Goal: Task Accomplishment & Management: Manage account settings

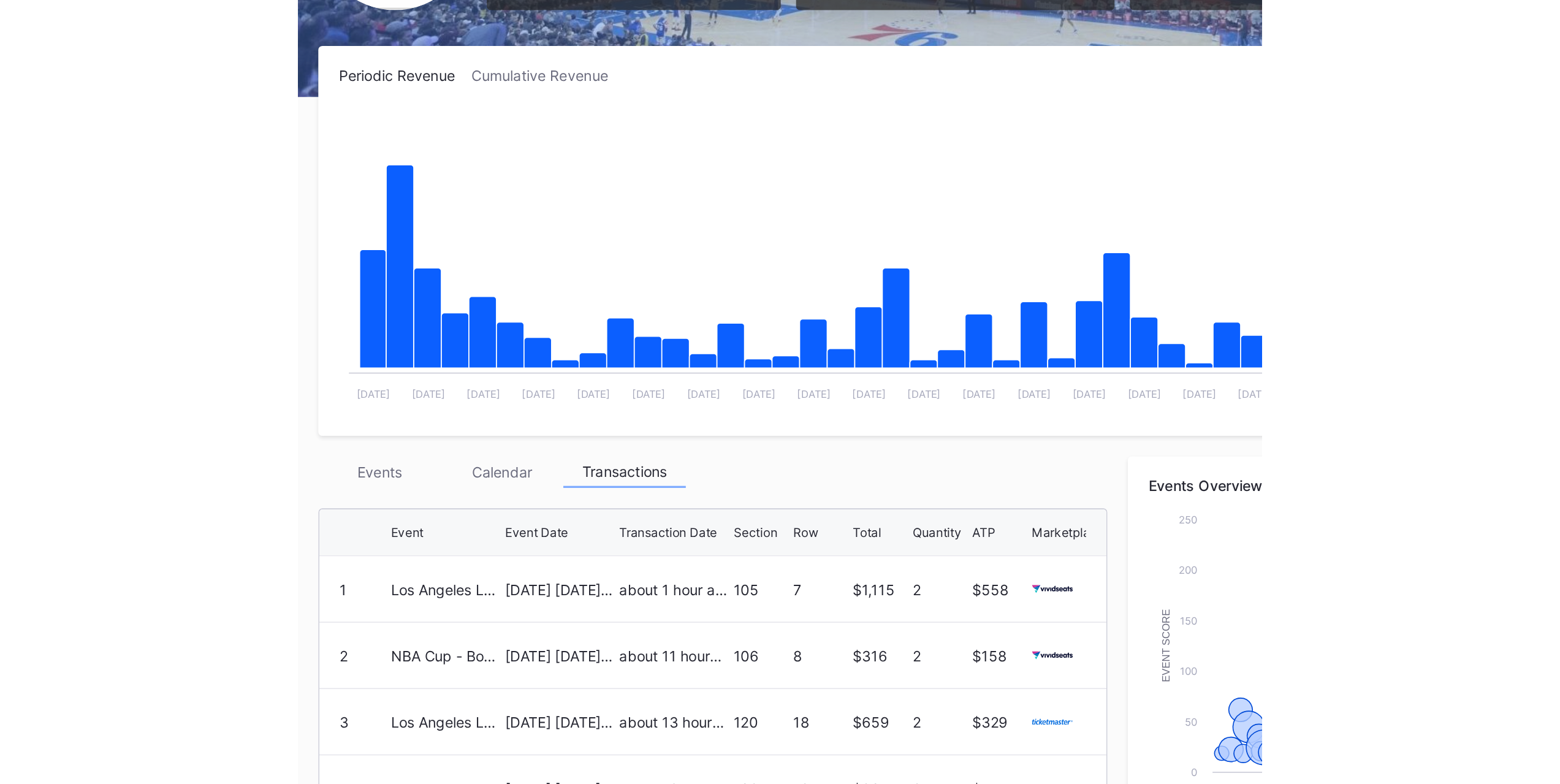
scroll to position [161, 0]
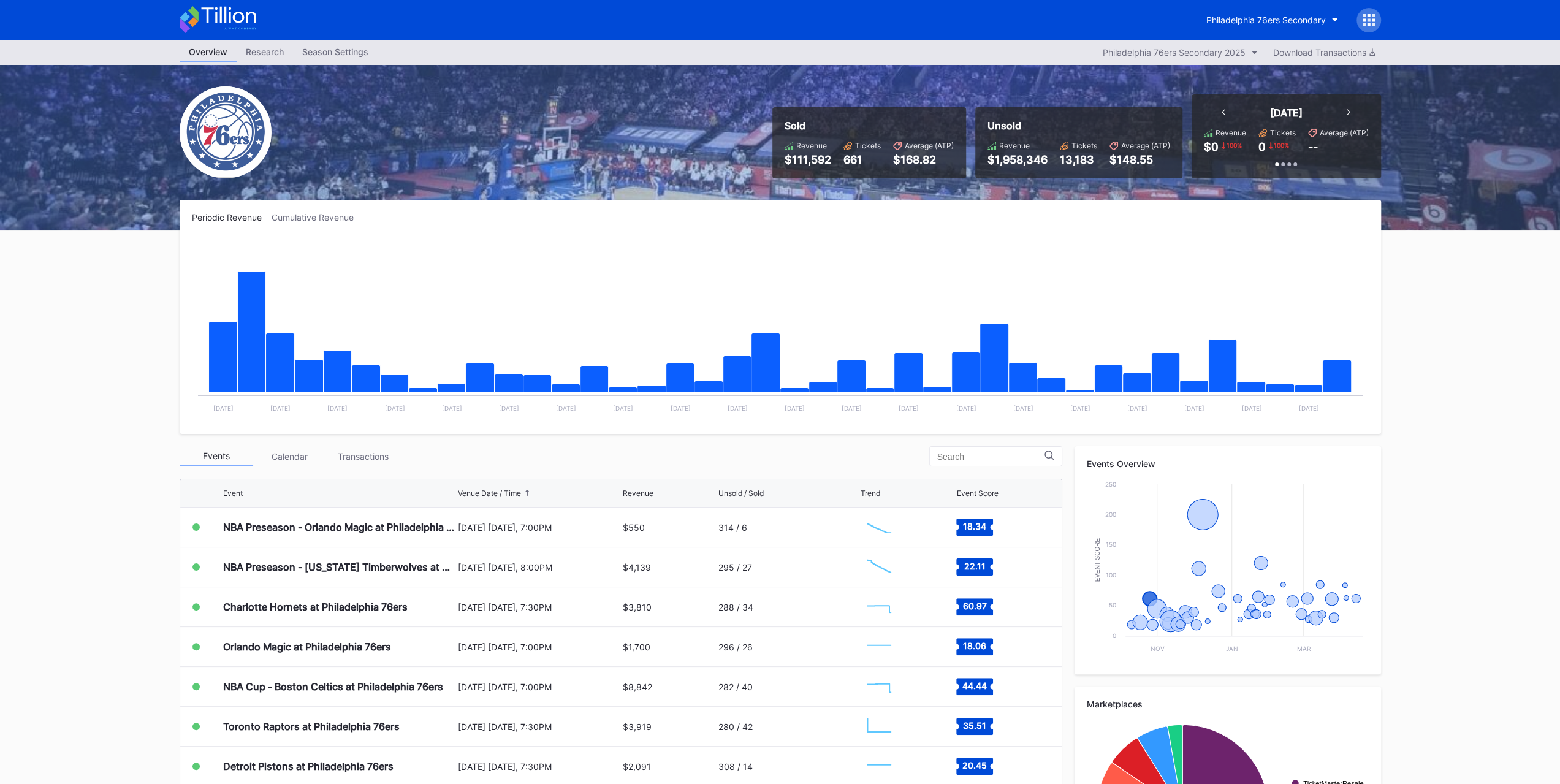
click at [385, 447] on div "Transactions" at bounding box center [363, 456] width 74 height 19
click at [355, 458] on div "Transactions" at bounding box center [363, 456] width 74 height 19
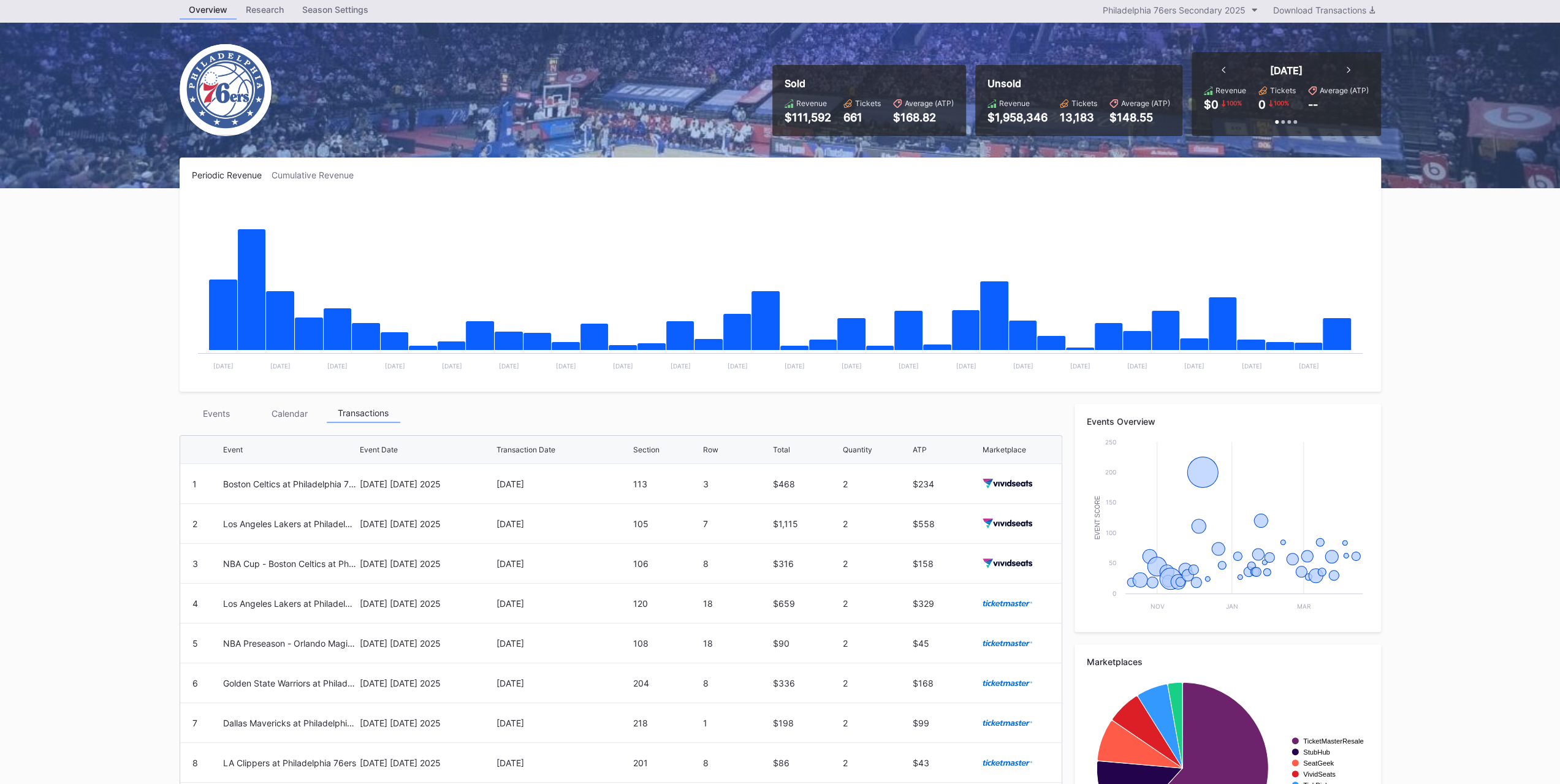
scroll to position [61, 0]
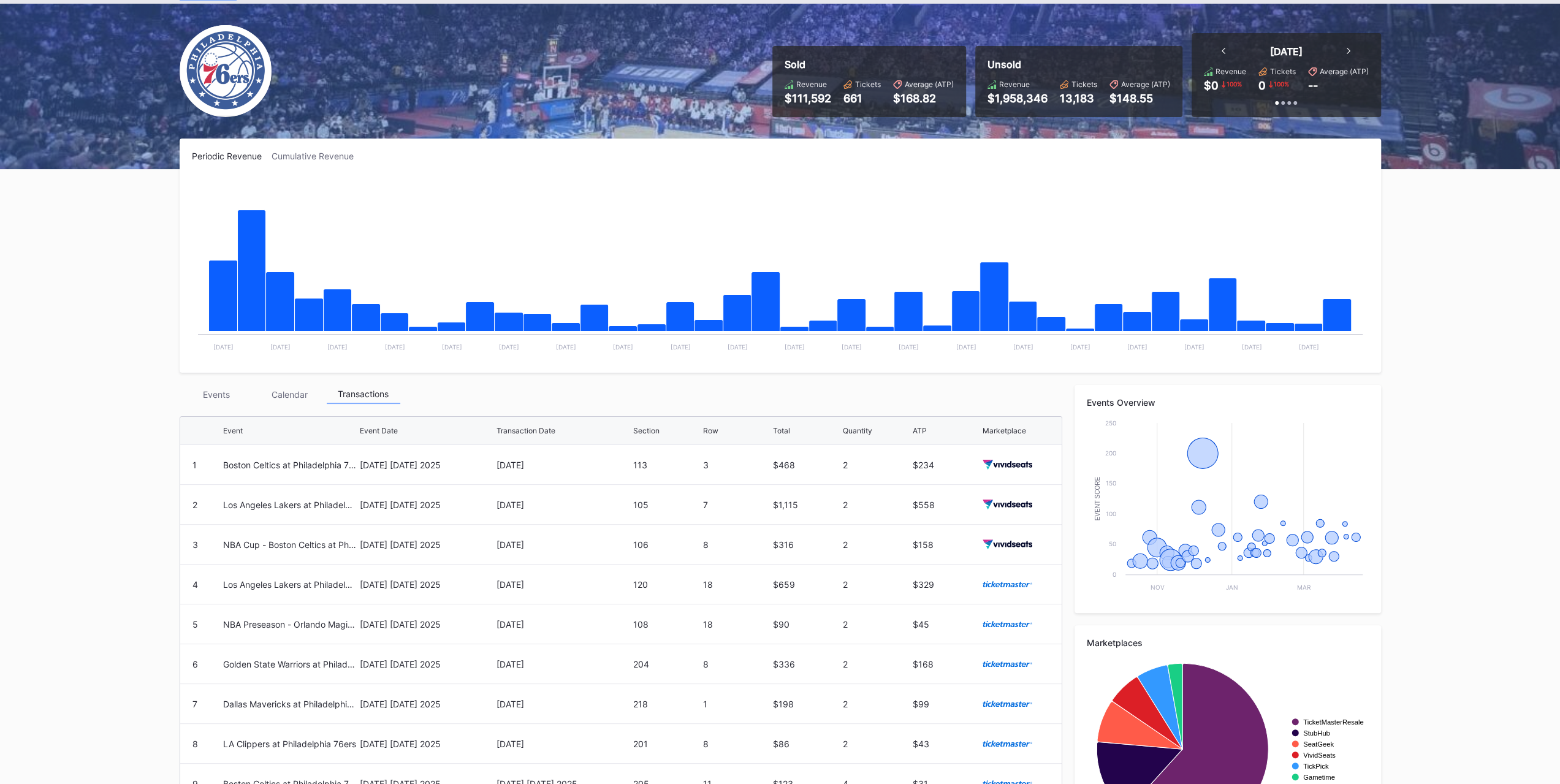
click at [215, 394] on div "Events" at bounding box center [216, 394] width 74 height 19
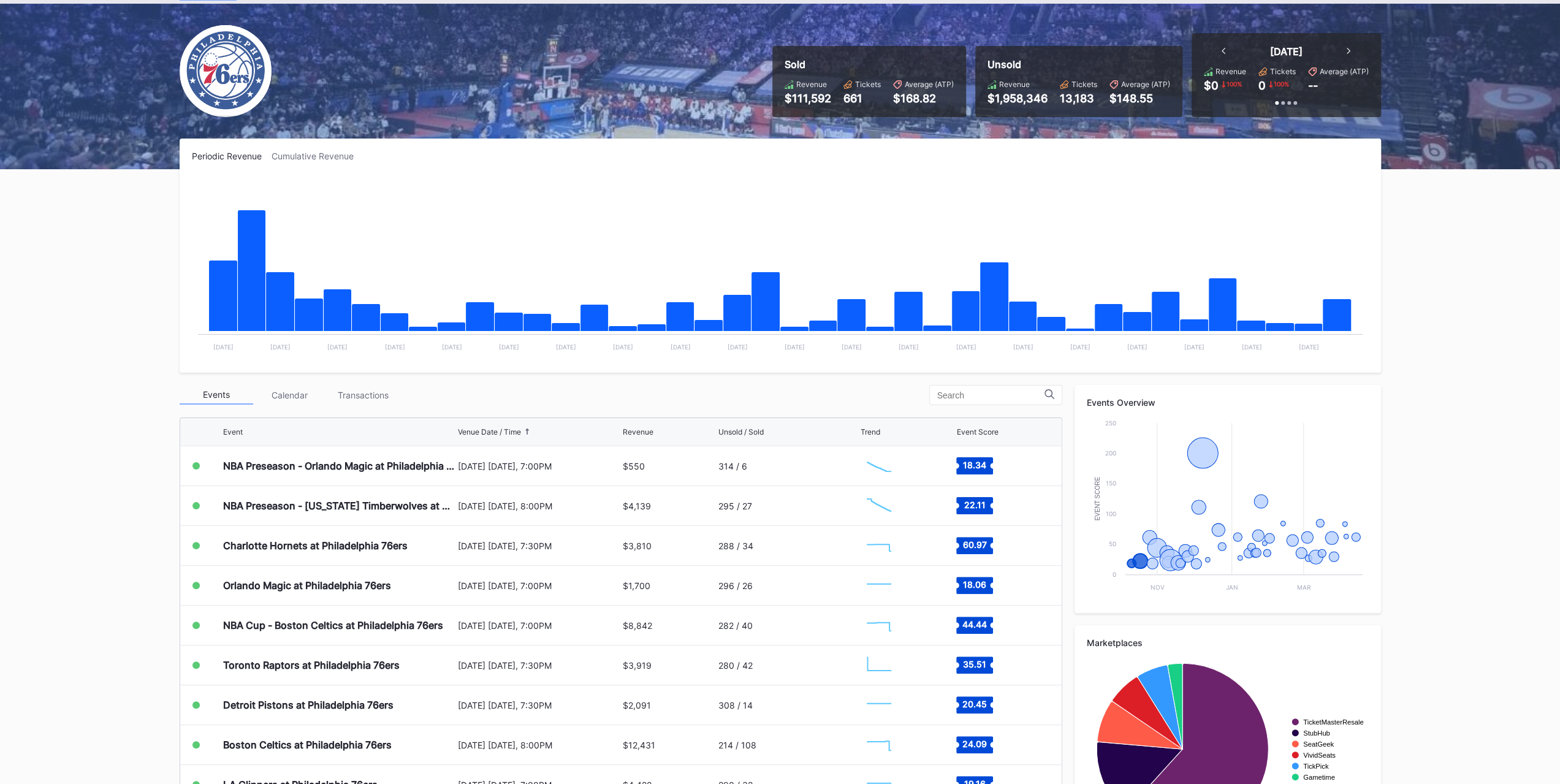
click at [328, 555] on div "Charlotte Hornets at Philadelphia 76ers" at bounding box center [339, 545] width 232 height 39
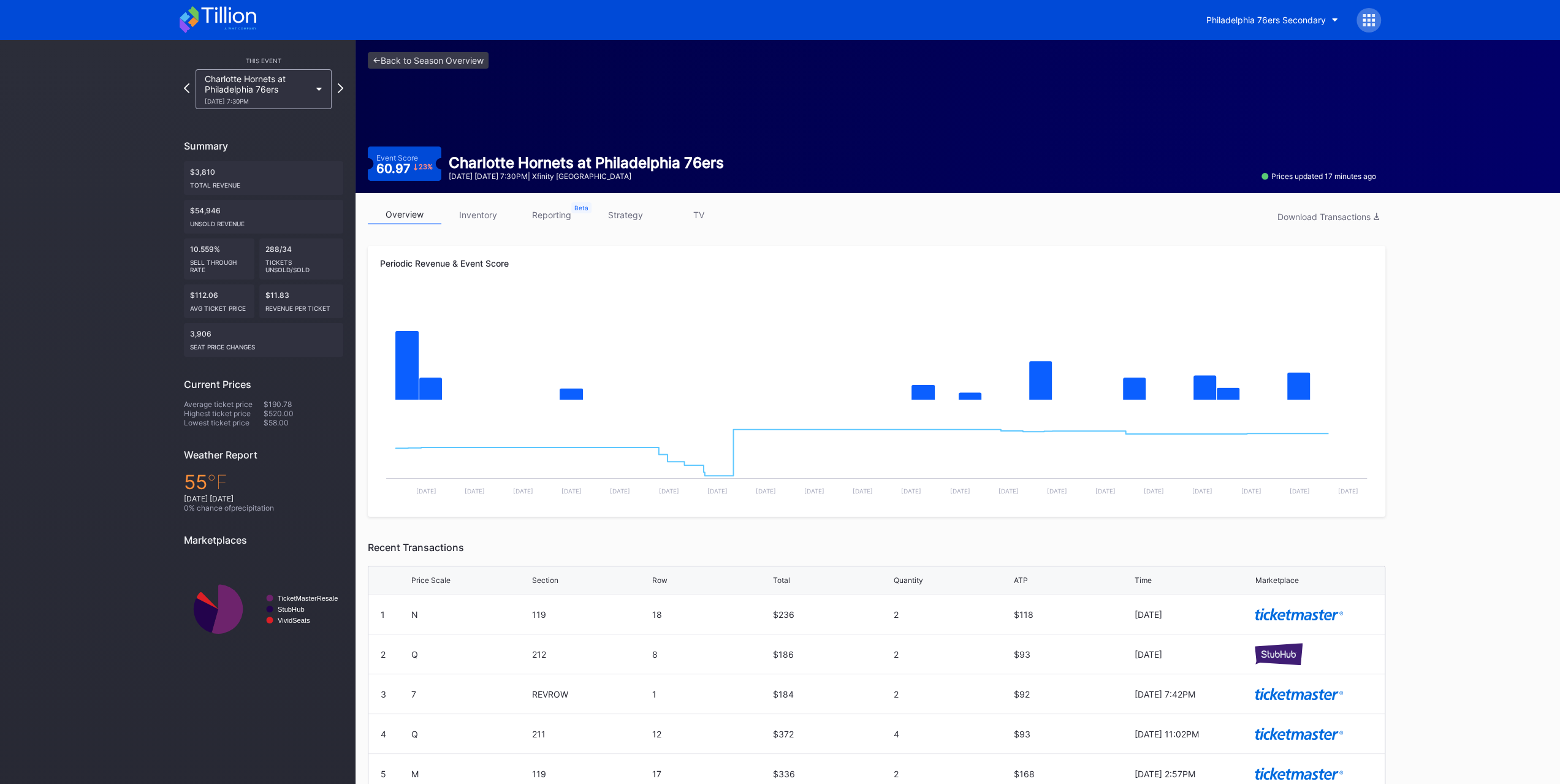
click at [464, 223] on link "inventory" at bounding box center [478, 214] width 74 height 19
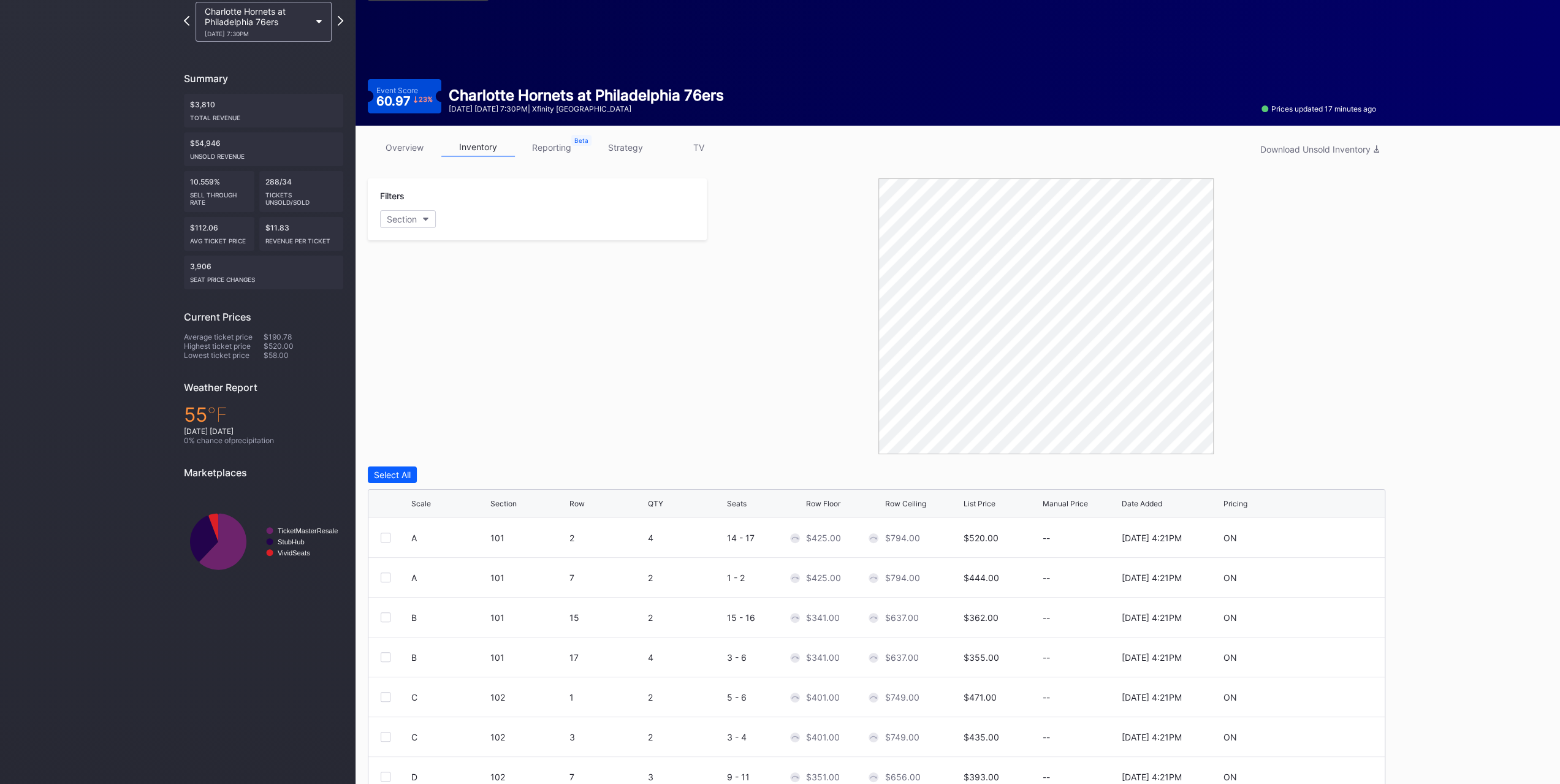
scroll to position [121, 0]
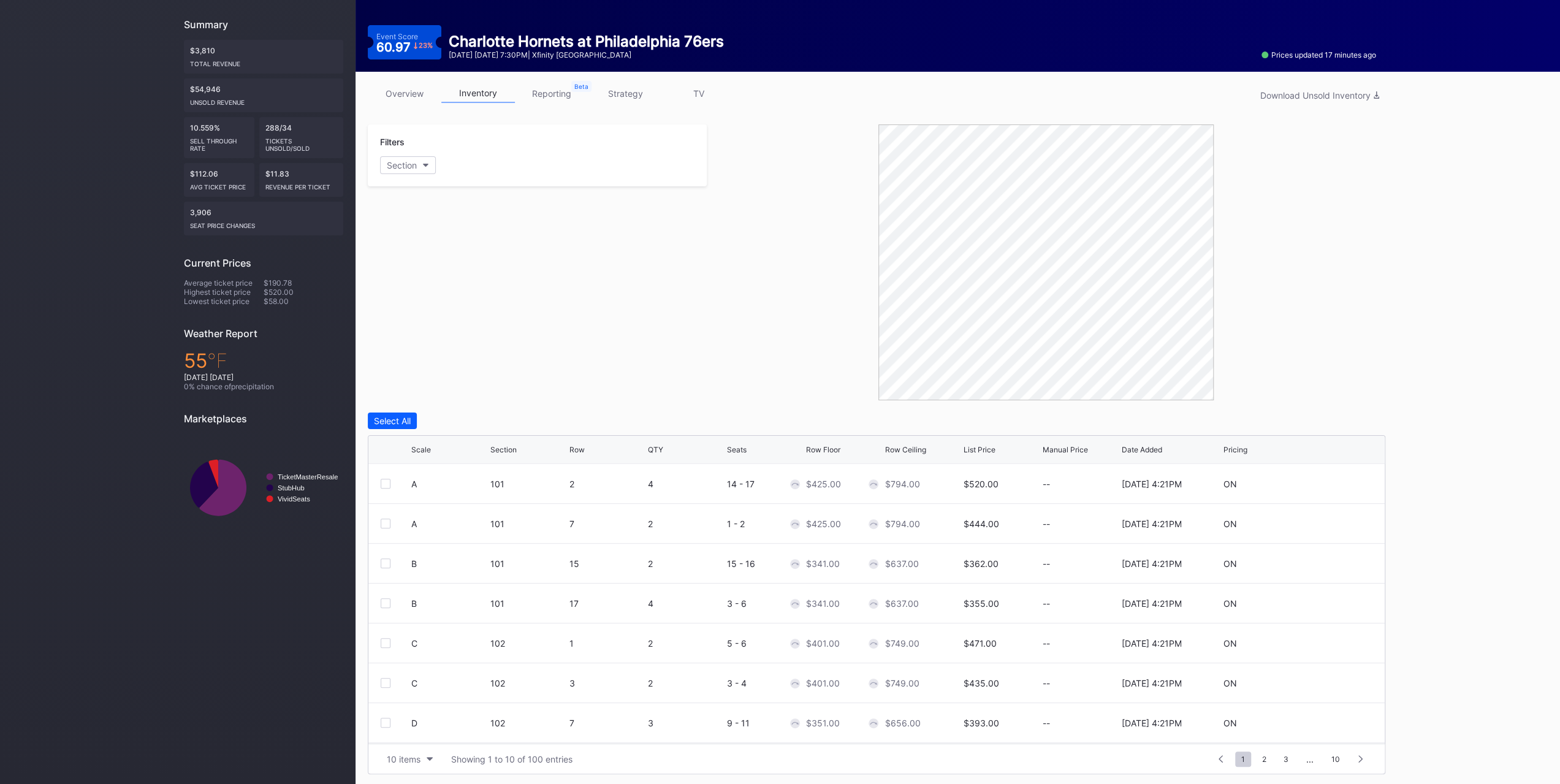
click at [418, 759] on div "10 items" at bounding box center [404, 759] width 34 height 11
click at [420, 731] on div "200 items" at bounding box center [409, 726] width 58 height 22
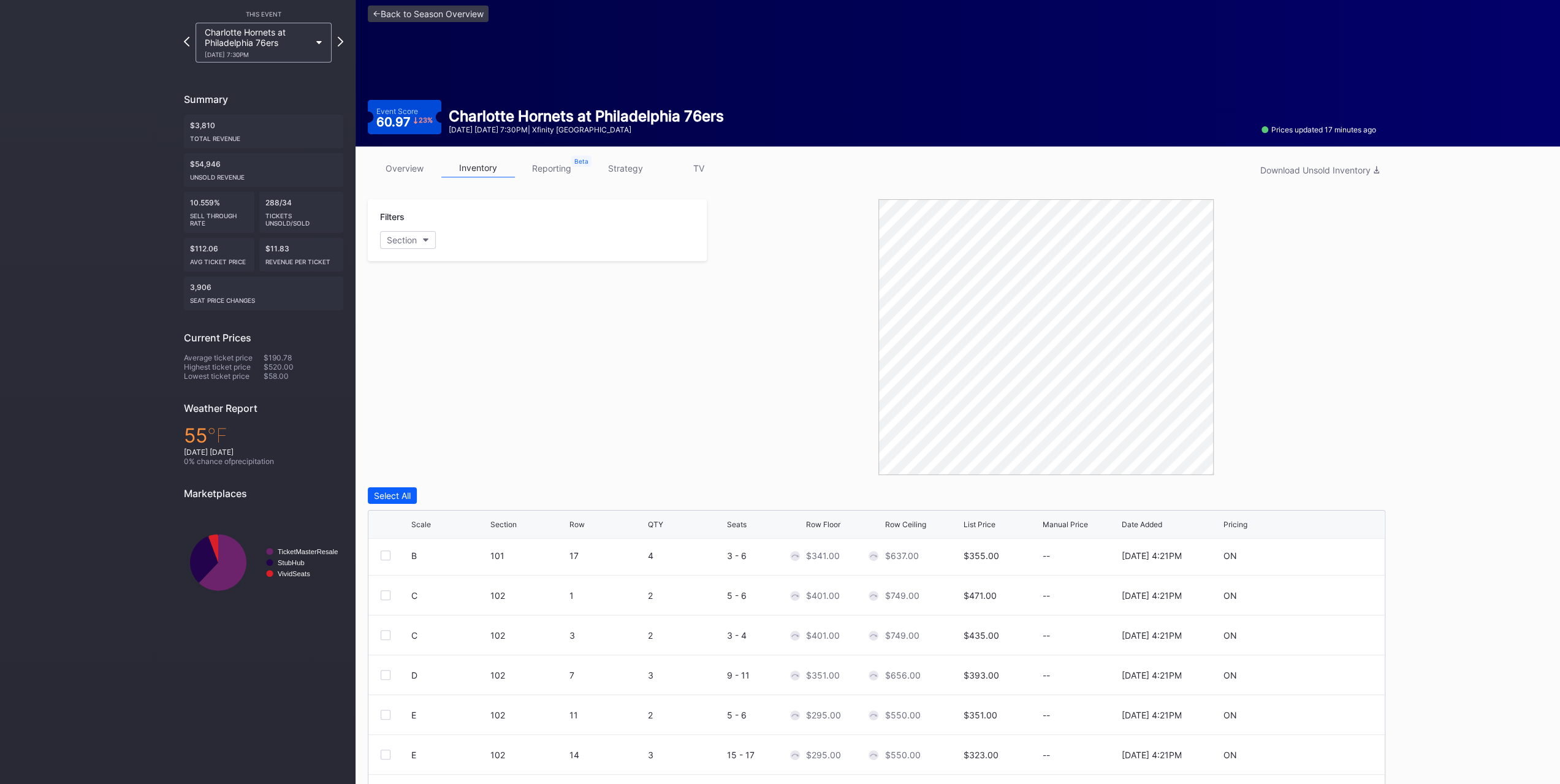
scroll to position [0, 0]
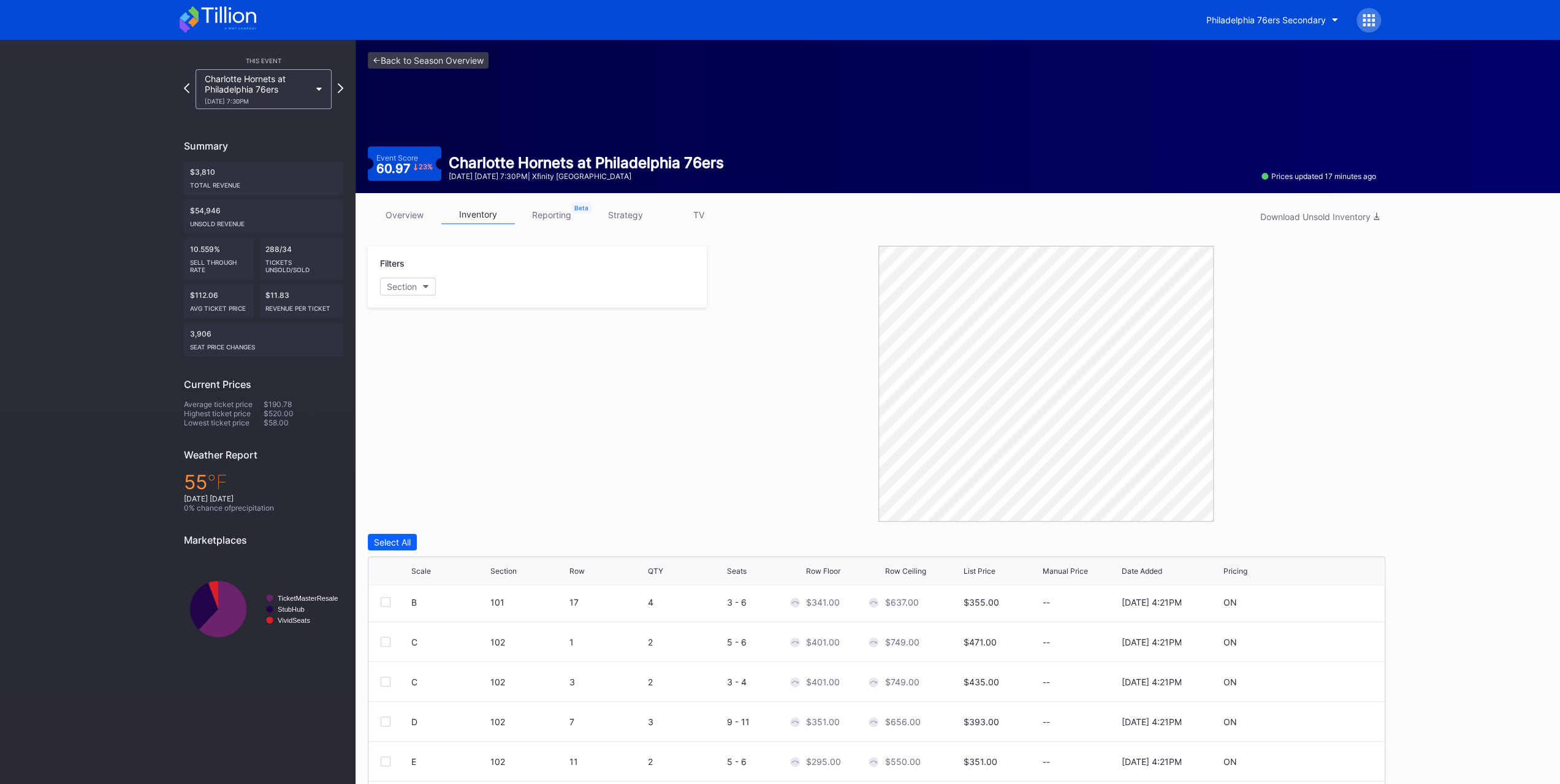
click at [616, 215] on link "strategy" at bounding box center [625, 214] width 74 height 19
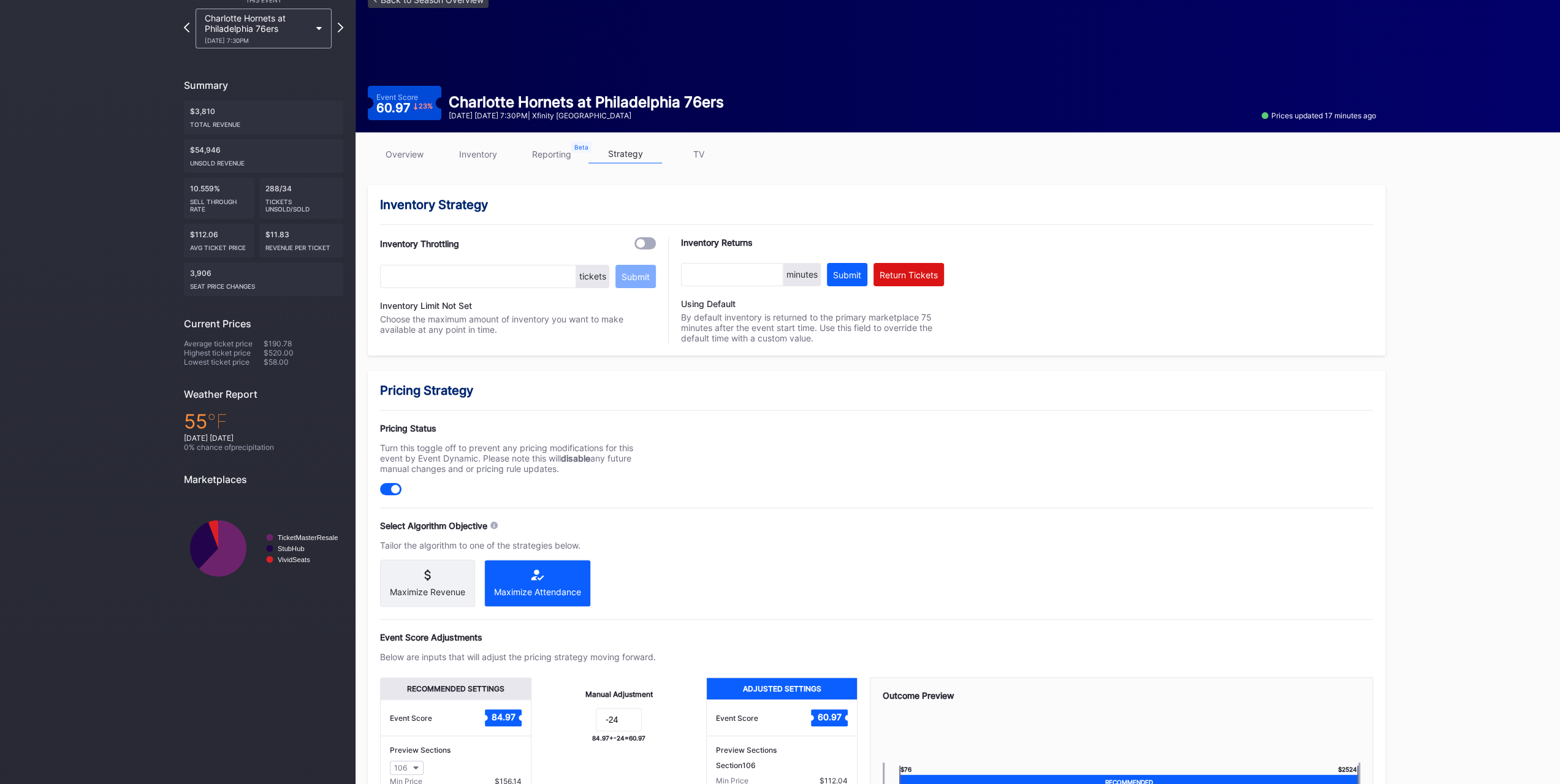
scroll to position [217, 0]
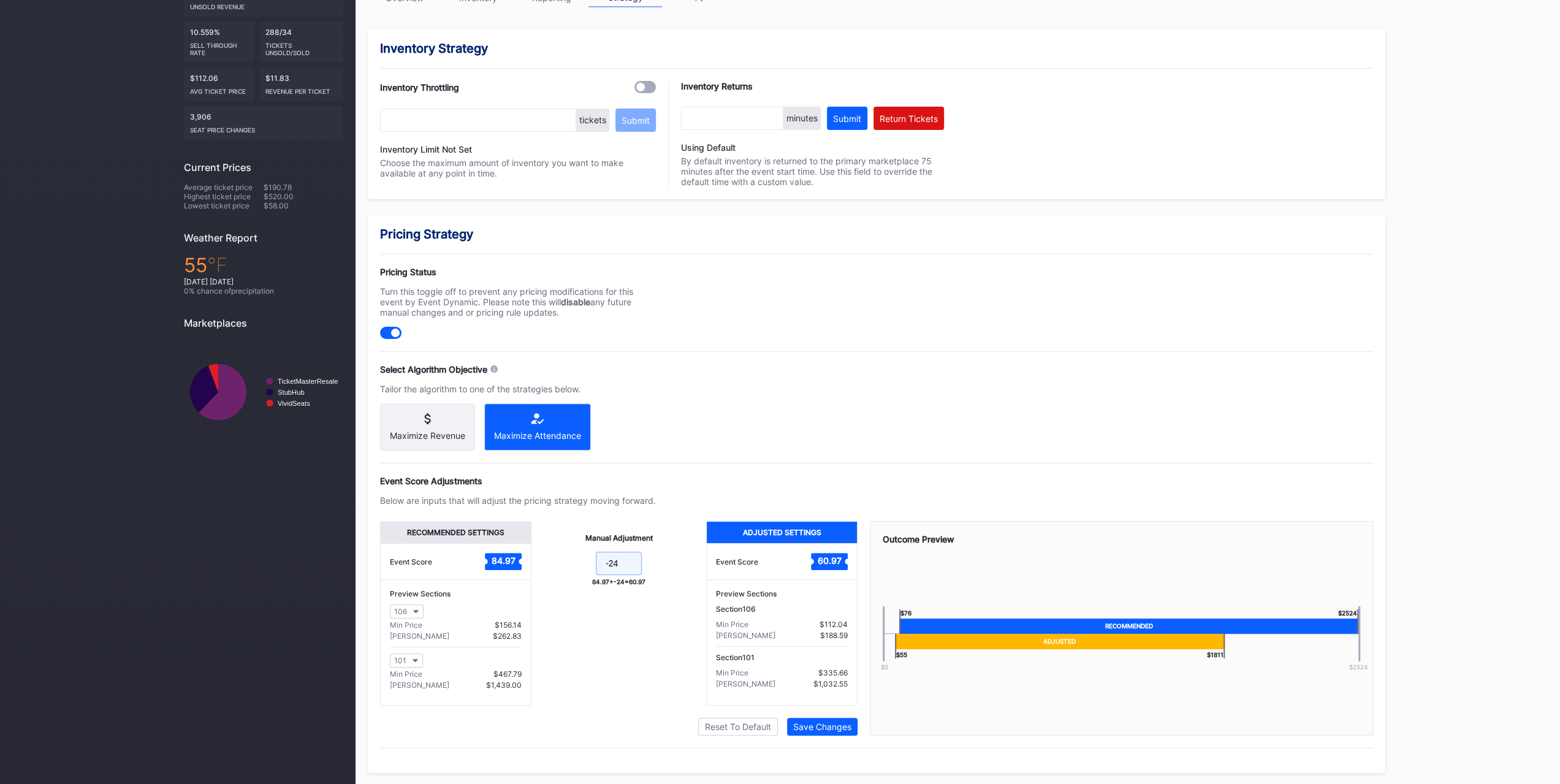
click at [622, 568] on input "-24" at bounding box center [619, 563] width 46 height 23
type input "-28"
click at [819, 728] on div "Save Changes" at bounding box center [821, 727] width 58 height 11
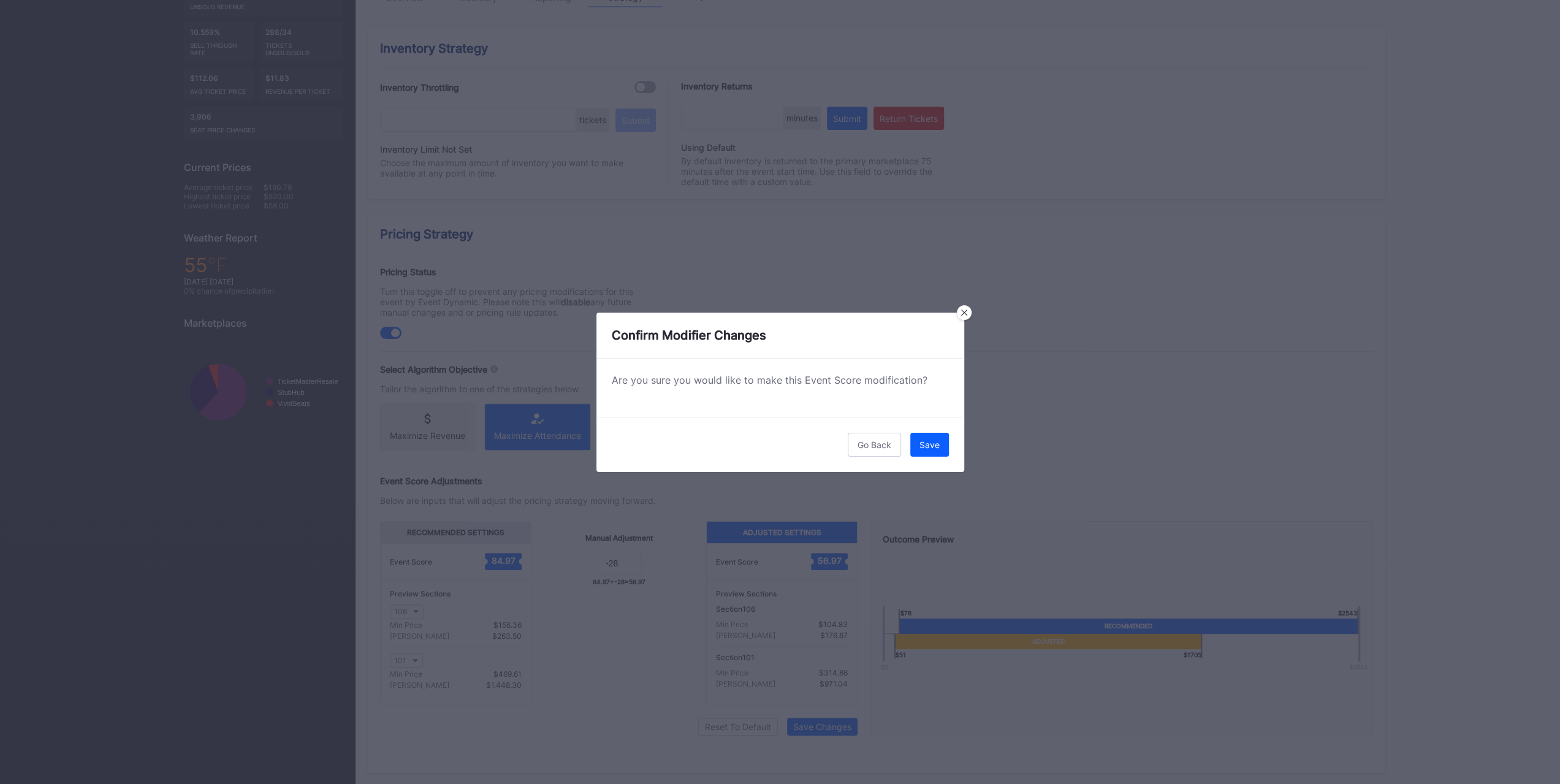
click at [920, 451] on button "Save" at bounding box center [929, 445] width 38 height 24
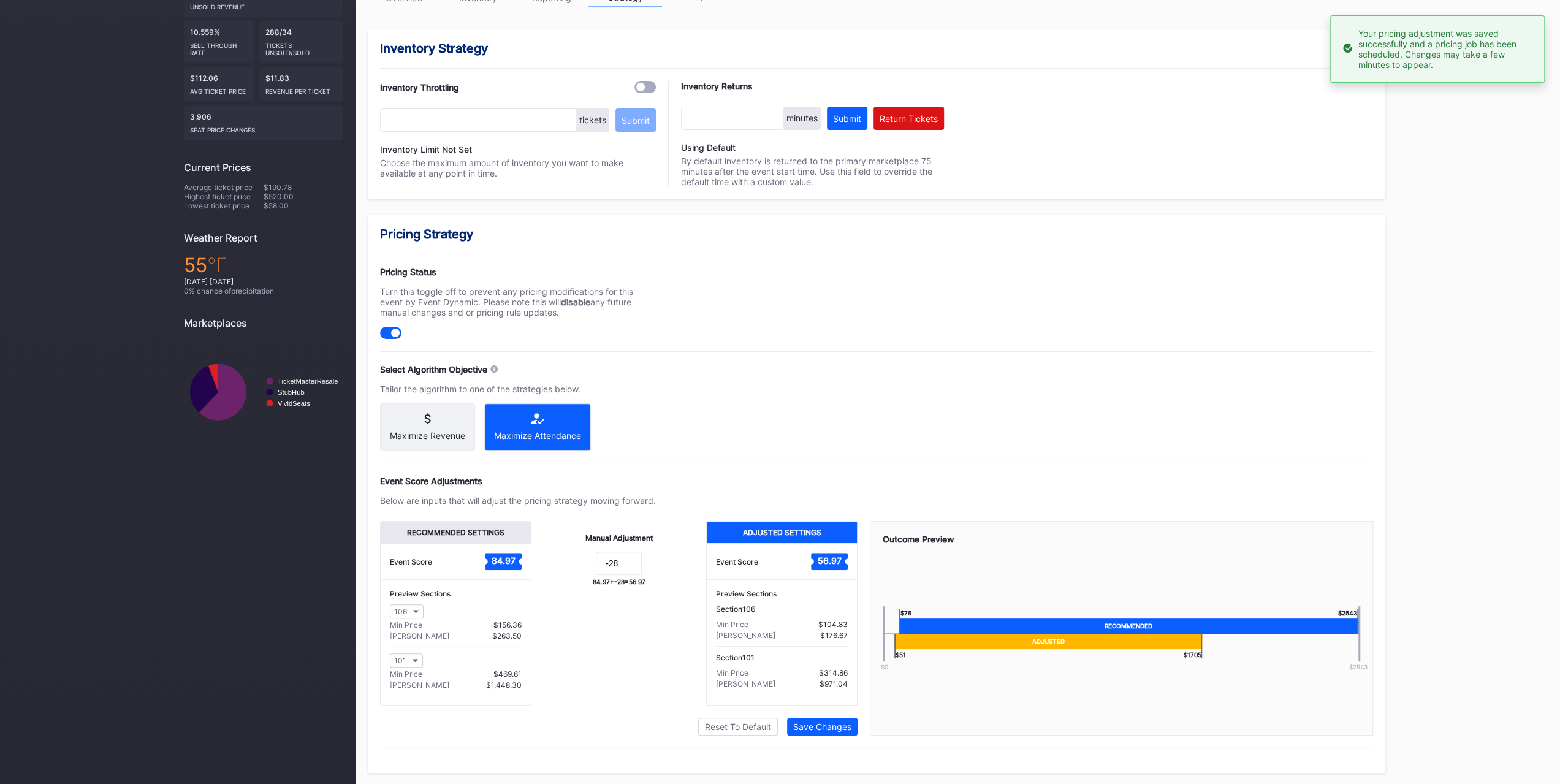
scroll to position [0, 0]
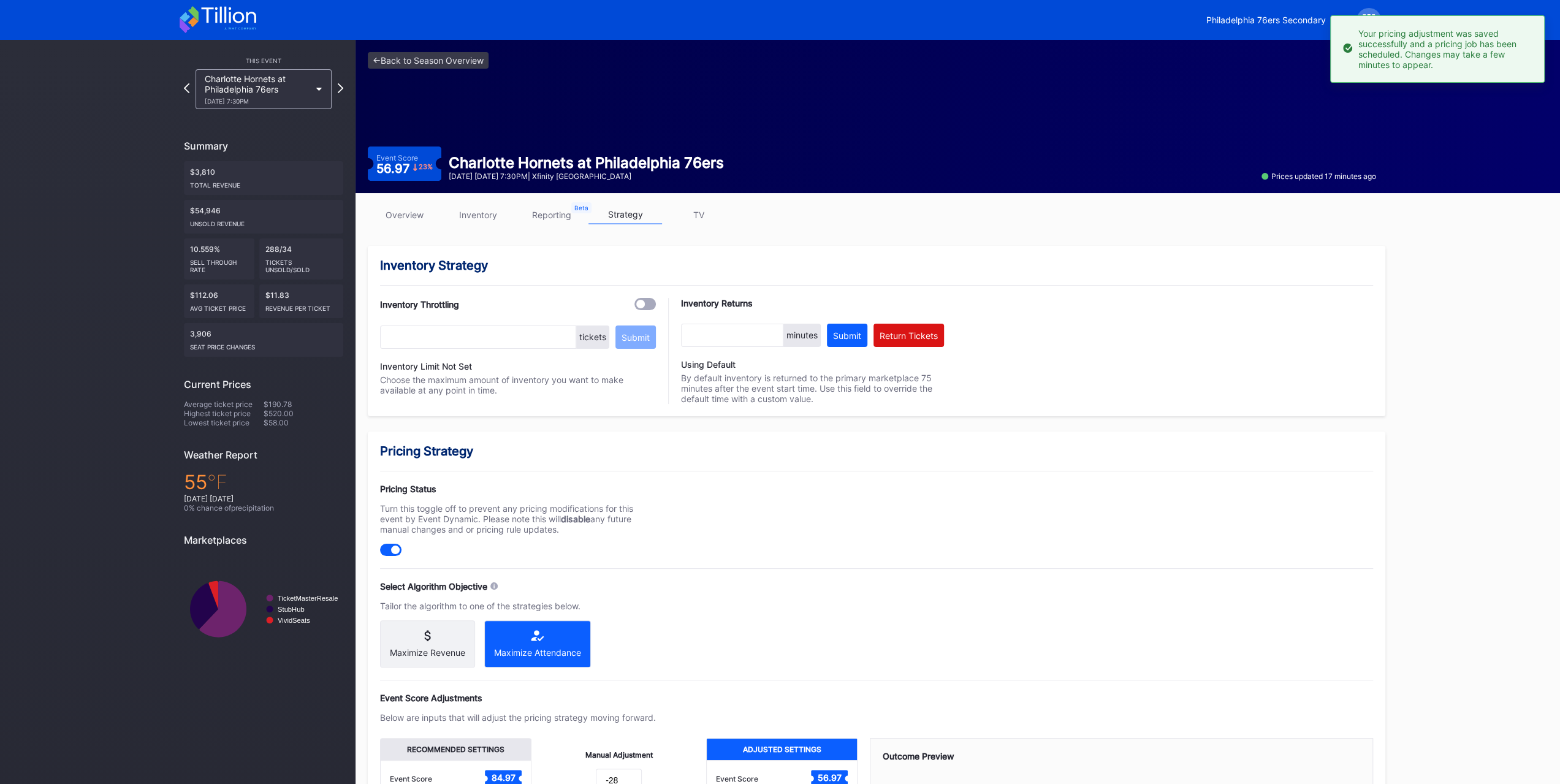
click at [496, 214] on link "inventory" at bounding box center [478, 214] width 74 height 19
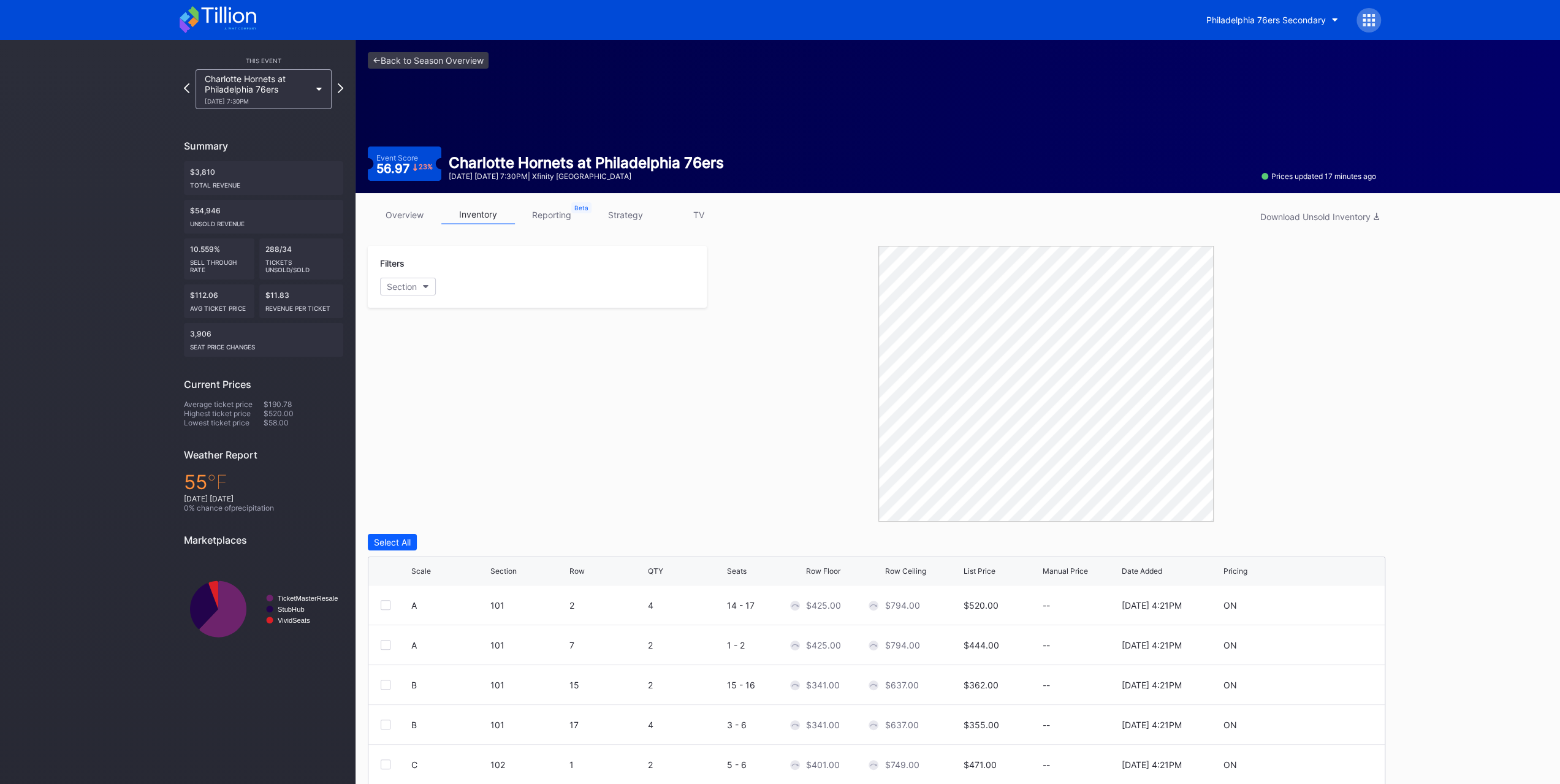
click at [296, 72] on div "Charlotte Hornets at Philadelphia 76ers 10/25 Saturday 7:30PM" at bounding box center [263, 89] width 136 height 40
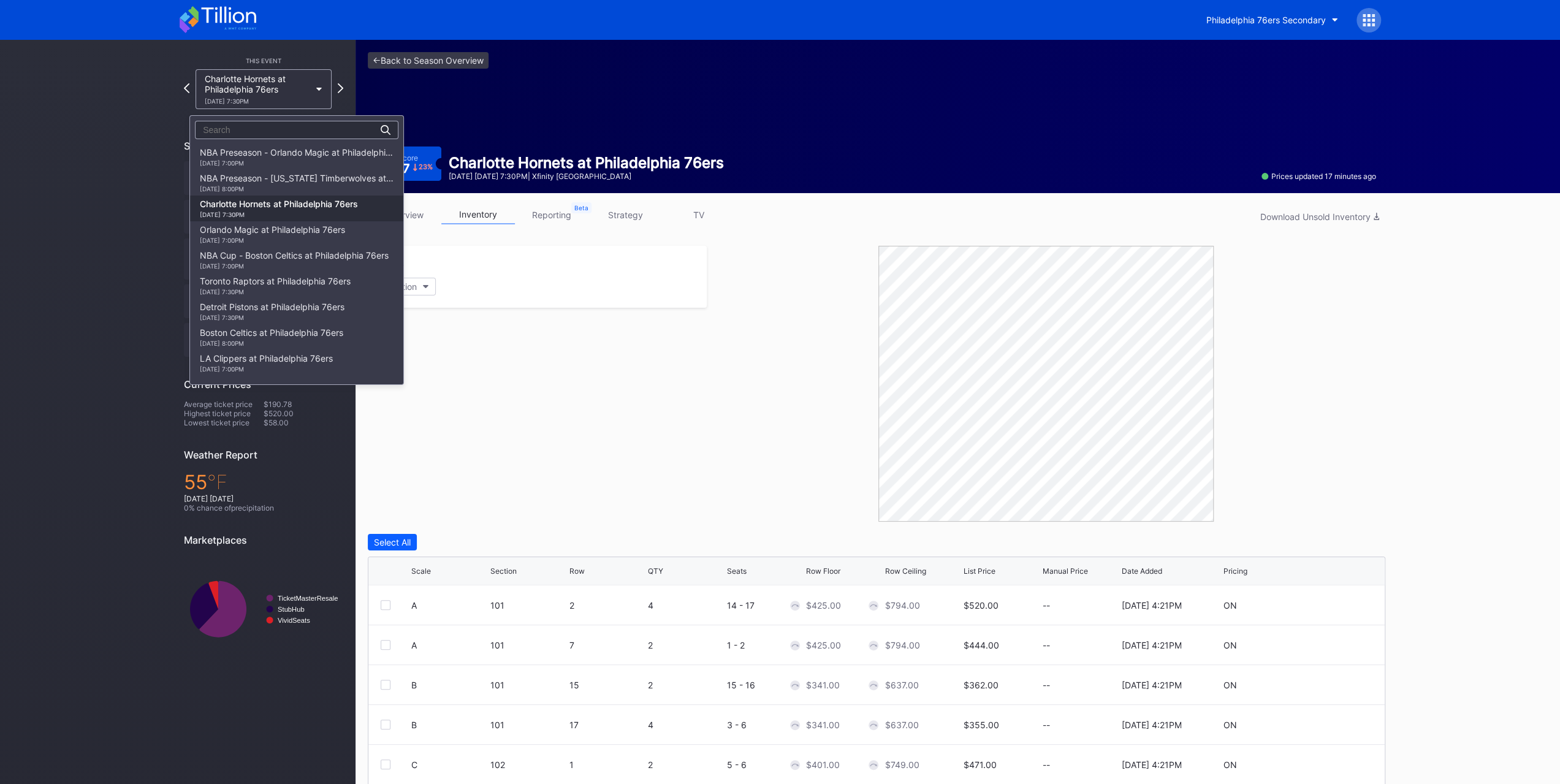
scroll to position [52, 0]
click at [294, 181] on div "Orlando Magic at Philadelphia 76ers 10/27 Monday 7:00PM" at bounding box center [272, 182] width 145 height 20
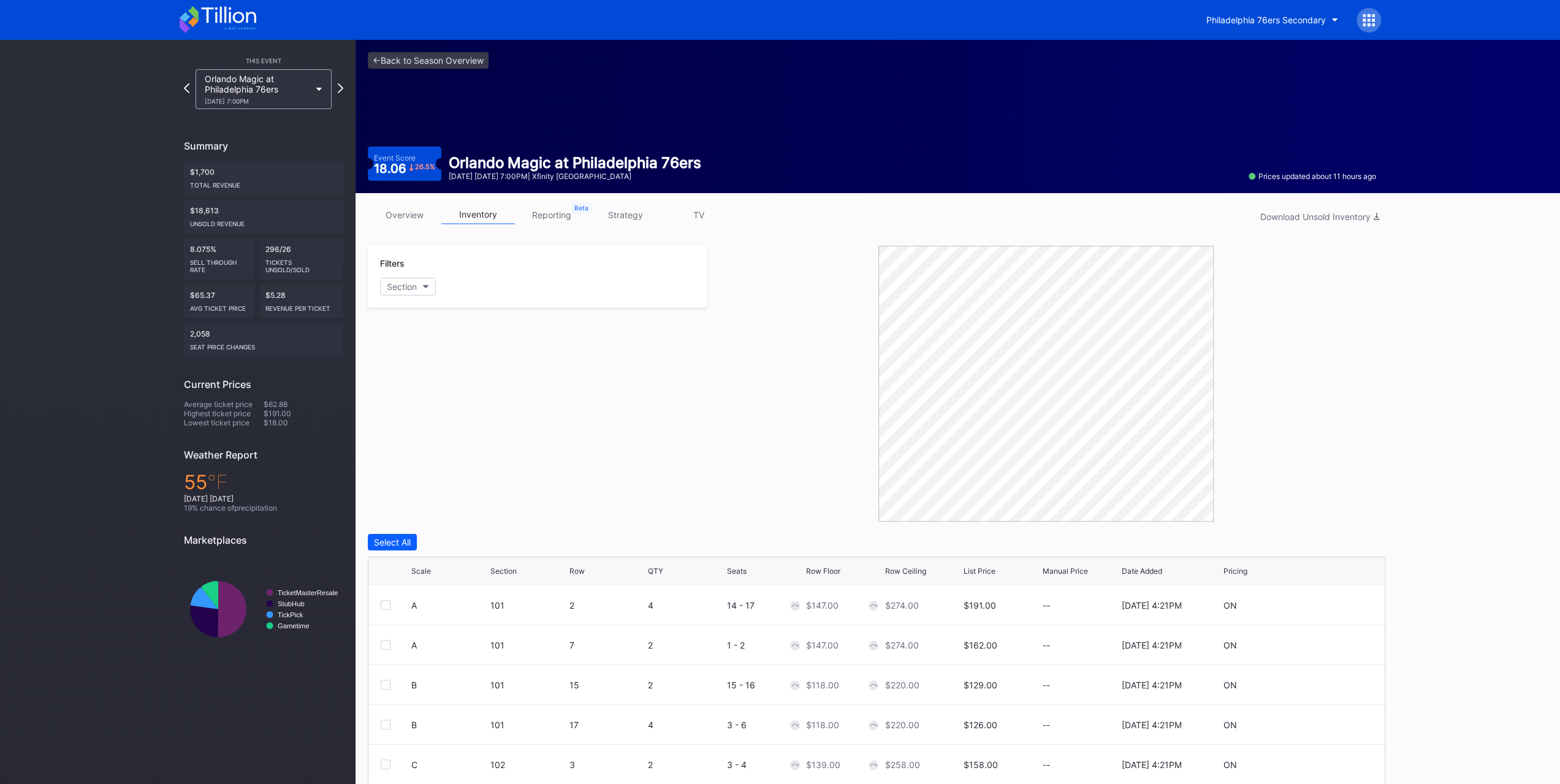
click at [632, 221] on link "strategy" at bounding box center [625, 214] width 74 height 19
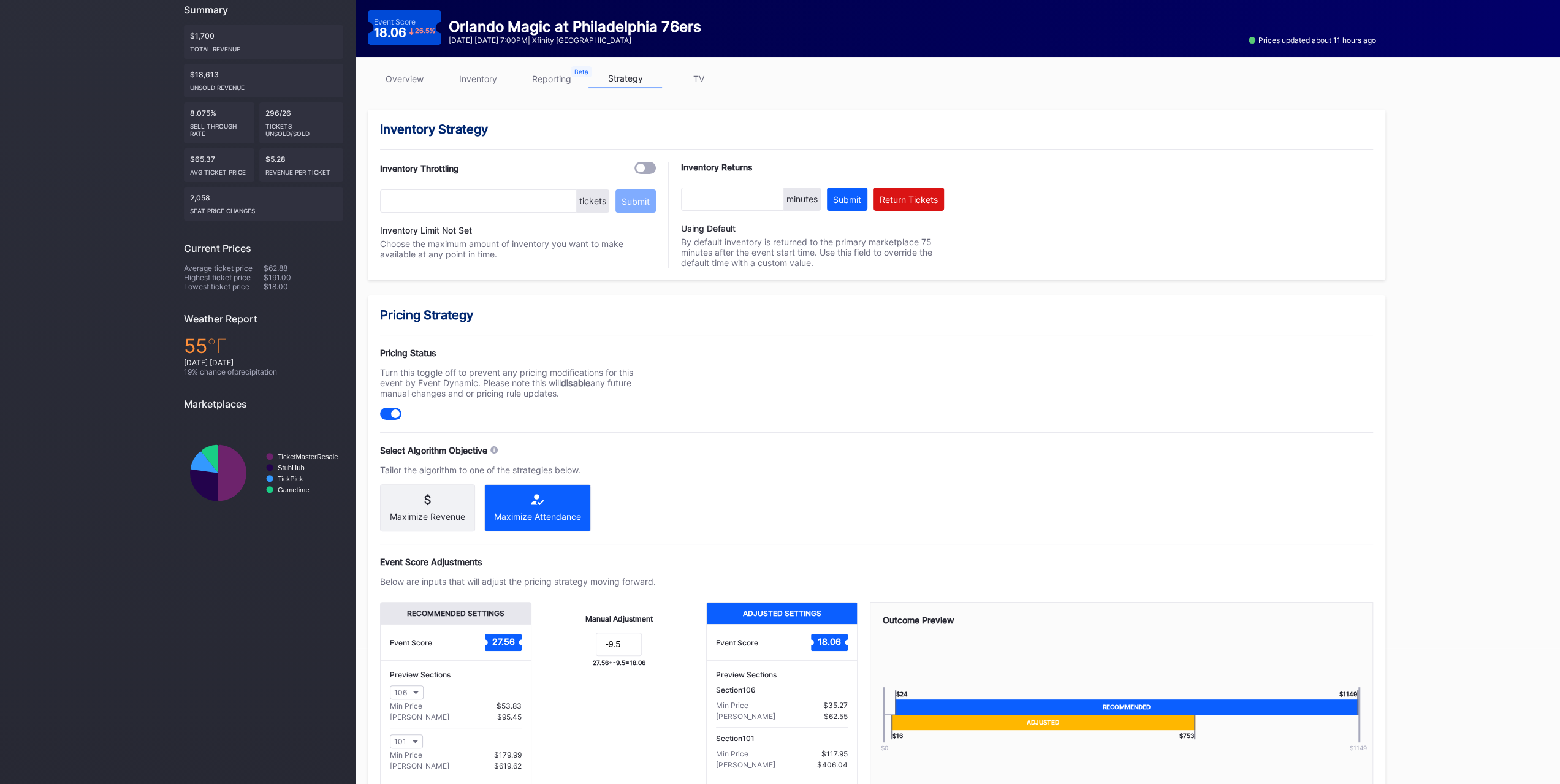
scroll to position [217, 0]
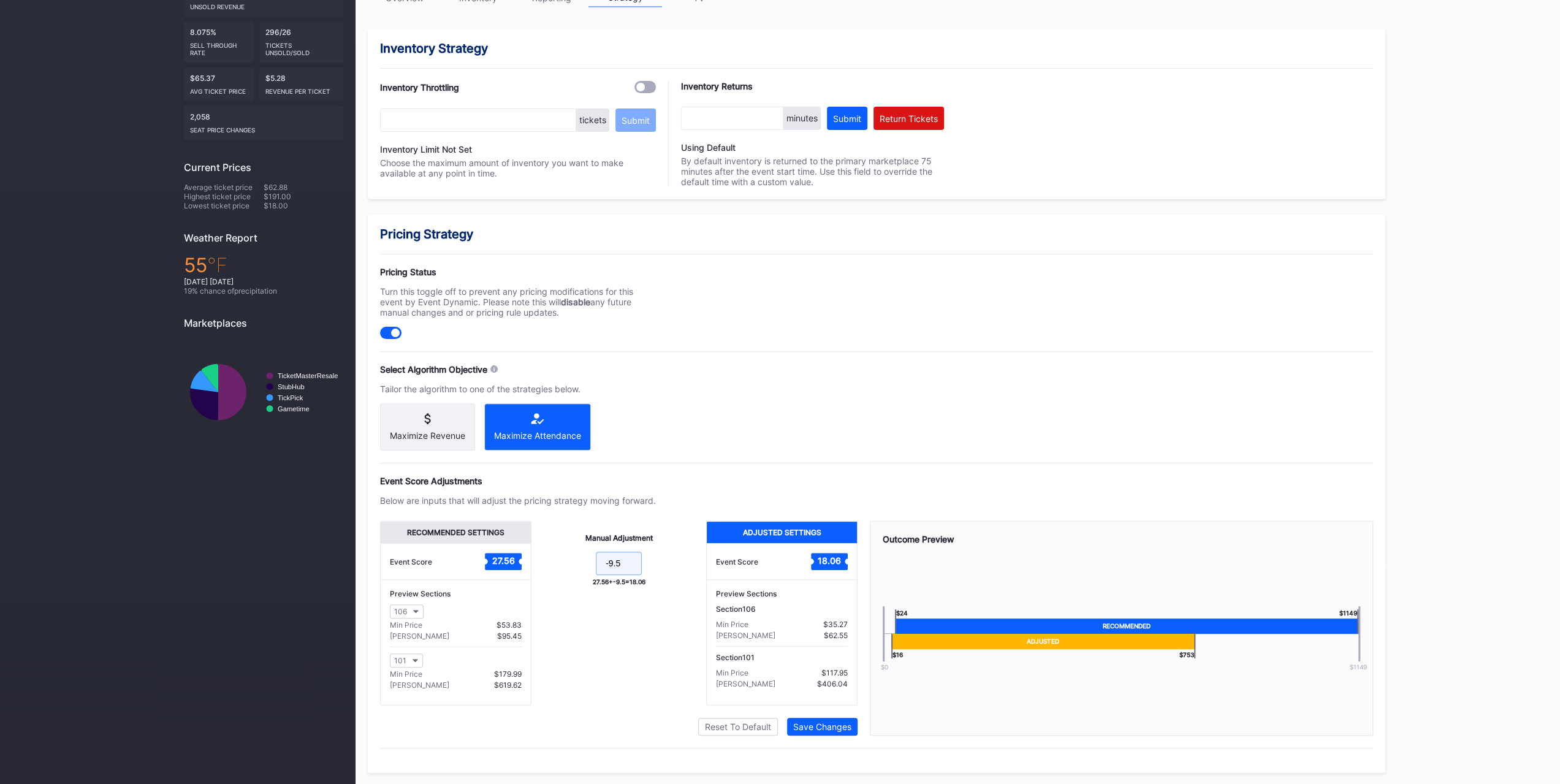
drag, startPoint x: 628, startPoint y: 568, endPoint x: 609, endPoint y: 570, distance: 19.1
click at [609, 570] on input "-9.5" at bounding box center [619, 563] width 46 height 23
type input "-10.5"
click at [821, 736] on div "Pricing Strategy Pricing Status Turn this toggle off to prevent any pricing mod…" at bounding box center [877, 494] width 1017 height 559
click at [822, 730] on div "Save Changes" at bounding box center [821, 727] width 58 height 11
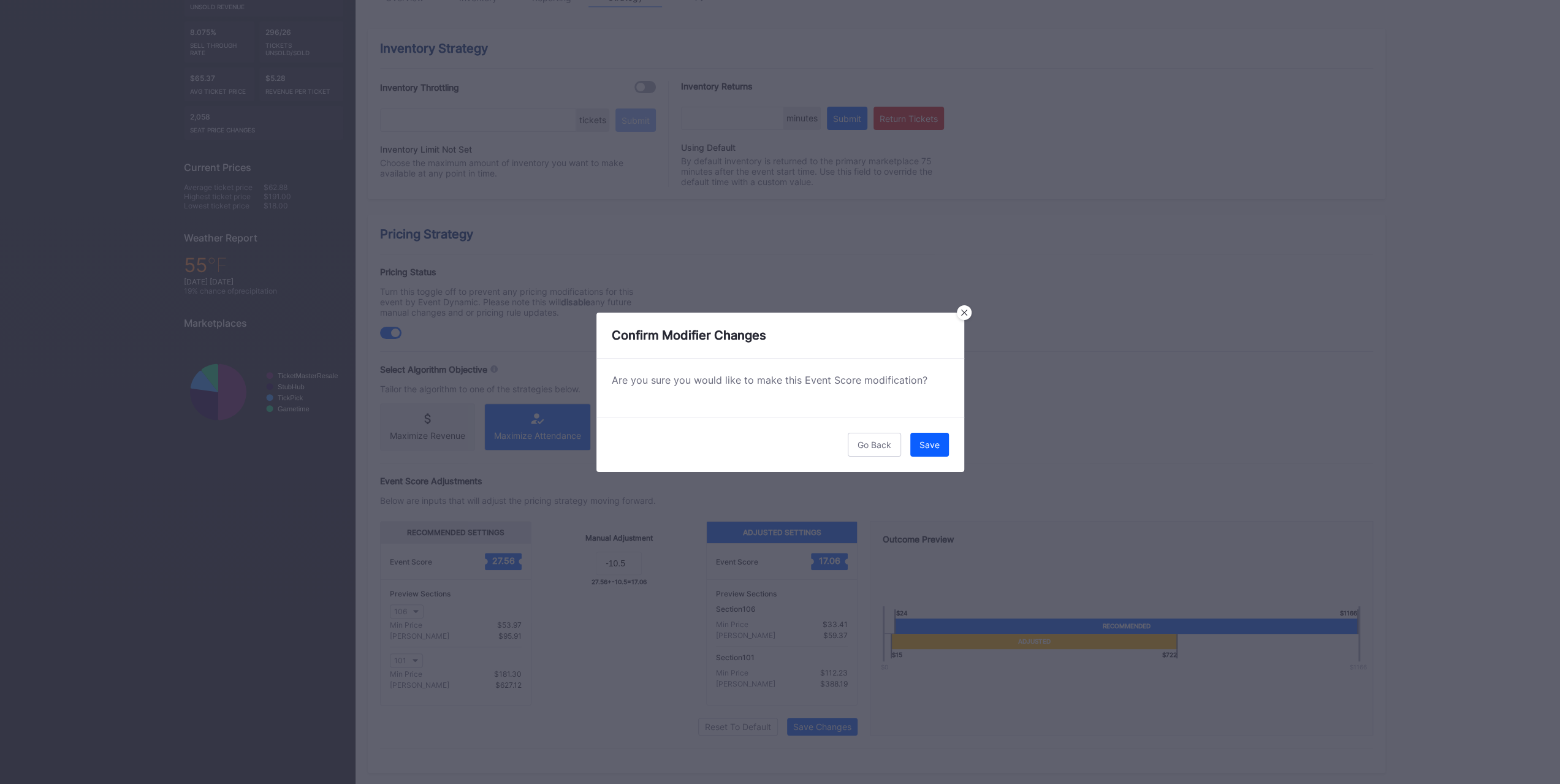
click at [942, 448] on button "Save" at bounding box center [929, 445] width 38 height 24
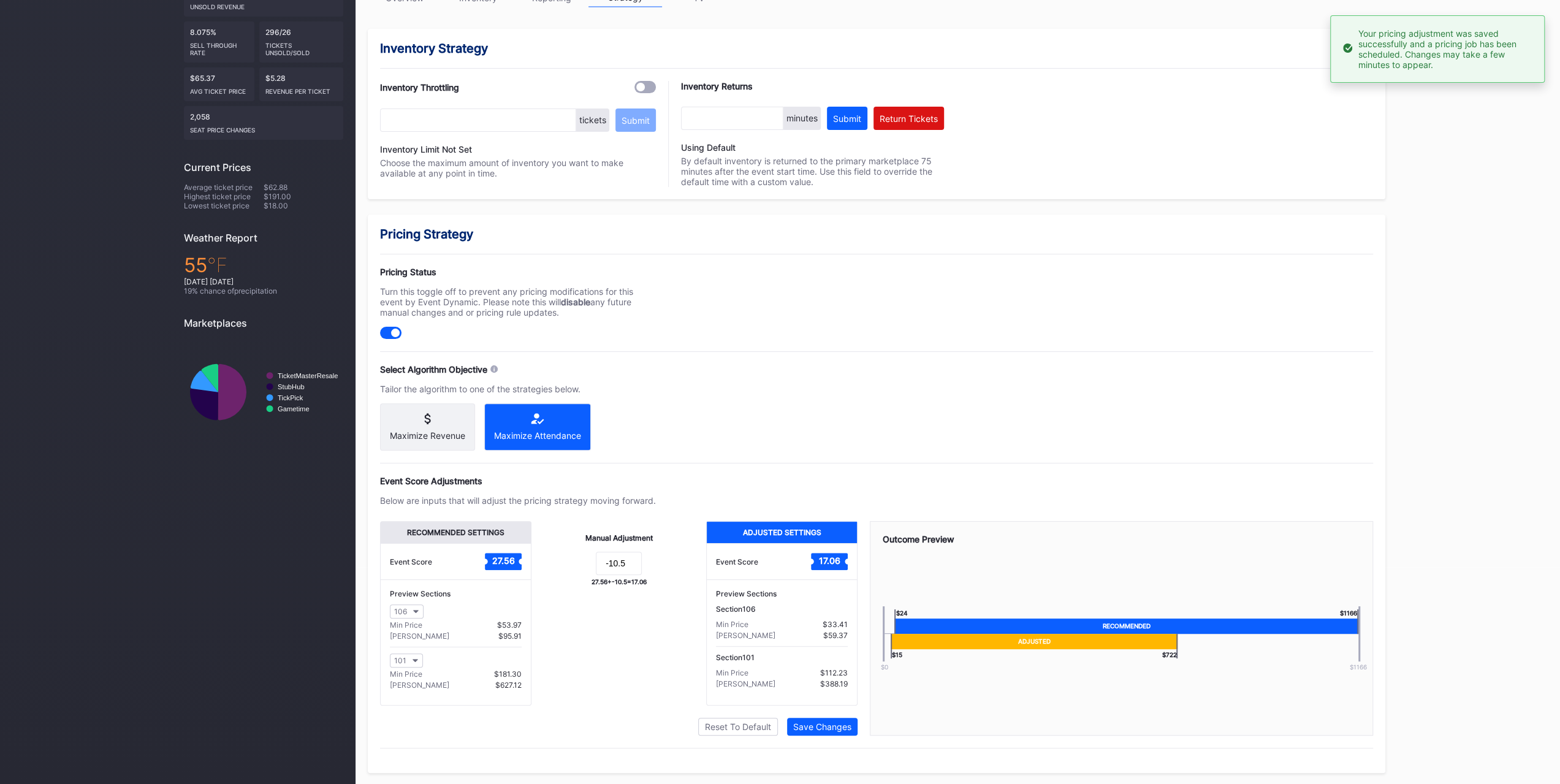
scroll to position [0, 0]
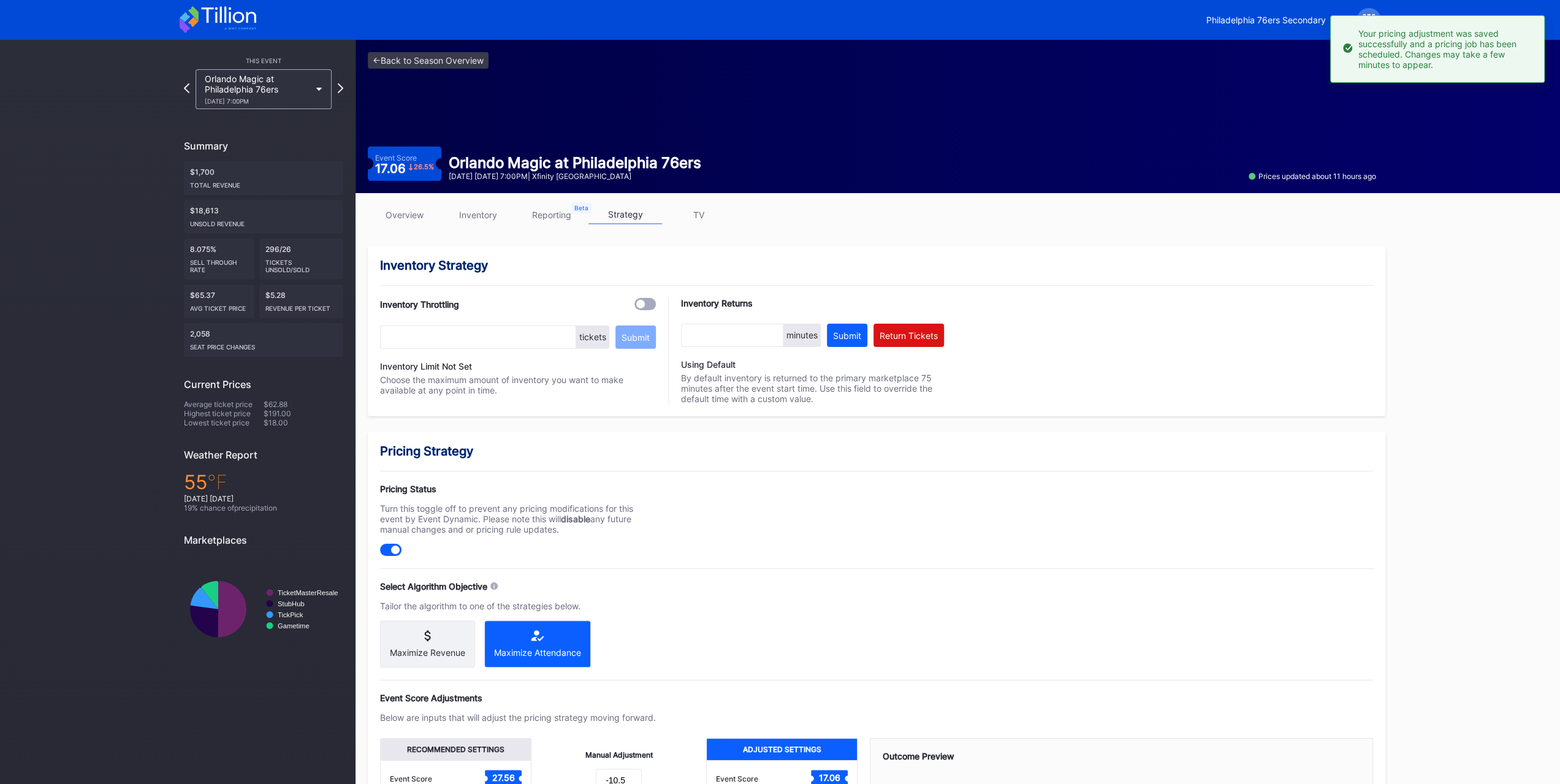
click at [293, 76] on div "Orlando Magic at Philadelphia 76ers 10/27 Monday 7:00PM" at bounding box center [257, 89] width 105 height 31
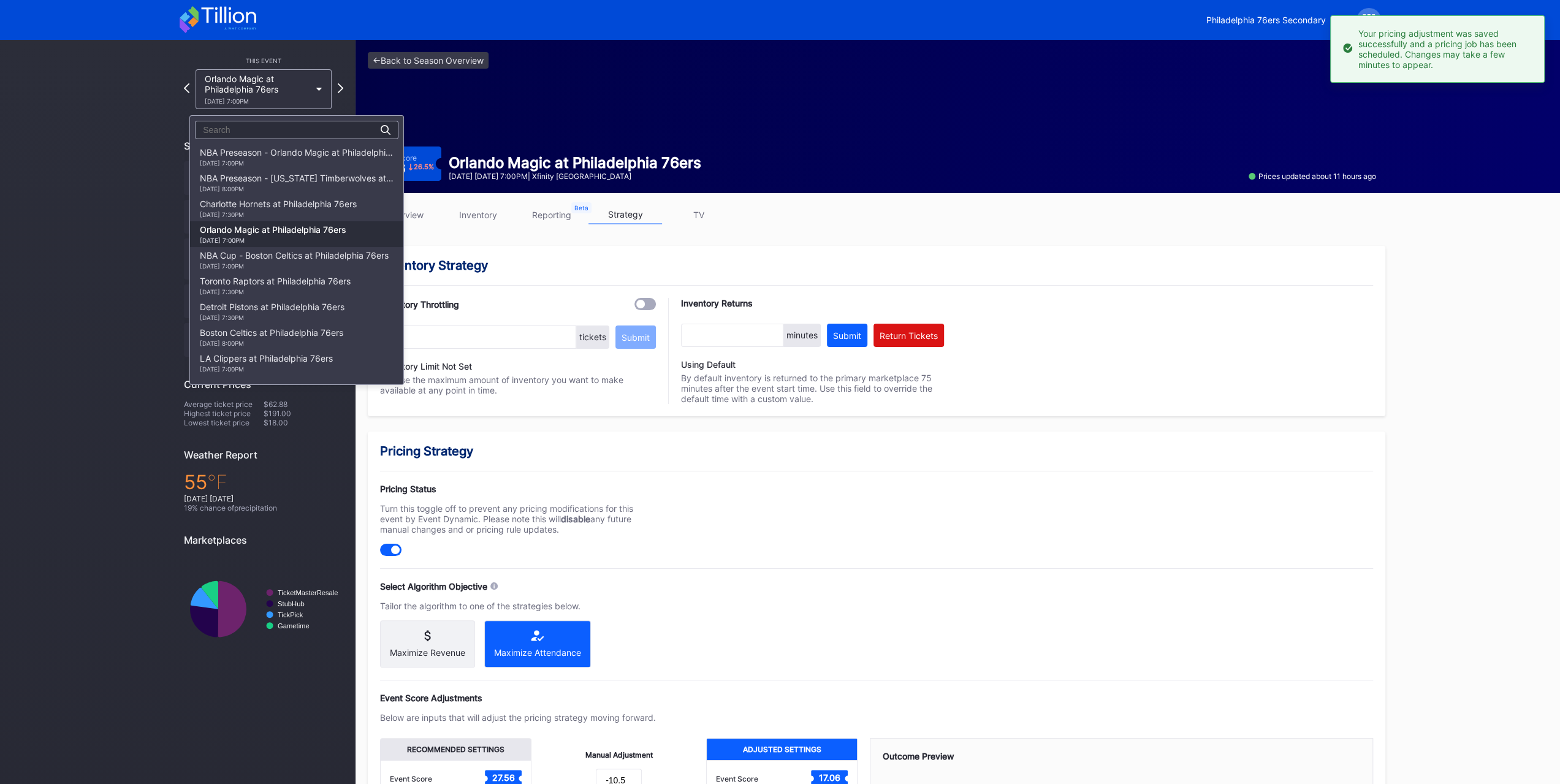
scroll to position [78, 0]
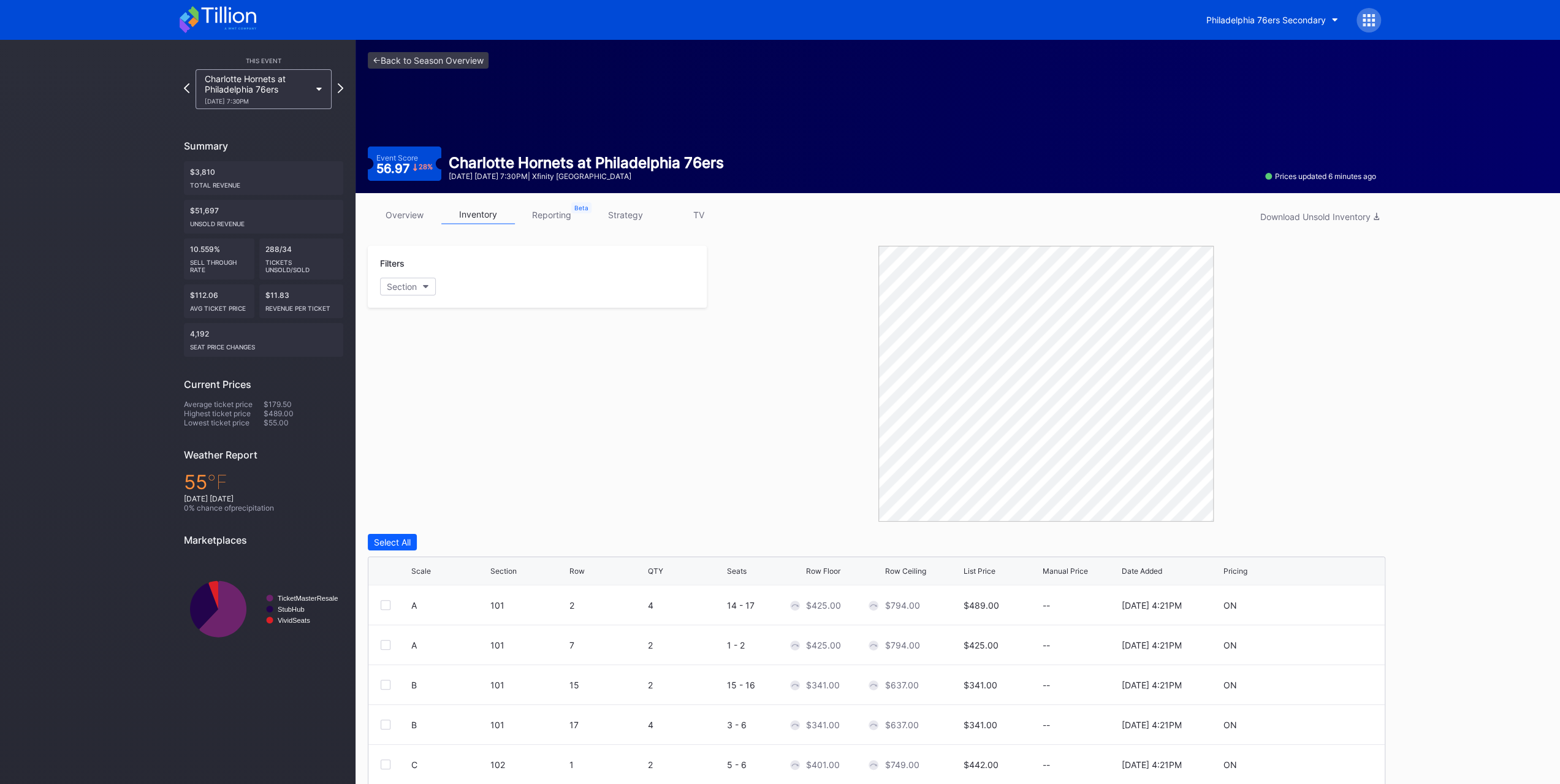
click at [405, 214] on link "overview" at bounding box center [404, 214] width 74 height 19
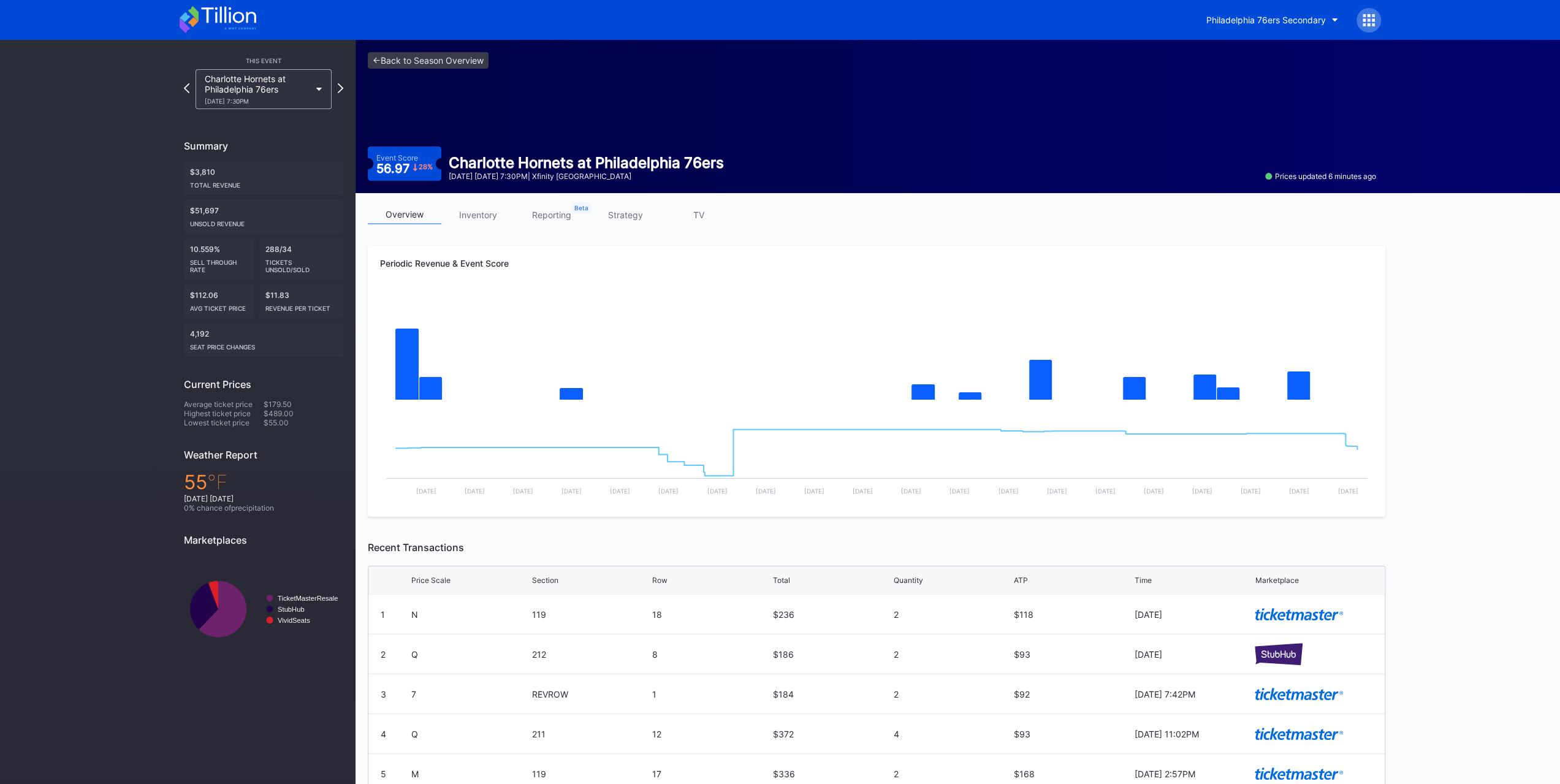
click at [232, 20] on icon at bounding box center [218, 20] width 77 height 27
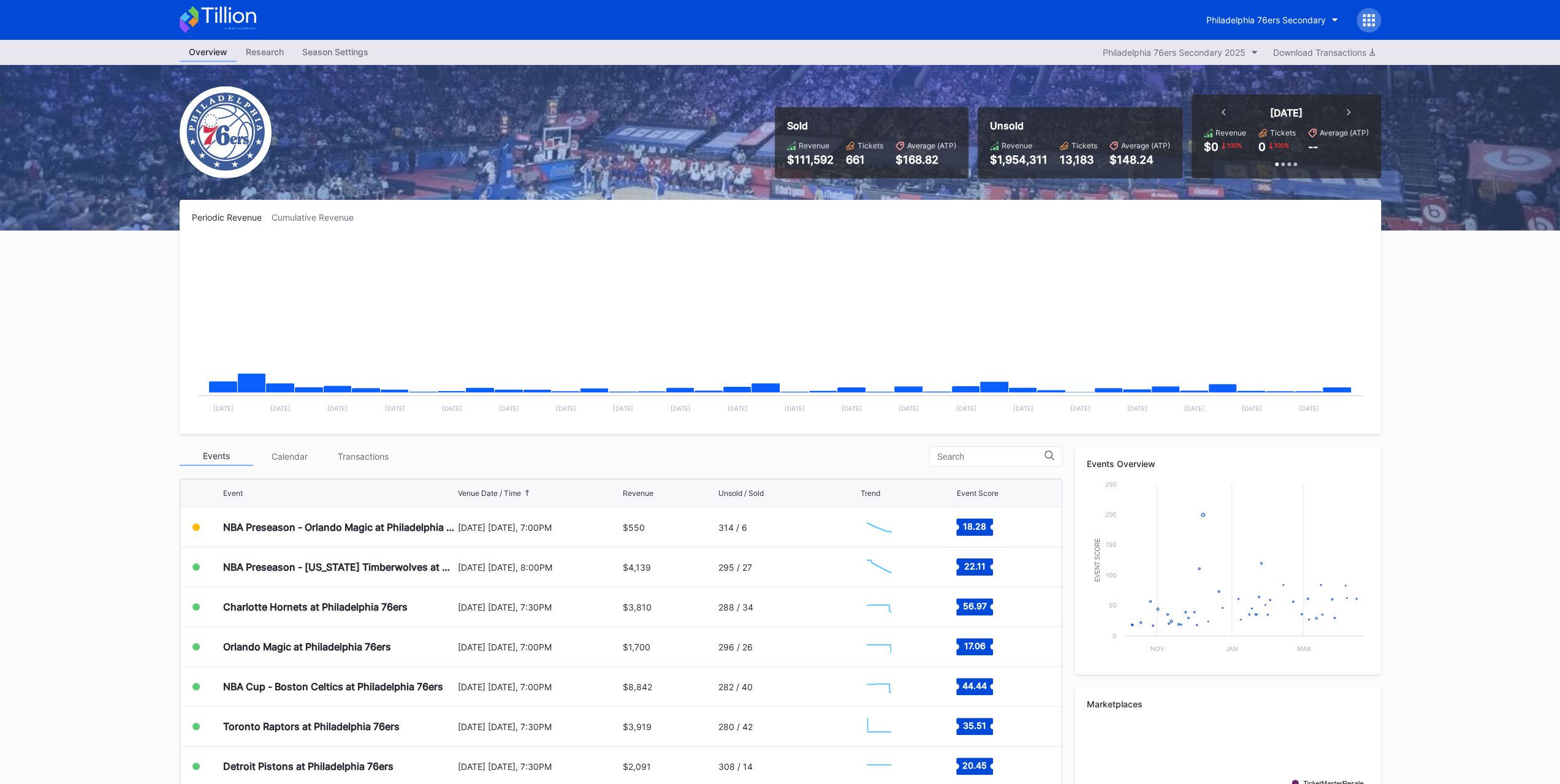
click at [369, 519] on div "NBA Preseason - Orlando Magic at Philadelphia 76ers" at bounding box center [339, 527] width 232 height 39
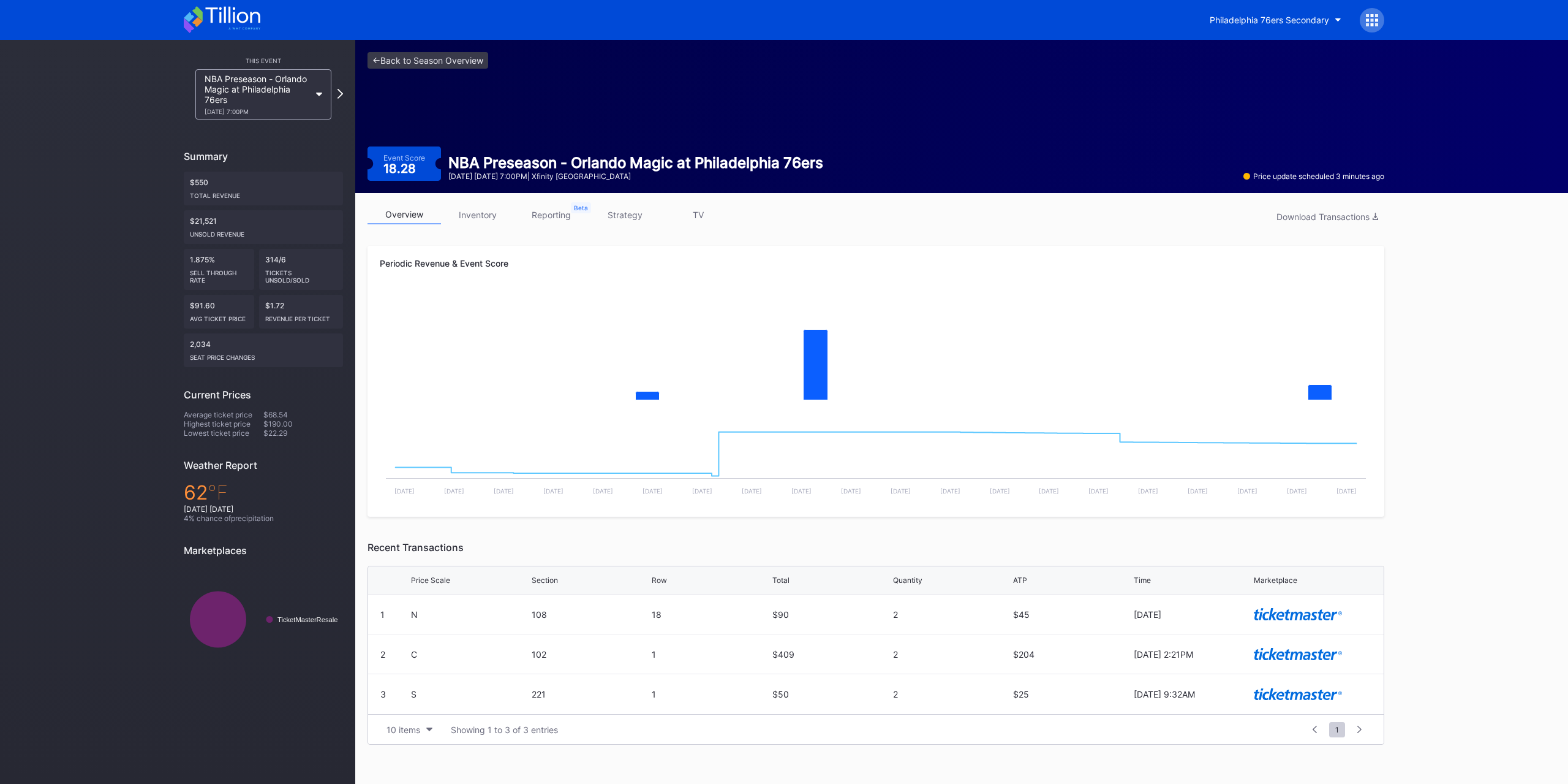
click at [225, 31] on icon at bounding box center [222, 20] width 77 height 27
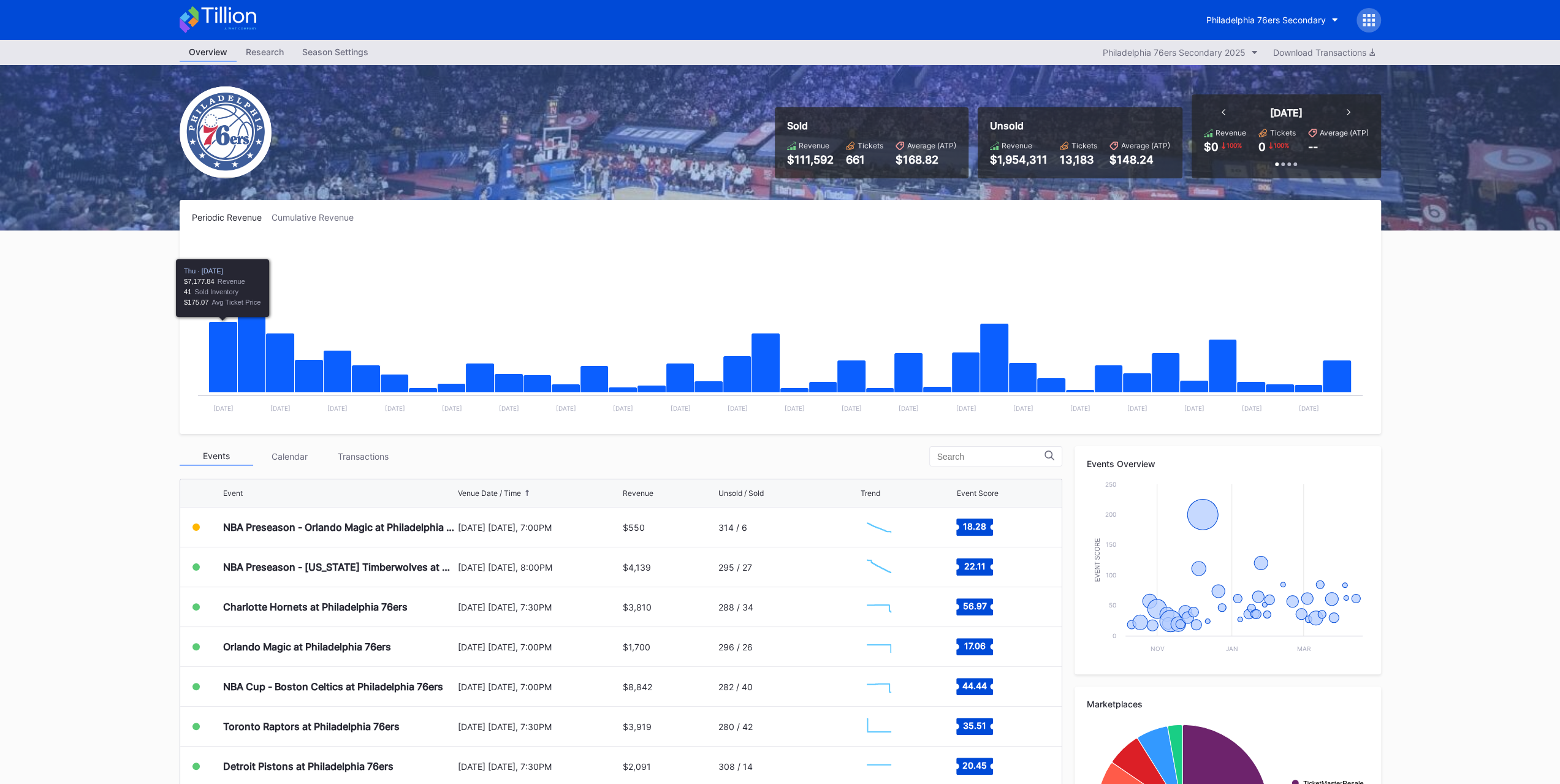
drag, startPoint x: 386, startPoint y: 447, endPoint x: 385, endPoint y: 454, distance: 7.1
click at [385, 447] on div "Transactions" at bounding box center [363, 456] width 74 height 19
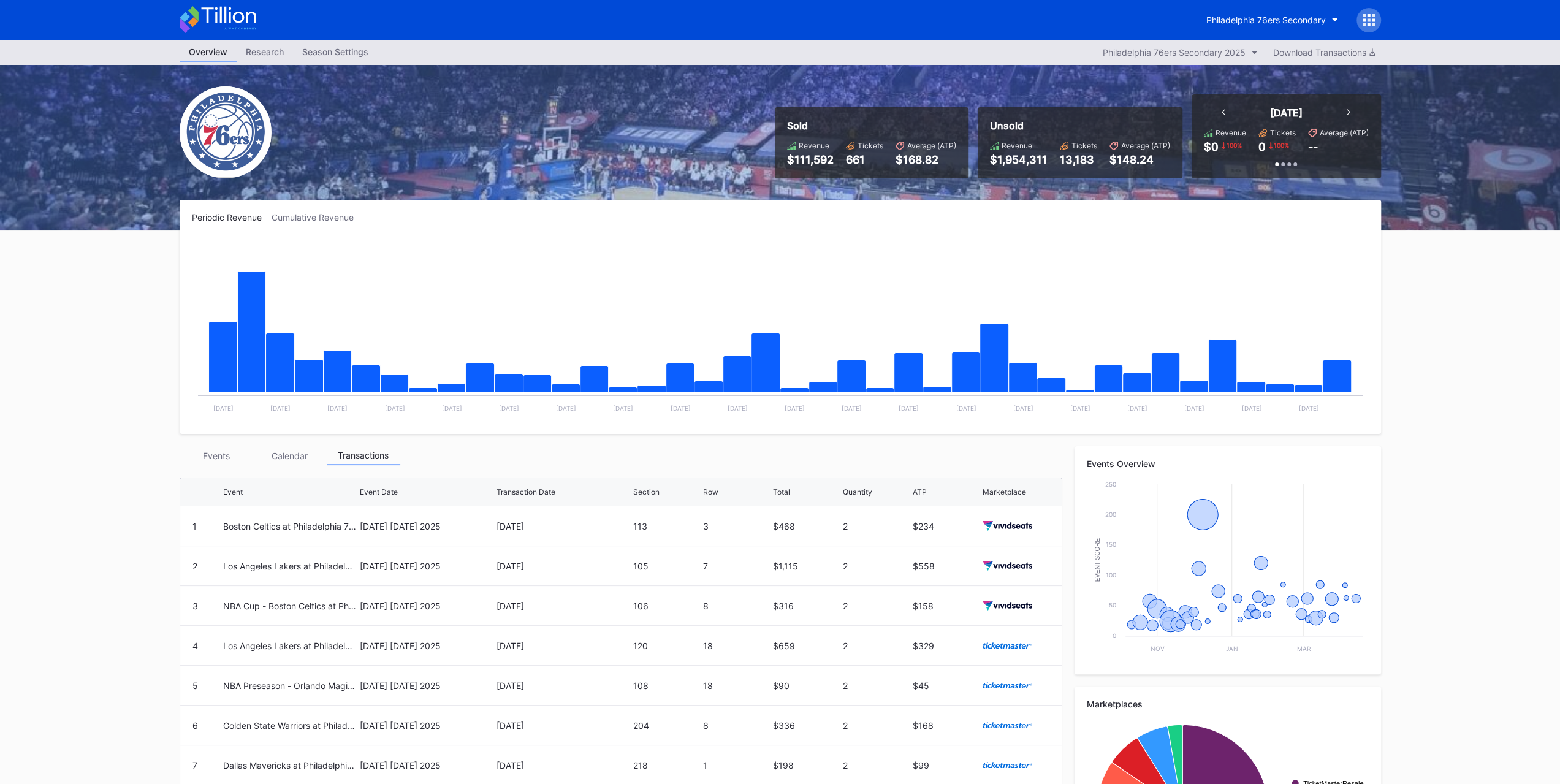
click at [219, 4] on div "Philadelphia 76ers Secondary" at bounding box center [780, 20] width 1226 height 40
click at [219, 14] on icon at bounding box center [228, 15] width 54 height 17
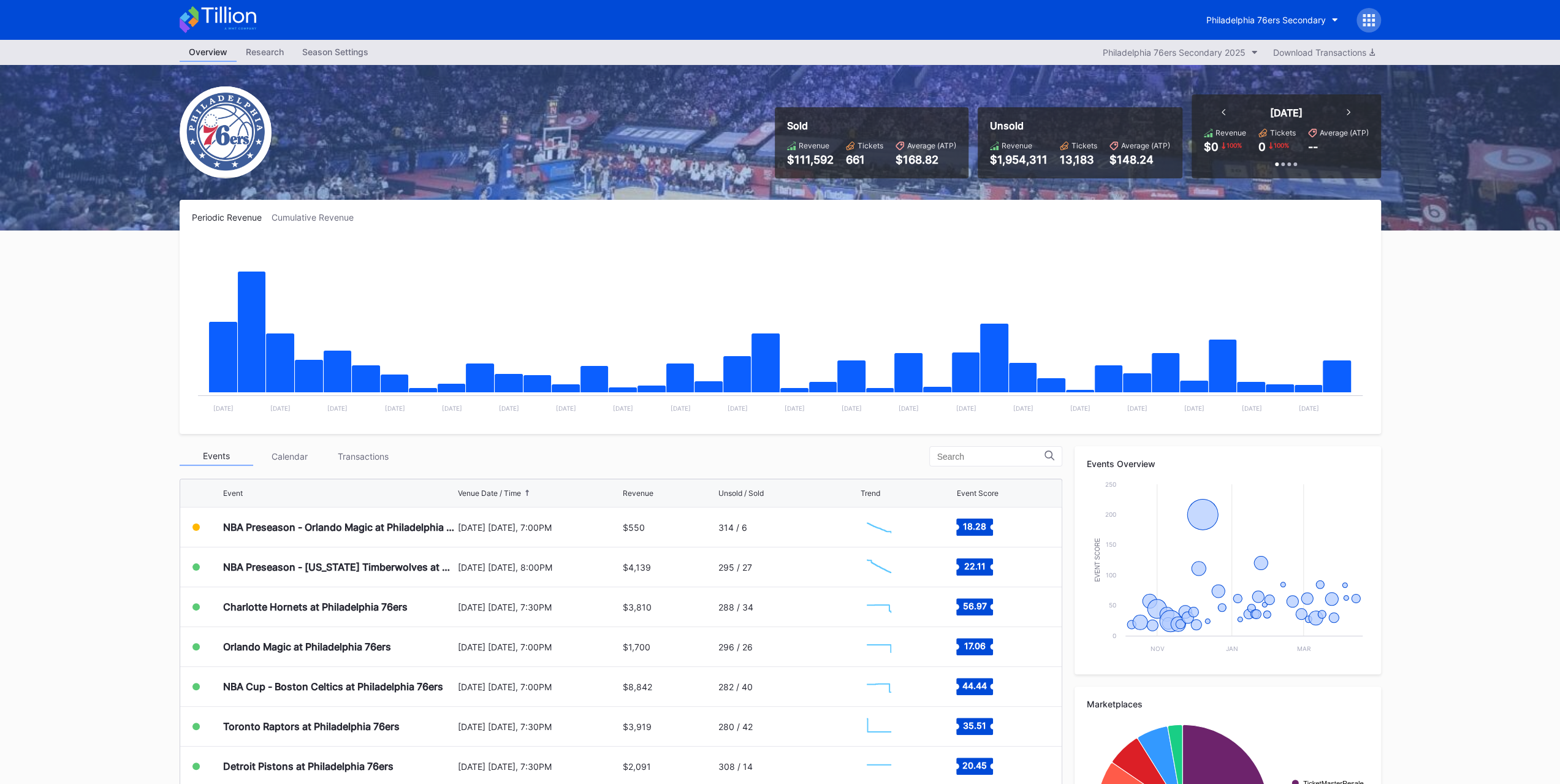
click at [335, 455] on div "Transactions" at bounding box center [363, 456] width 74 height 19
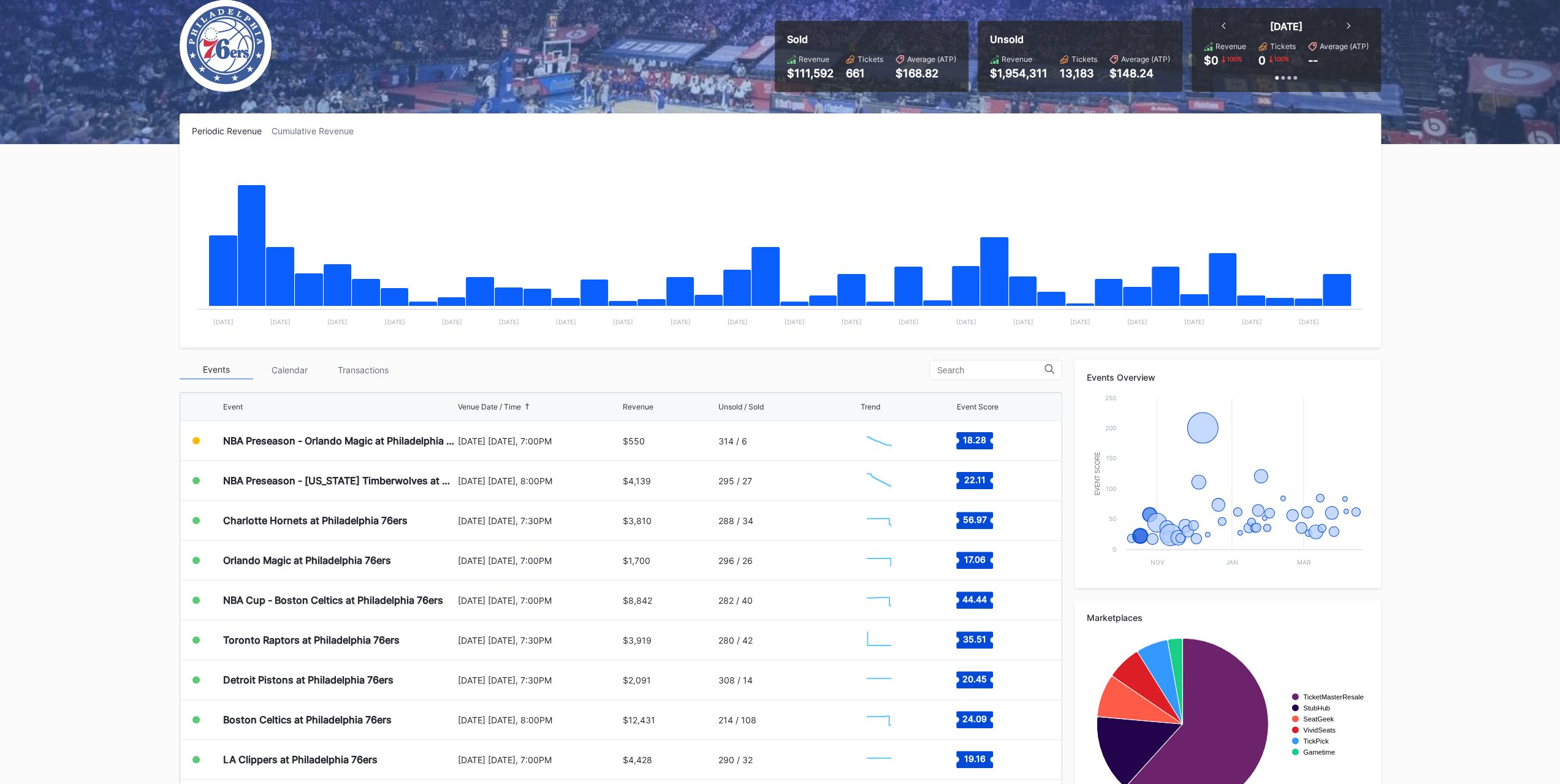
scroll to position [142, 0]
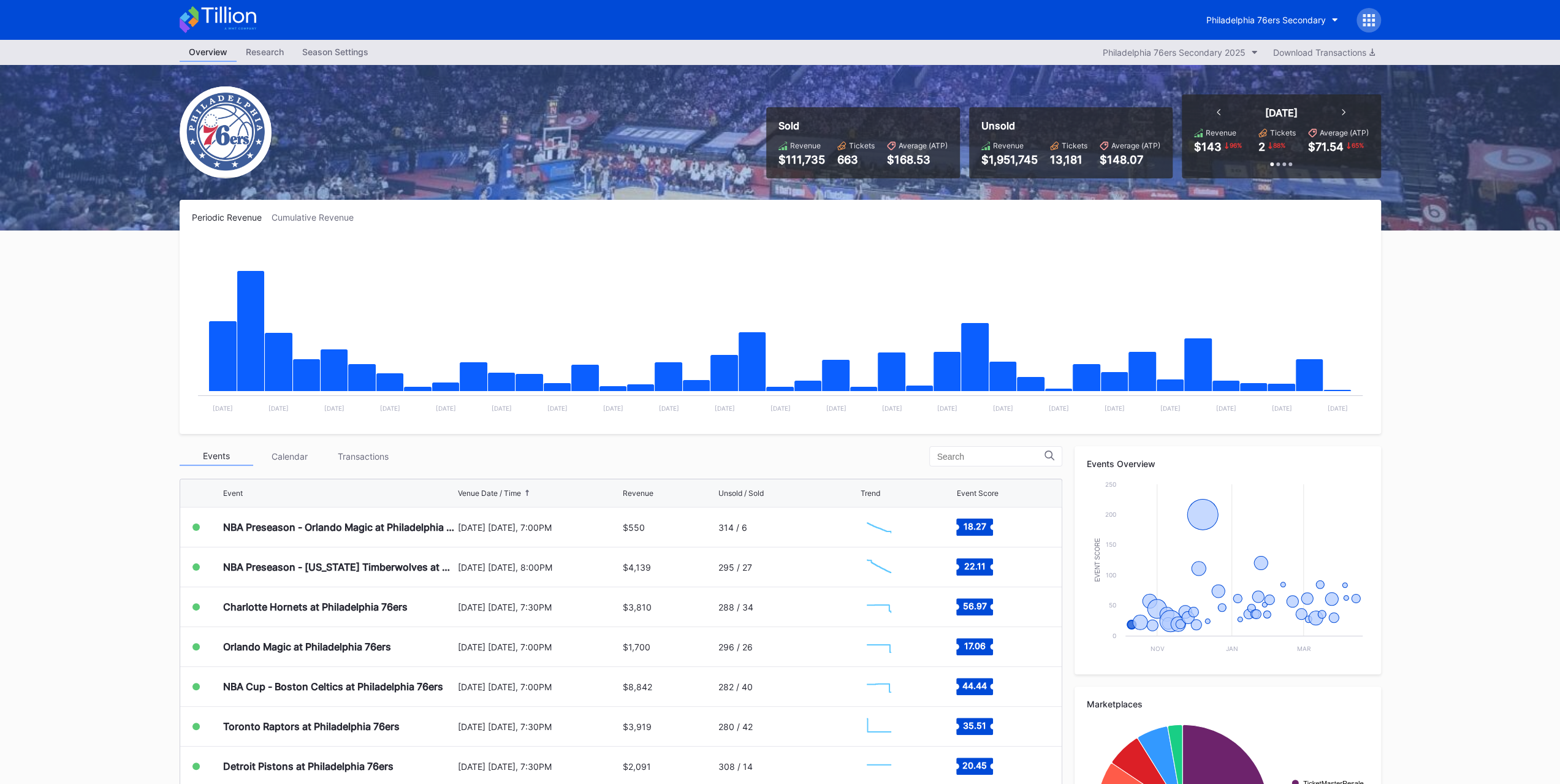
click at [363, 461] on div "Transactions" at bounding box center [363, 456] width 74 height 19
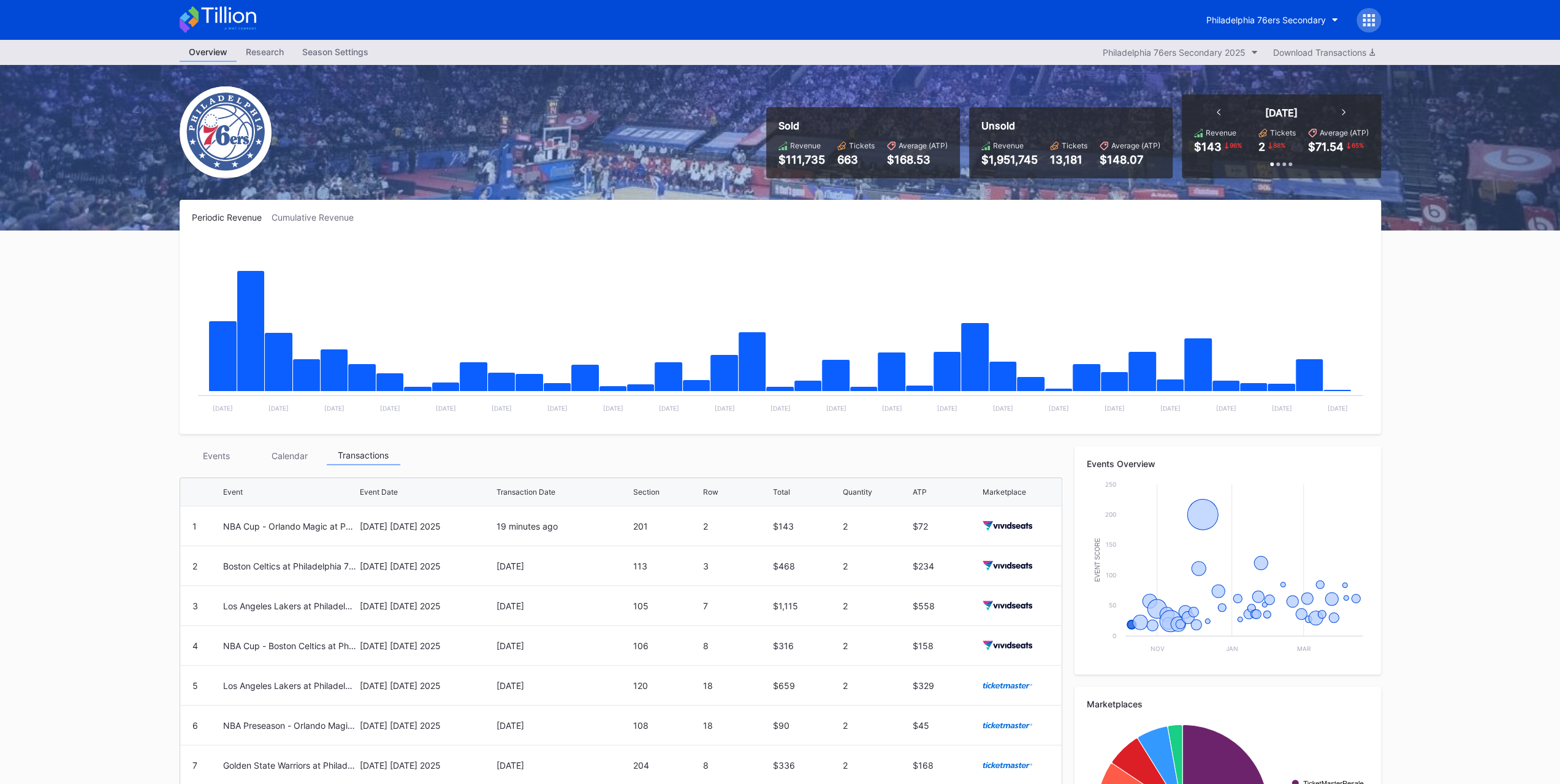
click at [234, 461] on div "Events" at bounding box center [216, 455] width 74 height 19
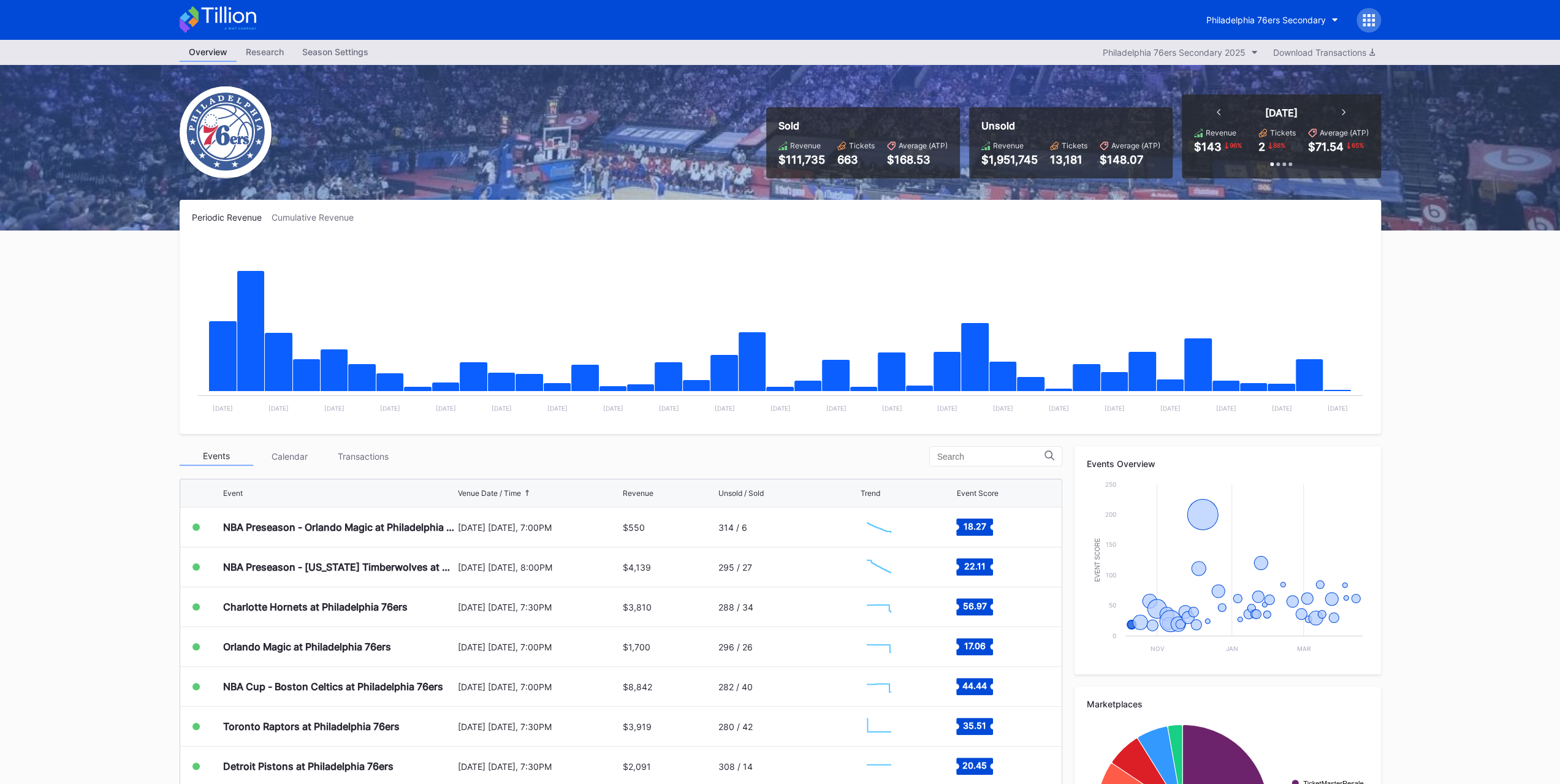
click at [361, 461] on div "Transactions" at bounding box center [363, 456] width 74 height 19
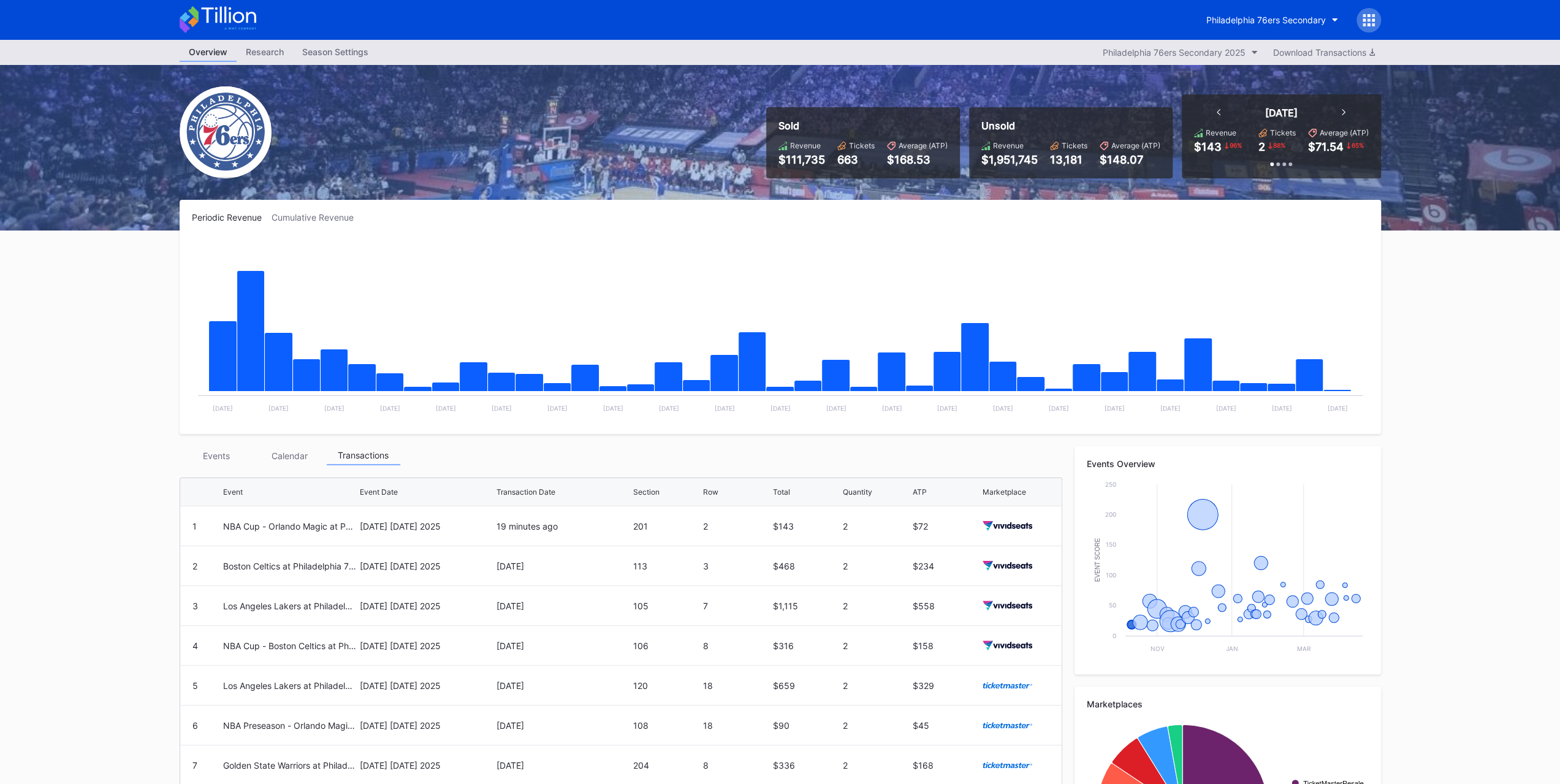
click at [208, 459] on div "Events" at bounding box center [216, 455] width 74 height 19
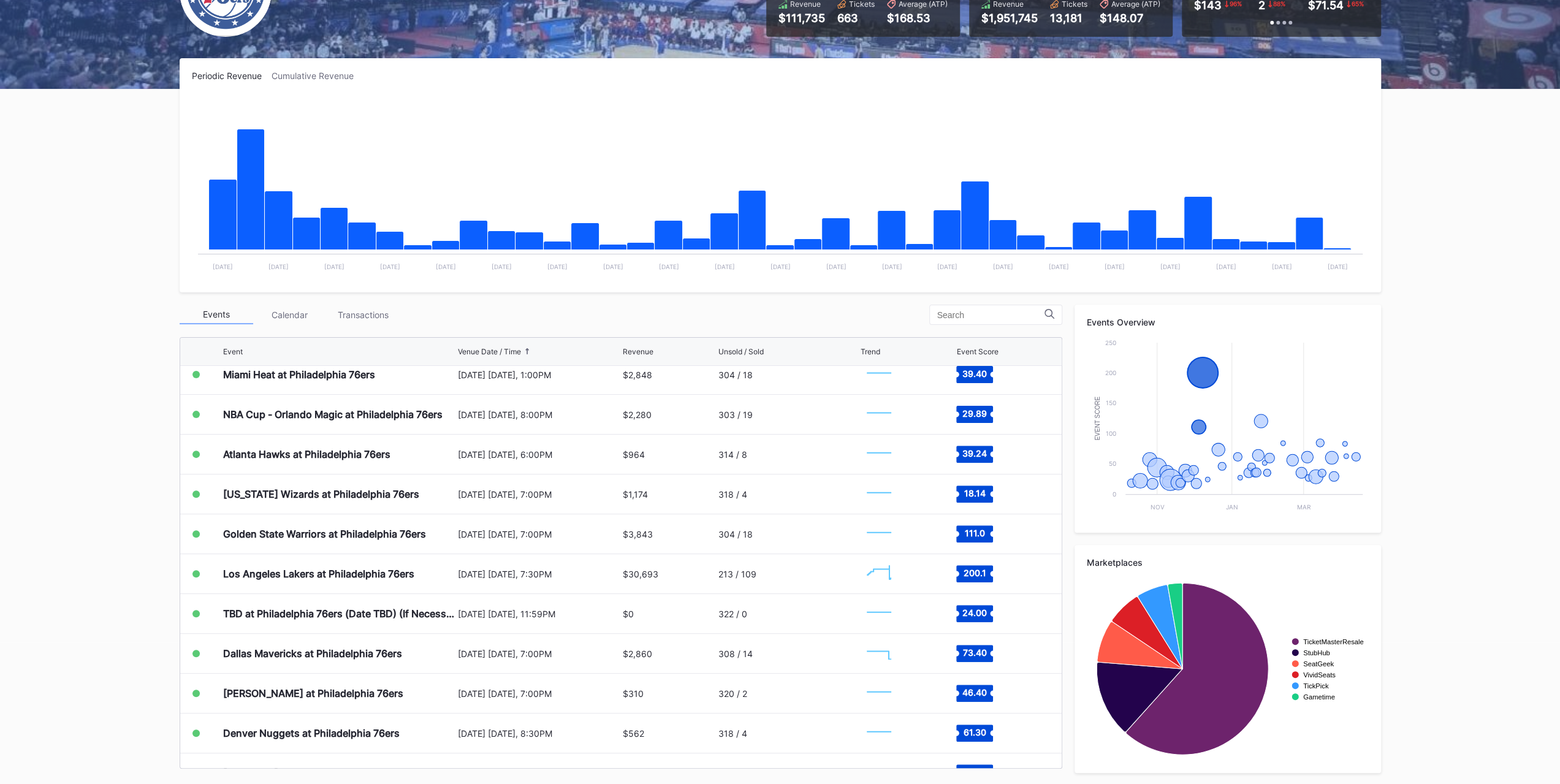
scroll to position [429, 0]
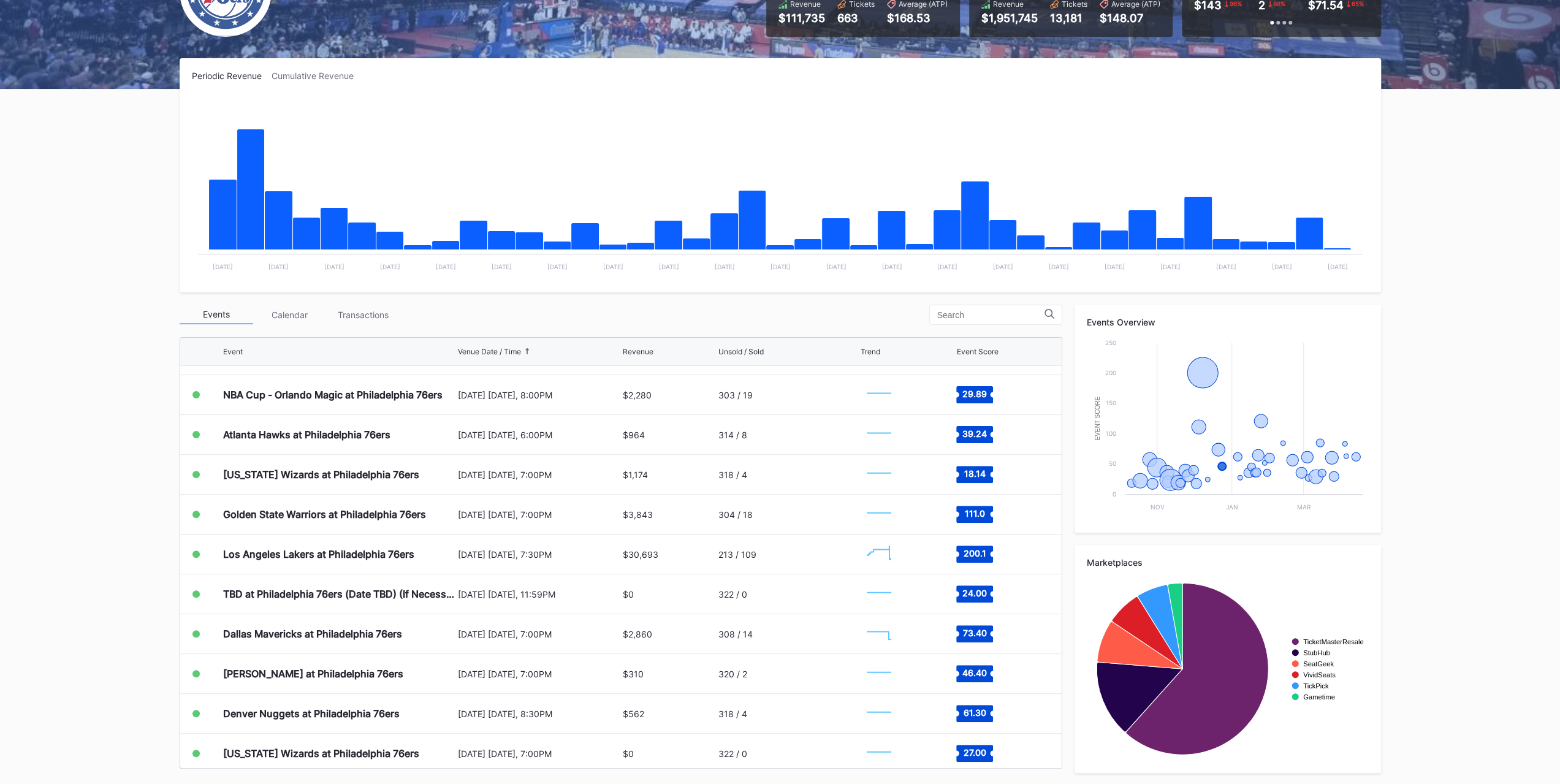
click at [331, 679] on div "[PERSON_NAME] at Philadelphia 76ers" at bounding box center [339, 674] width 232 height 39
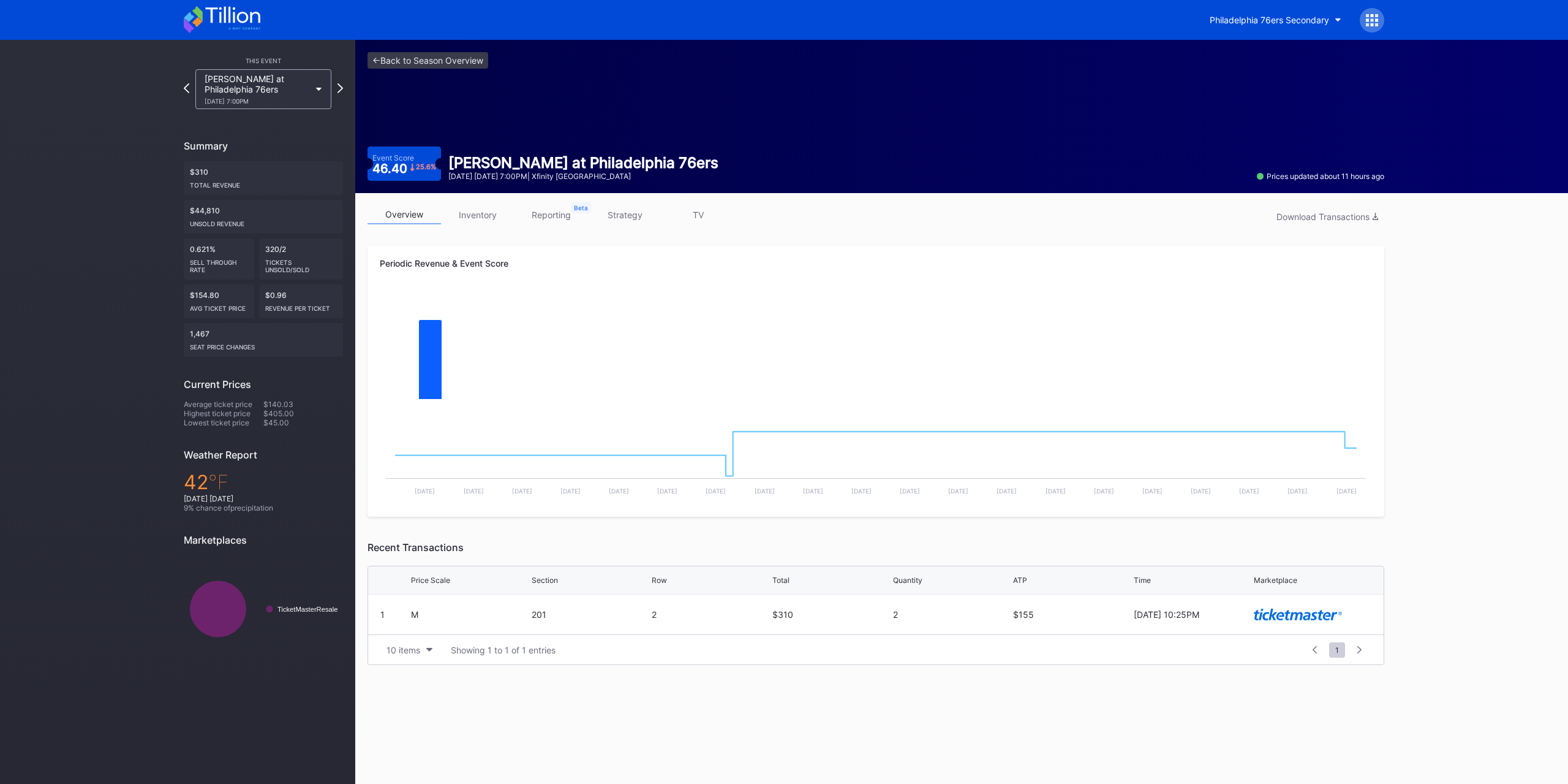
click at [287, 76] on div "Brooklyn Nets at Philadelphia 76ers 12/23 Tuesday 7:00PM" at bounding box center [257, 89] width 105 height 31
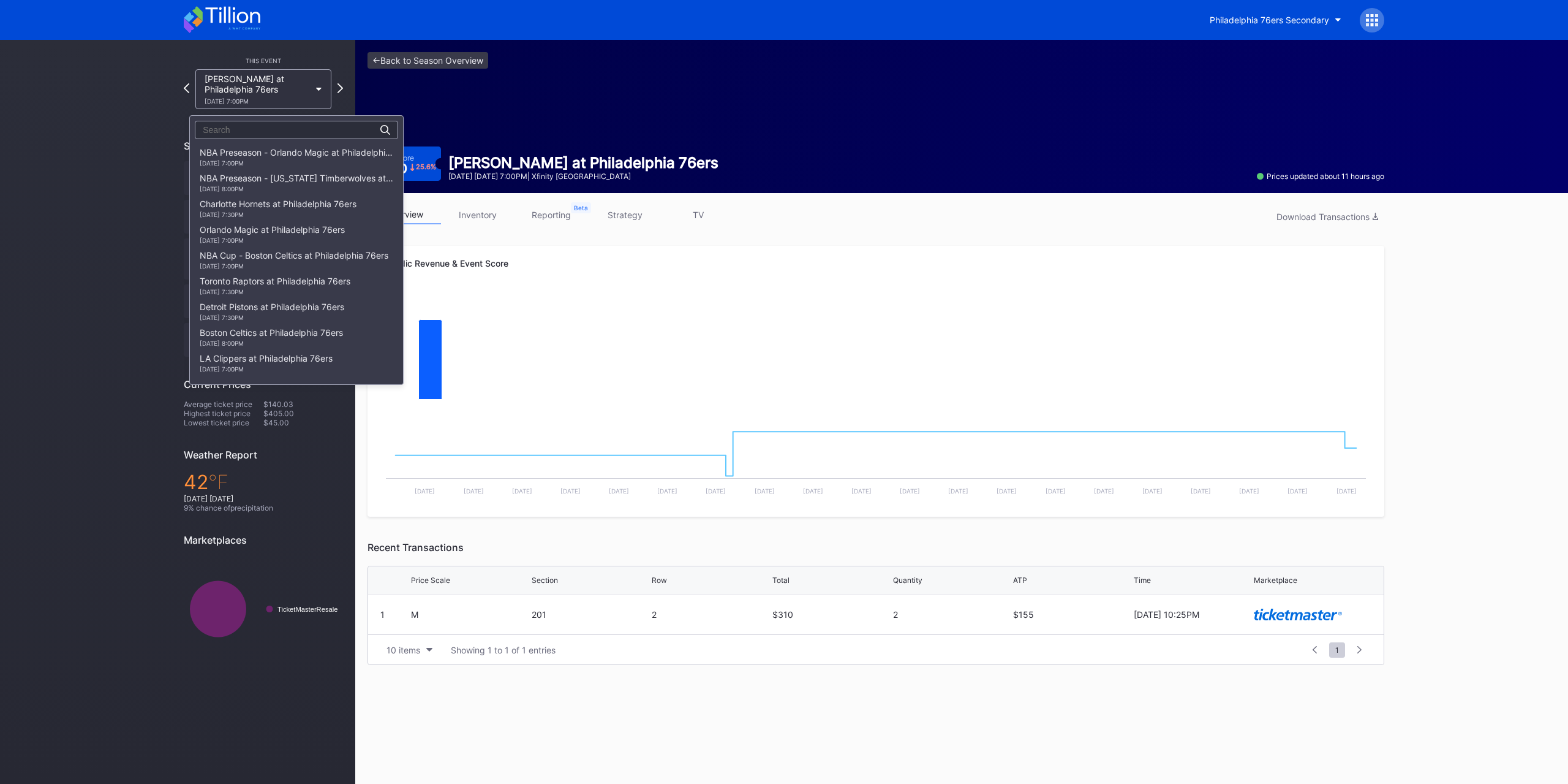
scroll to position [467, 0]
click at [306, 189] on div "[DATE] 8:30PM" at bounding box center [275, 185] width 152 height 7
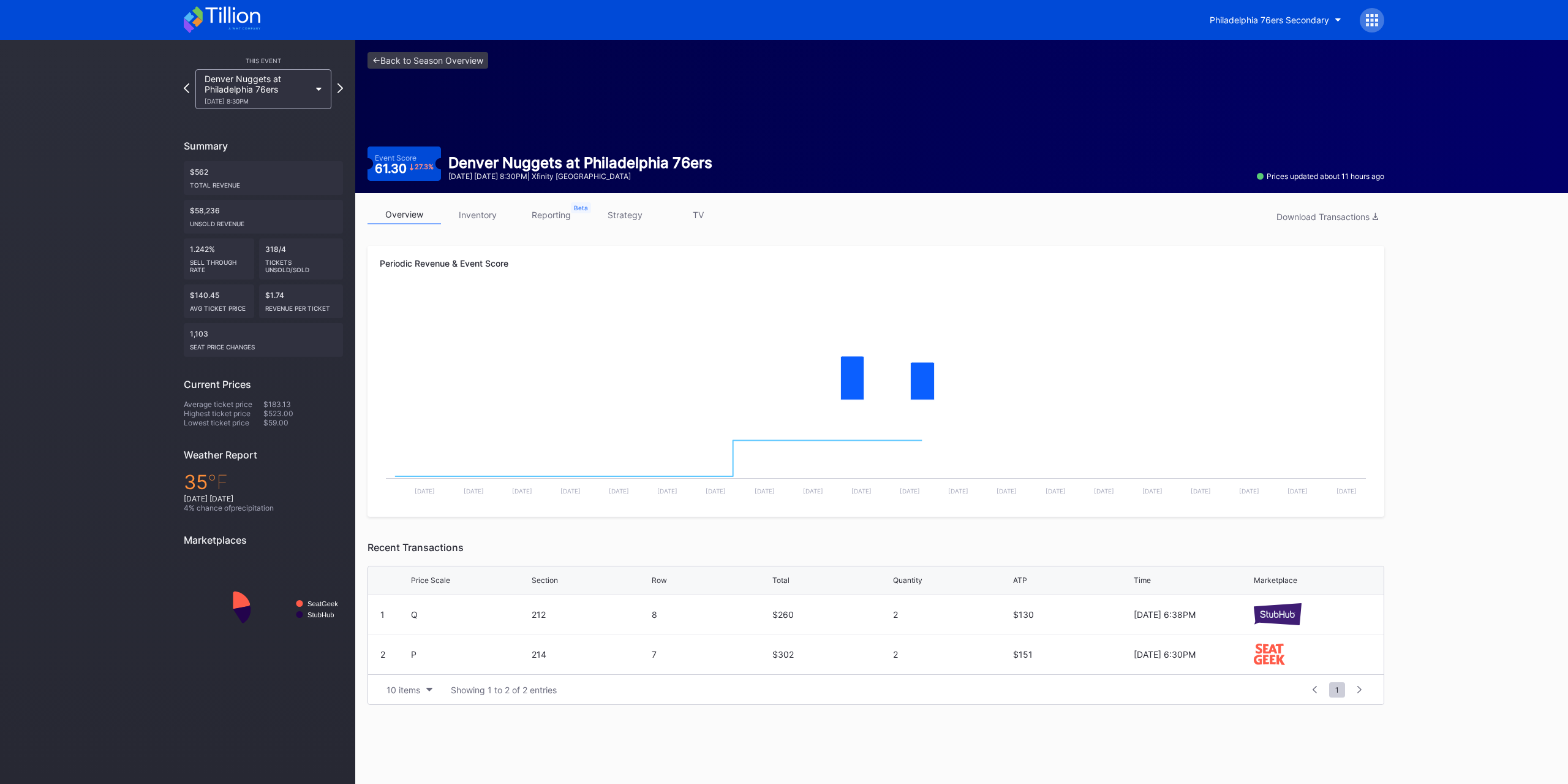
click at [297, 97] on div "[DATE] 8:30PM" at bounding box center [257, 101] width 105 height 7
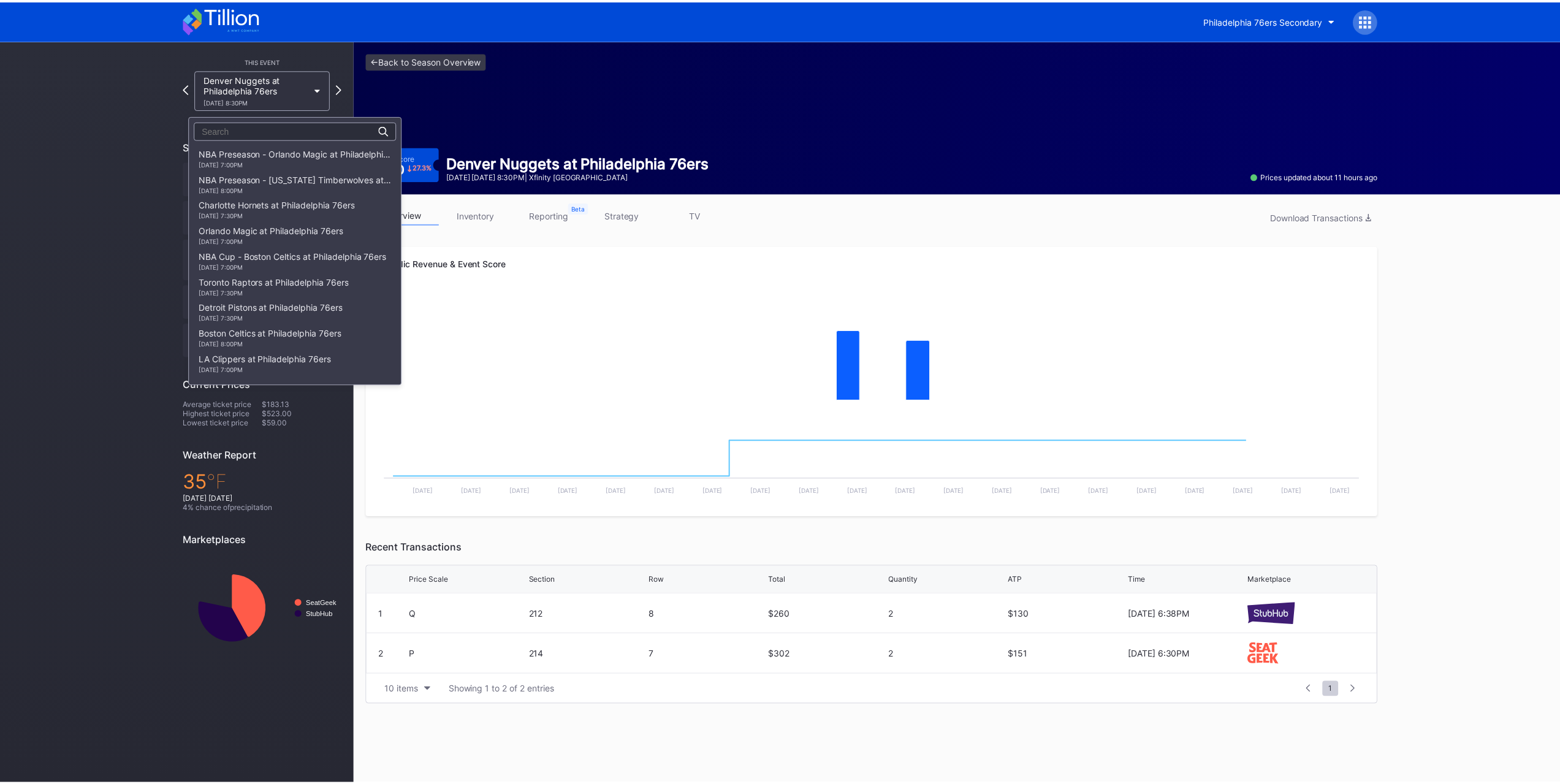
scroll to position [494, 0]
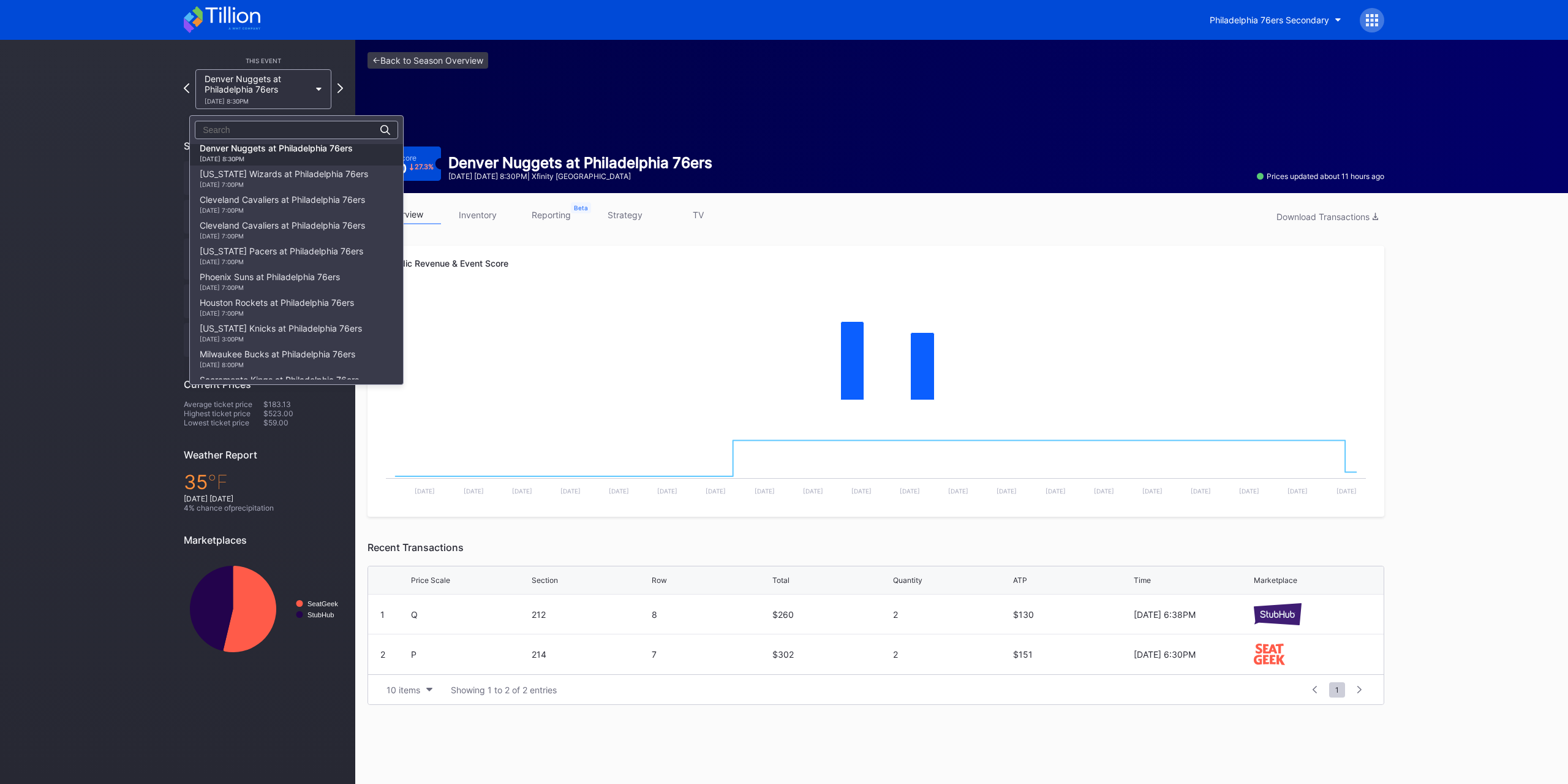
click at [303, 175] on div "Washington Wizards at Philadelphia 76ers 1/7 Wednesday 7:00PM" at bounding box center [283, 178] width 168 height 20
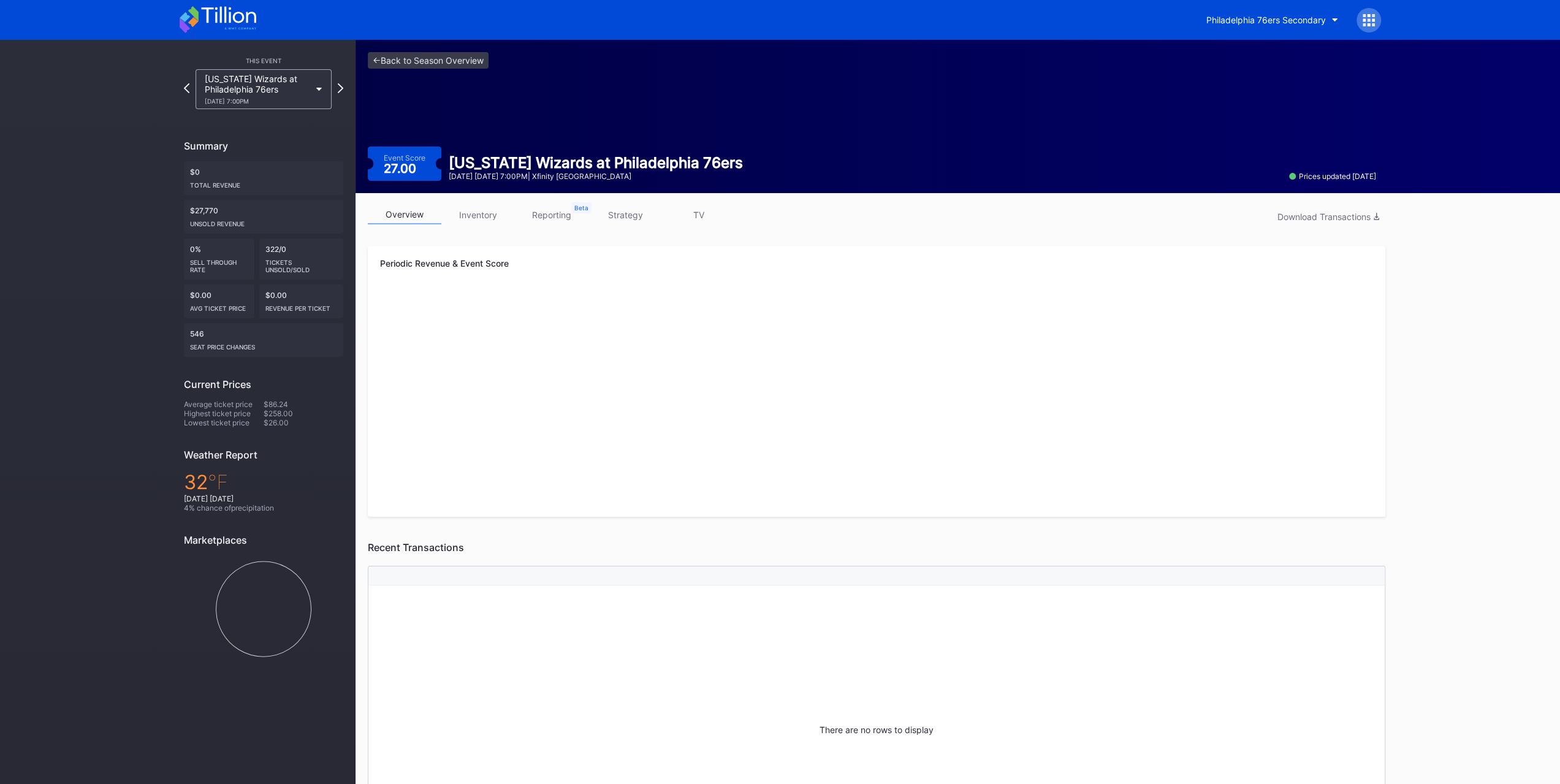
click at [631, 213] on link "strategy" at bounding box center [625, 214] width 74 height 19
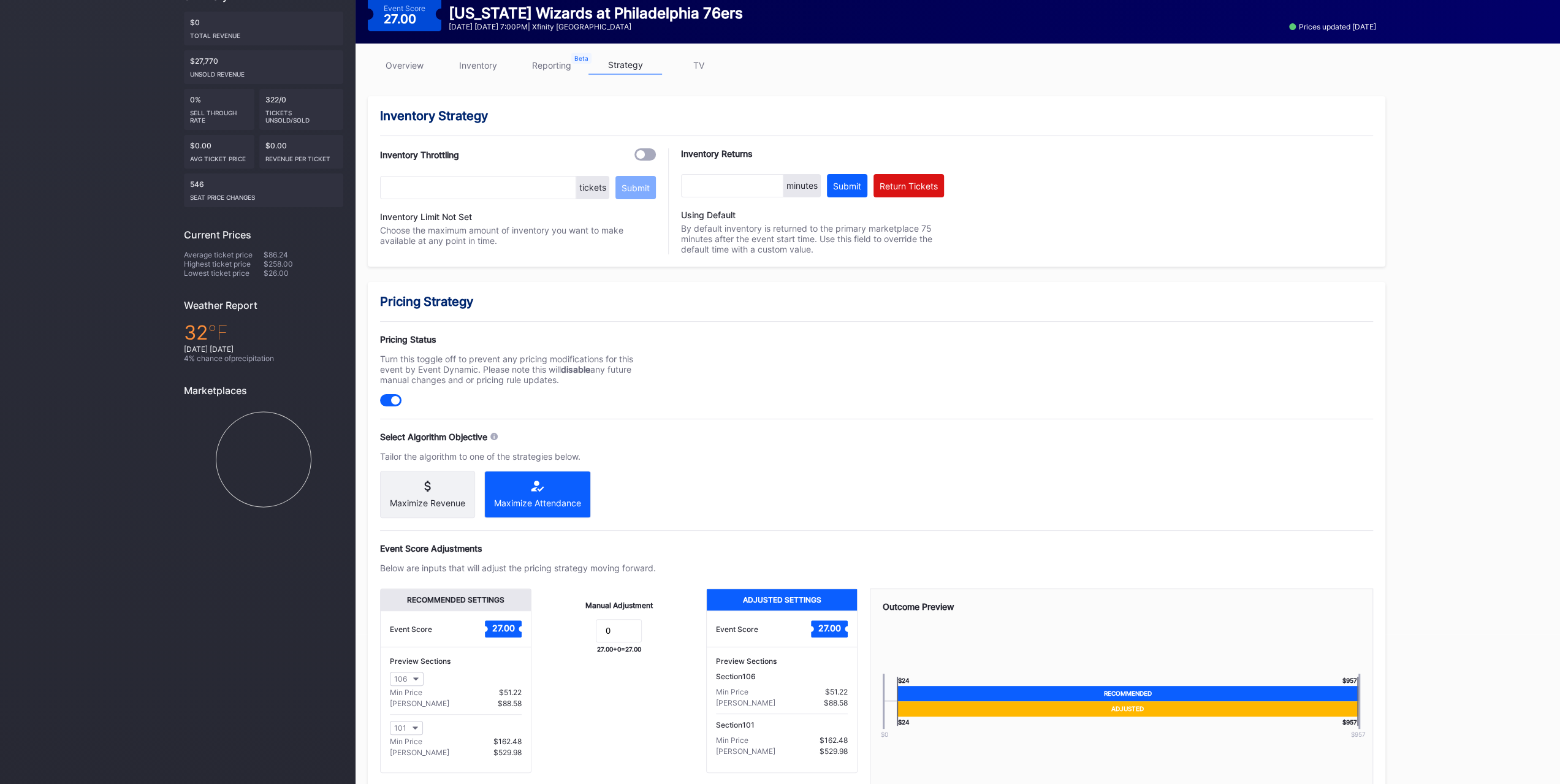
scroll to position [33, 0]
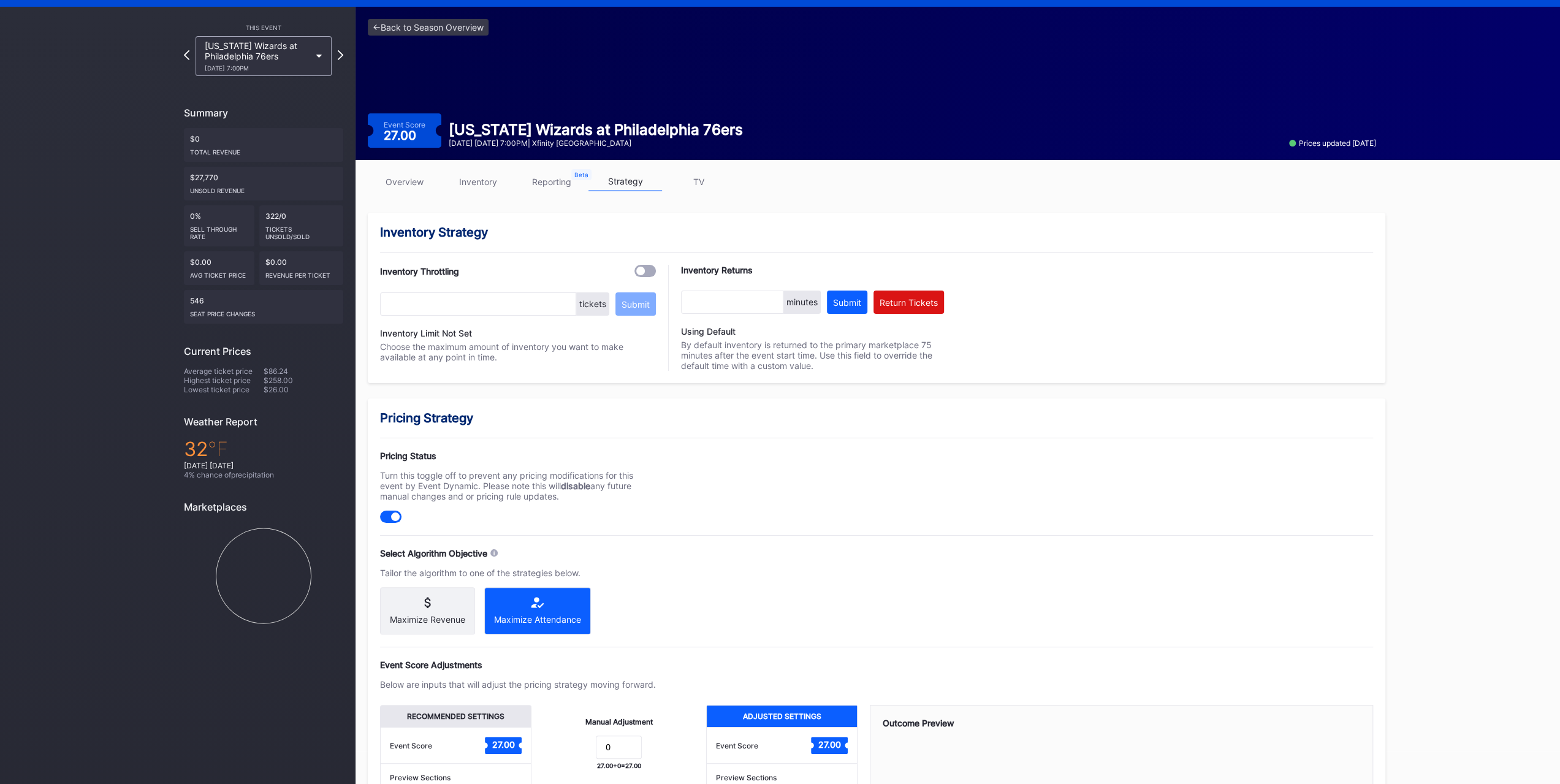
click at [500, 178] on link "inventory" at bounding box center [478, 181] width 74 height 19
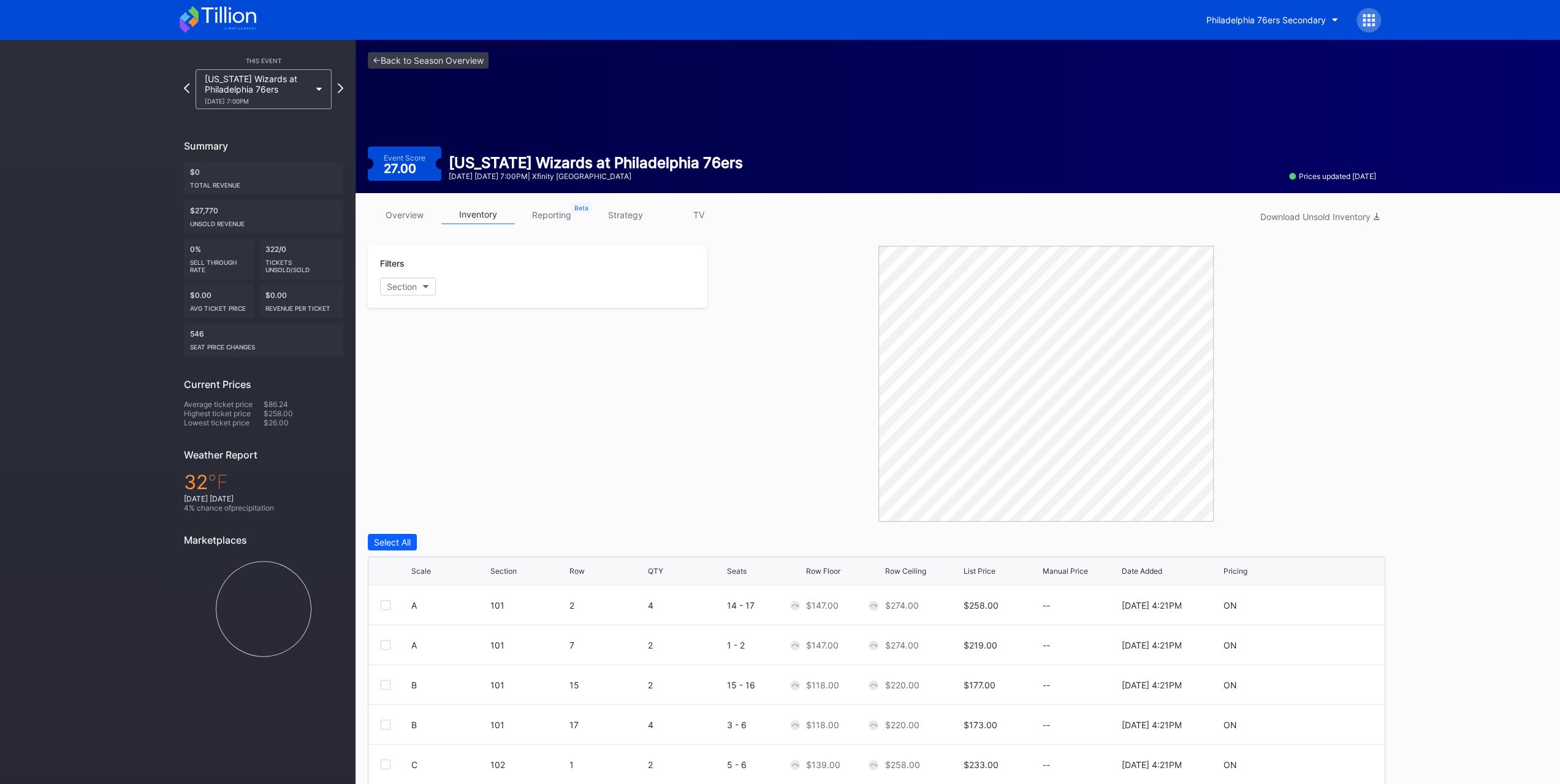
click at [635, 210] on link "strategy" at bounding box center [625, 214] width 74 height 19
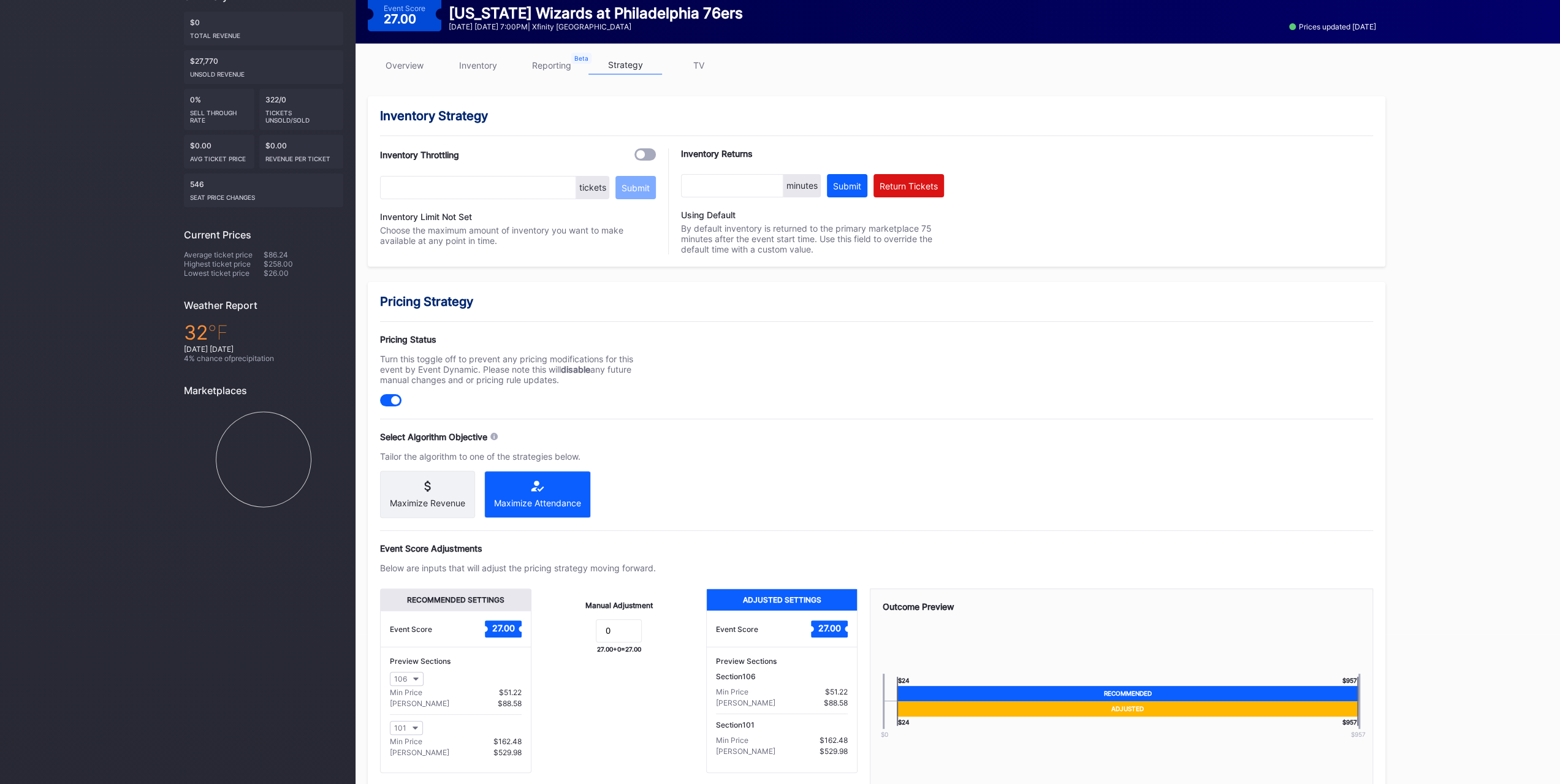
scroll to position [217, 0]
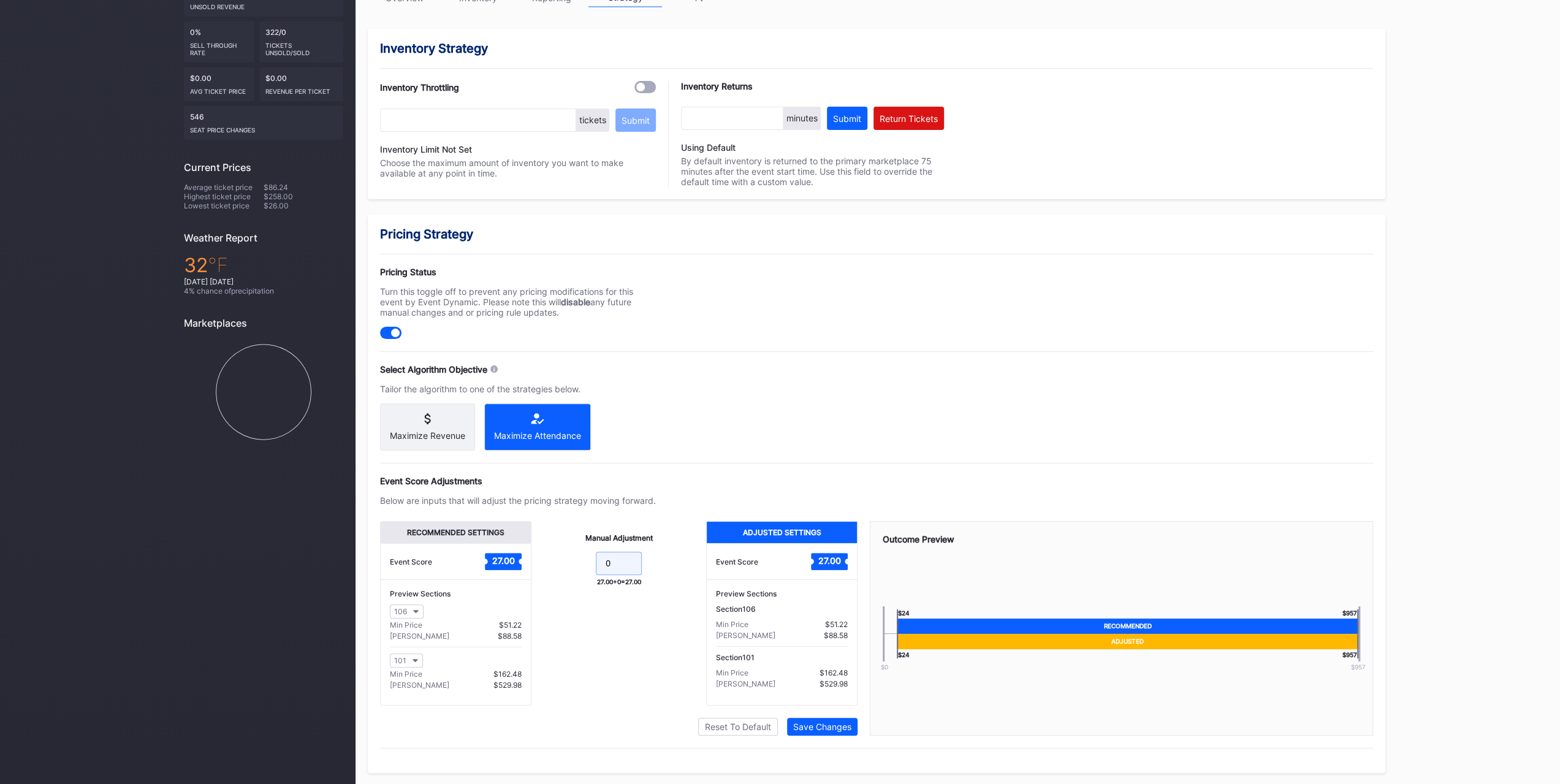
drag, startPoint x: 622, startPoint y: 566, endPoint x: 573, endPoint y: 557, distance: 49.8
click at [573, 557] on form "0" at bounding box center [618, 565] width 151 height 27
type input "-9.5"
click at [842, 715] on div "Recommended Settings Event Score 27.00 Preview Sections 106 Min Price $52.81 Ma…" at bounding box center [619, 628] width 478 height 215
click at [842, 718] on button "Save Changes" at bounding box center [821, 727] width 70 height 18
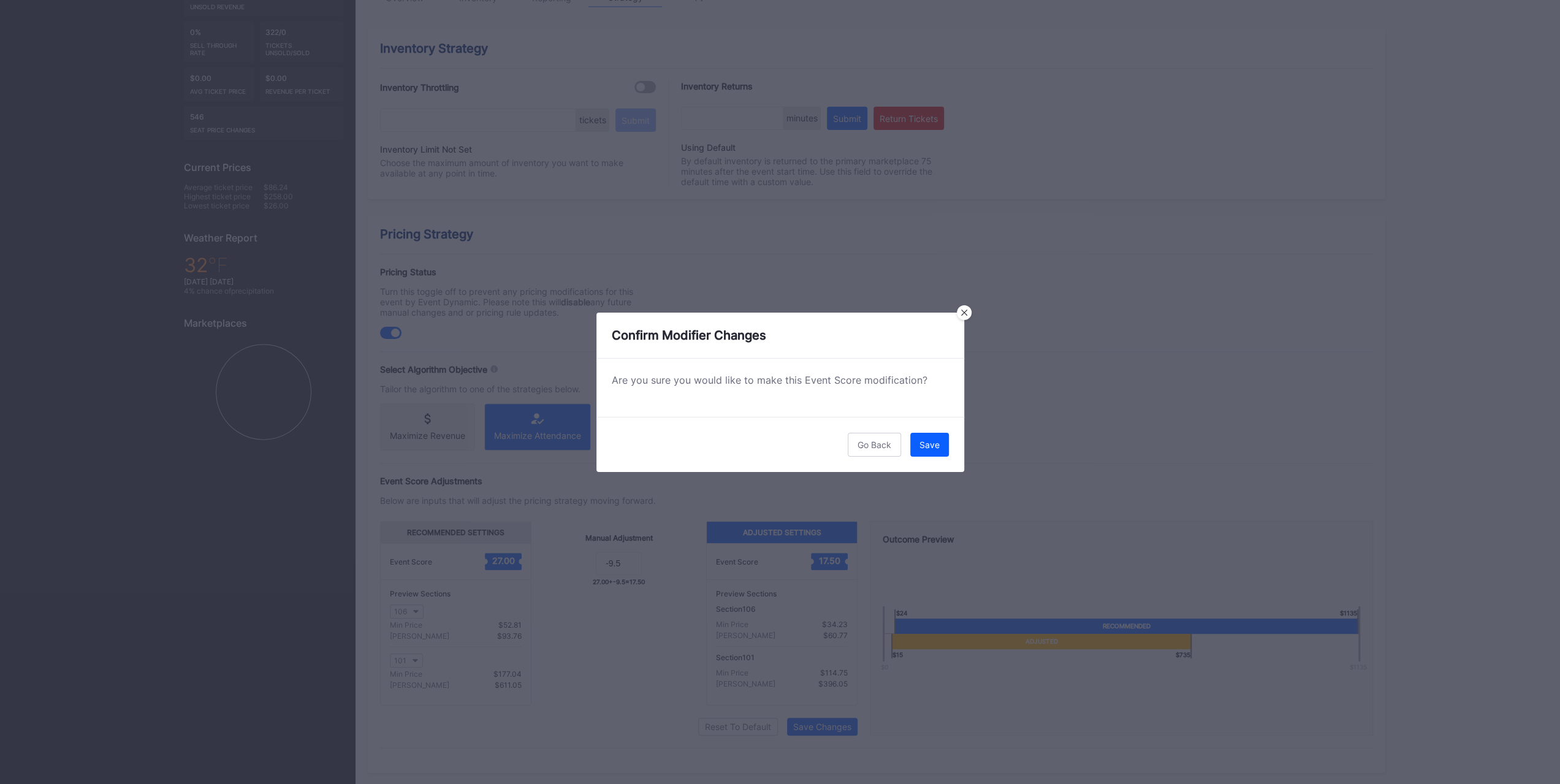
click at [928, 451] on button "Save" at bounding box center [929, 445] width 38 height 24
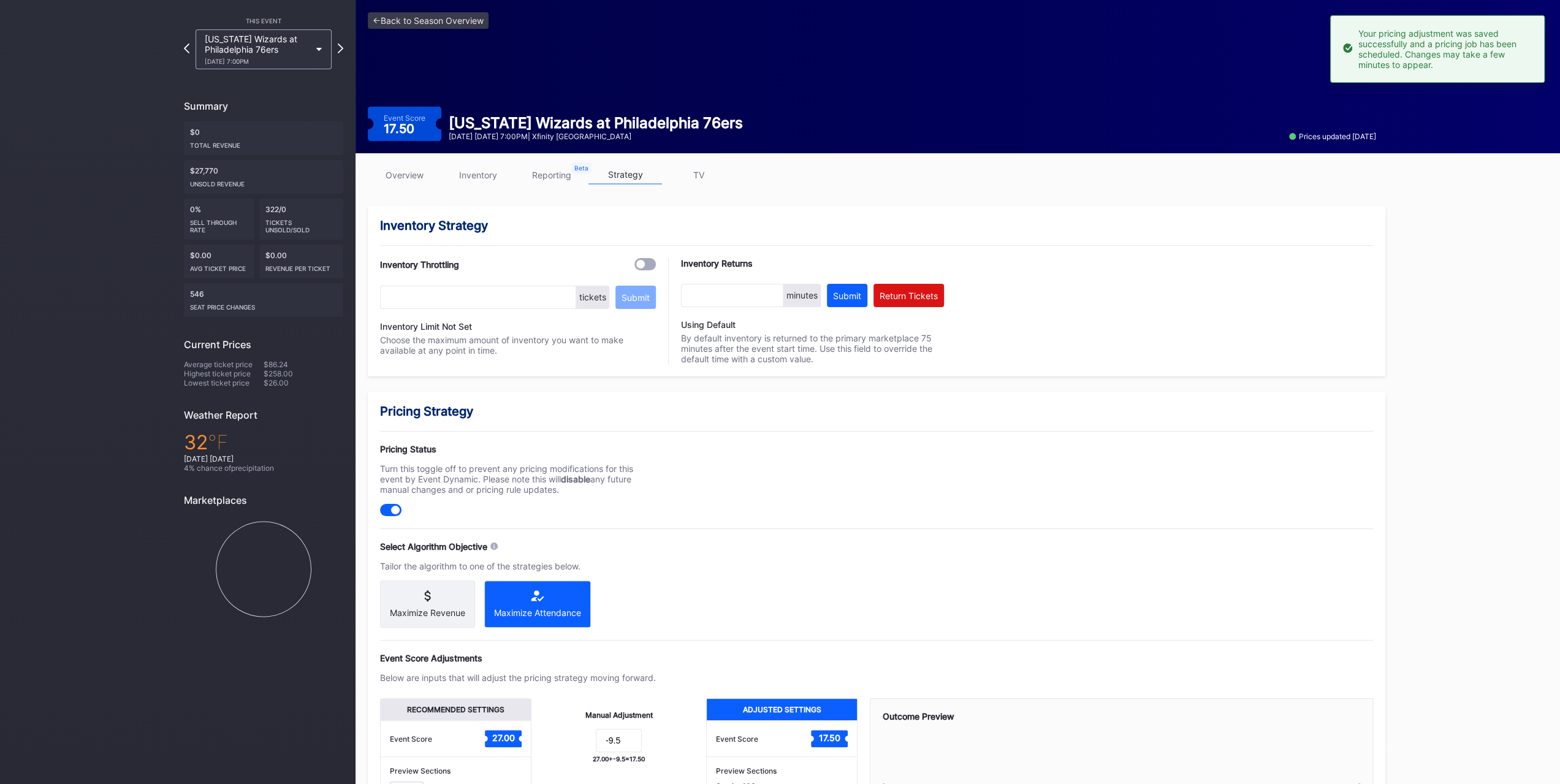
scroll to position [0, 0]
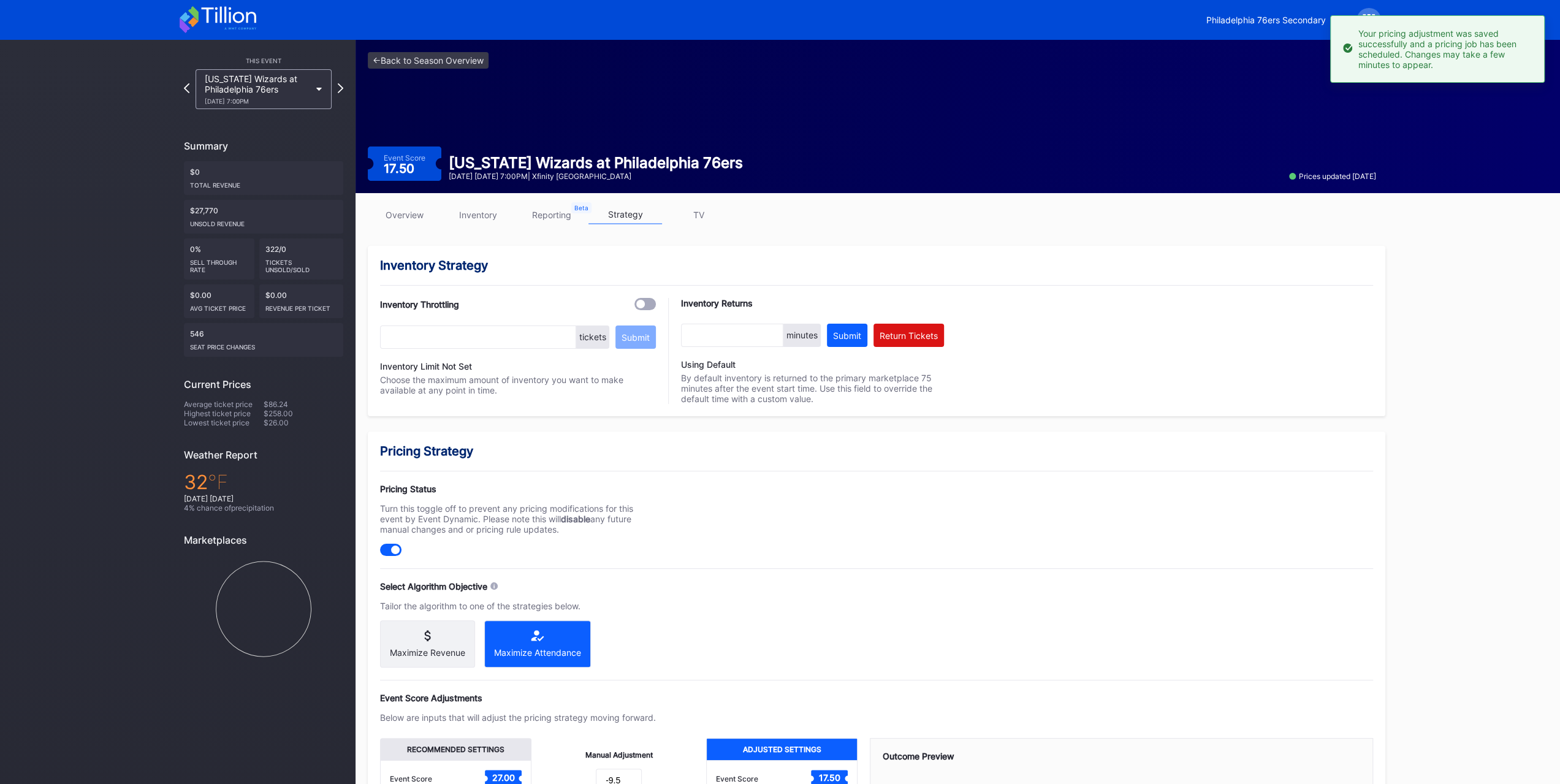
click at [274, 99] on div "1/7 Wednesday 7:00PM" at bounding box center [257, 101] width 105 height 7
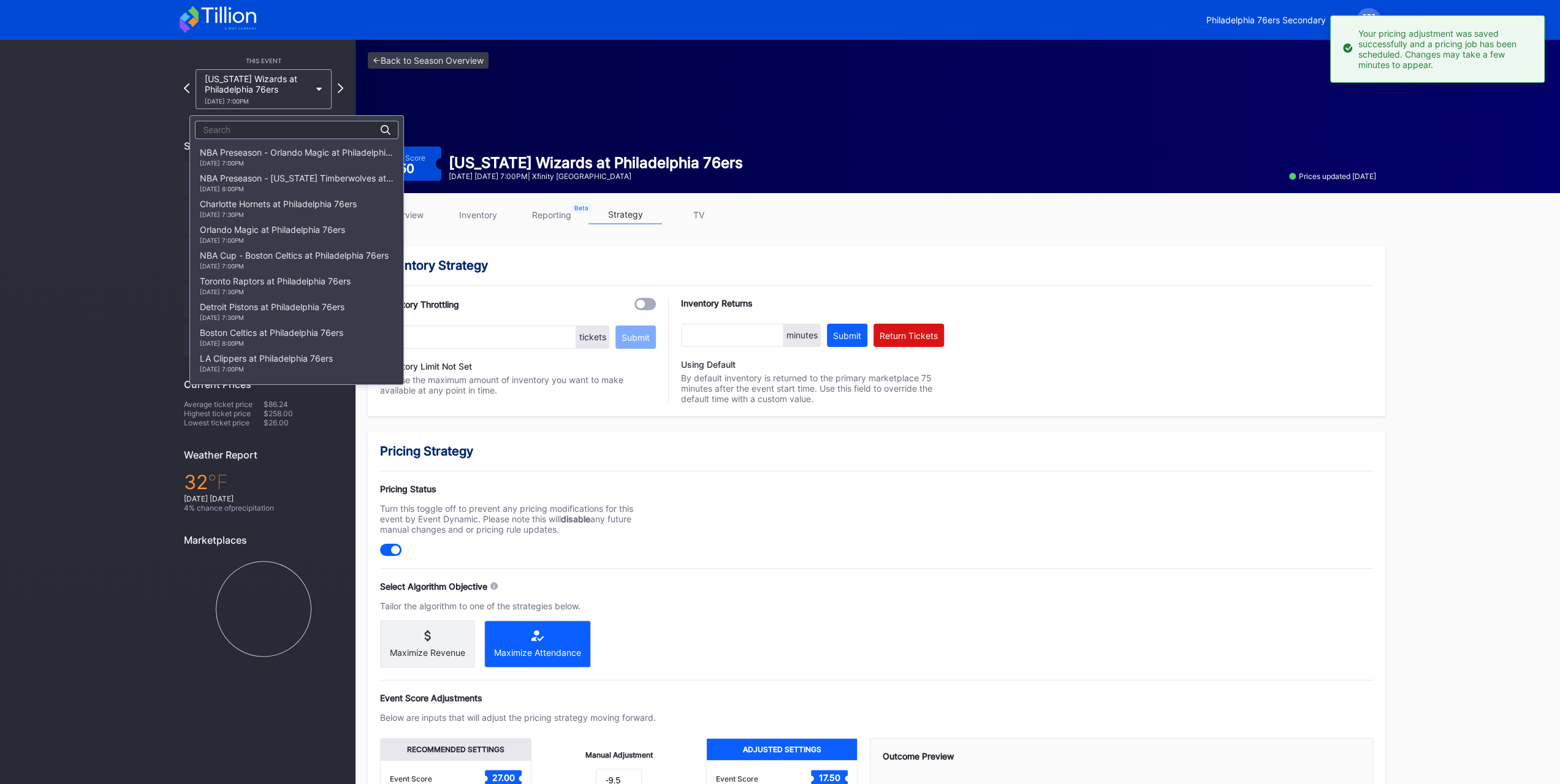
scroll to position [519, 0]
click at [284, 174] on div "Cleveland Cavaliers at Philadelphia 76ers 1/14 Wednesday 7:00PM" at bounding box center [282, 178] width 166 height 20
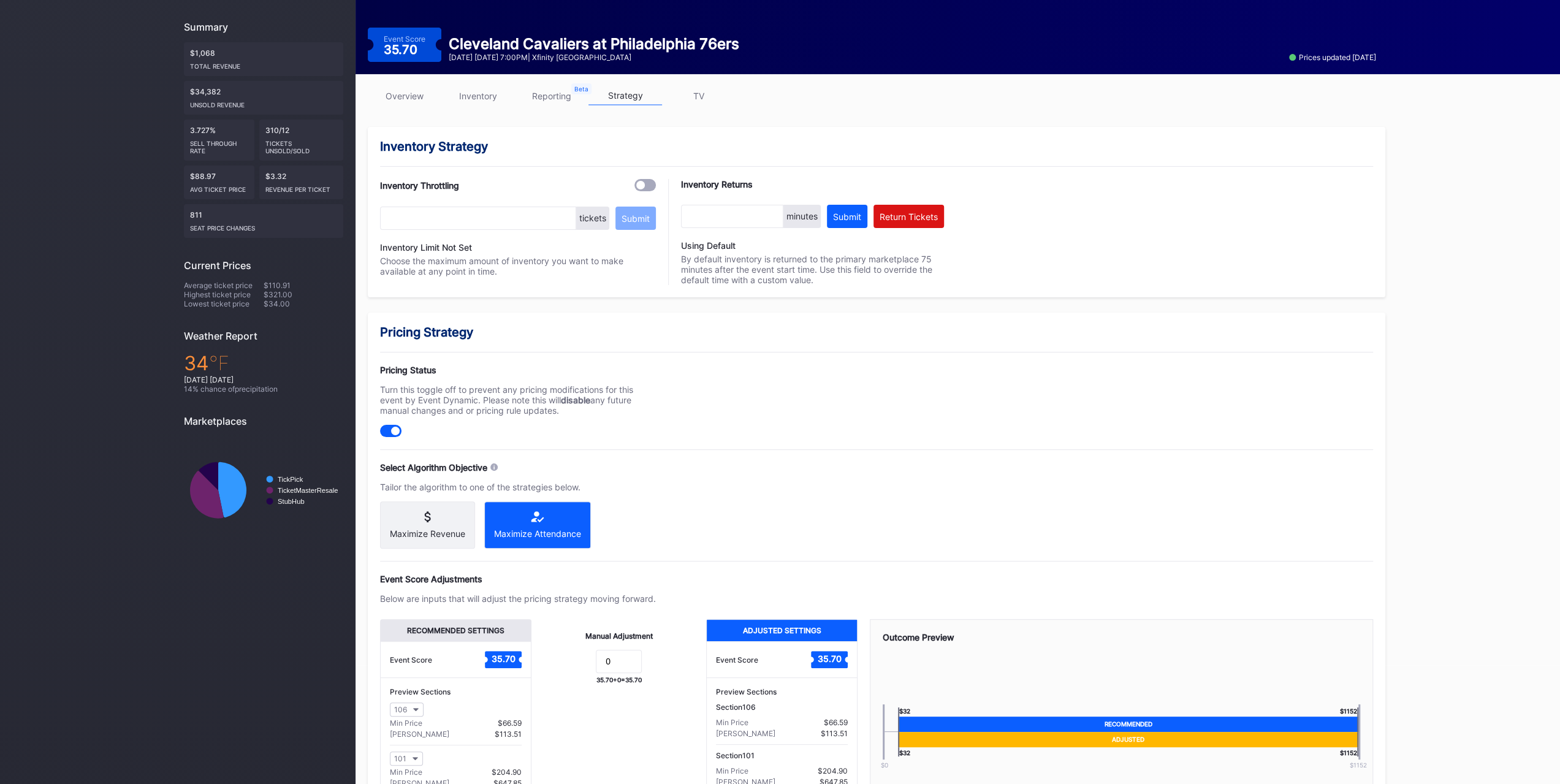
scroll to position [33, 0]
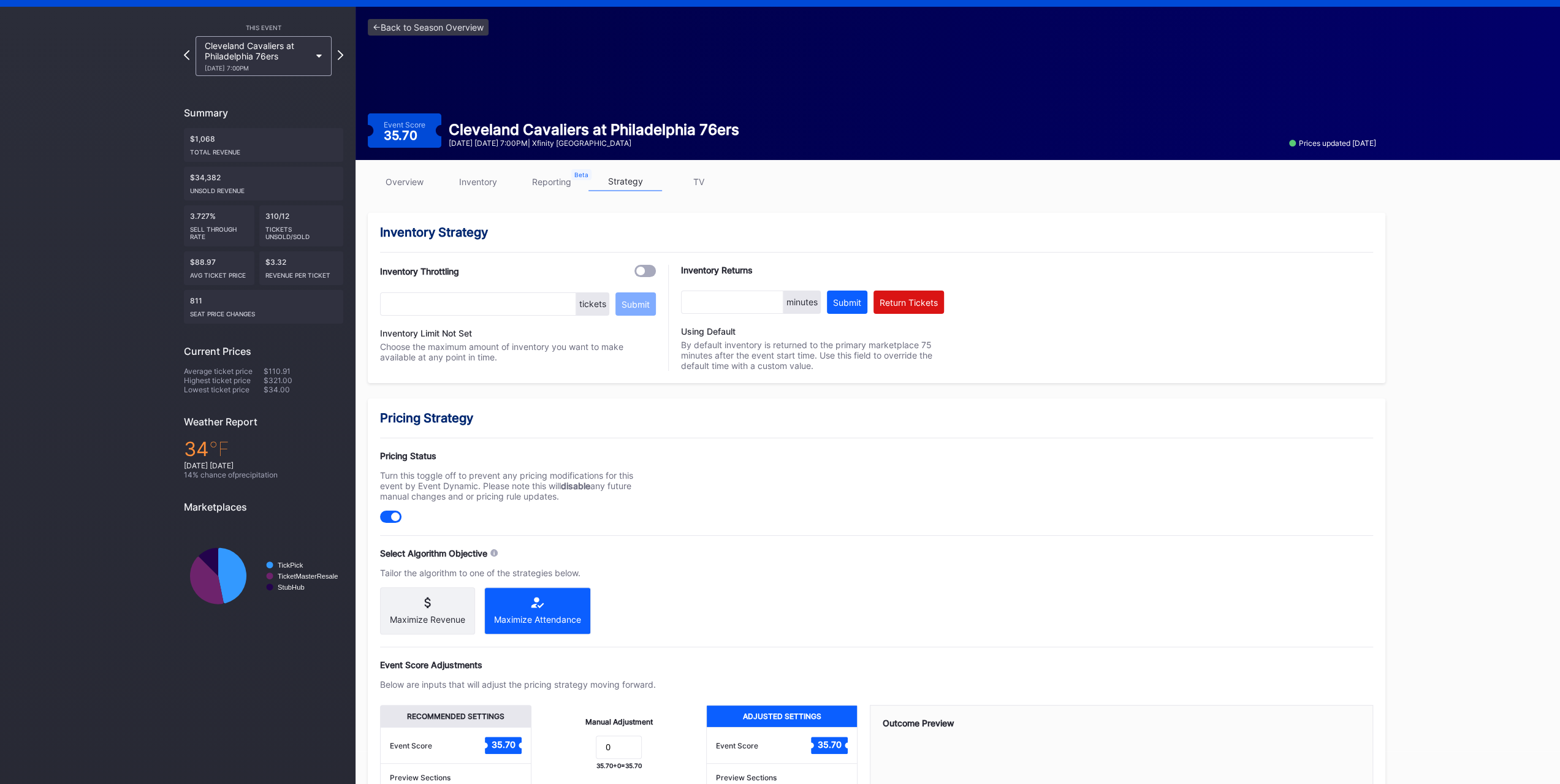
click at [491, 176] on link "inventory" at bounding box center [478, 181] width 74 height 19
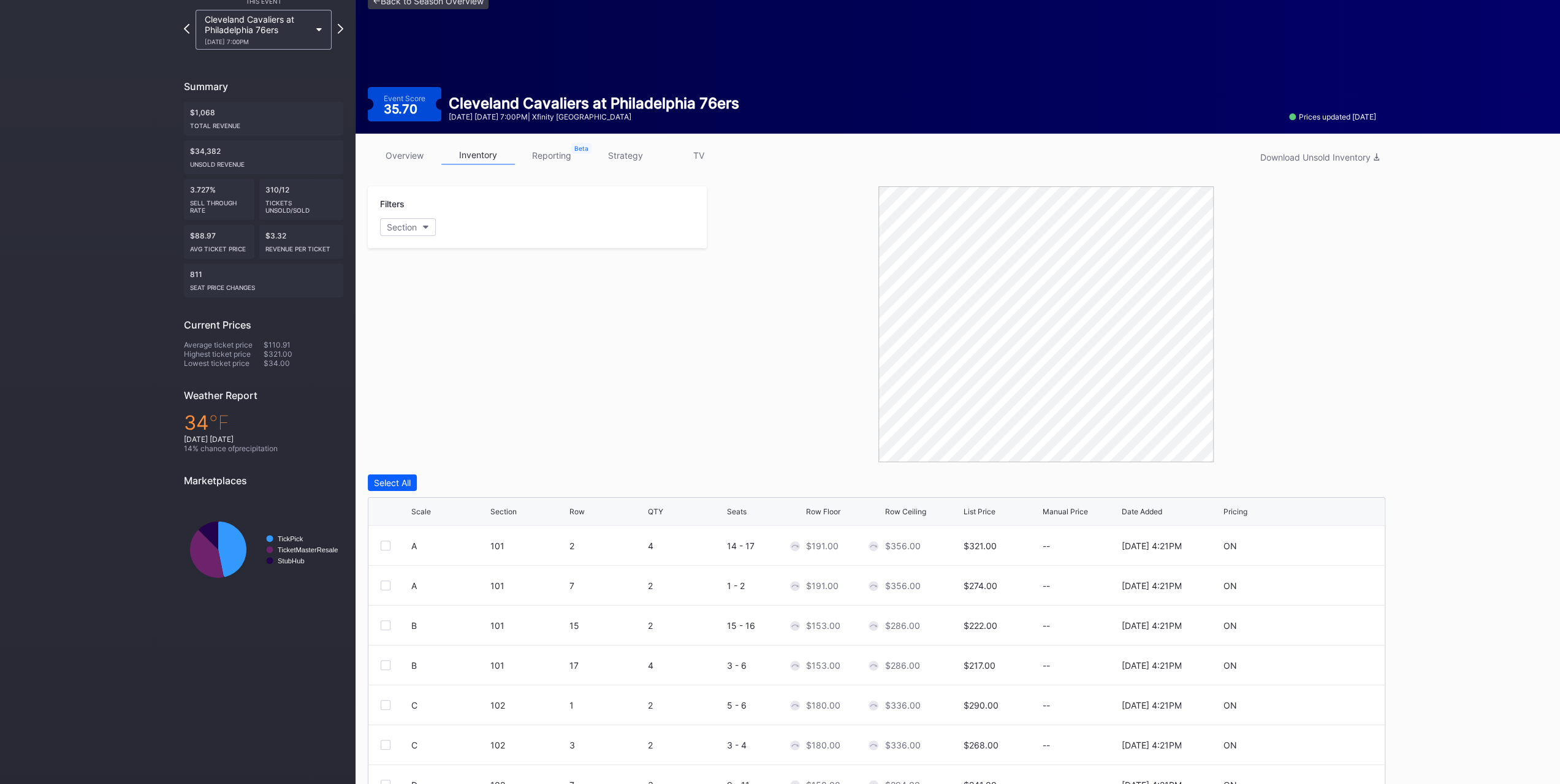
scroll to position [61, 0]
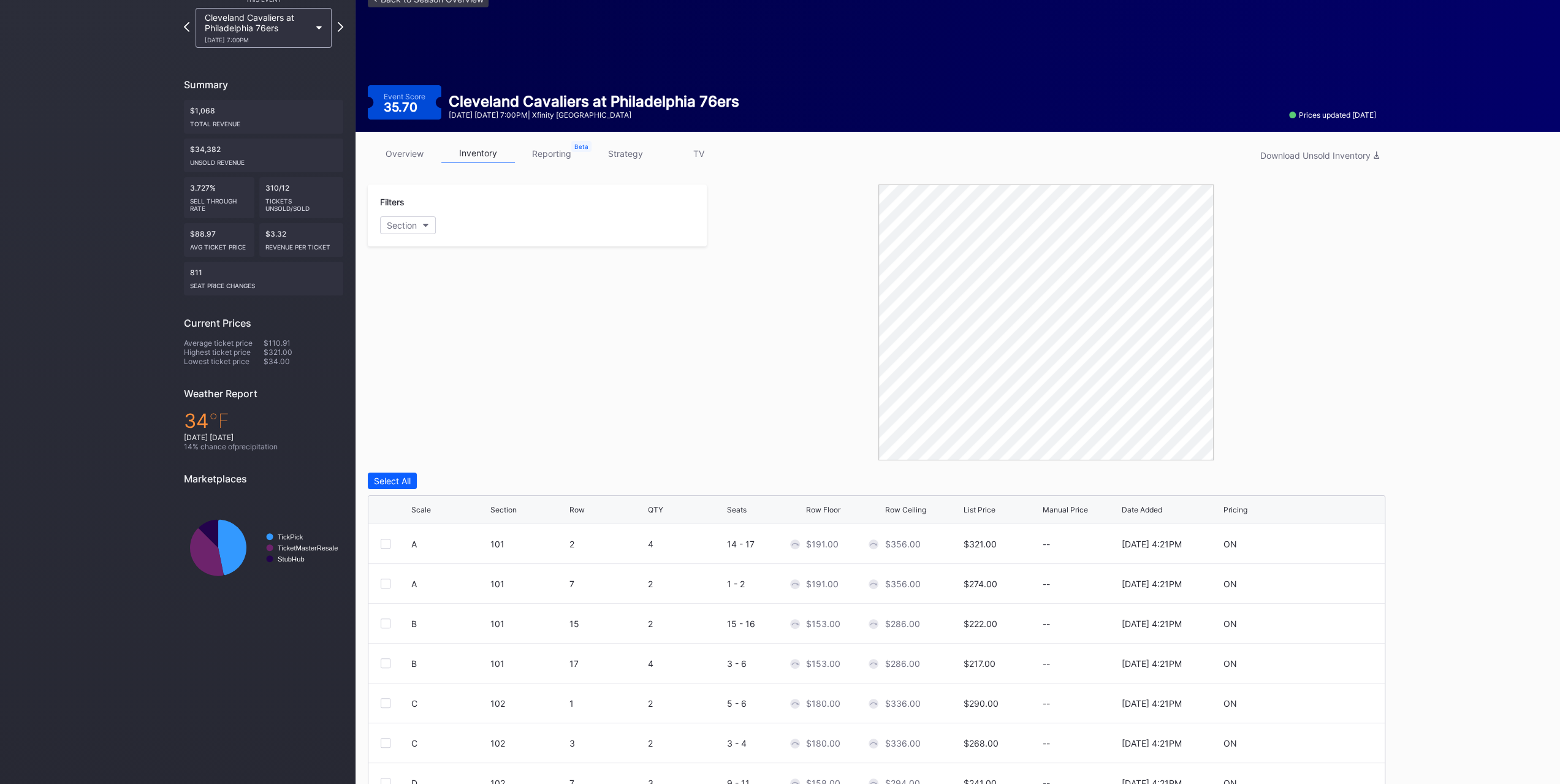
click at [640, 160] on link "strategy" at bounding box center [625, 153] width 74 height 19
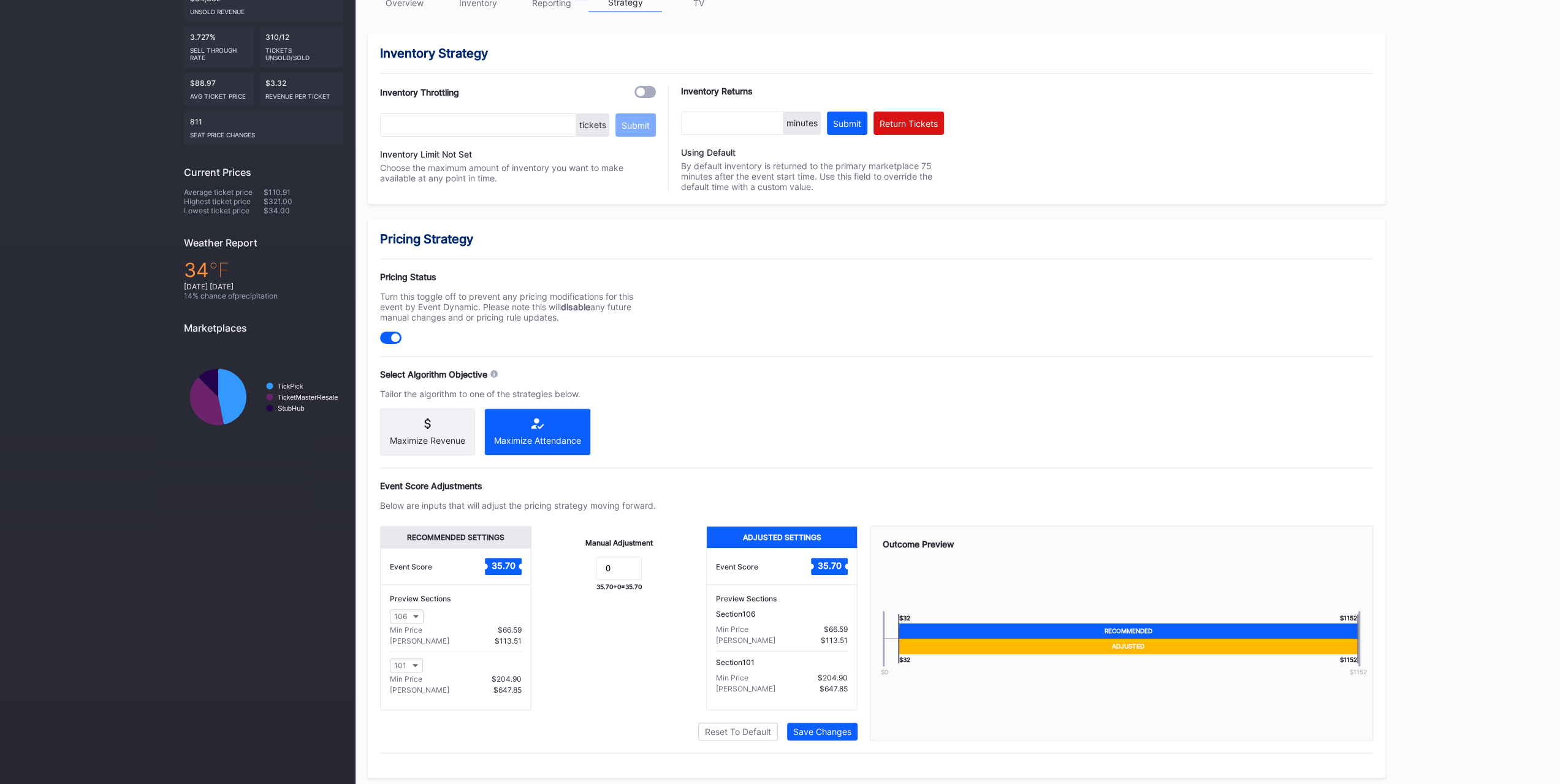
scroll to position [217, 0]
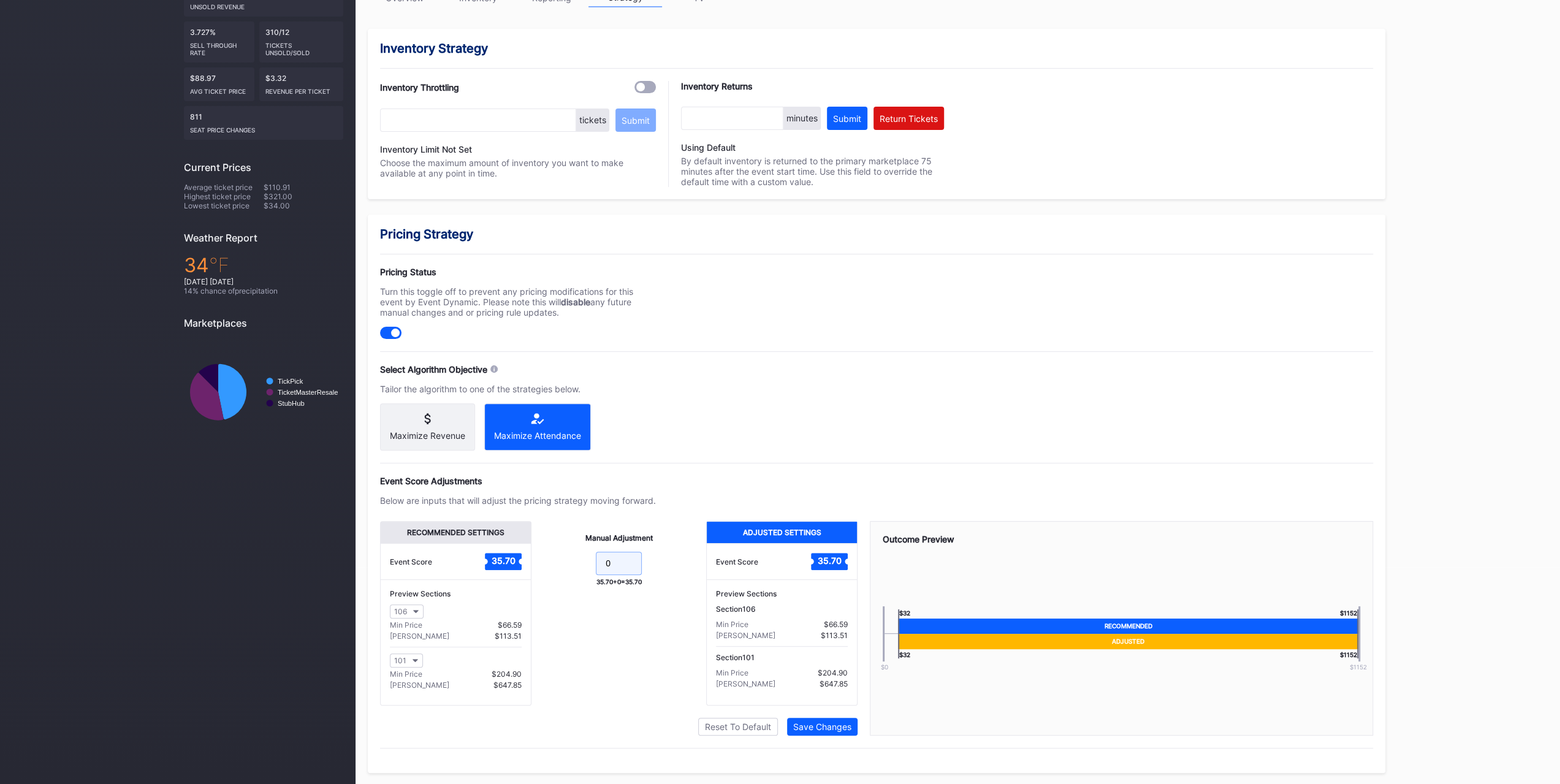
drag, startPoint x: 616, startPoint y: 565, endPoint x: 558, endPoint y: 496, distance: 90.1
click at [544, 556] on div "Manual Adjustment 0 35.70 + 0 = 35.70" at bounding box center [619, 613] width 175 height 184
type input "-11"
click at [842, 734] on button "Save Changes" at bounding box center [821, 727] width 70 height 18
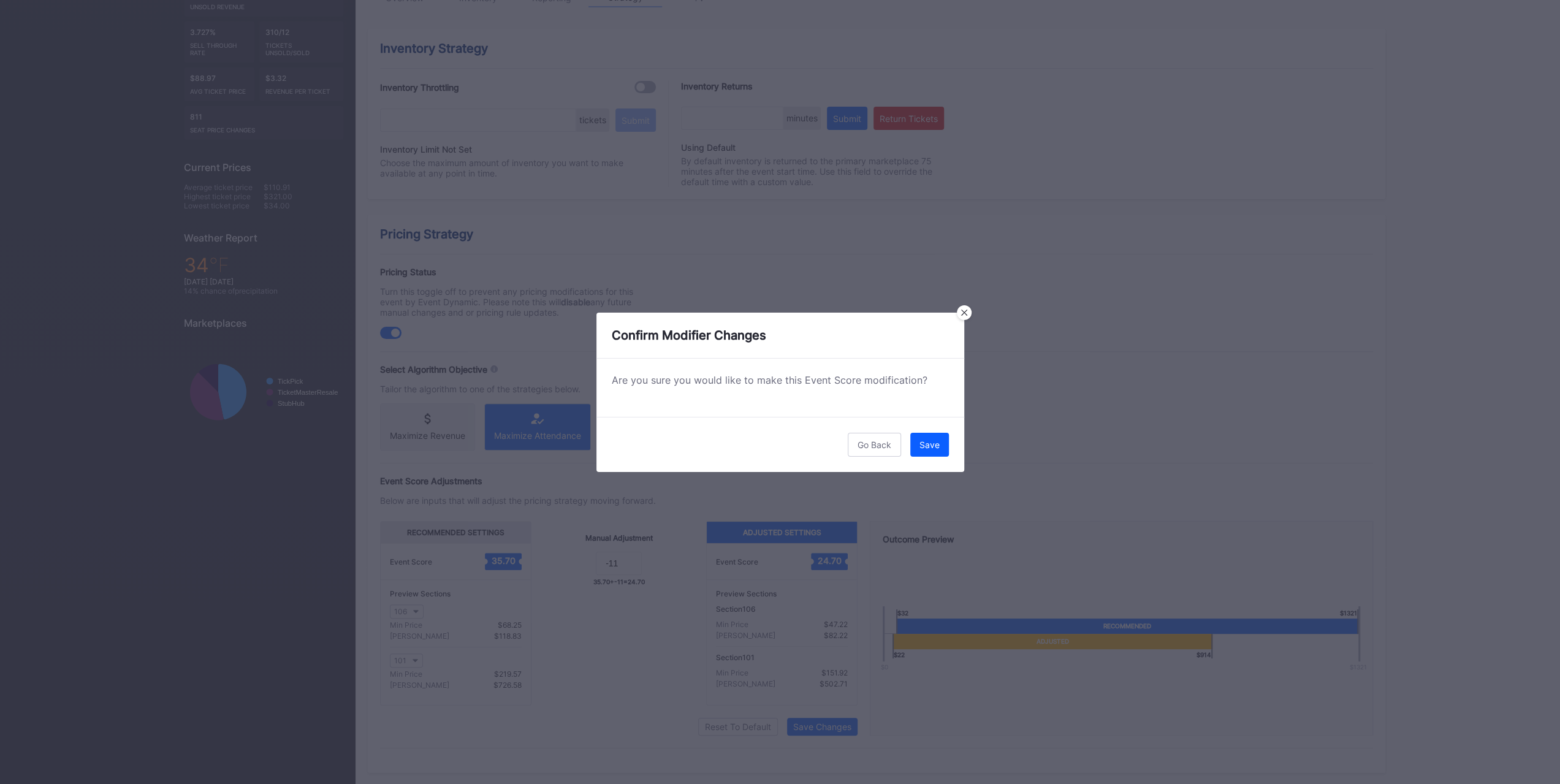
click at [934, 447] on div "Save" at bounding box center [929, 445] width 20 height 11
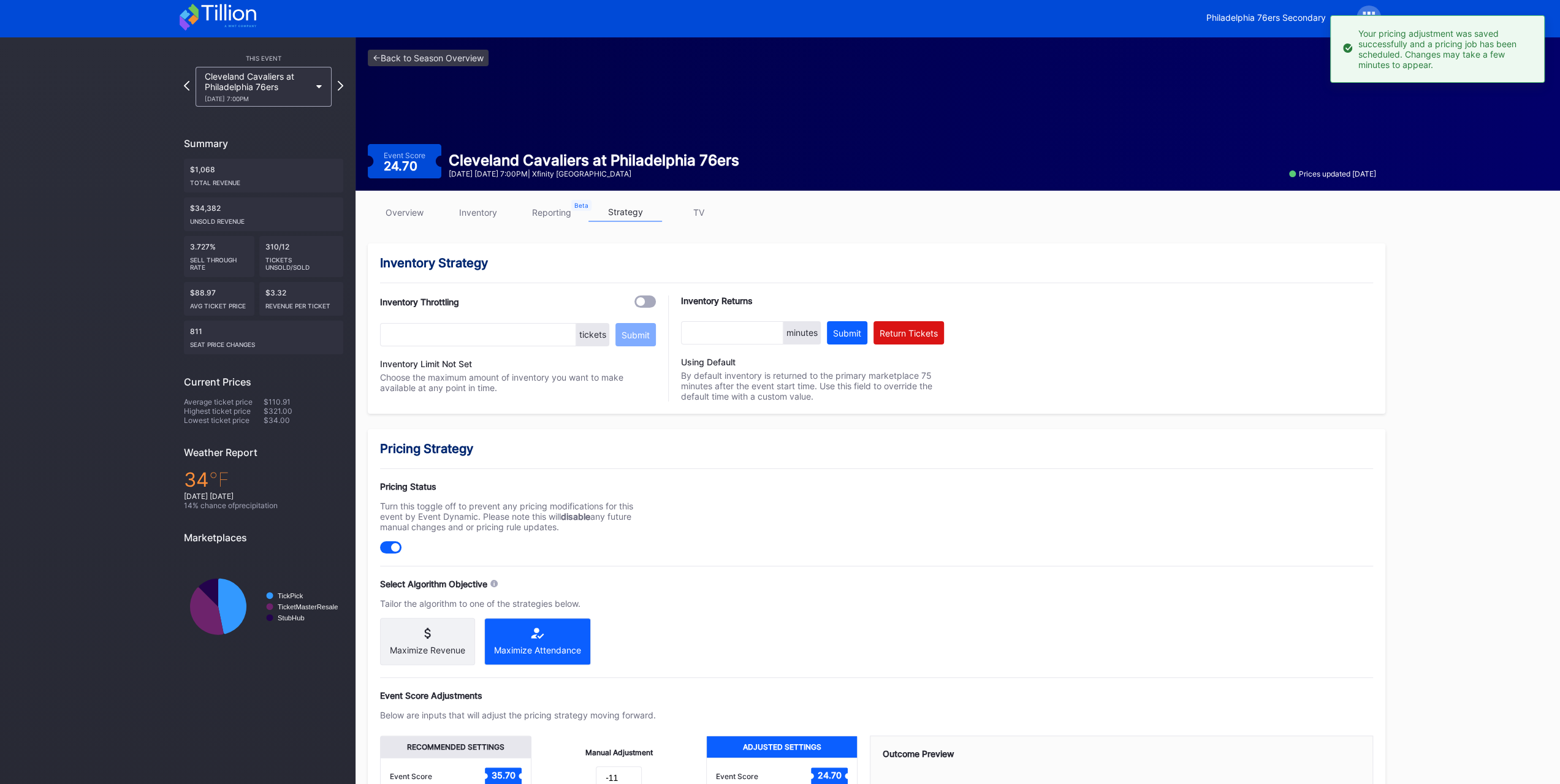
scroll to position [0, 0]
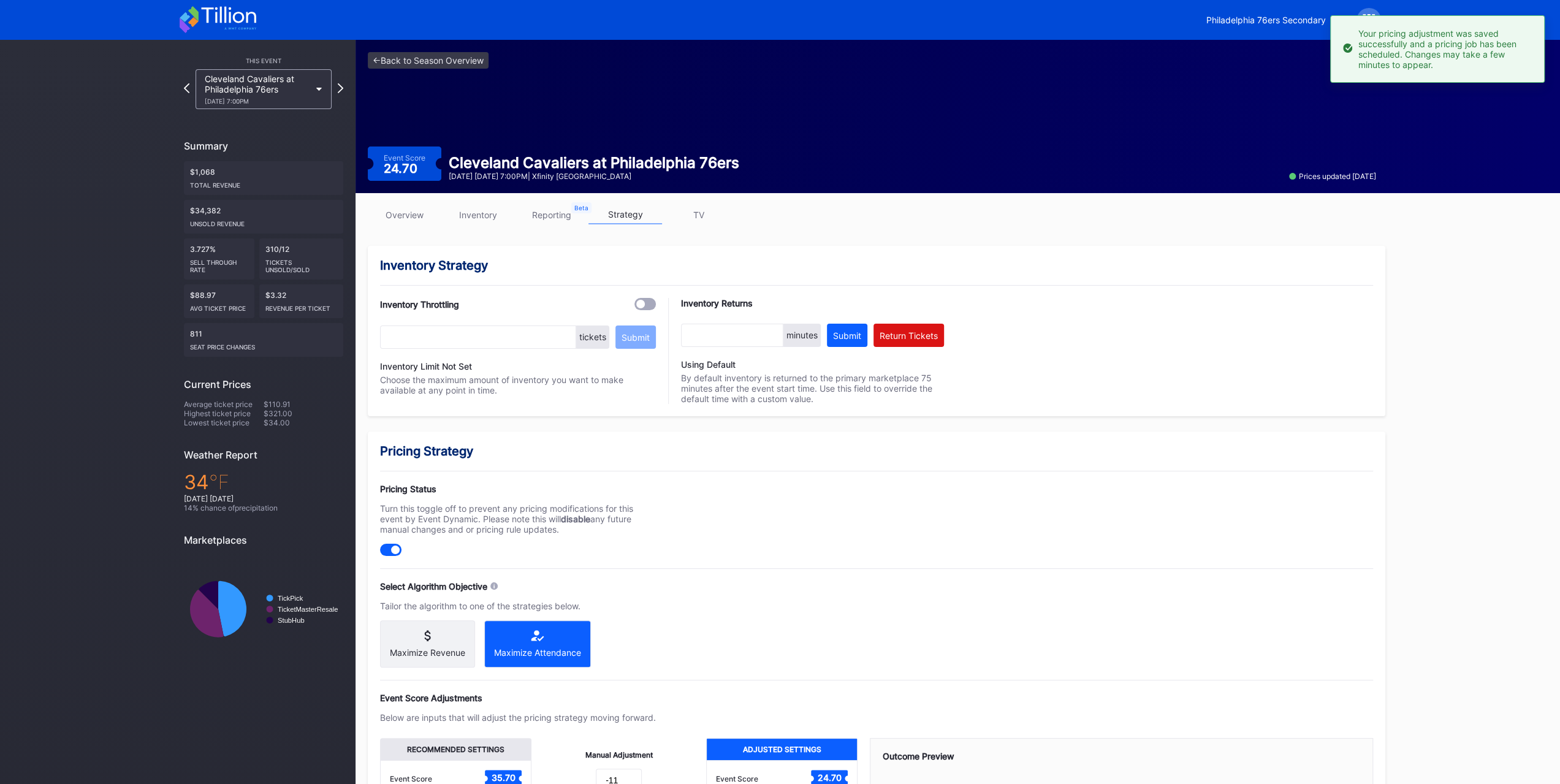
click at [294, 86] on div "Cleveland Cavaliers at Philadelphia 76ers 1/14 Wednesday 7:00PM" at bounding box center [257, 89] width 105 height 31
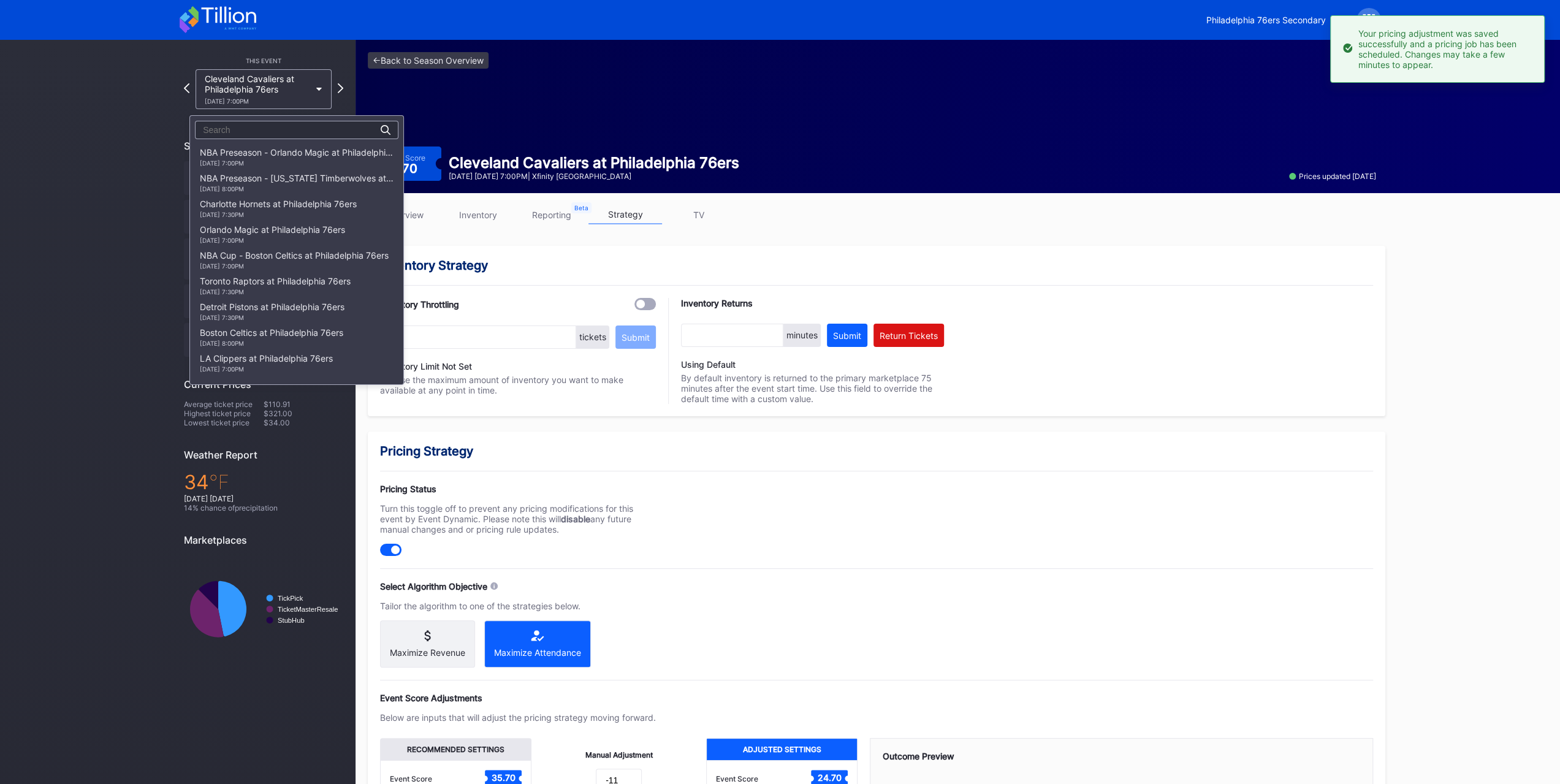
scroll to position [545, 0]
click at [288, 185] on div "1/16 Friday 7:00PM" at bounding box center [282, 184] width 166 height 7
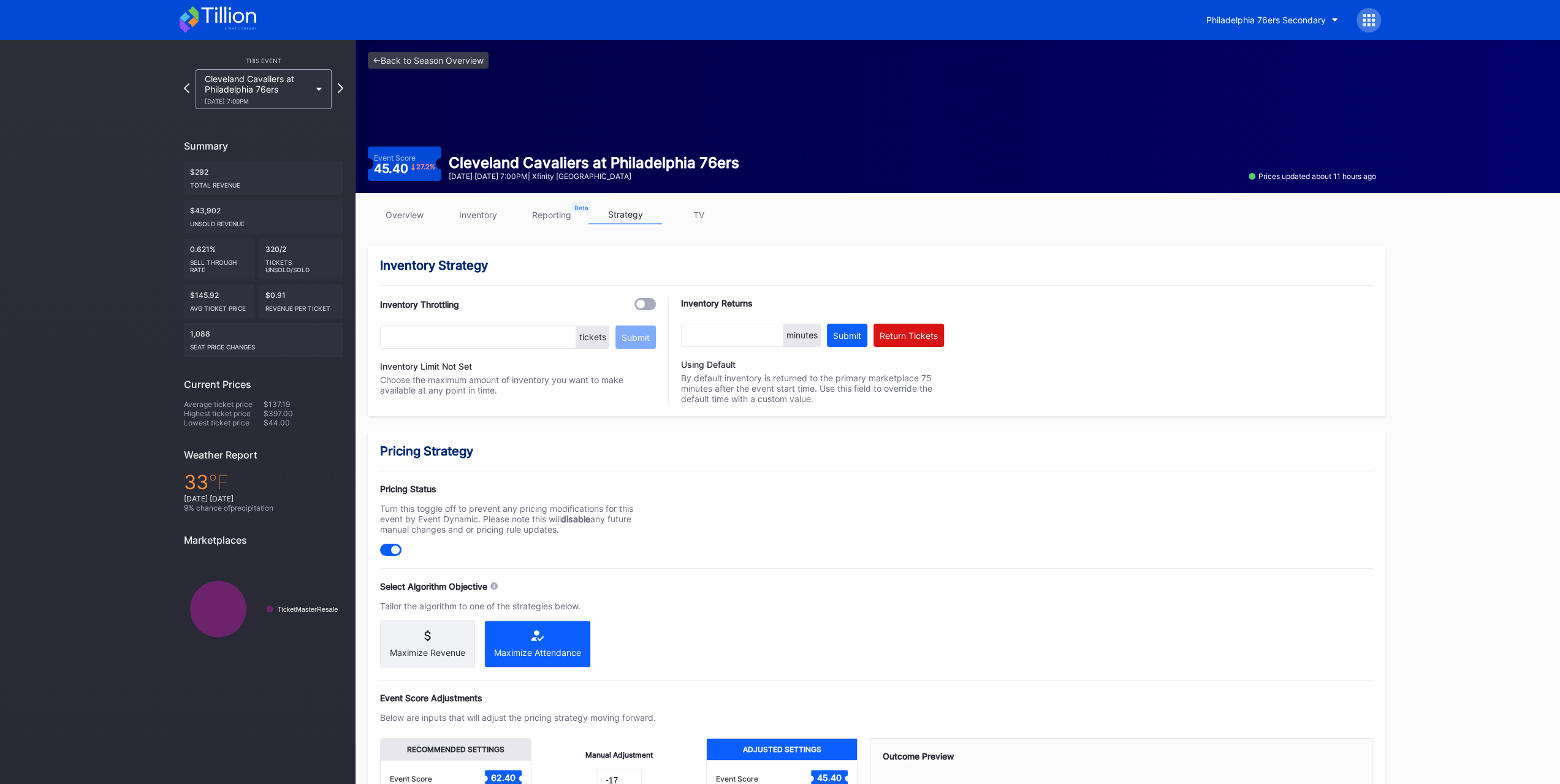
click at [473, 213] on link "inventory" at bounding box center [478, 214] width 74 height 19
click at [477, 213] on link "inventory" at bounding box center [478, 214] width 74 height 19
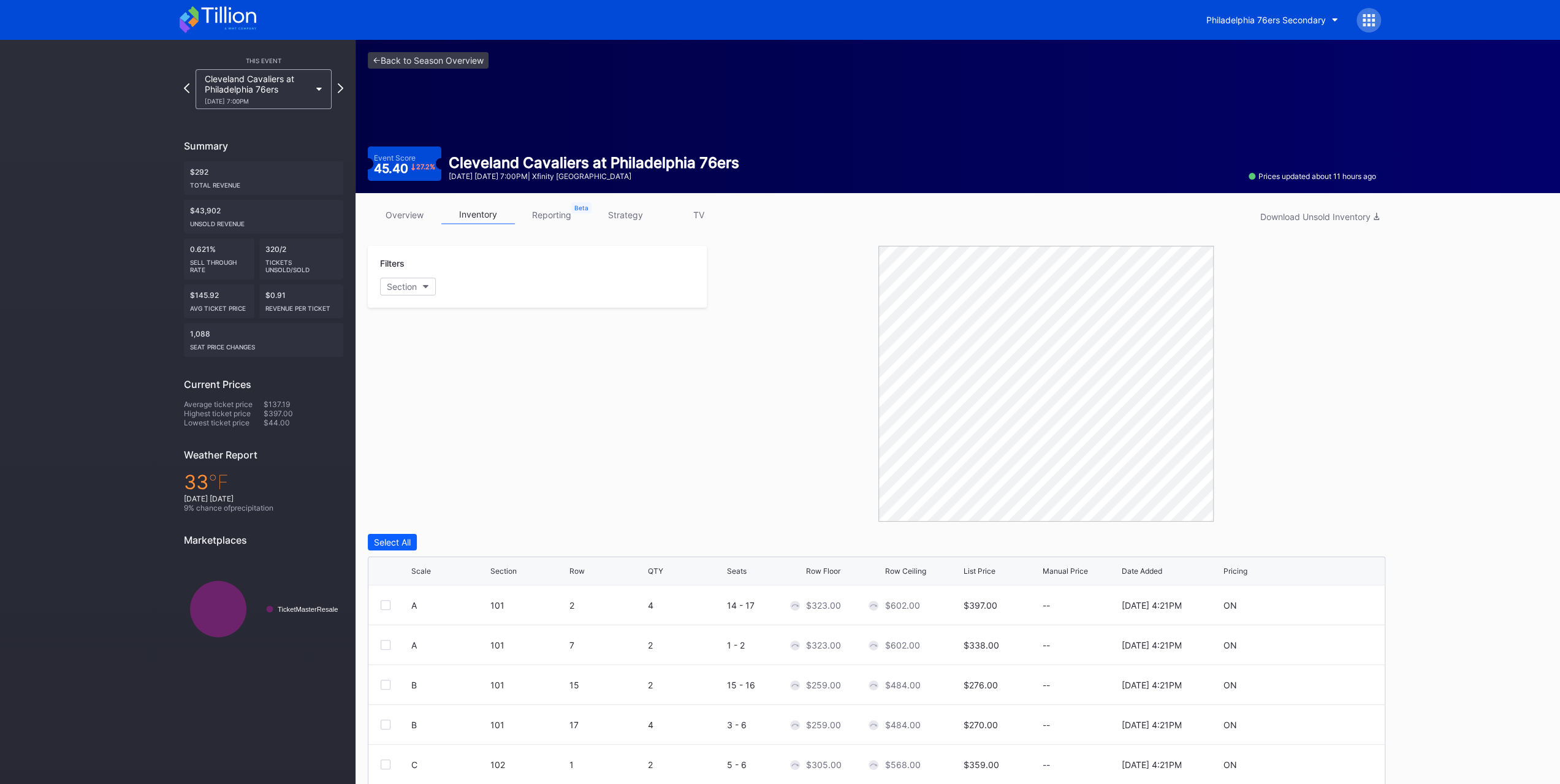
click at [618, 223] on link "strategy" at bounding box center [625, 214] width 74 height 19
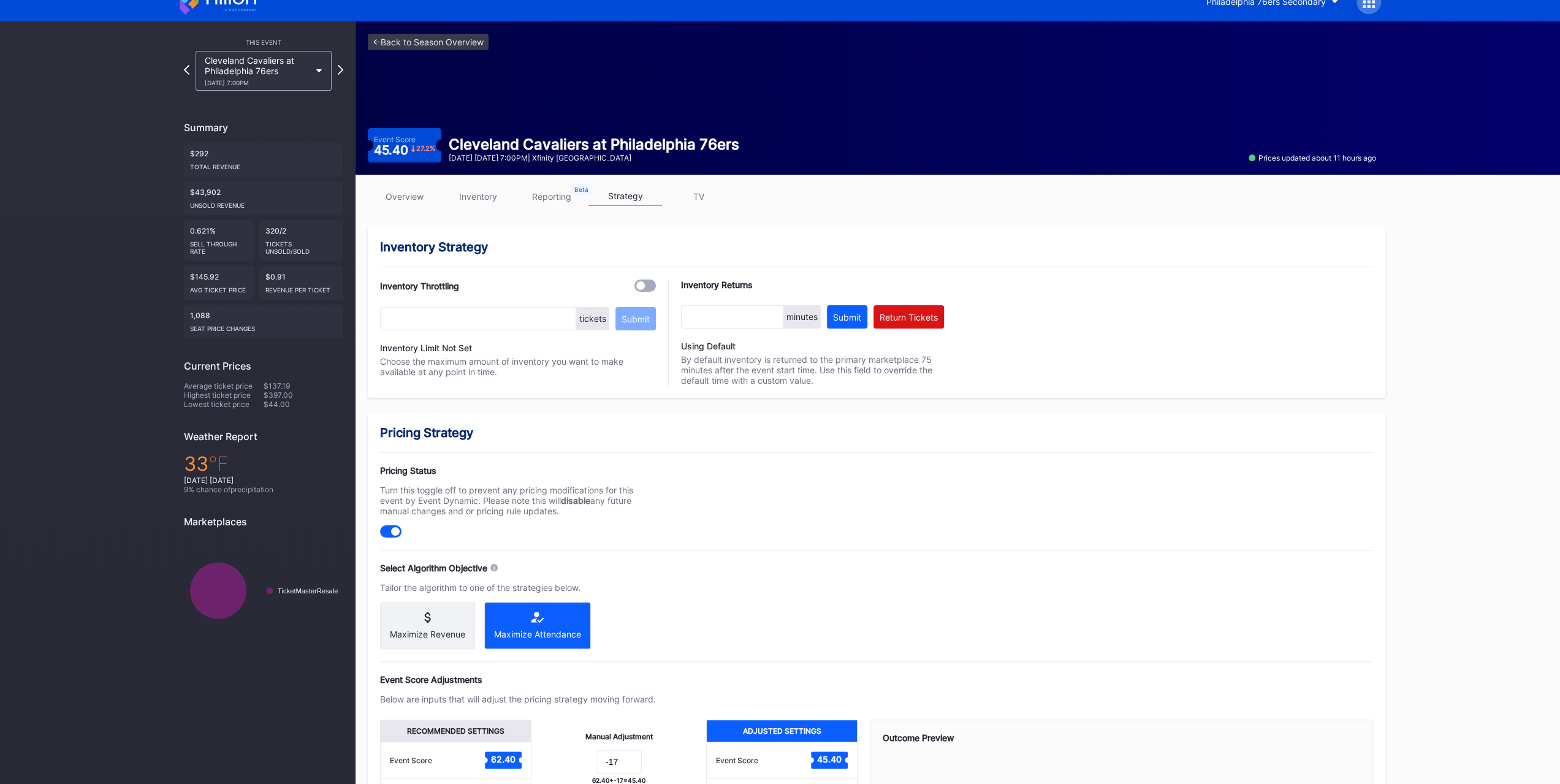
scroll to position [217, 0]
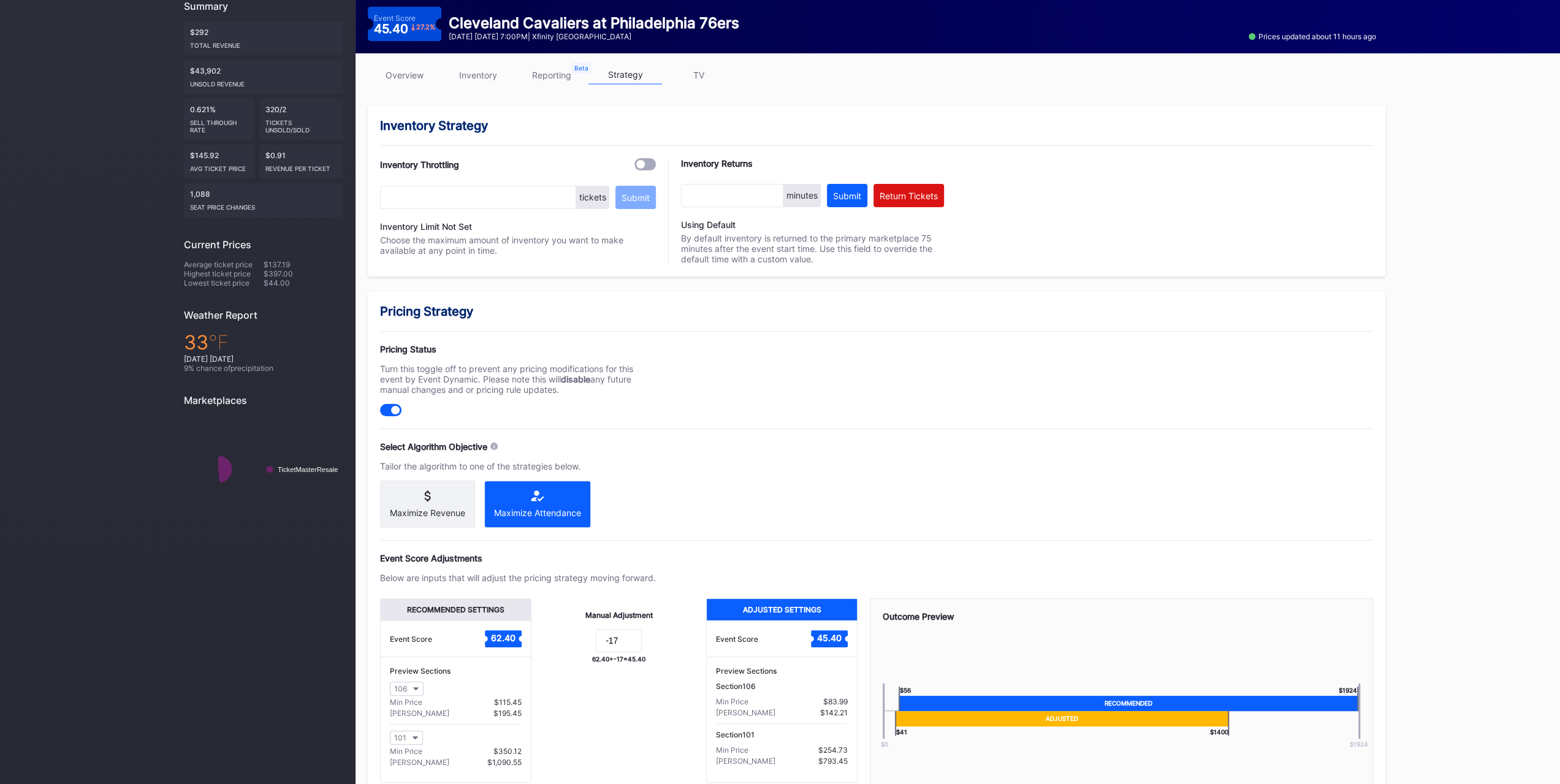
scroll to position [217, 0]
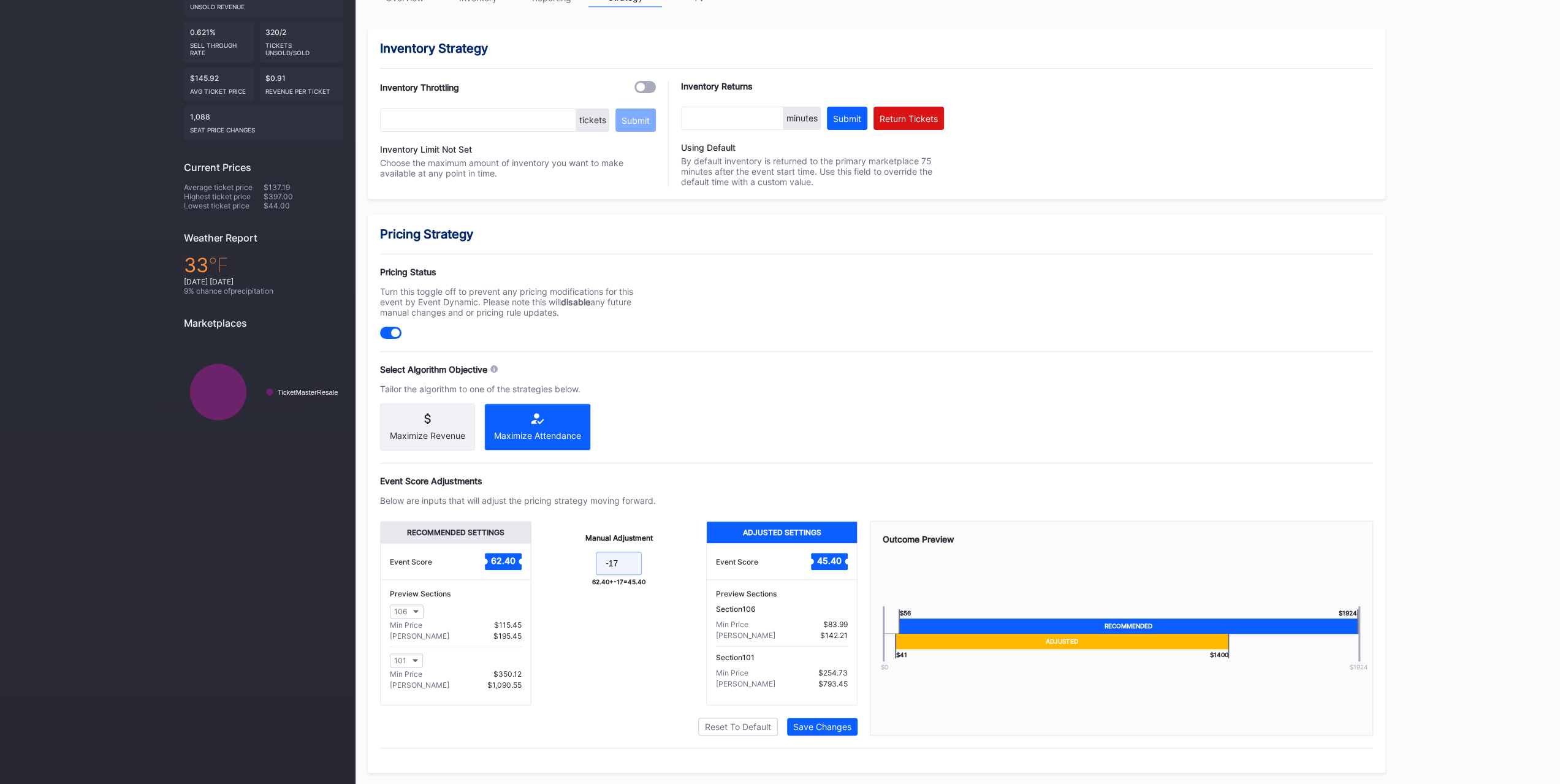
click at [632, 569] on input "-17" at bounding box center [619, 563] width 46 height 23
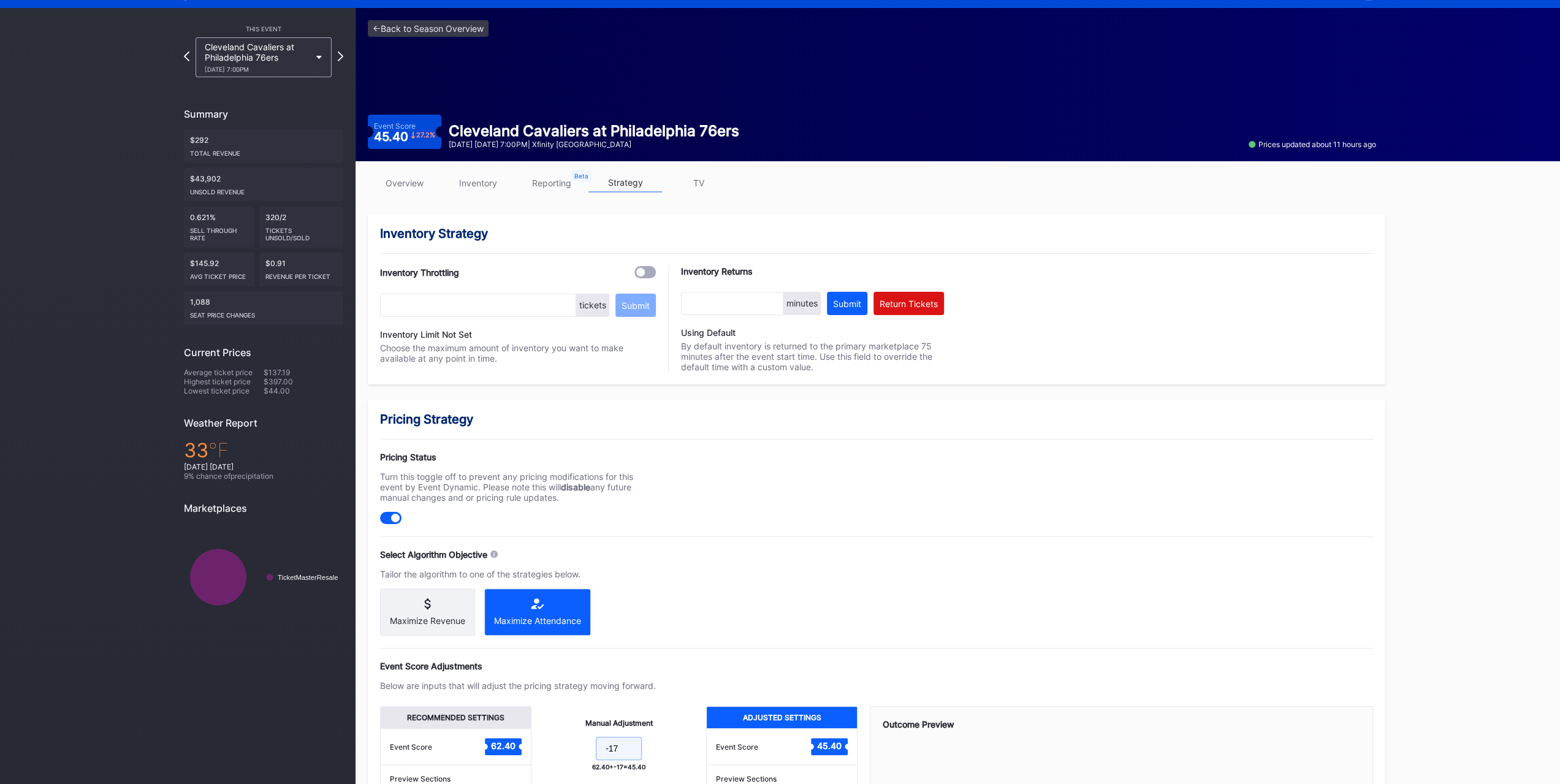
scroll to position [0, 0]
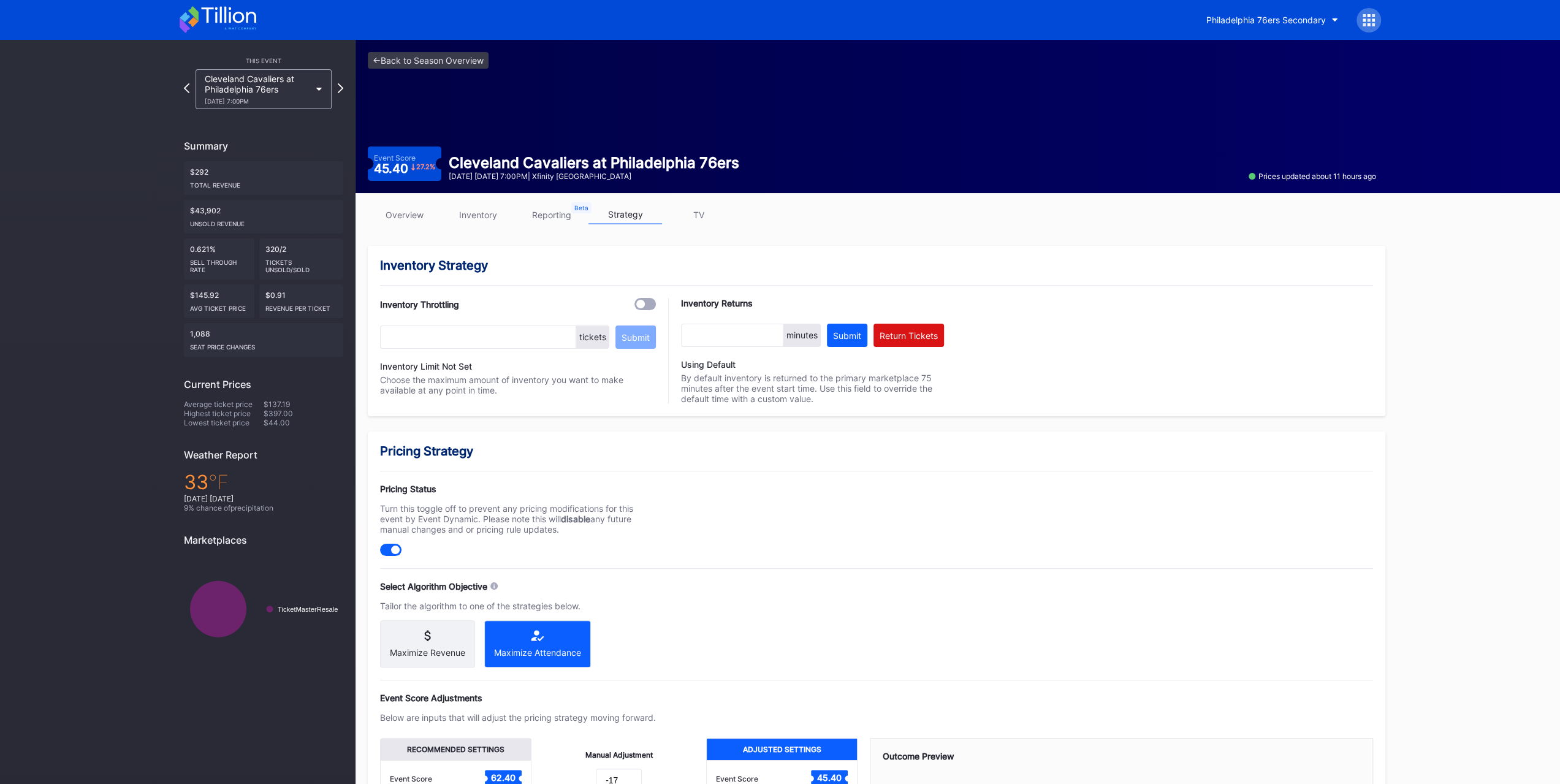
click at [263, 93] on div "Cleveland Cavaliers at Philadelphia 76ers [DATE] 7:00PM" at bounding box center [257, 89] width 105 height 31
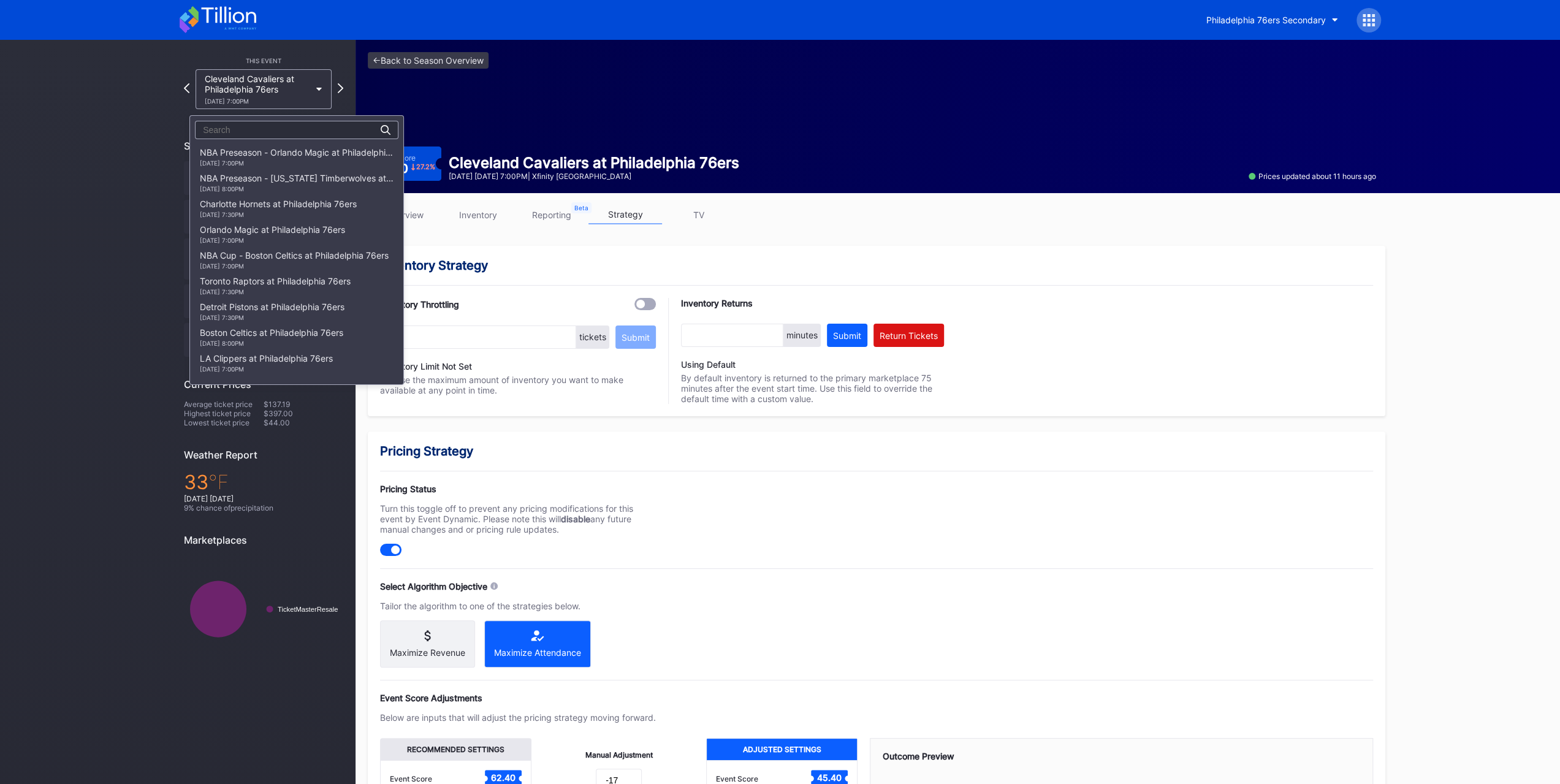
scroll to position [571, 0]
click at [274, 183] on div "Indiana Pacers at Philadelphia 76ers 1/19 Monday 7:00PM" at bounding box center [282, 178] width 164 height 20
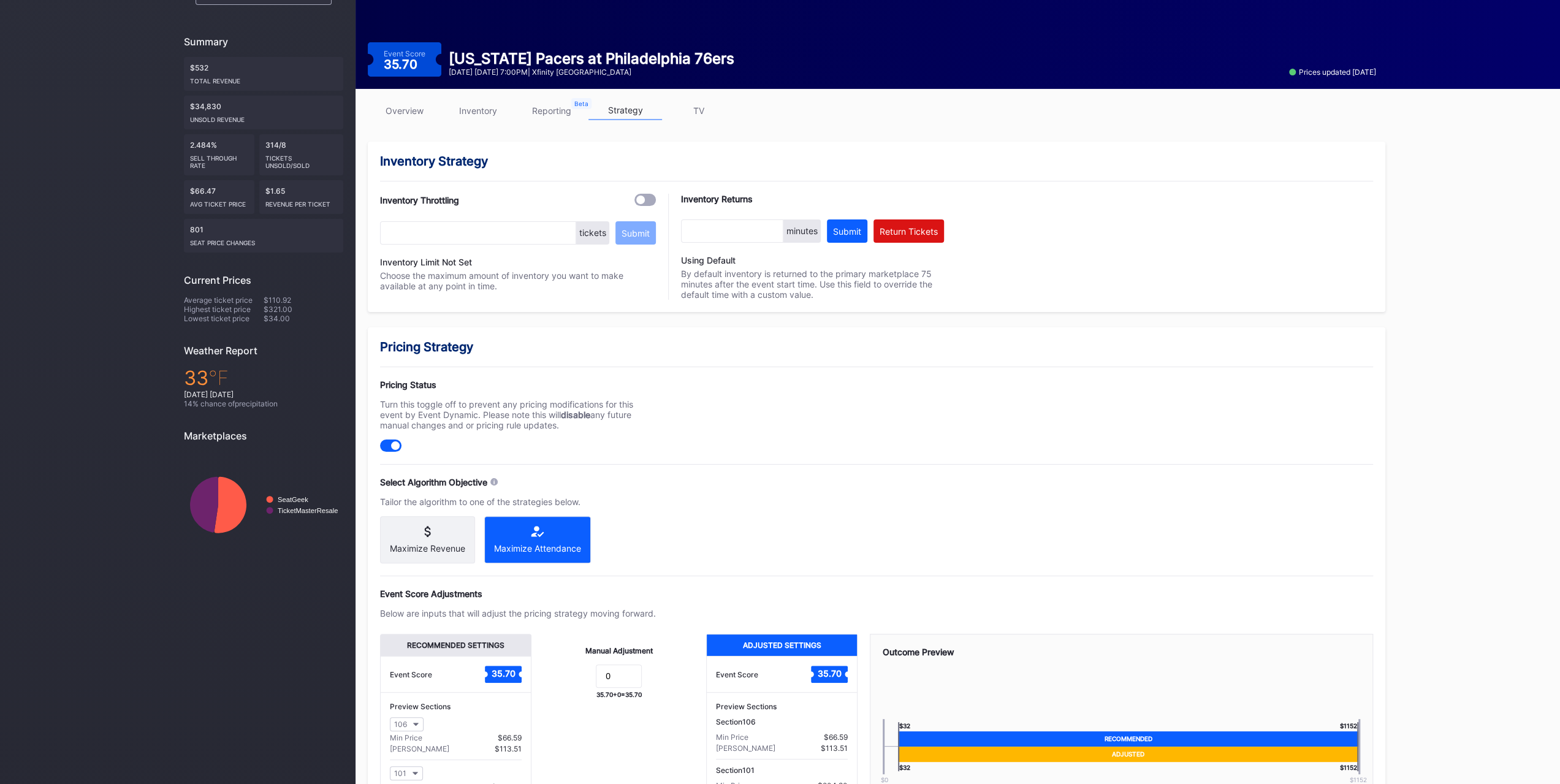
scroll to position [61, 0]
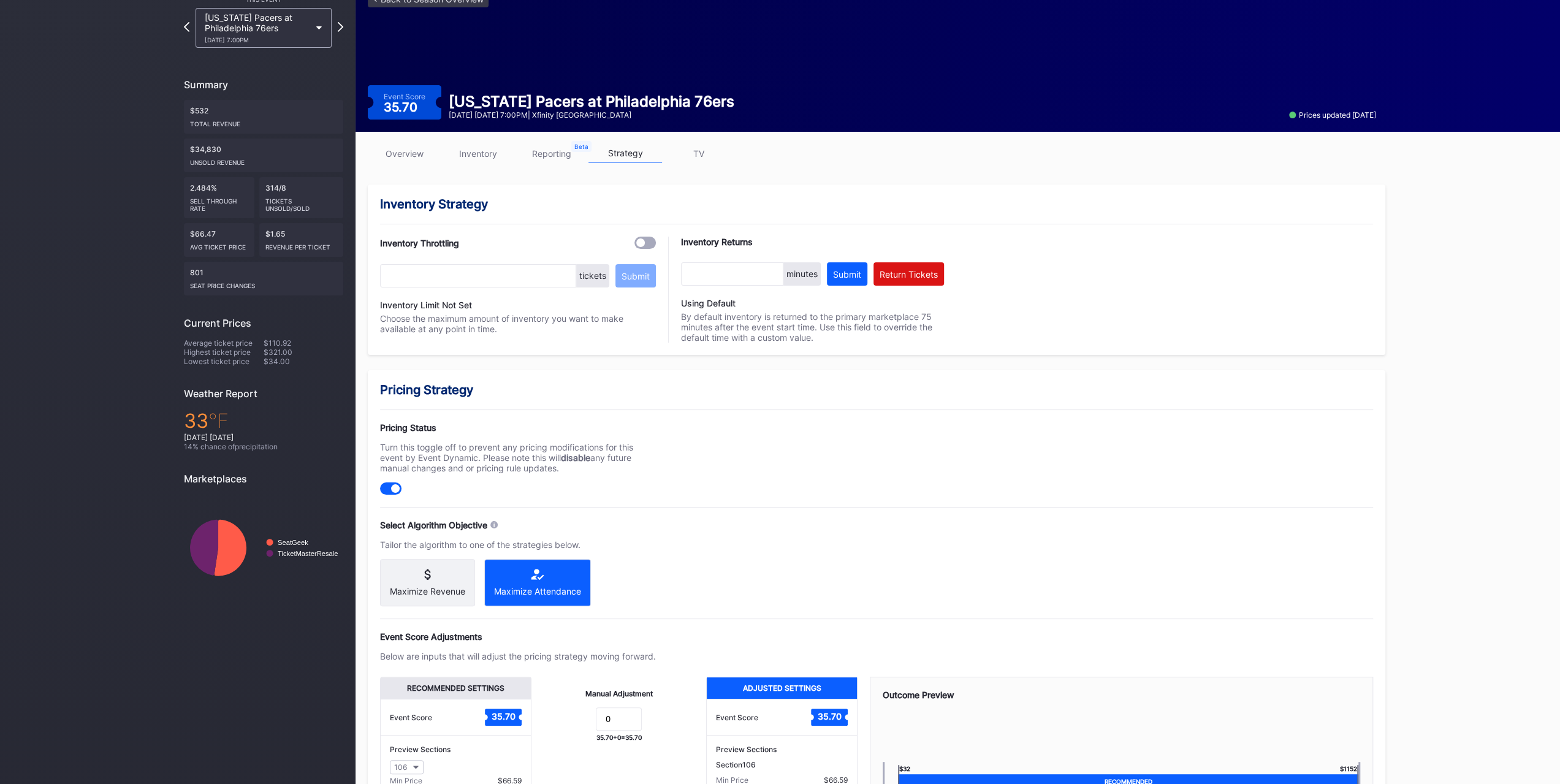
click at [500, 156] on link "inventory" at bounding box center [478, 153] width 74 height 19
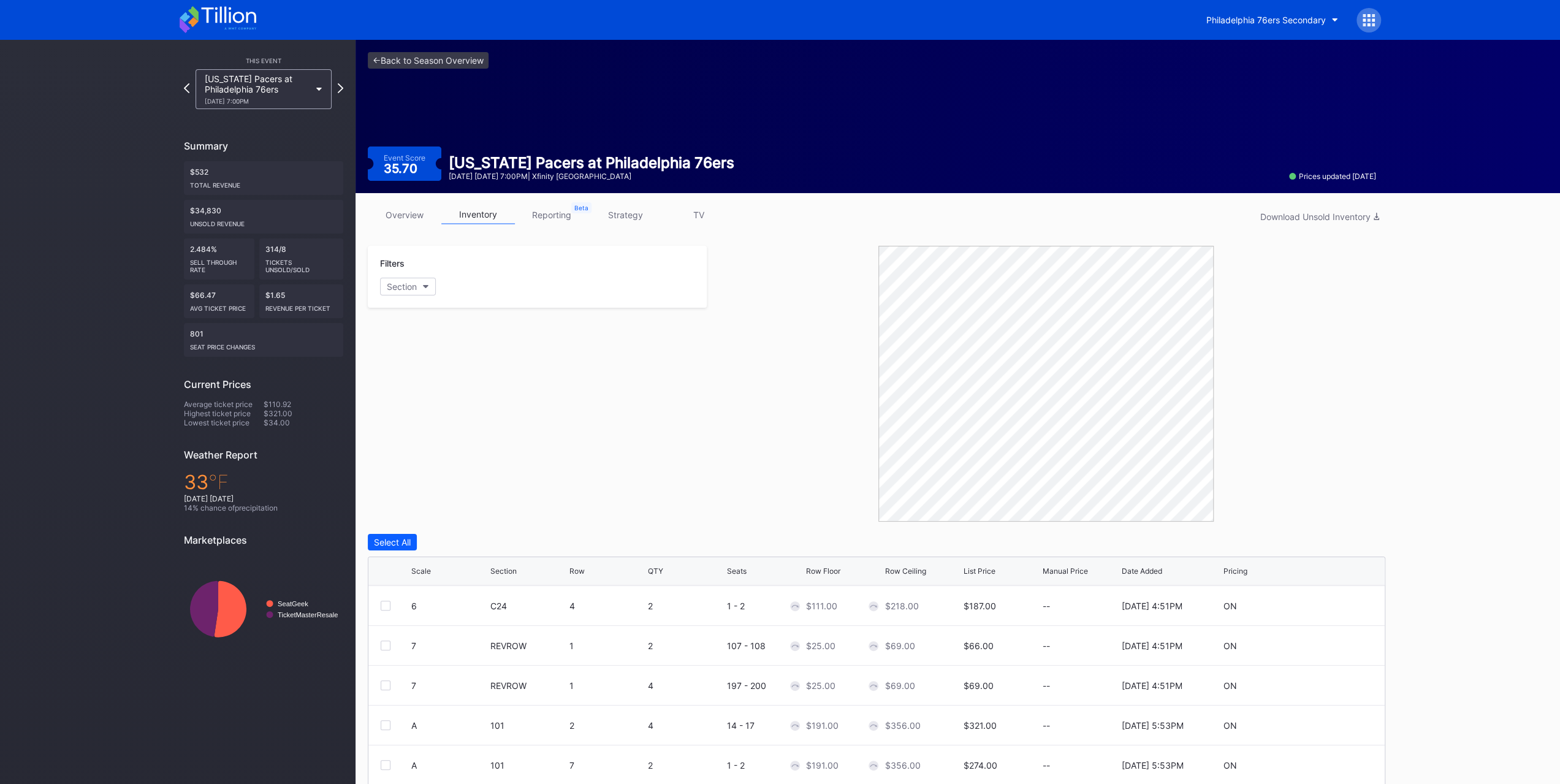
click at [619, 217] on link "strategy" at bounding box center [625, 214] width 74 height 19
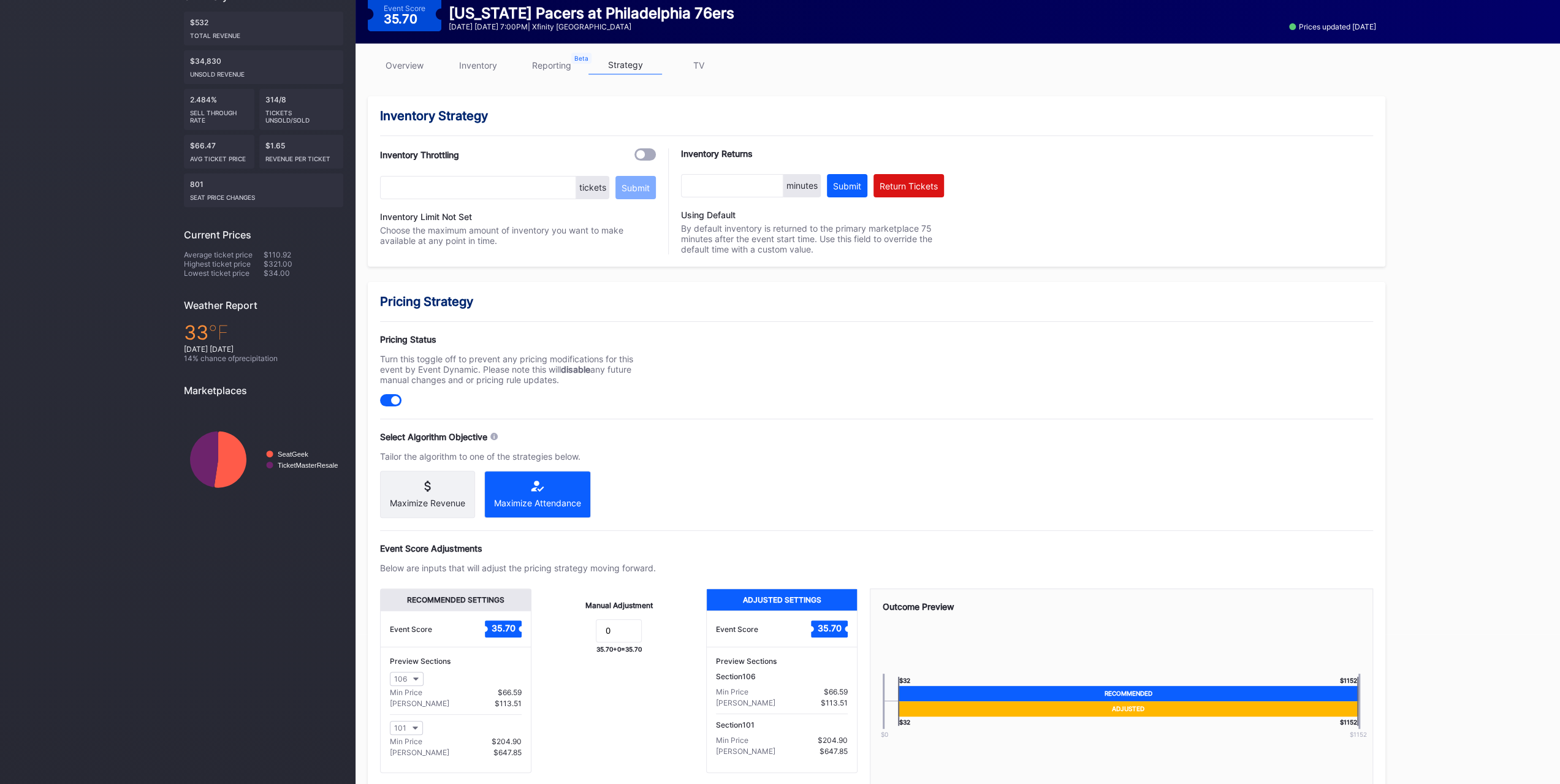
scroll to position [217, 0]
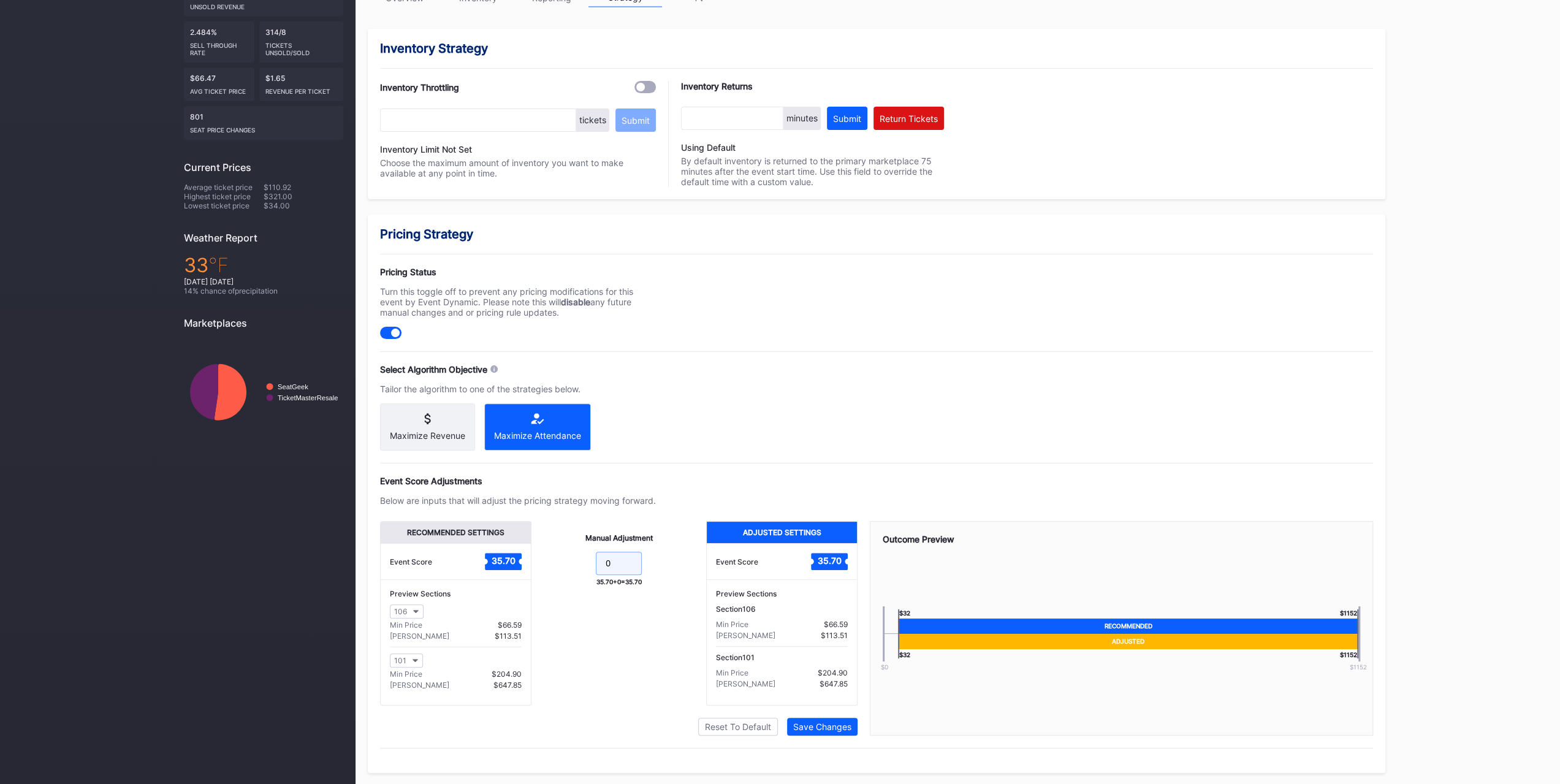
drag, startPoint x: 617, startPoint y: 566, endPoint x: 527, endPoint y: 525, distance: 98.9
click at [530, 532] on div "Recommended Settings Event Score 35.70 Preview Sections 106 Min Price $66.59 Ma…" at bounding box center [619, 613] width 478 height 184
type input "-11"
click at [850, 728] on div "Save Changes" at bounding box center [821, 727] width 58 height 11
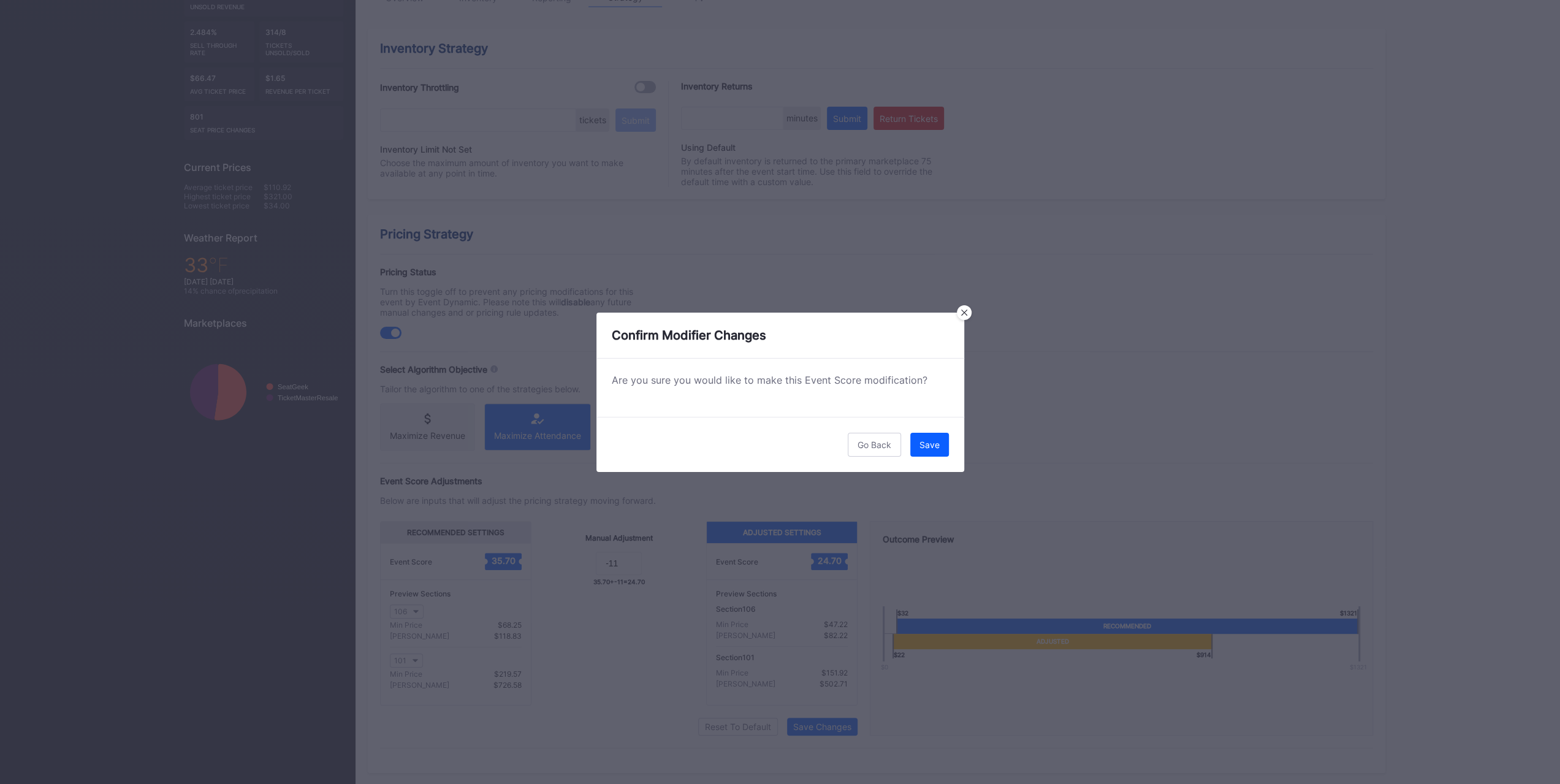
click at [926, 447] on div "Save" at bounding box center [929, 445] width 20 height 11
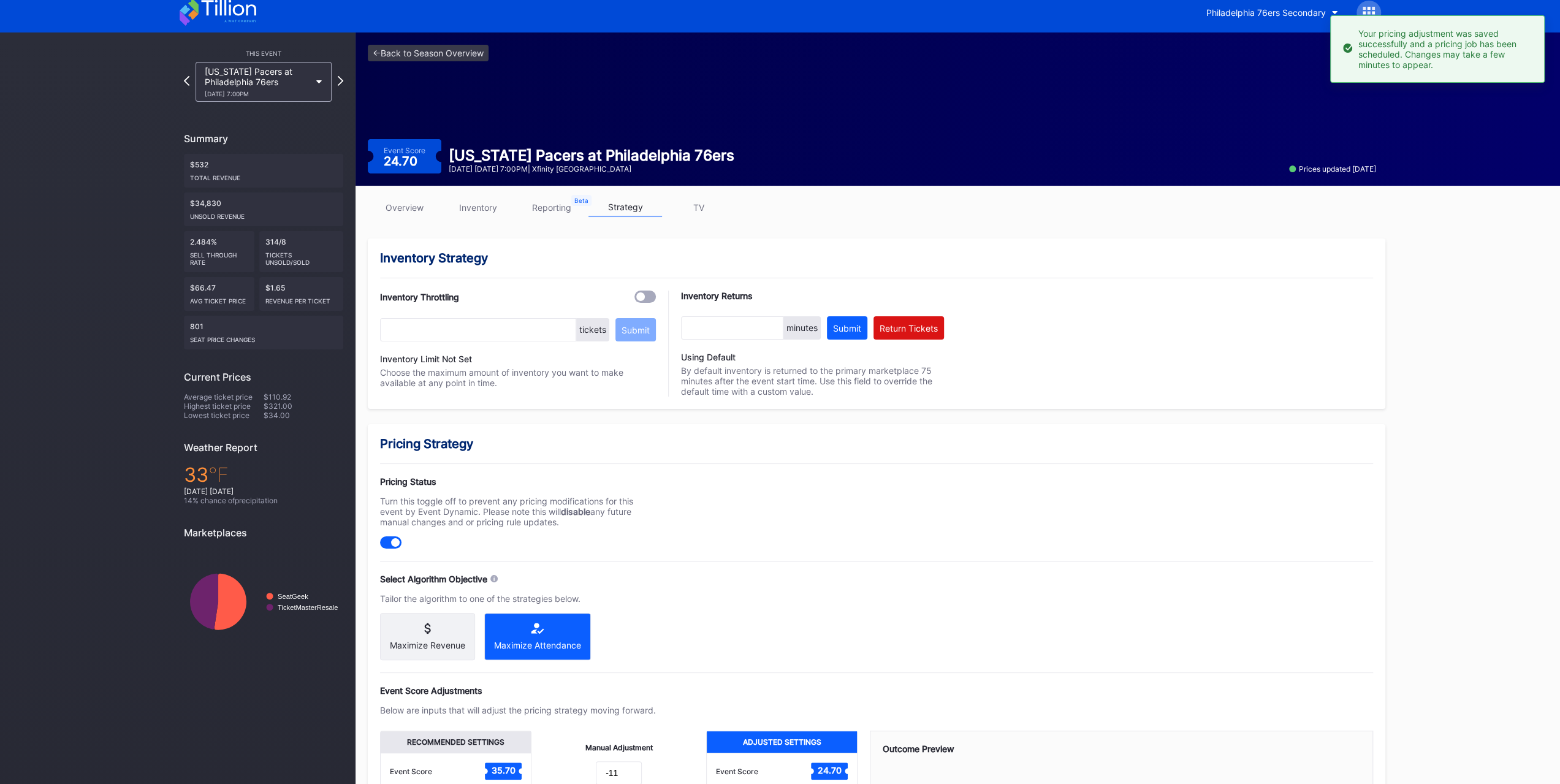
scroll to position [0, 0]
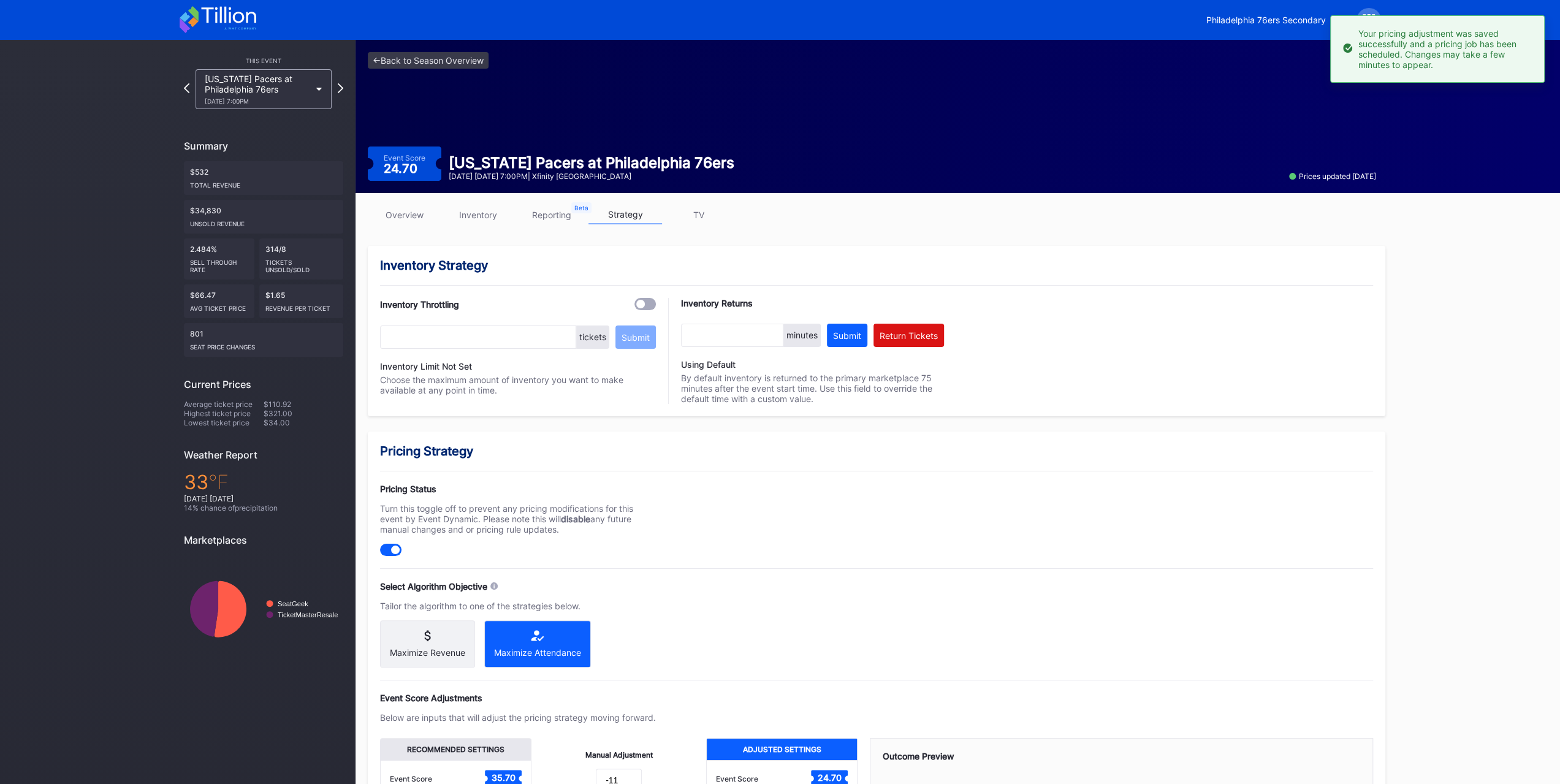
click at [271, 83] on div "Indiana Pacers at Philadelphia 76ers 1/19 Monday 7:00PM" at bounding box center [257, 89] width 105 height 31
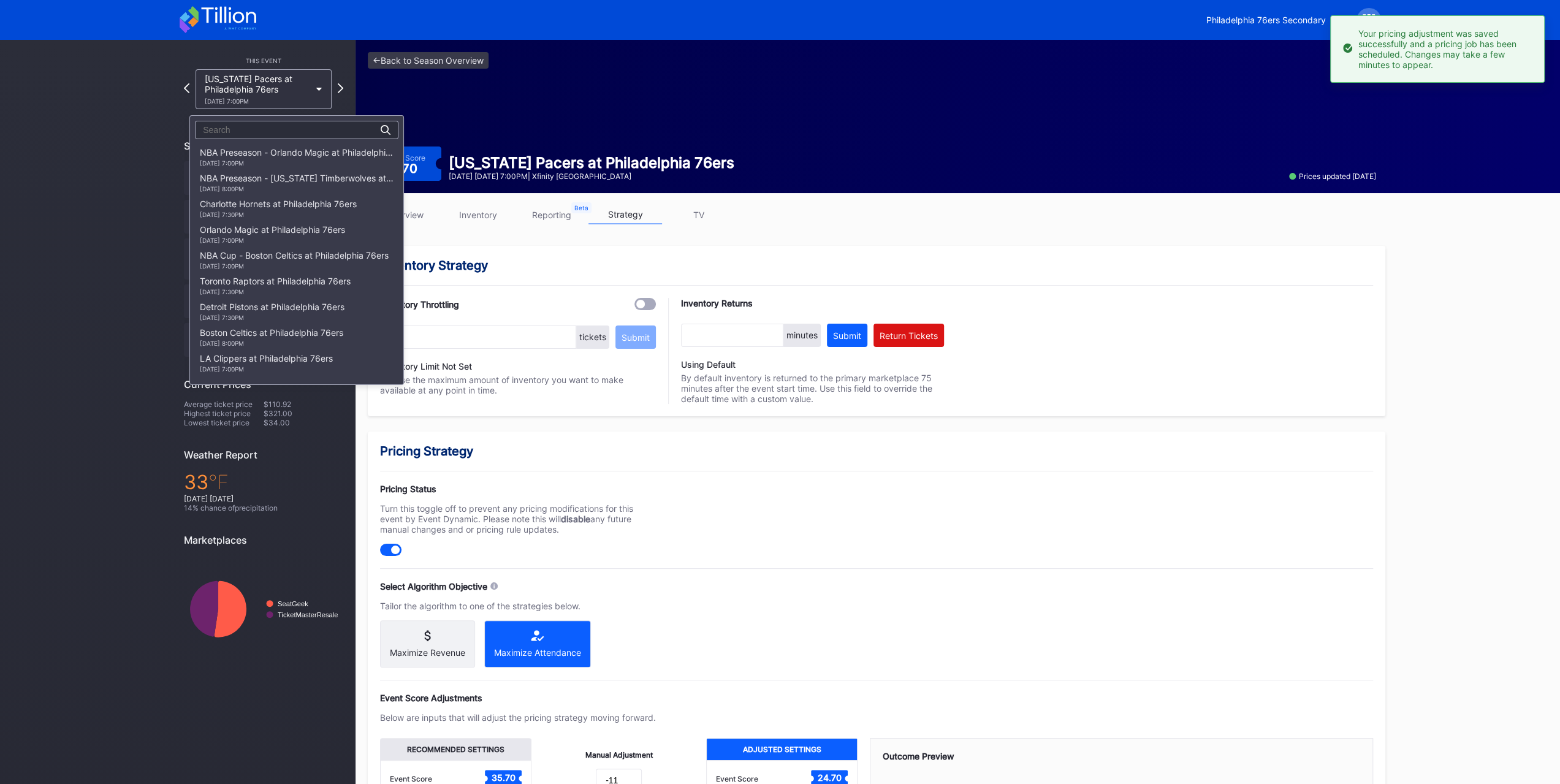
scroll to position [597, 0]
click at [281, 184] on div "1/20 Tuesday 7:00PM" at bounding box center [270, 184] width 141 height 7
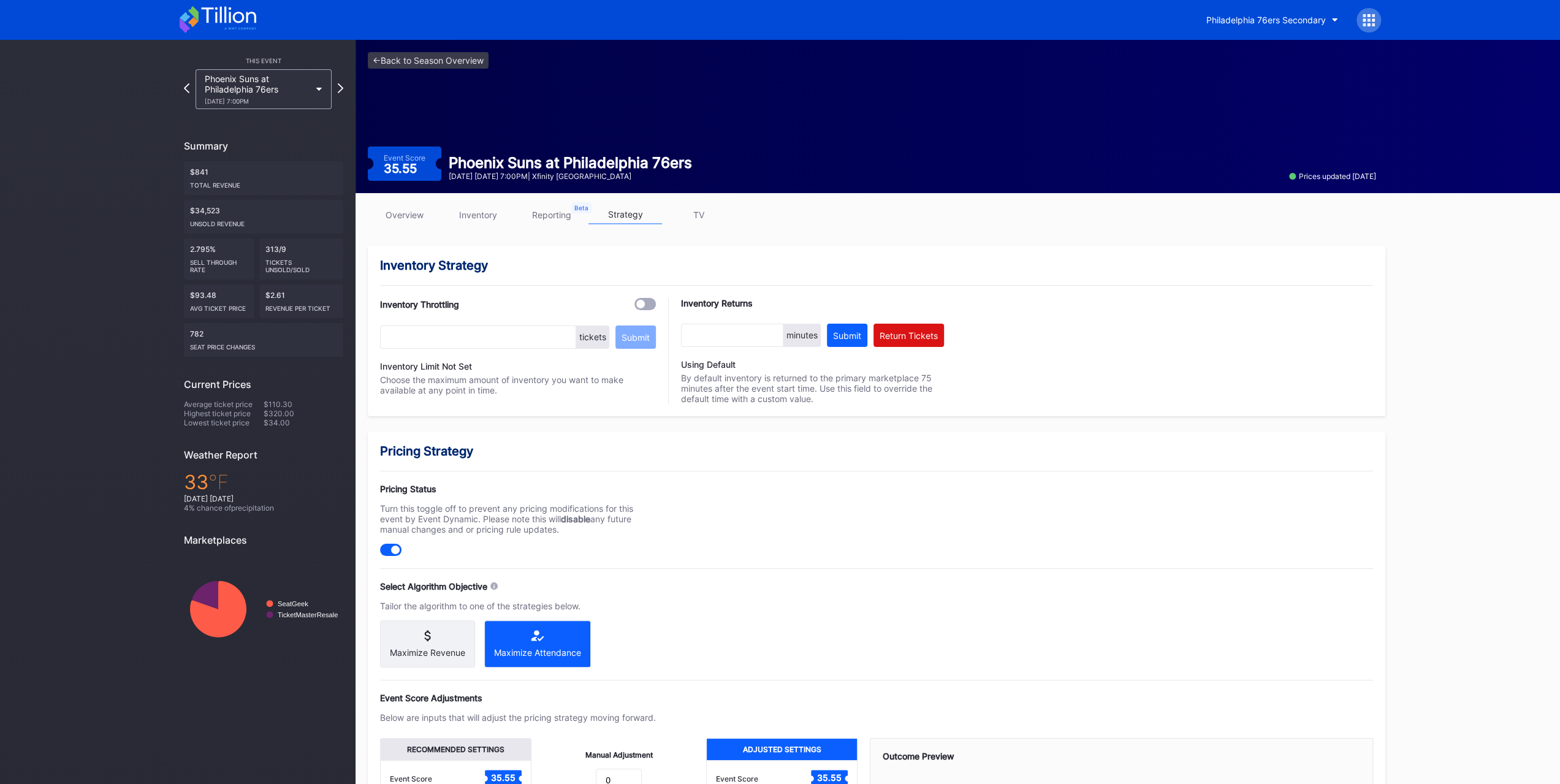
click at [514, 225] on div "overview inventory reporting strategy TV" at bounding box center [877, 217] width 1017 height 25
click at [488, 216] on link "inventory" at bounding box center [478, 214] width 74 height 19
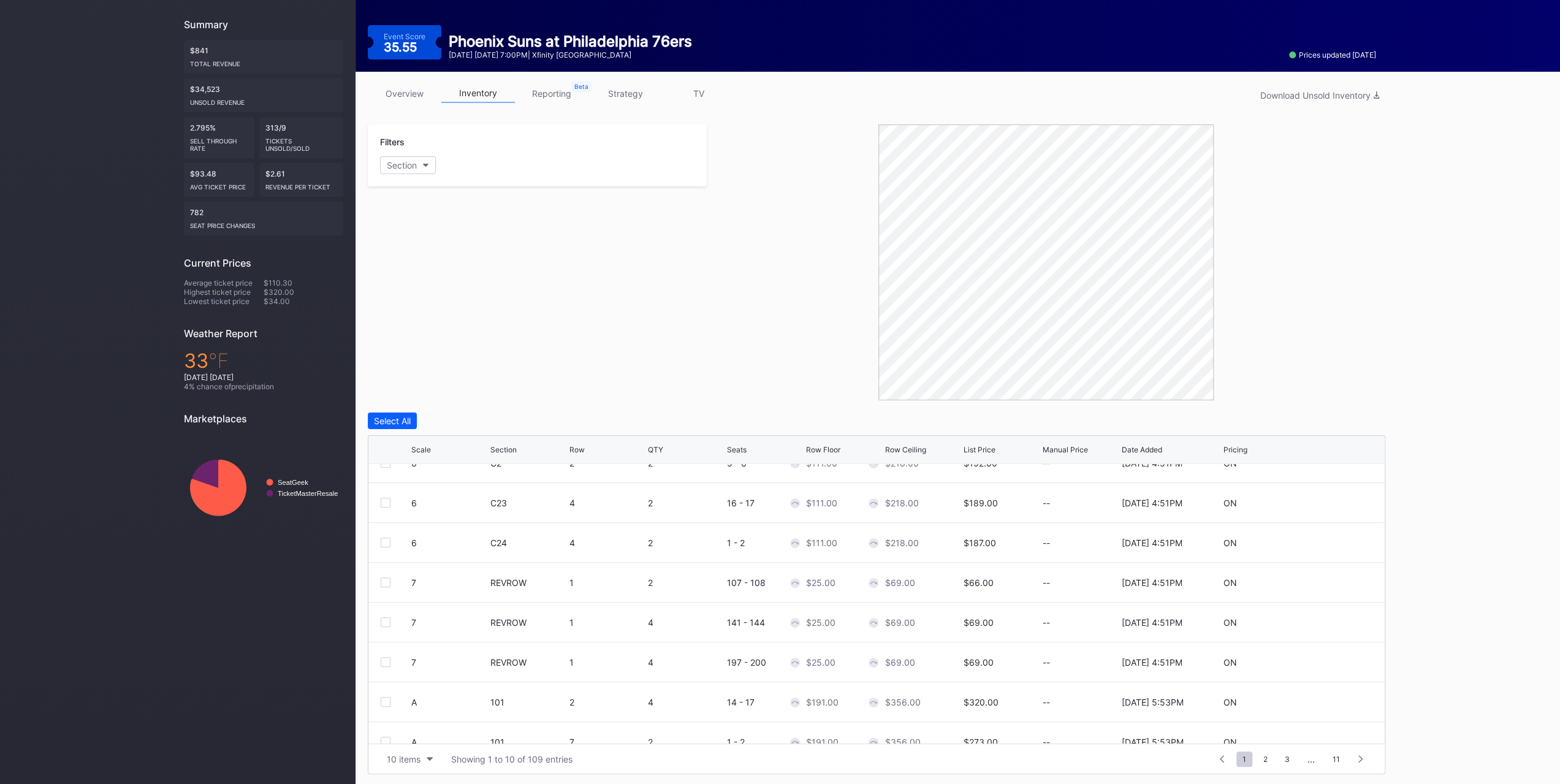
scroll to position [118, 0]
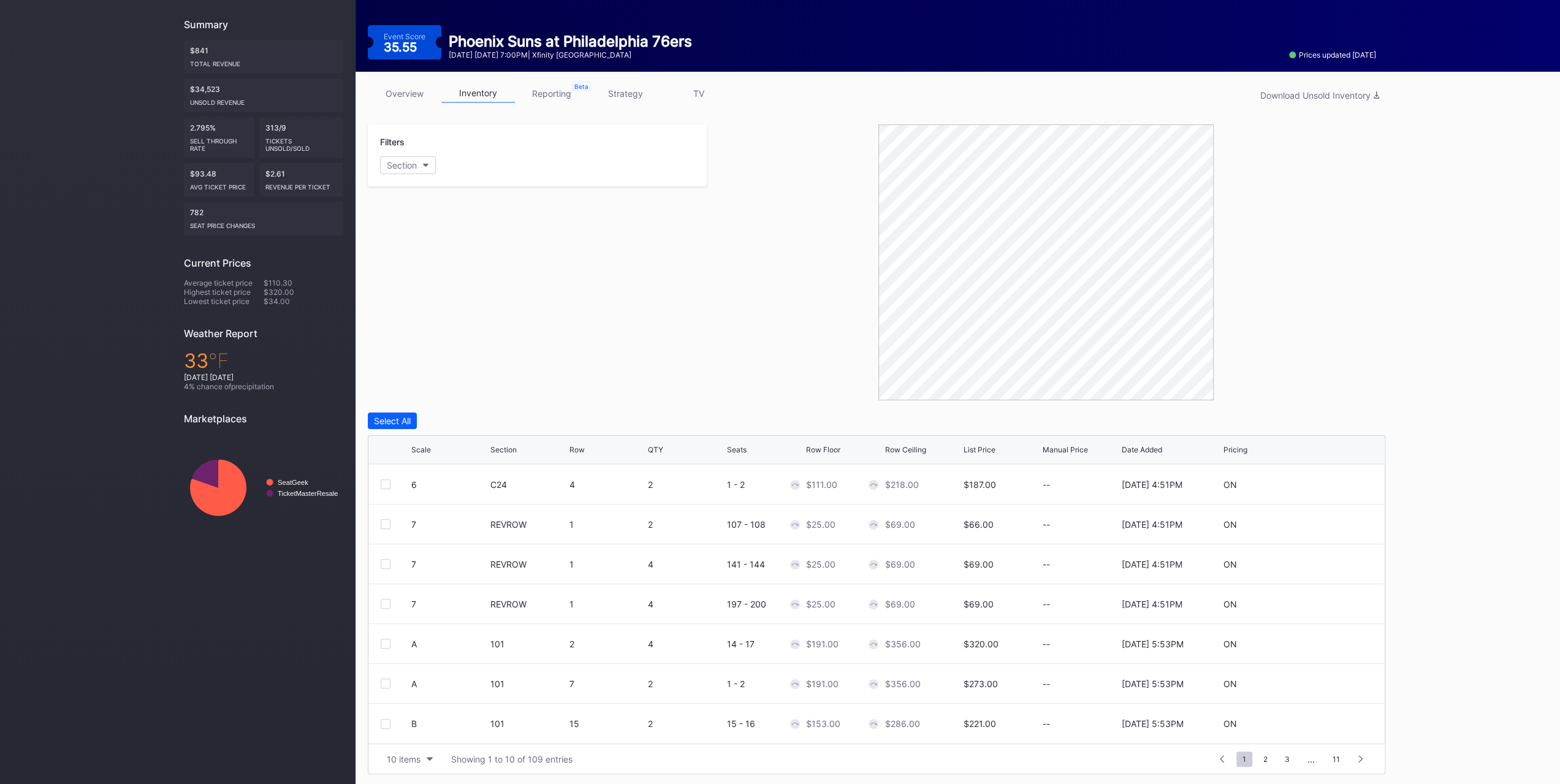
click at [439, 758] on div "10 items Showing 1 to 10 of 109 entries" at bounding box center [795, 759] width 829 height 17
click at [427, 759] on button "10 items" at bounding box center [409, 759] width 58 height 17
click at [422, 725] on div "200 items" at bounding box center [410, 727] width 40 height 11
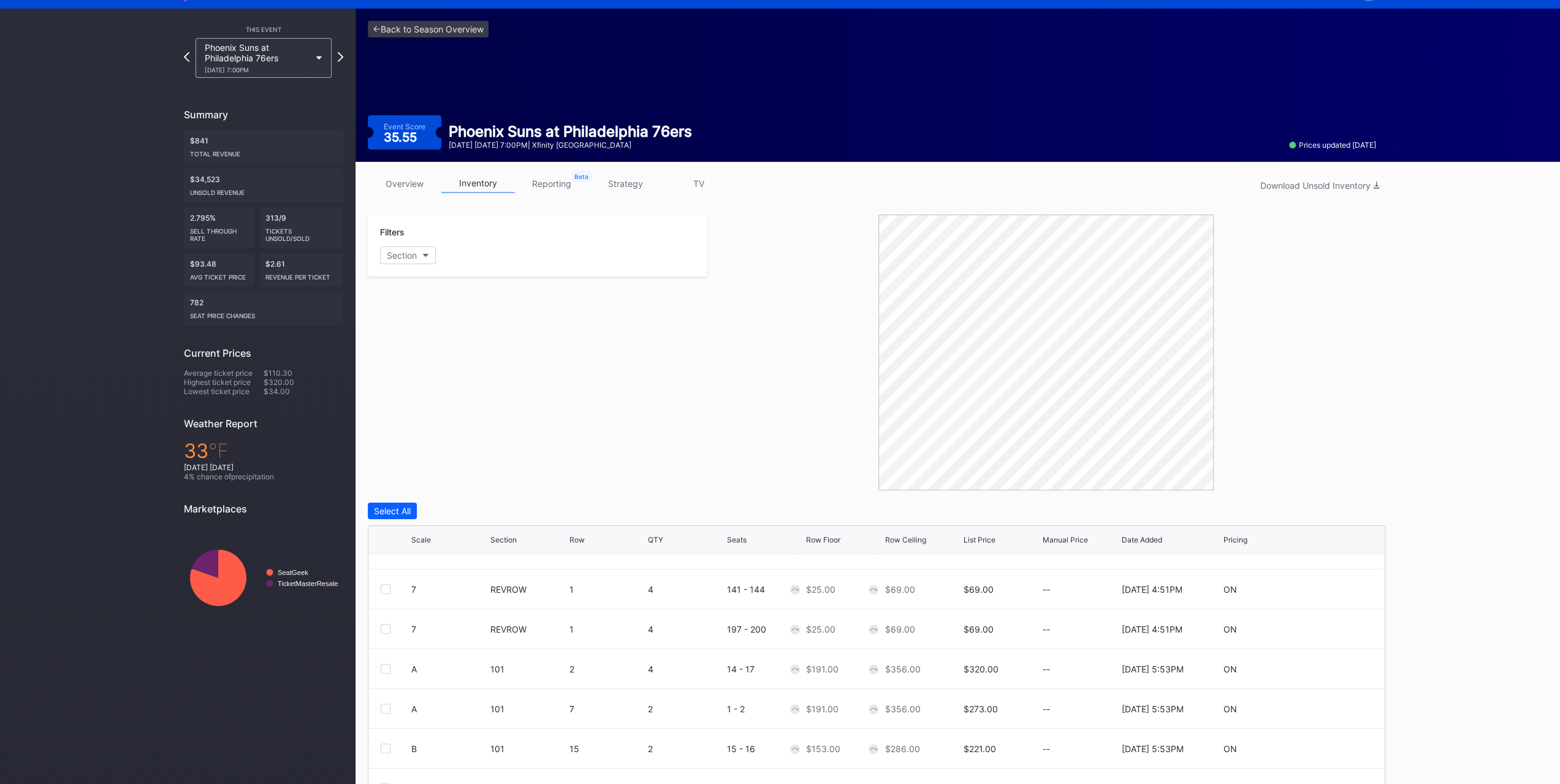
scroll to position [0, 0]
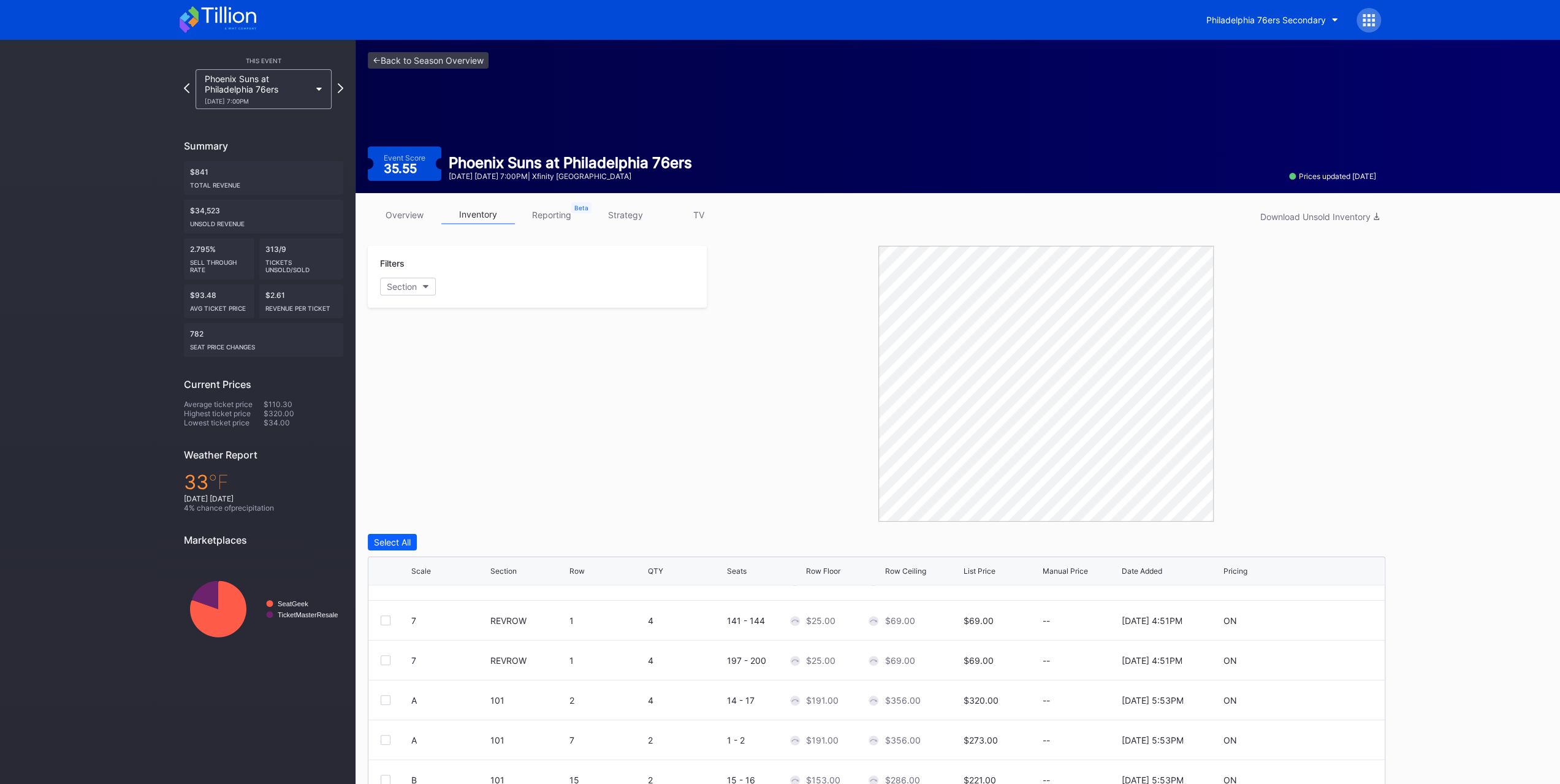
click at [623, 216] on link "strategy" at bounding box center [625, 214] width 74 height 19
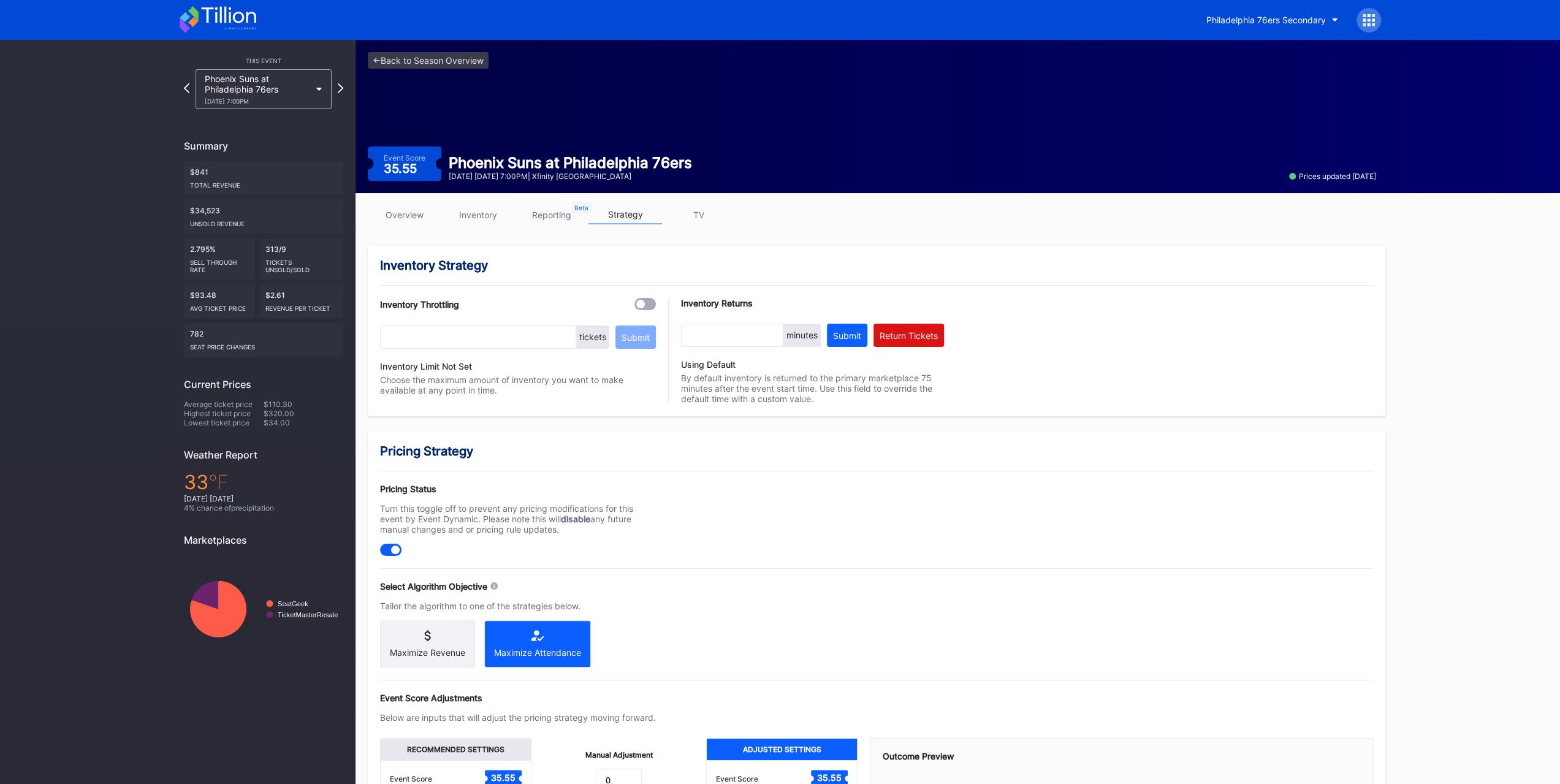
scroll to position [217, 0]
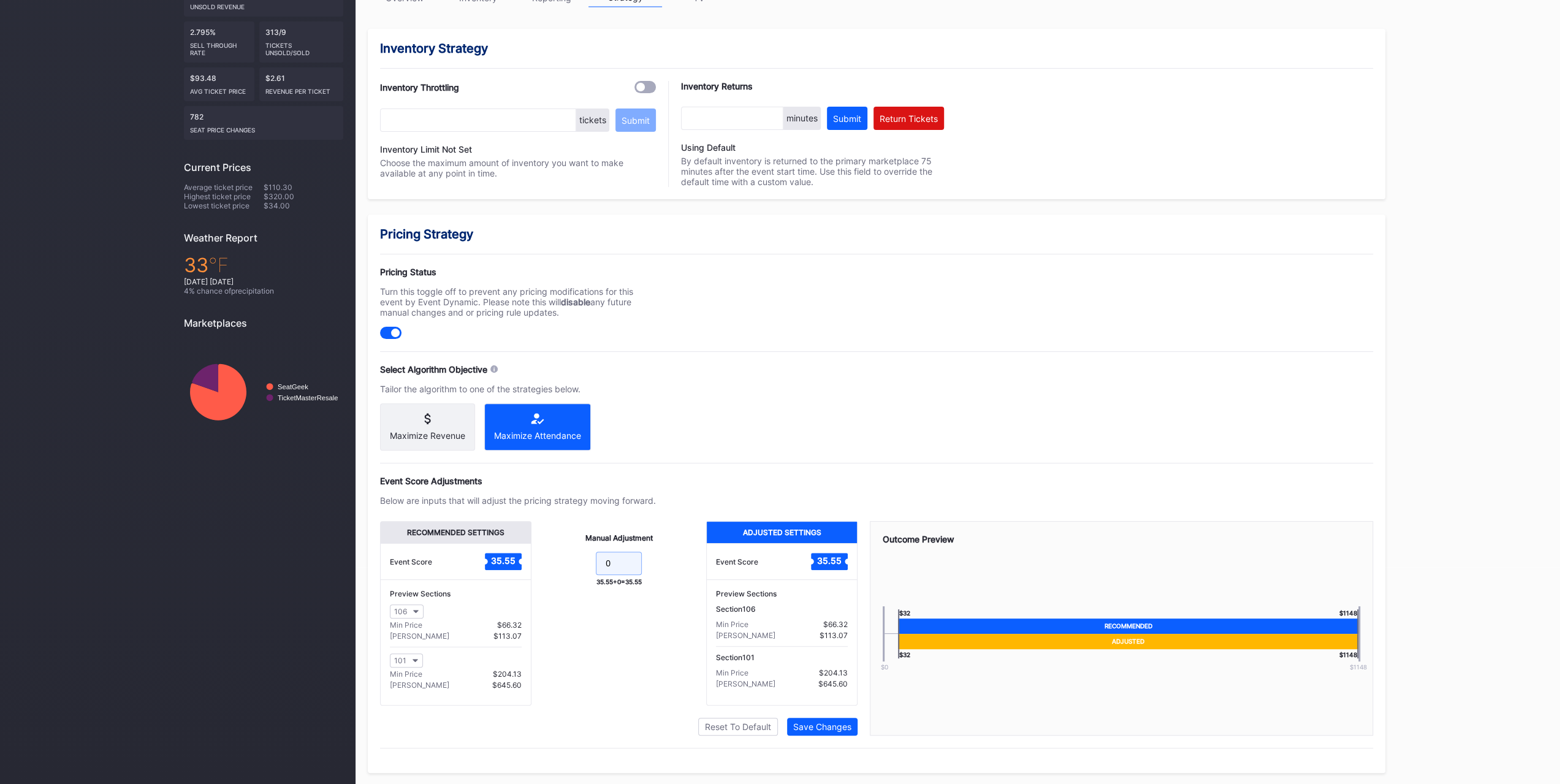
drag, startPoint x: 623, startPoint y: 563, endPoint x: 535, endPoint y: 479, distance: 121.7
click at [532, 557] on div "Manual Adjustment 0 35.55 + 0 = 35.55" at bounding box center [619, 613] width 175 height 184
type input "-10.5"
click at [836, 722] on div "Save Changes" at bounding box center [821, 727] width 58 height 11
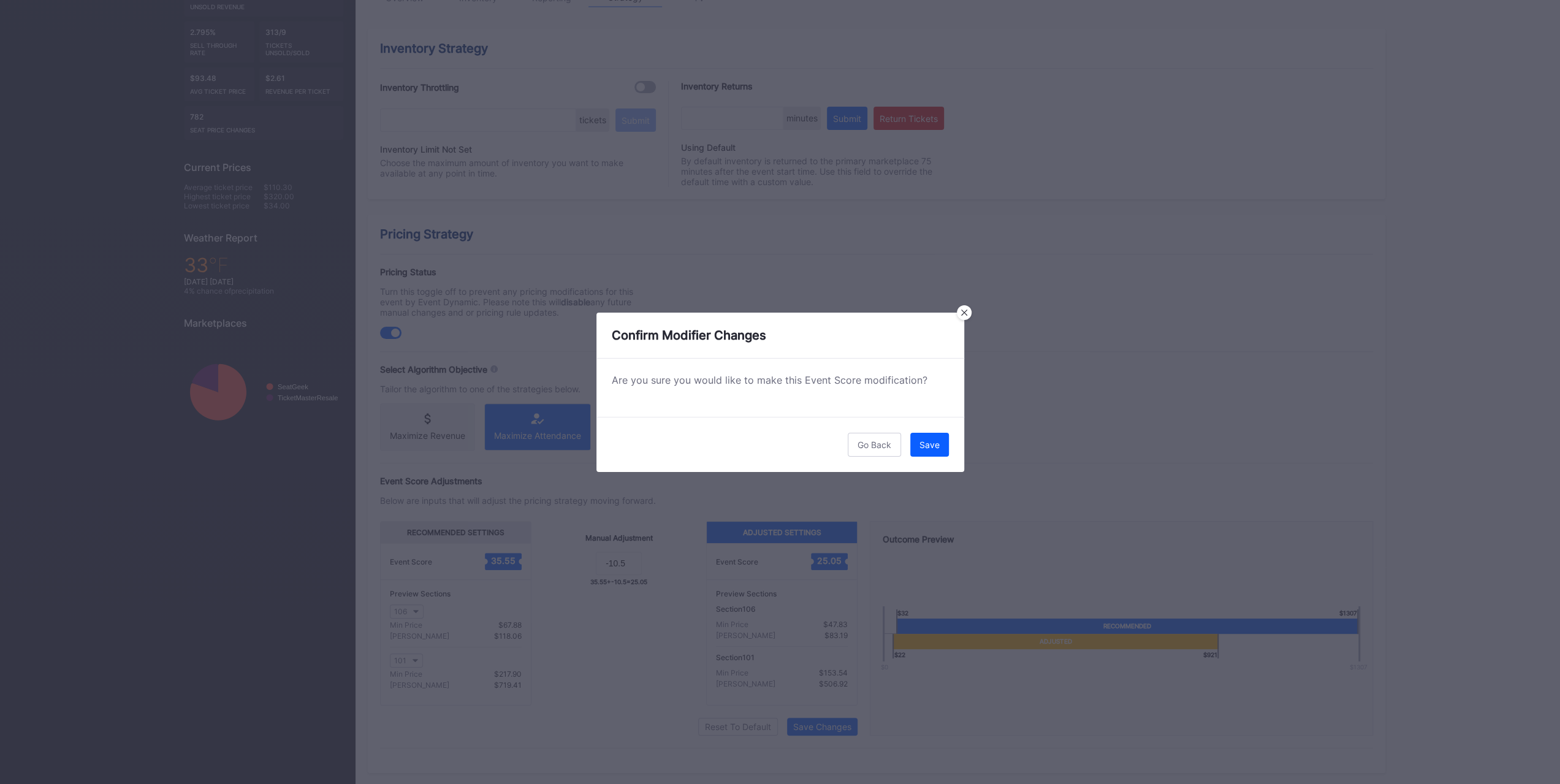
click at [930, 450] on button "Save" at bounding box center [929, 445] width 38 height 24
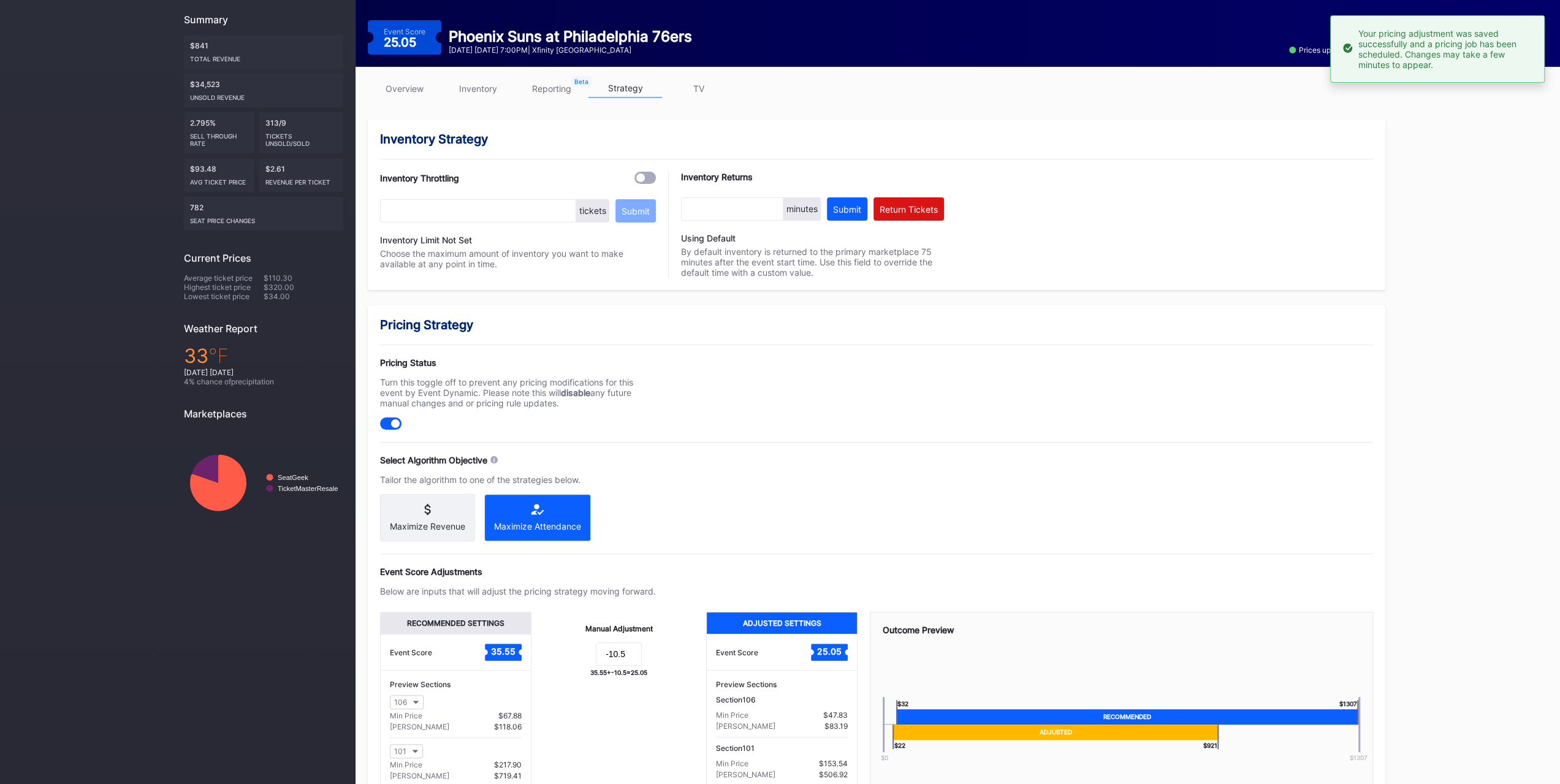
scroll to position [0, 0]
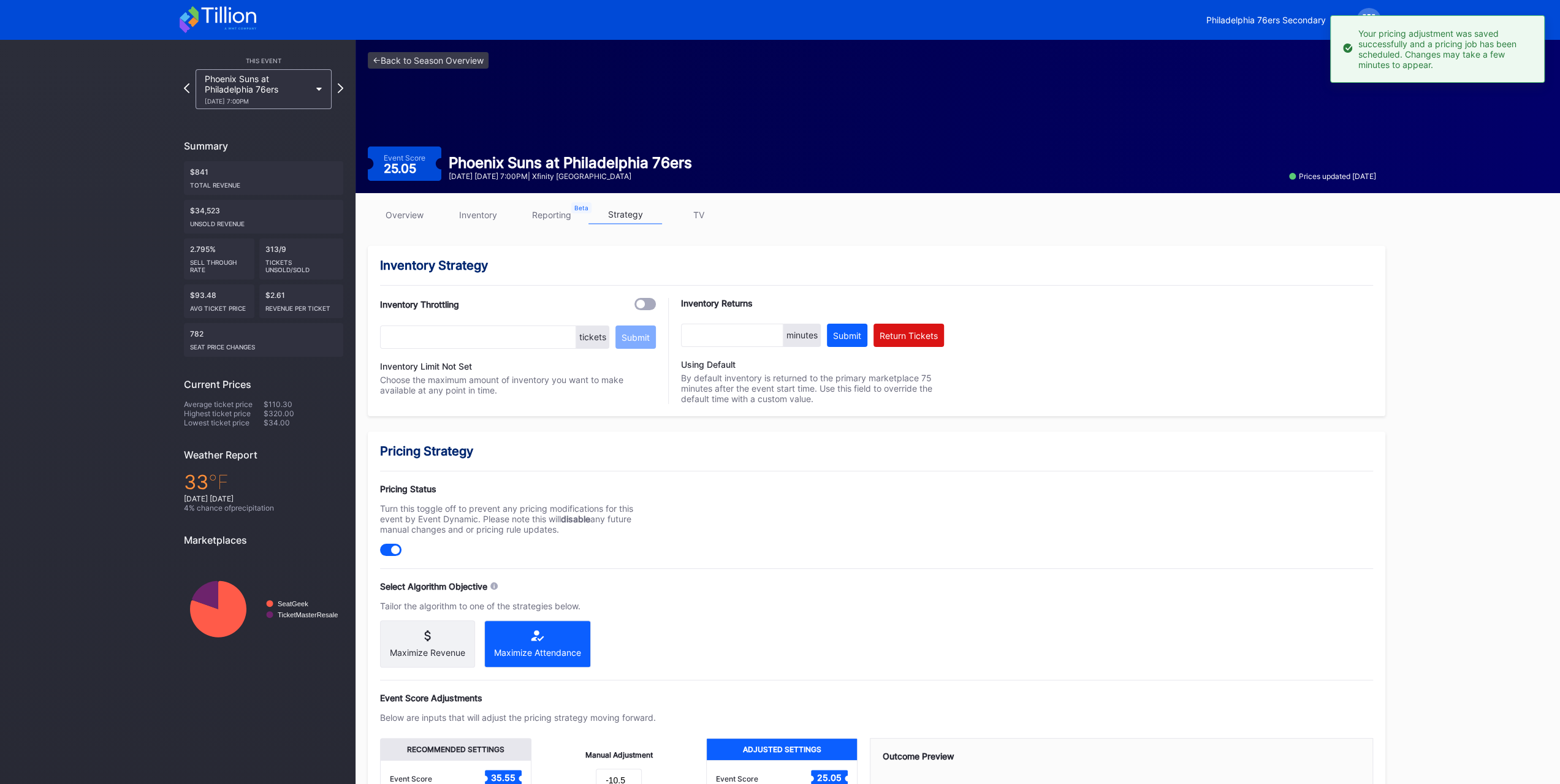
click at [314, 105] on div "Phoenix Suns at Philadelphia 76ers 1/20 Tuesday 7:00PM" at bounding box center [263, 89] width 136 height 40
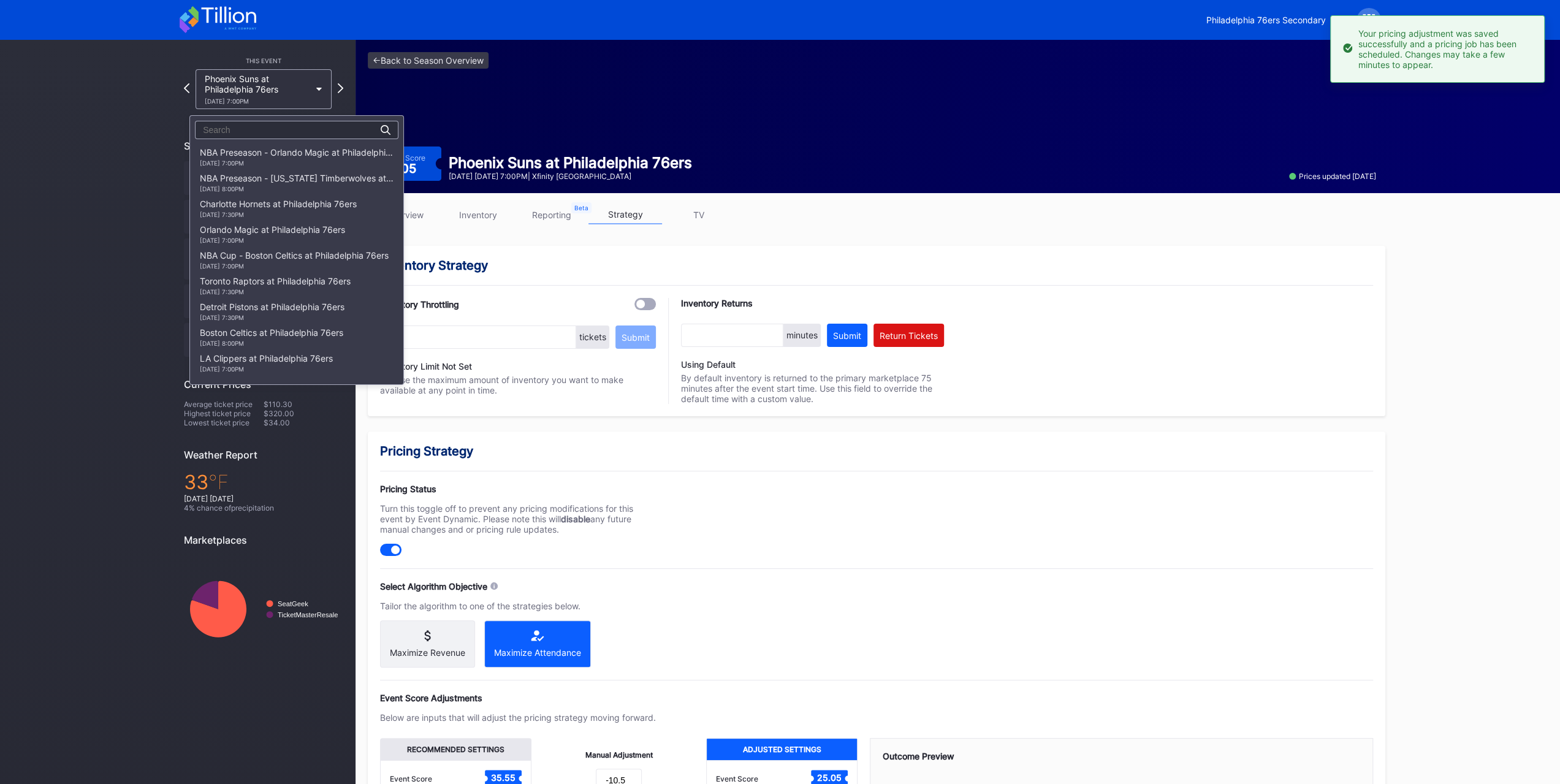
scroll to position [623, 0]
click at [322, 182] on div "Houston Rockets at Philadelphia 76ers 1/22 Thursday 7:00PM" at bounding box center [276, 178] width 154 height 20
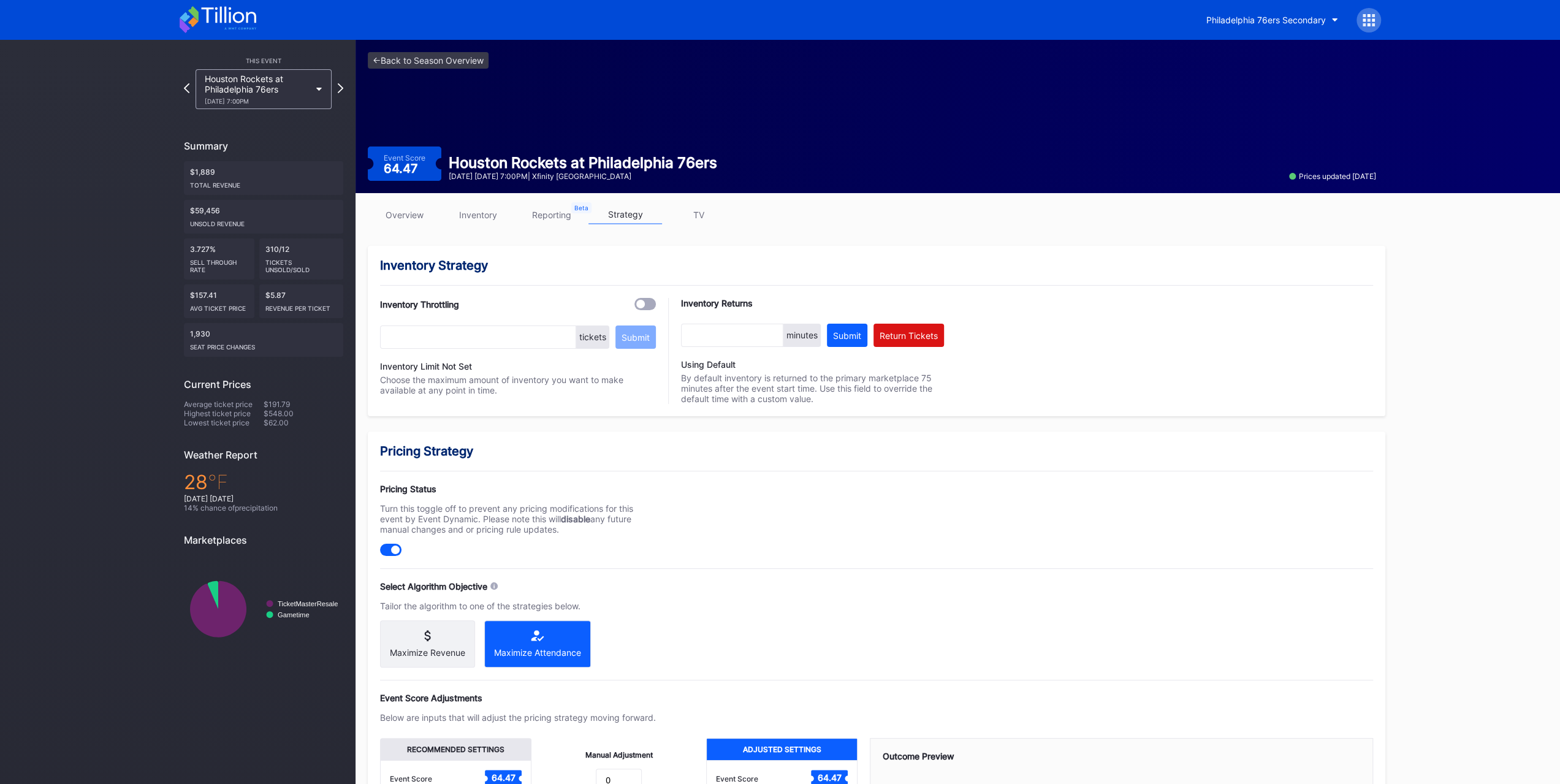
click at [495, 210] on link "inventory" at bounding box center [478, 214] width 74 height 19
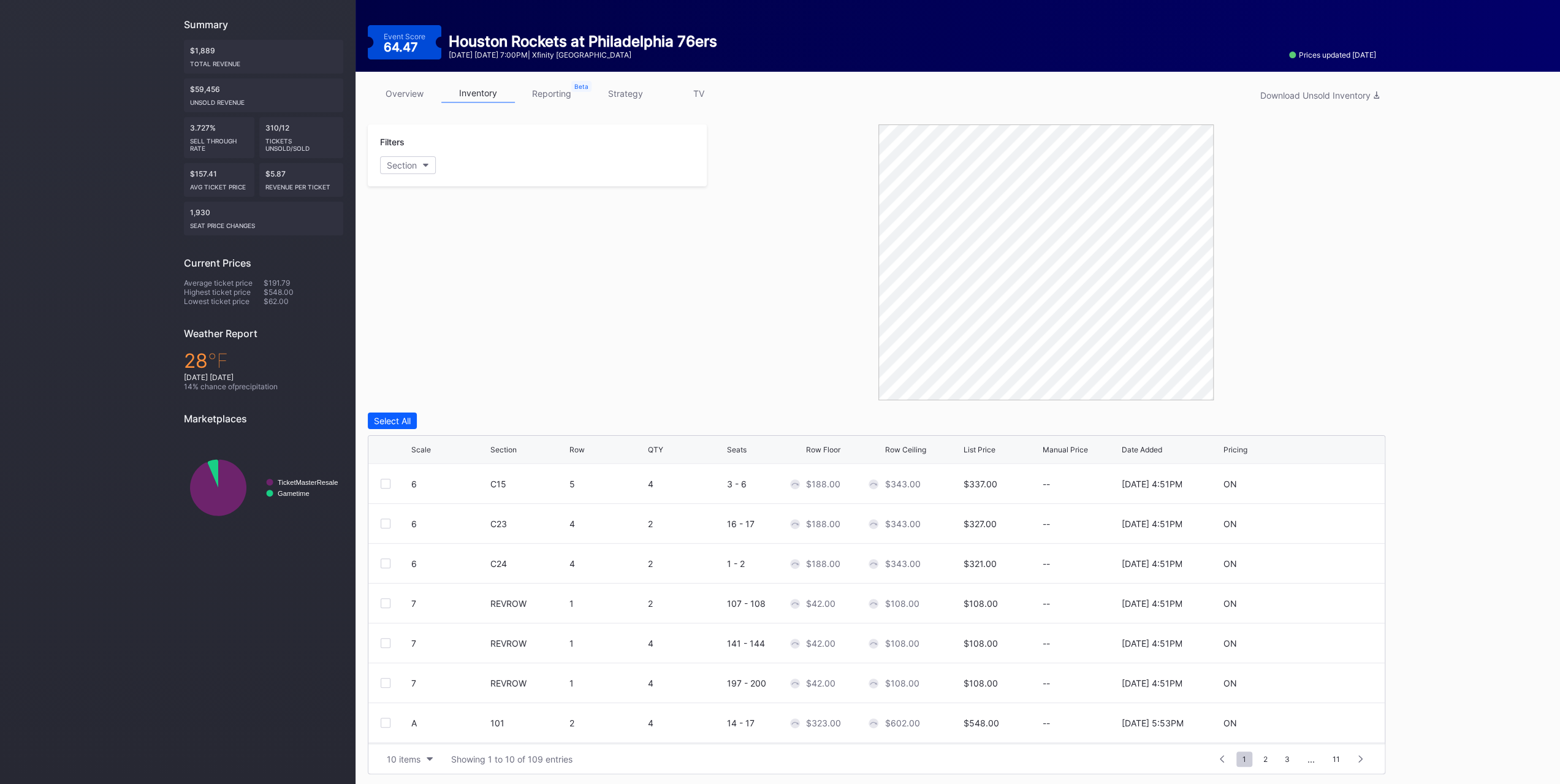
click at [420, 751] on button "10 items" at bounding box center [409, 759] width 58 height 17
click at [420, 716] on div "200 items" at bounding box center [409, 726] width 58 height 22
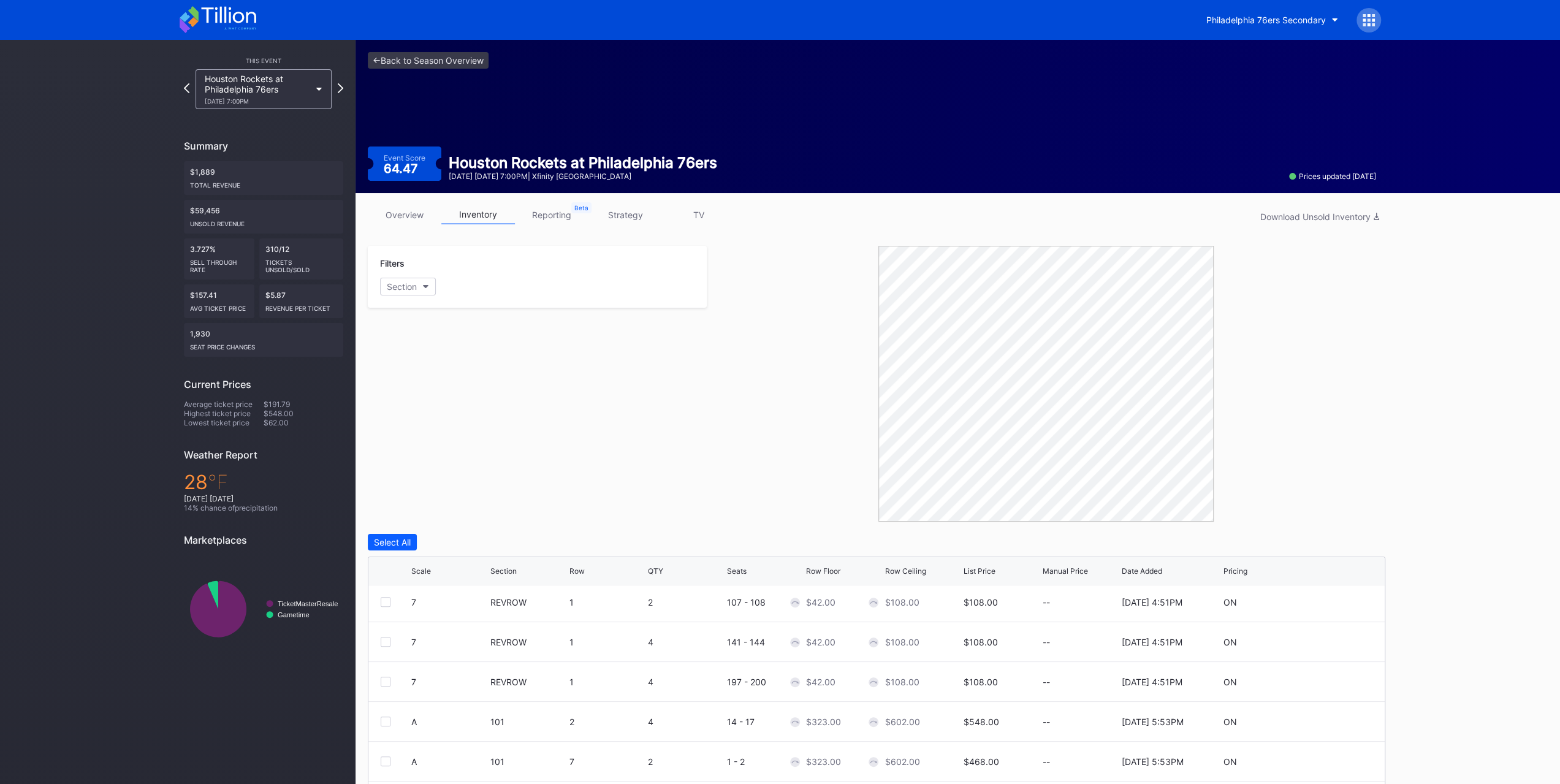
click at [649, 224] on div "overview inventory reporting strategy TV Download Unsold Inventory" at bounding box center [877, 217] width 1017 height 25
click at [633, 208] on link "strategy" at bounding box center [625, 214] width 74 height 19
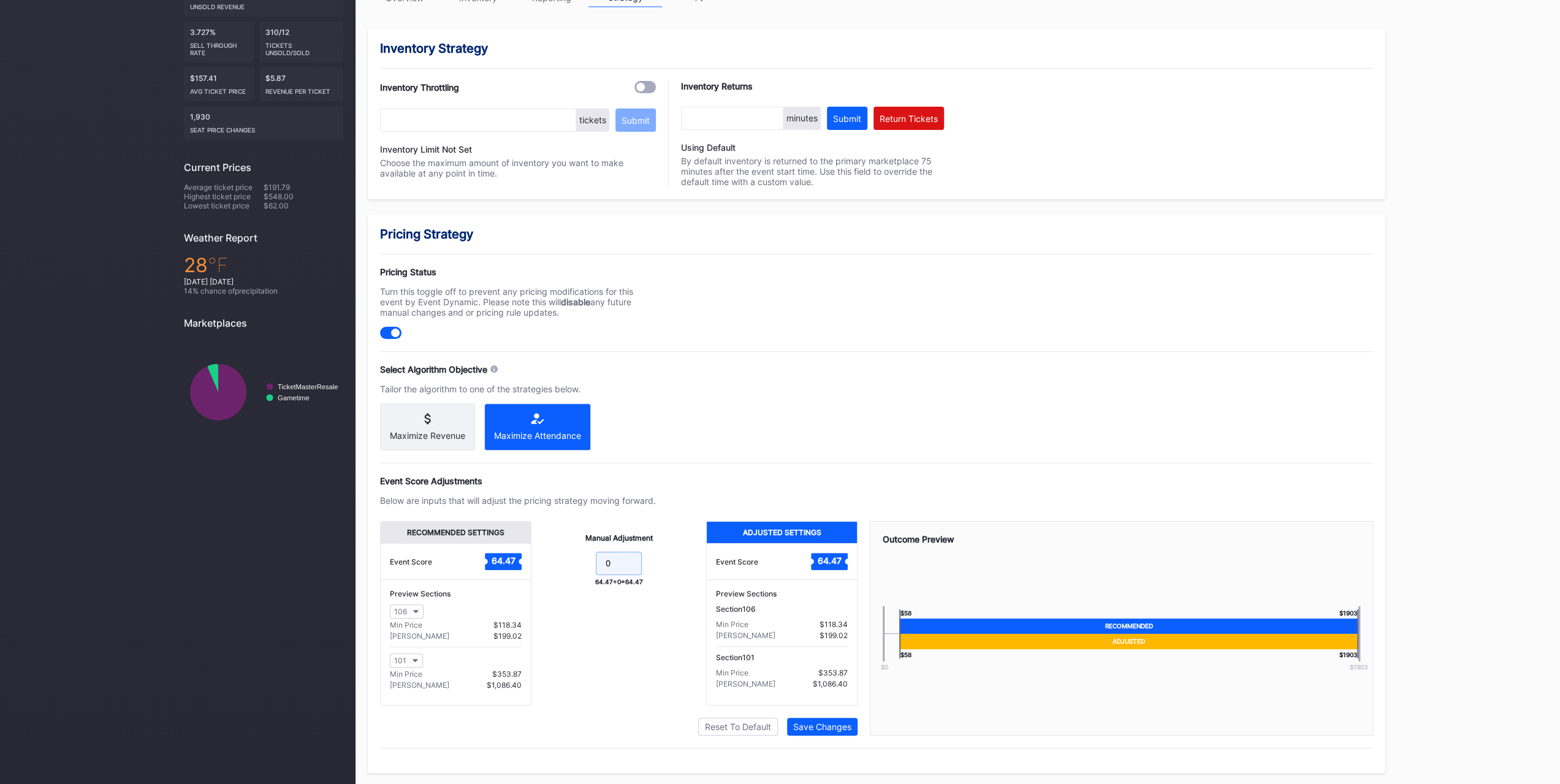
drag, startPoint x: 636, startPoint y: 563, endPoint x: 582, endPoint y: 563, distance: 54.0
click at [582, 563] on form "0" at bounding box center [618, 565] width 151 height 27
type input "-19"
click at [847, 723] on div "Save Changes" at bounding box center [821, 727] width 58 height 11
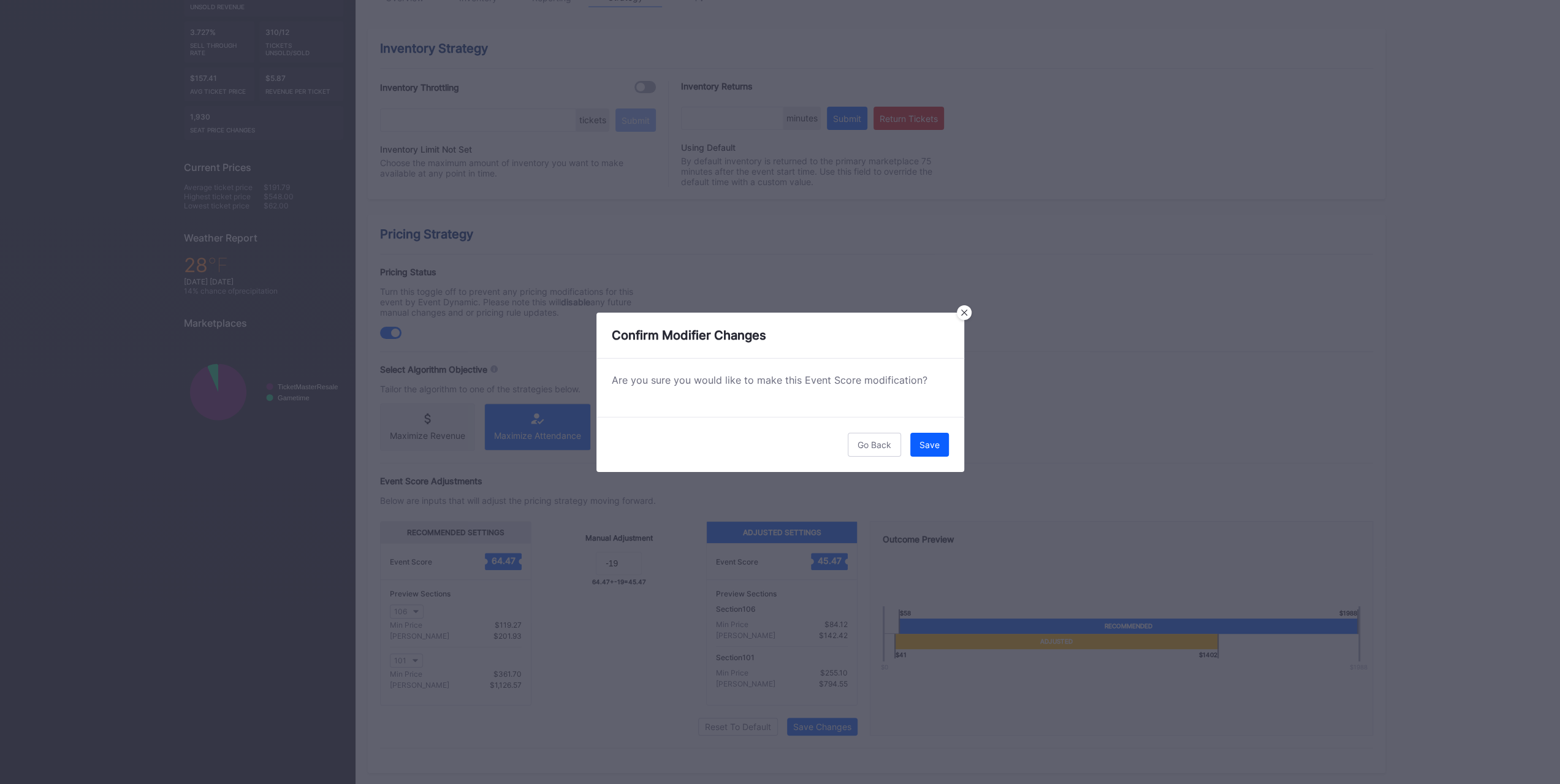
click at [944, 455] on button "Save" at bounding box center [929, 445] width 38 height 24
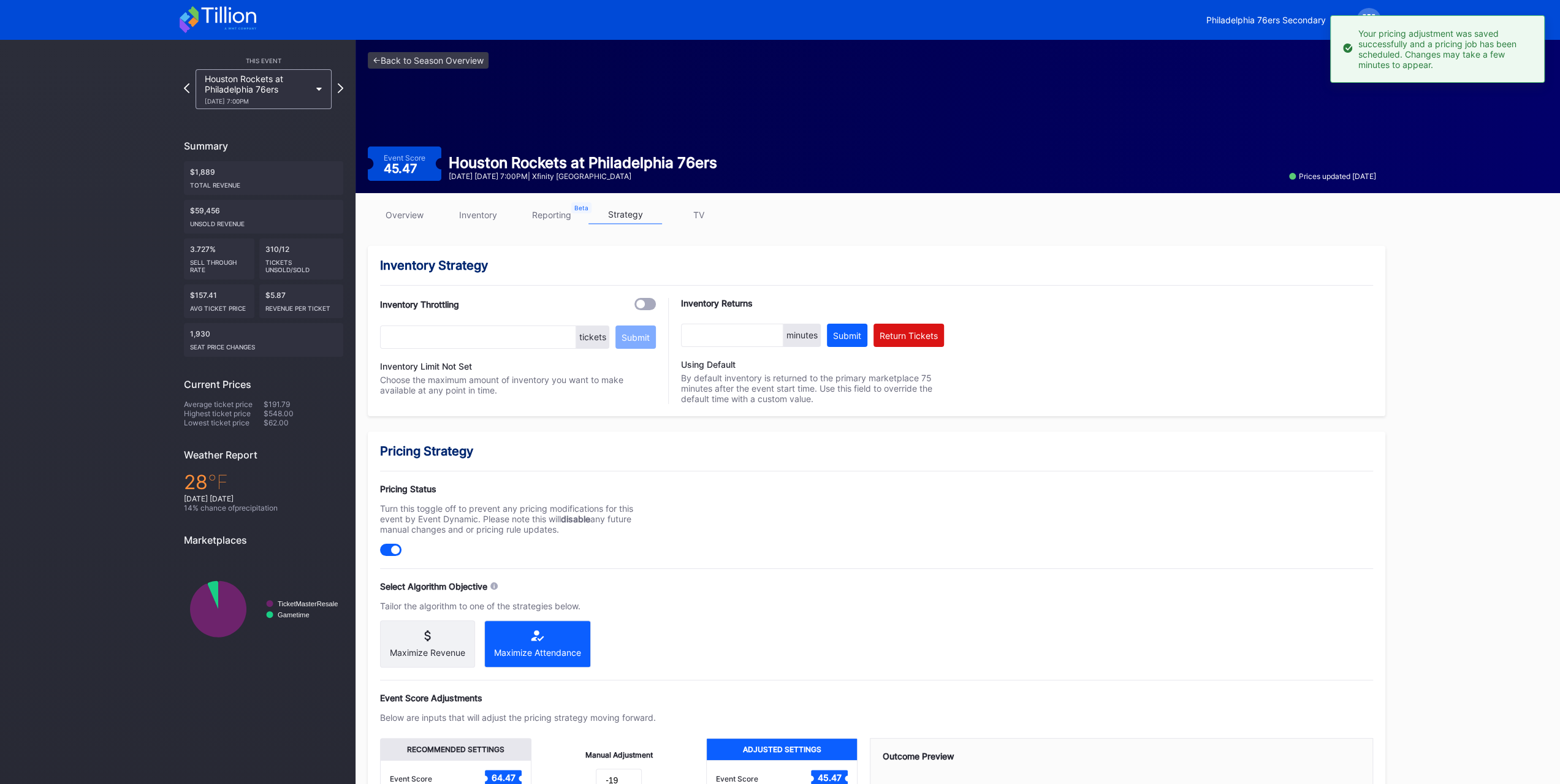
click at [312, 83] on div "Houston Rockets at Philadelphia 76ers 1/22 Thursday 7:00PM" at bounding box center [263, 89] width 136 height 40
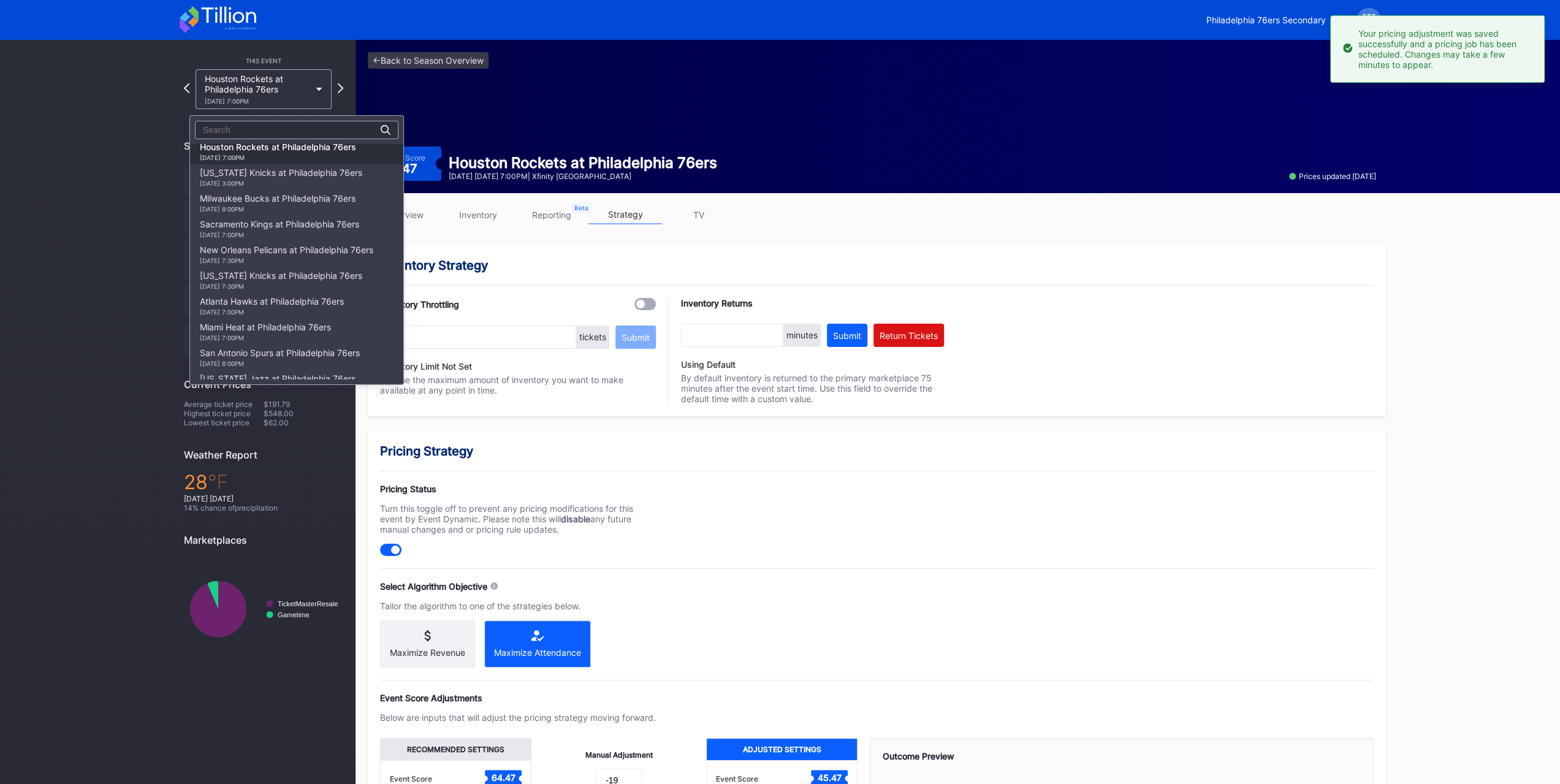
click at [296, 190] on div "New York Knicks at Philadelphia 76ers 1/24 Saturday 3:00PM" at bounding box center [296, 176] width 213 height 26
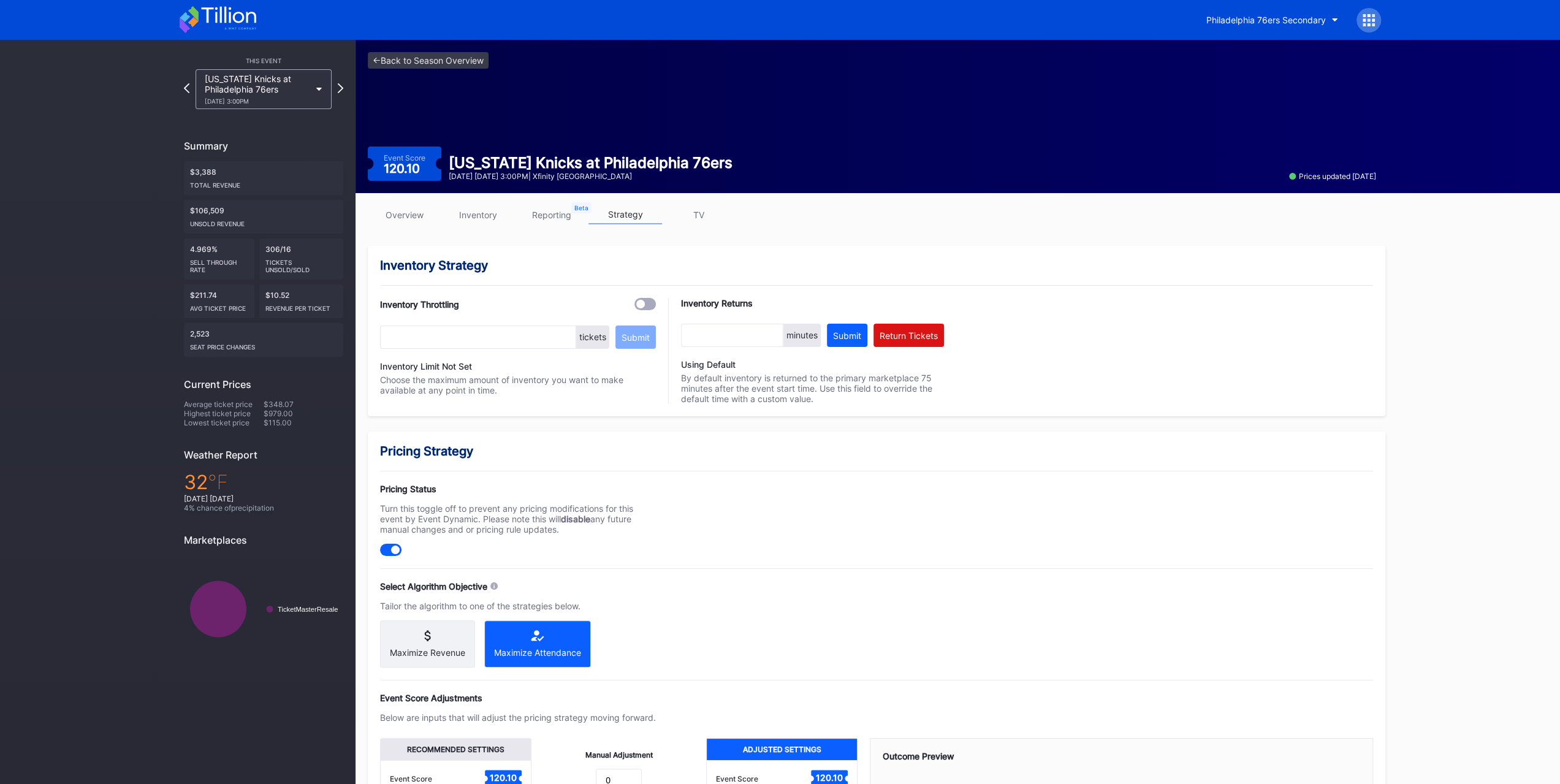
click at [485, 211] on link "inventory" at bounding box center [478, 214] width 74 height 19
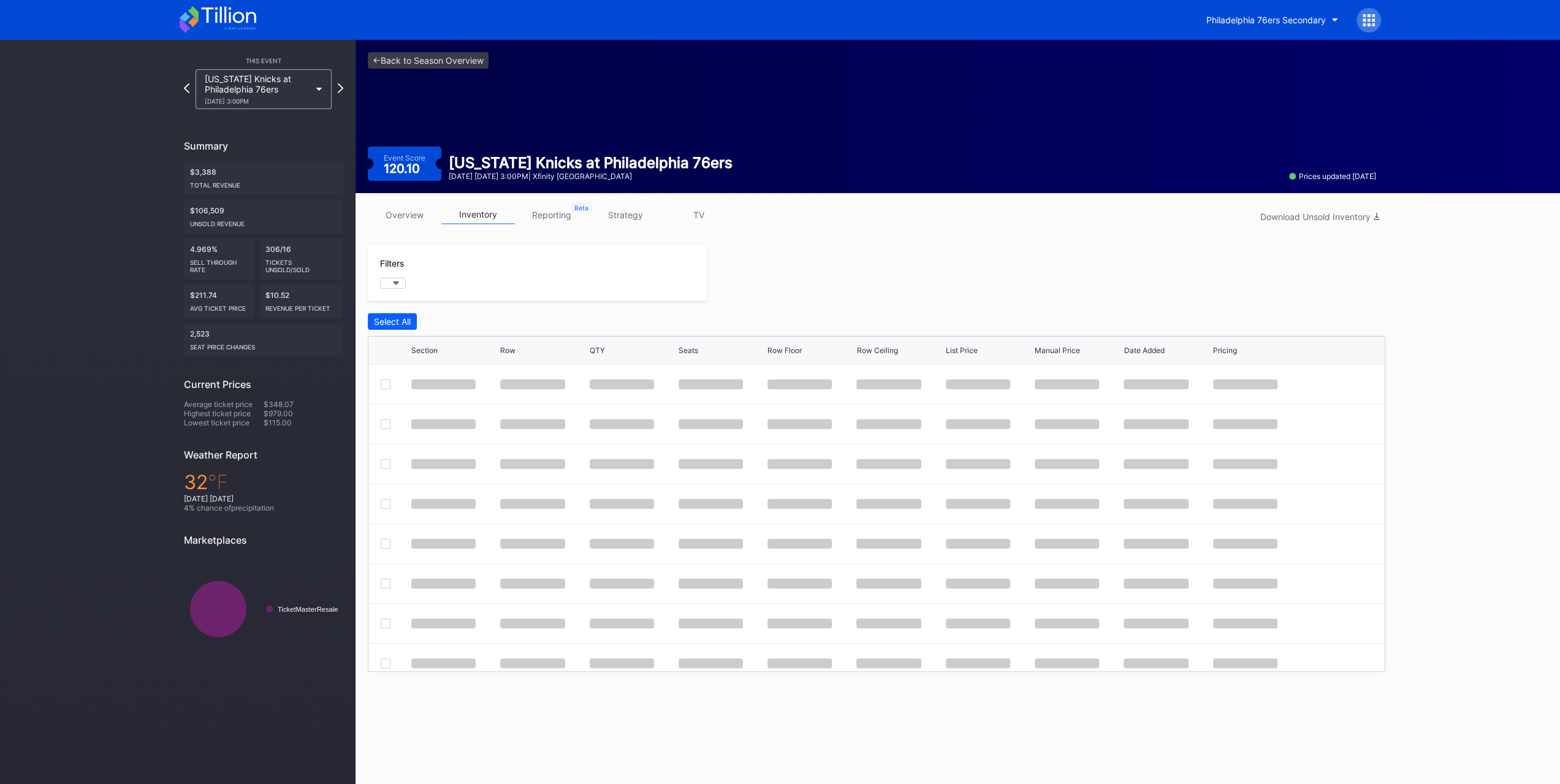
click at [485, 211] on link "inventory" at bounding box center [478, 214] width 74 height 19
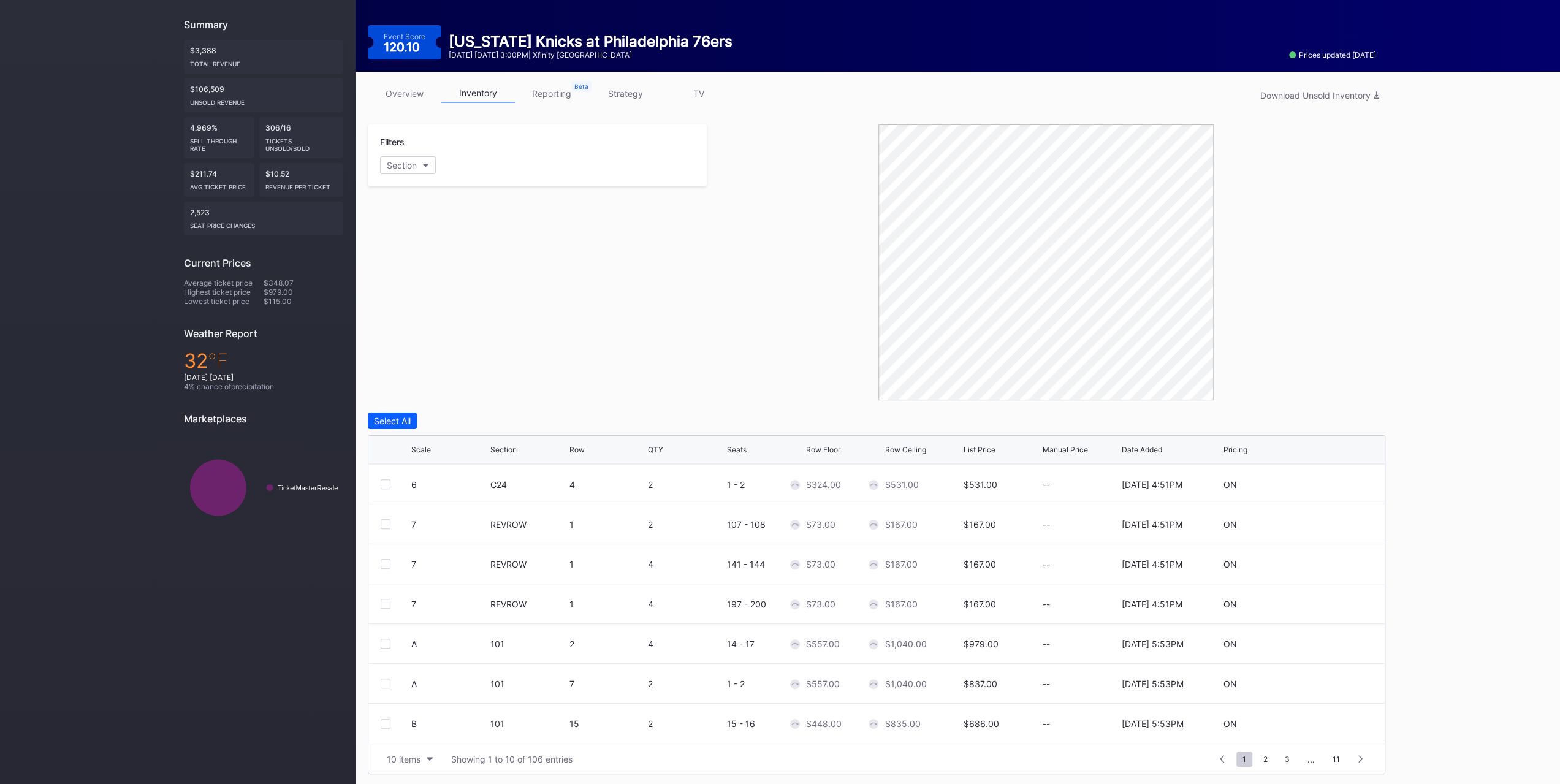
click at [410, 758] on div "10 items" at bounding box center [404, 759] width 34 height 11
click at [414, 731] on div "200 items" at bounding box center [410, 727] width 40 height 11
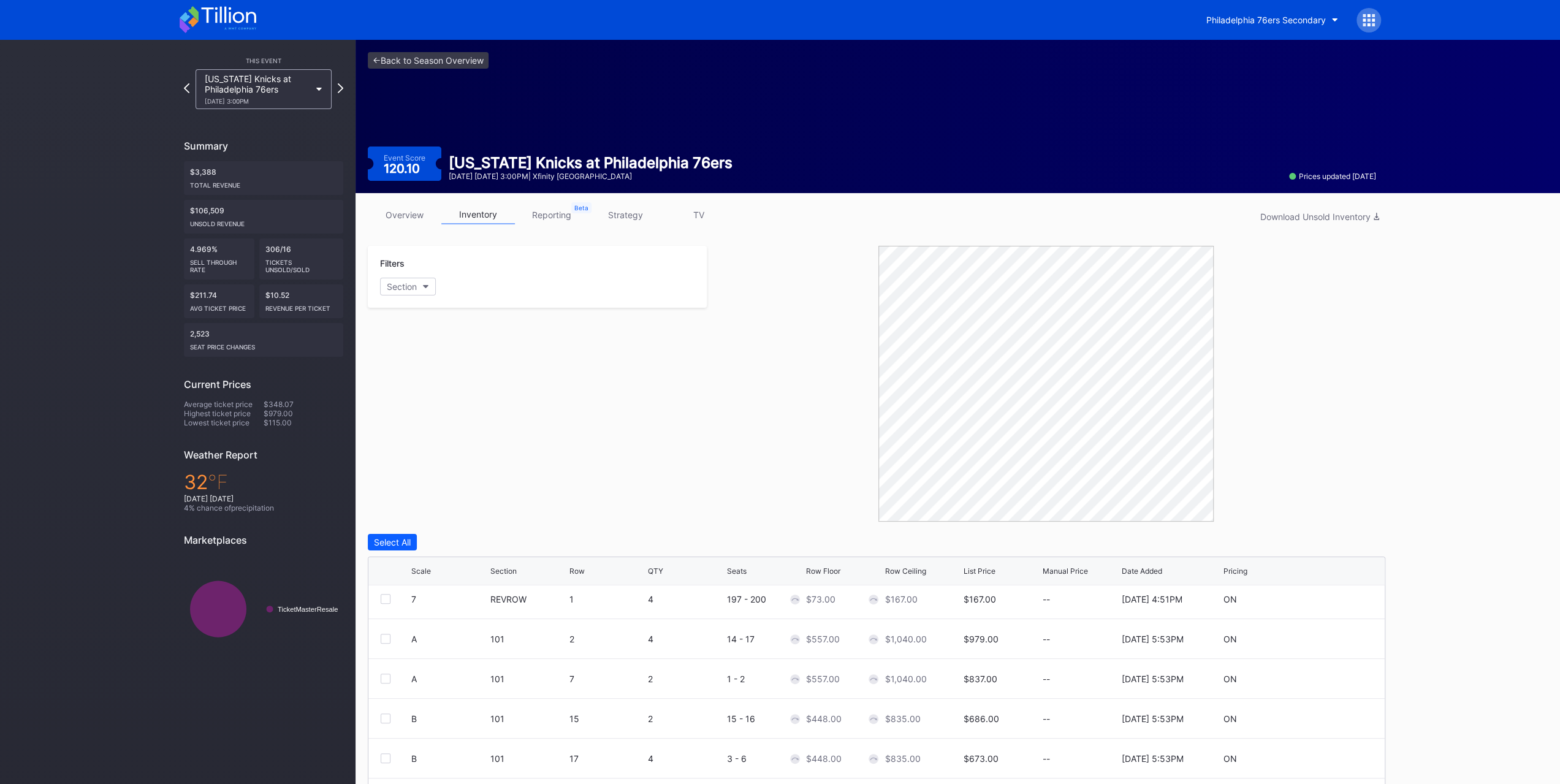
click at [631, 217] on link "strategy" at bounding box center [625, 214] width 74 height 19
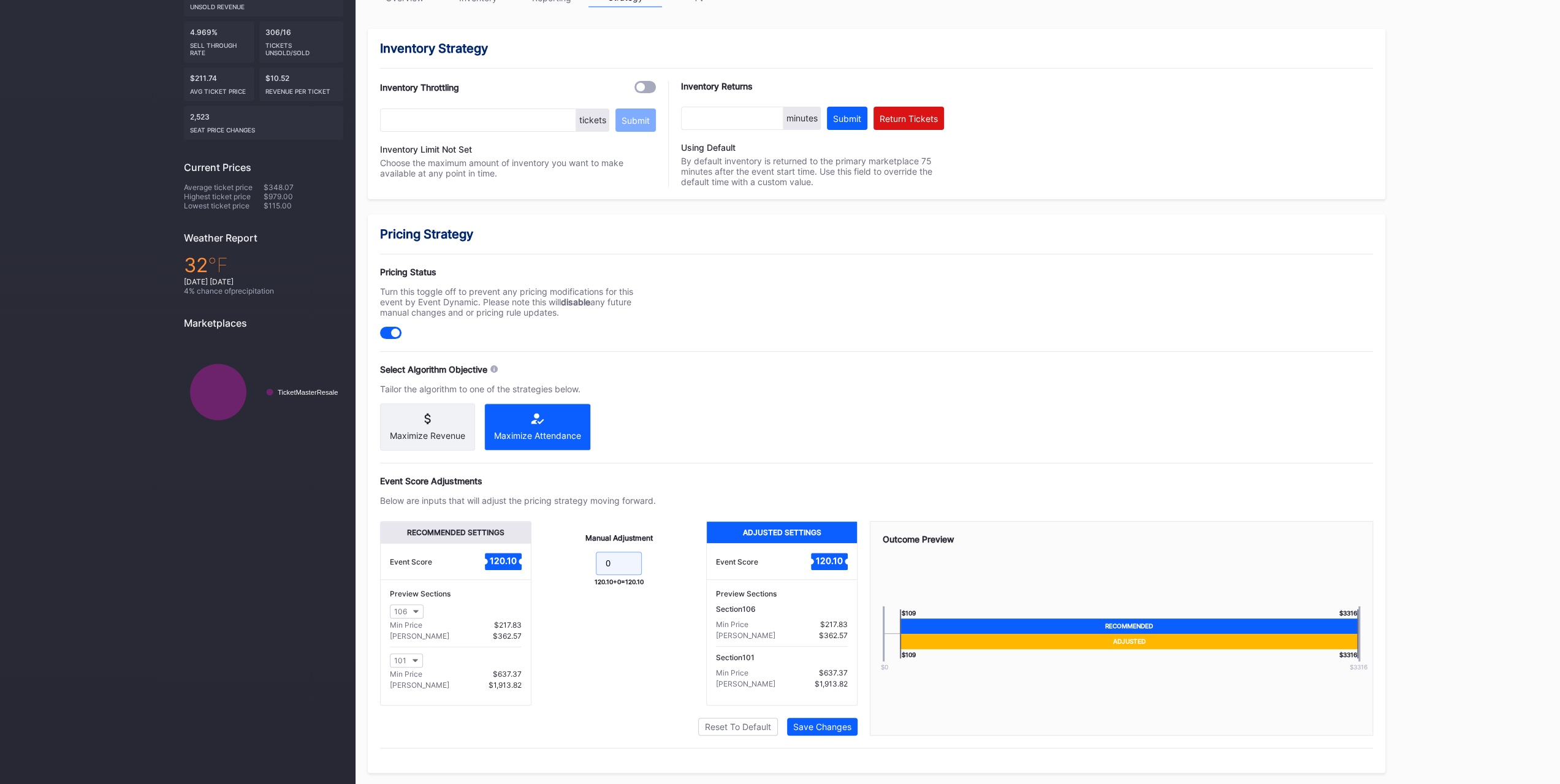
drag, startPoint x: 624, startPoint y: 575, endPoint x: 551, endPoint y: 562, distance: 74.1
click at [551, 562] on form "0" at bounding box center [618, 565] width 151 height 27
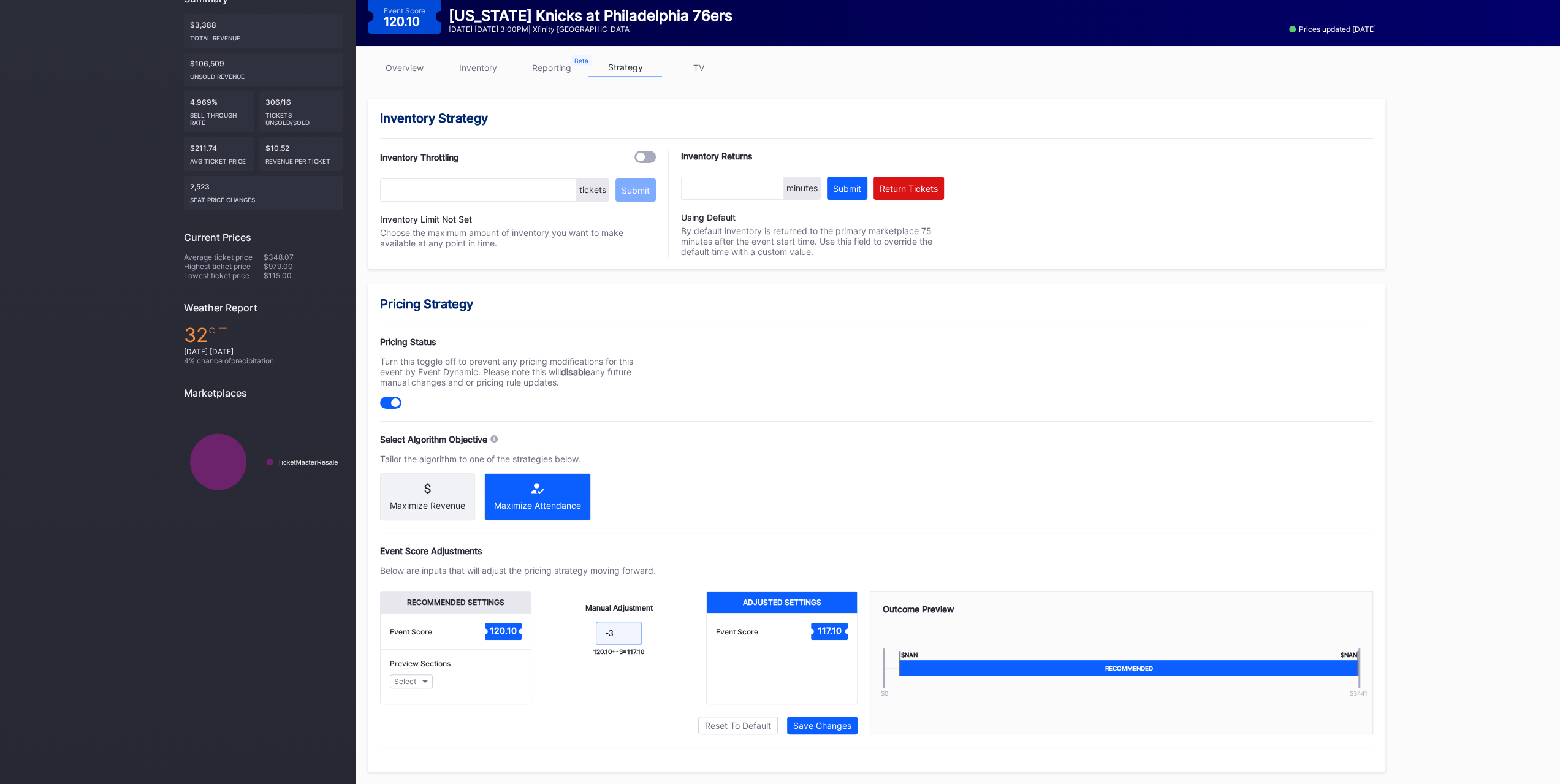
scroll to position [217, 0]
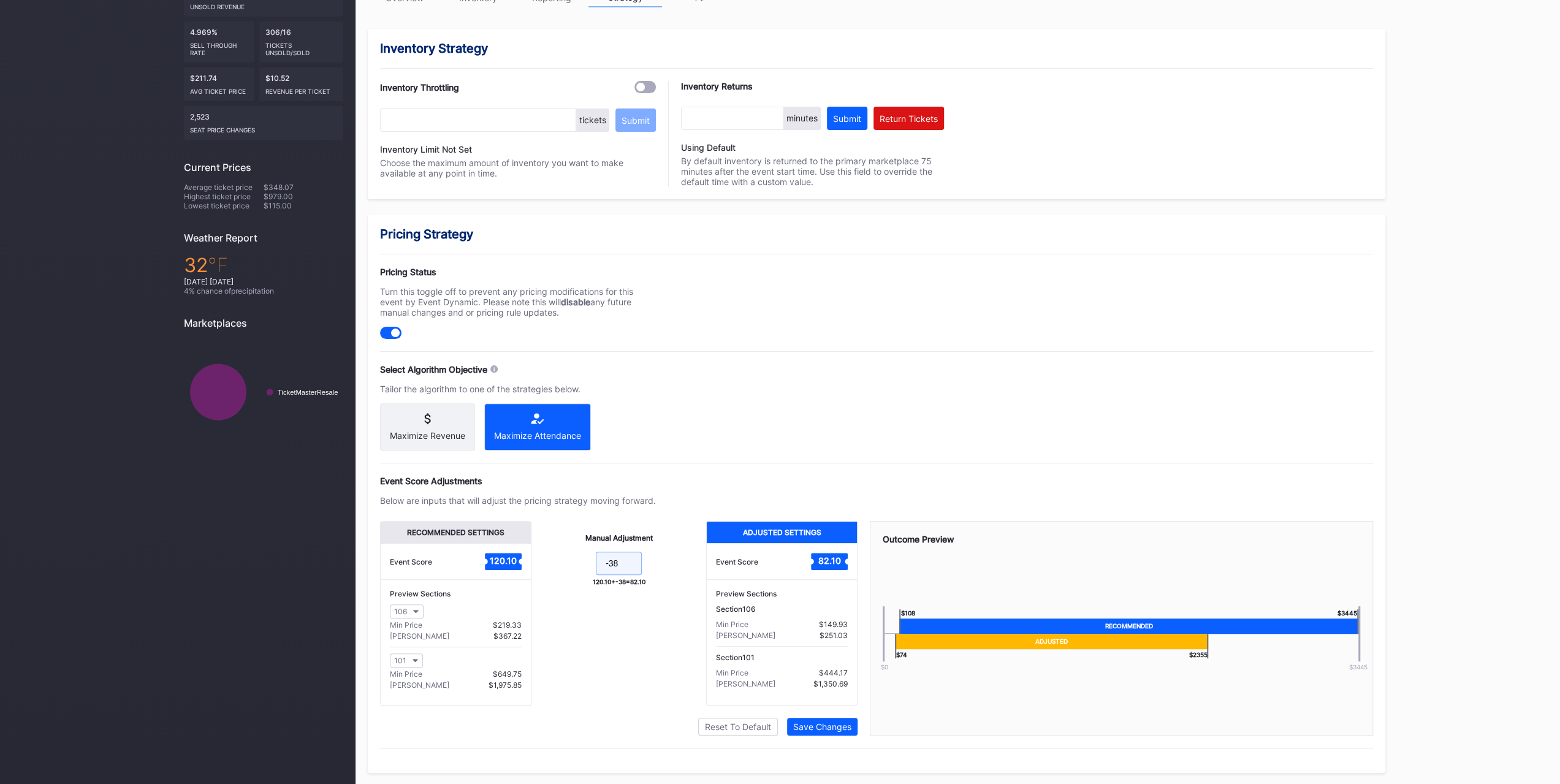
type input "-38"
click at [832, 724] on div "Save Changes" at bounding box center [821, 727] width 58 height 11
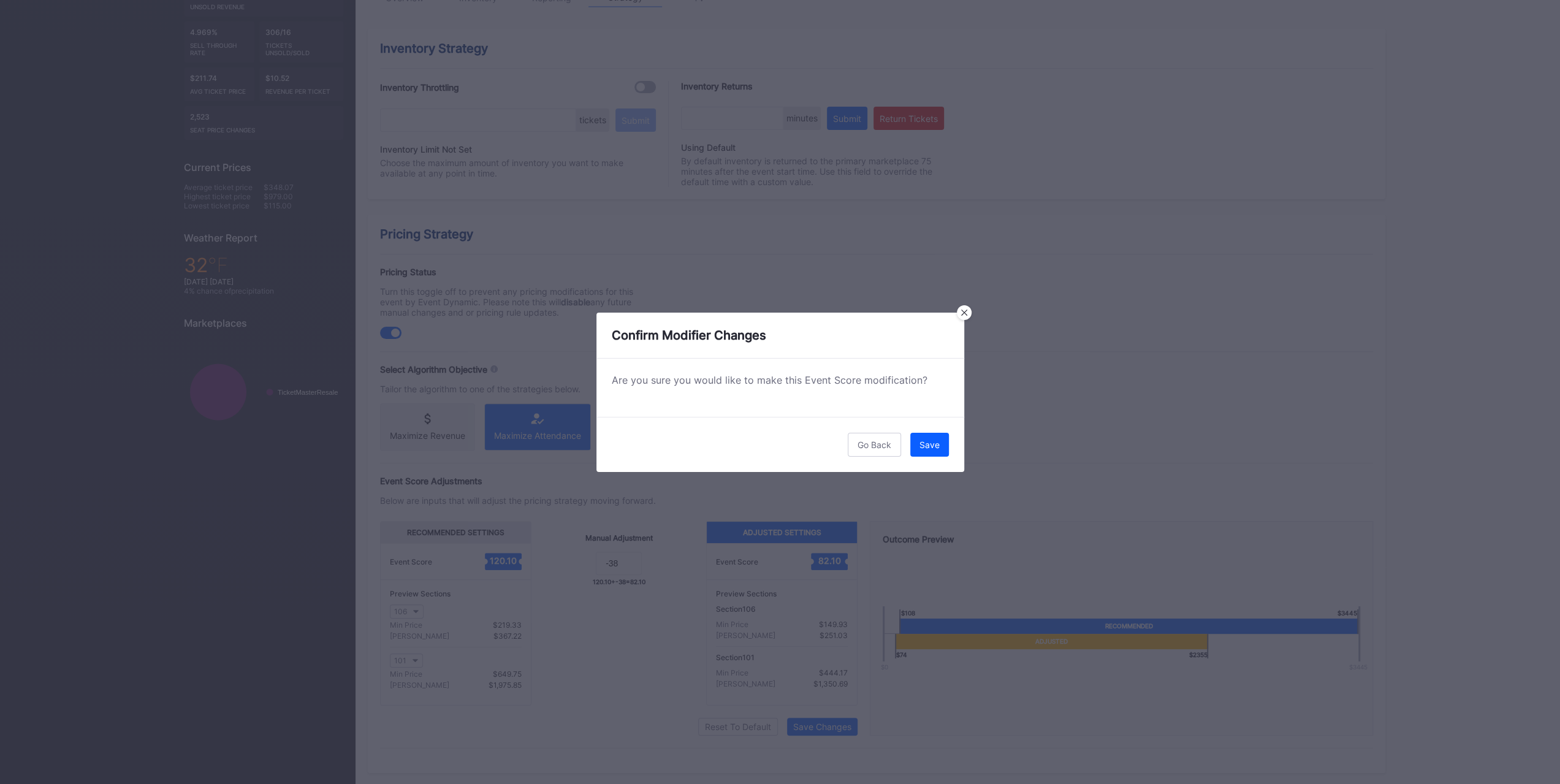
click at [932, 445] on div "Save" at bounding box center [929, 445] width 20 height 11
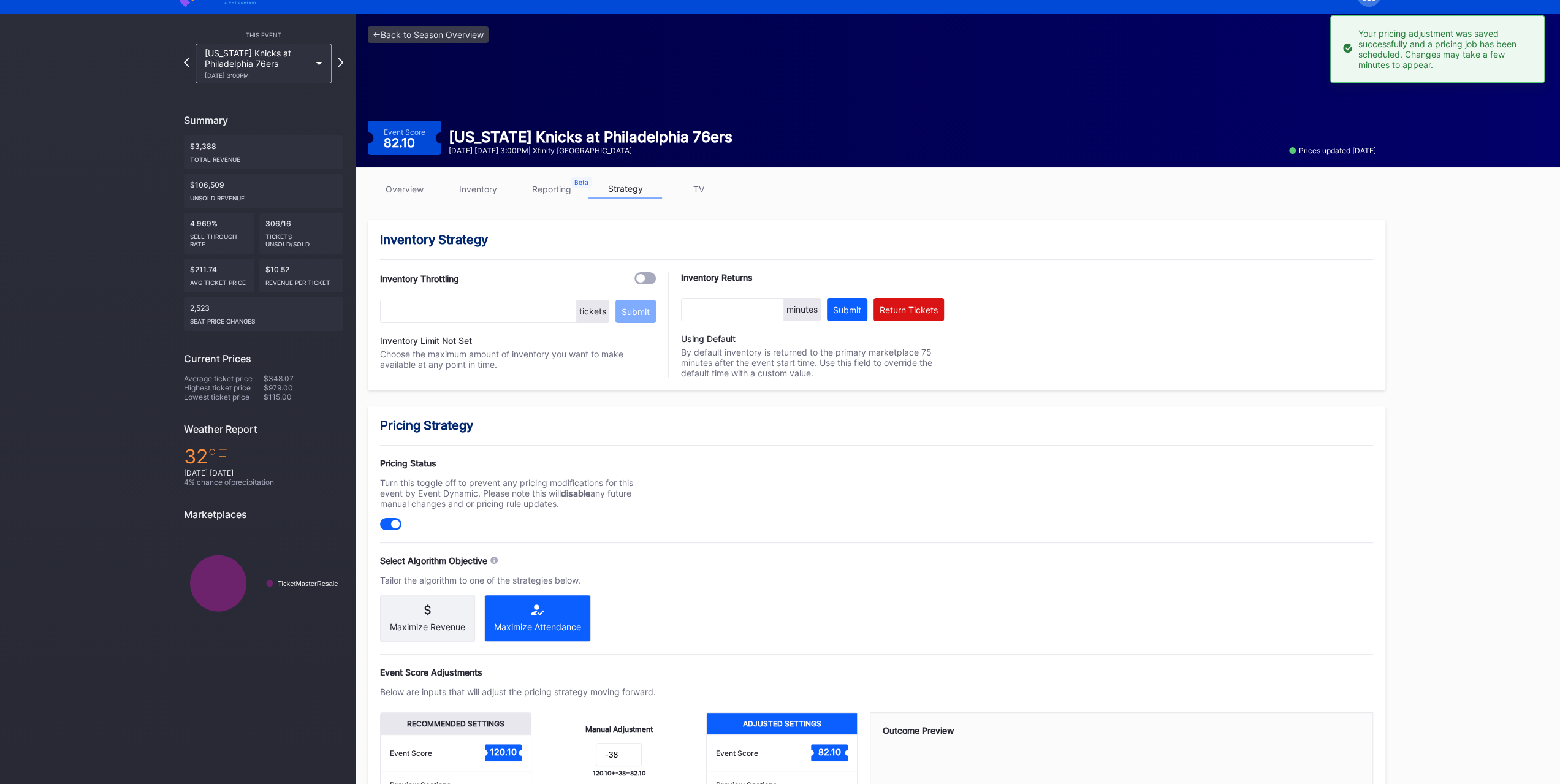
scroll to position [0, 0]
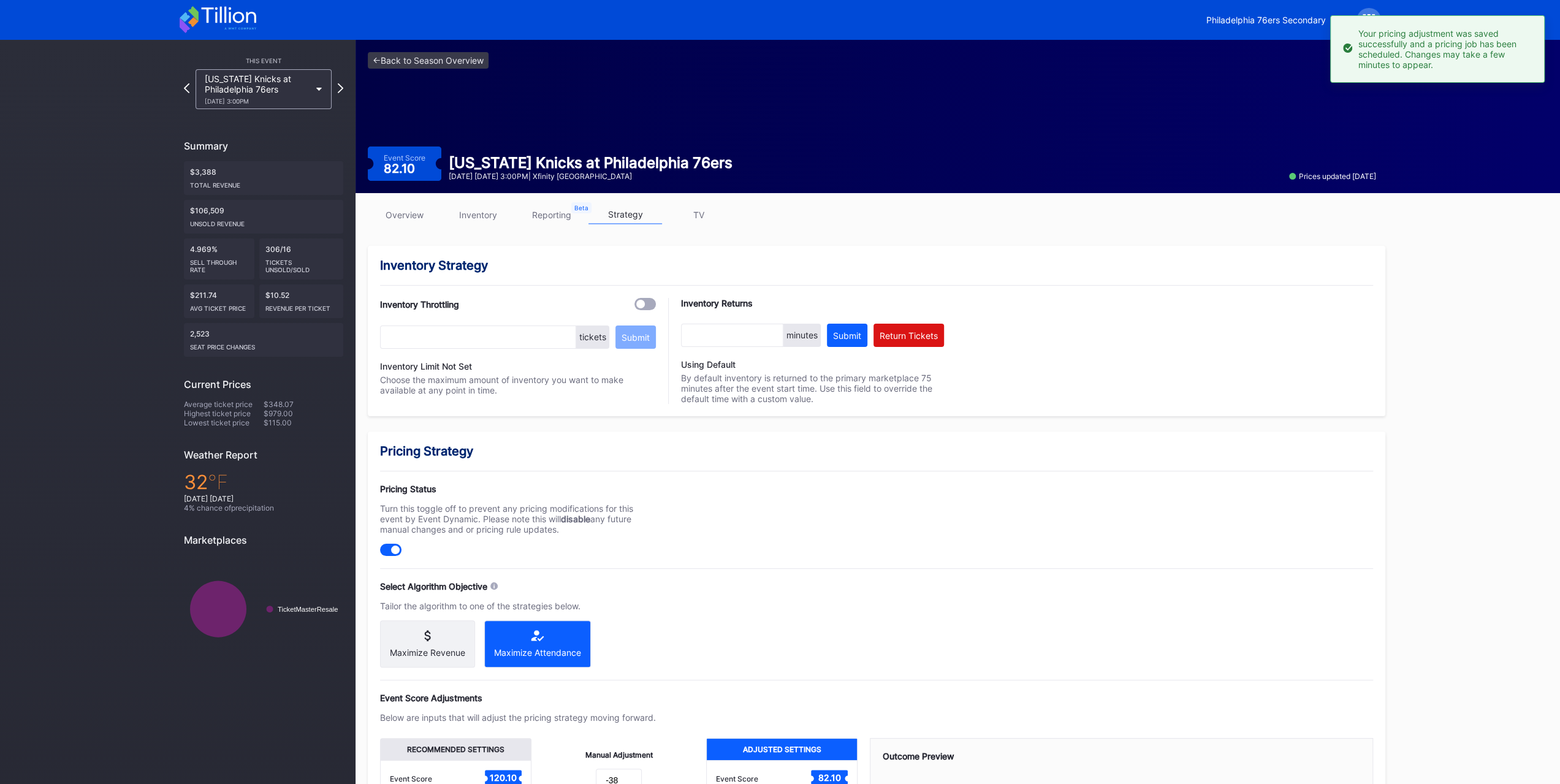
click at [237, 100] on div "1/24 Saturday 3:00PM" at bounding box center [257, 101] width 105 height 7
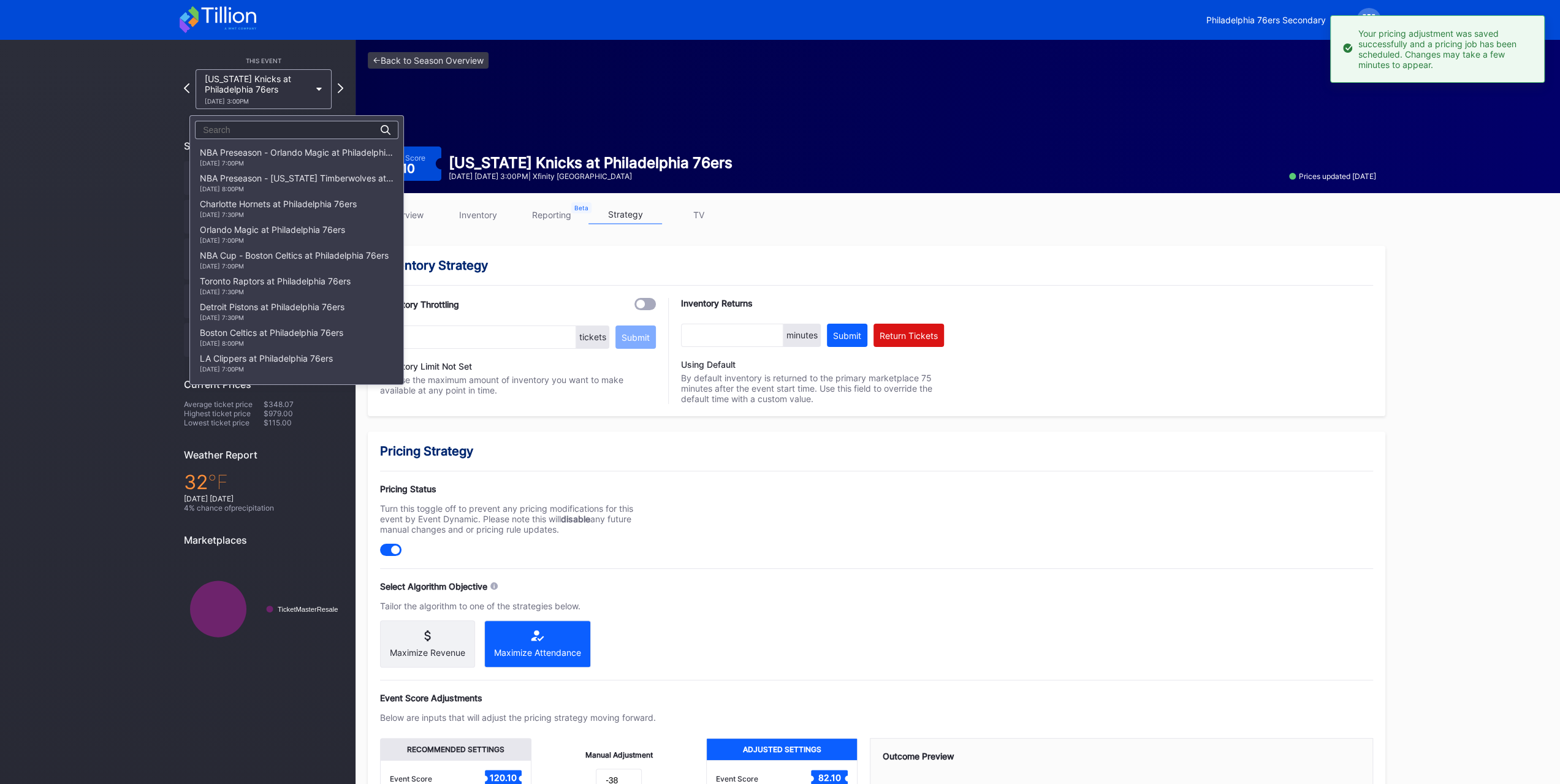
scroll to position [675, 0]
click at [260, 170] on div "Milwaukee Bucks at Philadelphia 76ers 1/27 Tuesday 8:00PM" at bounding box center [296, 176] width 213 height 26
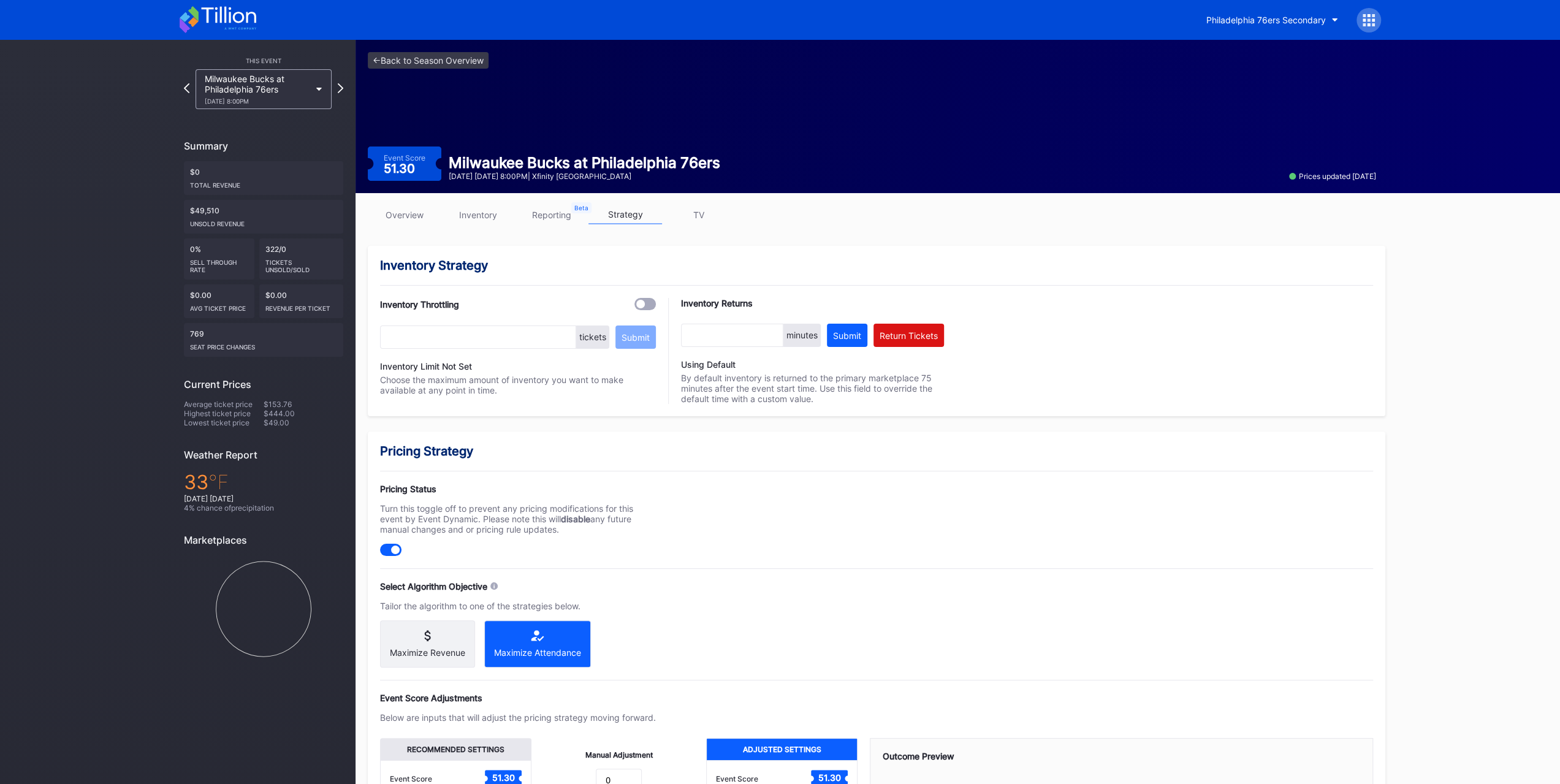
click at [225, 7] on icon at bounding box center [228, 15] width 54 height 17
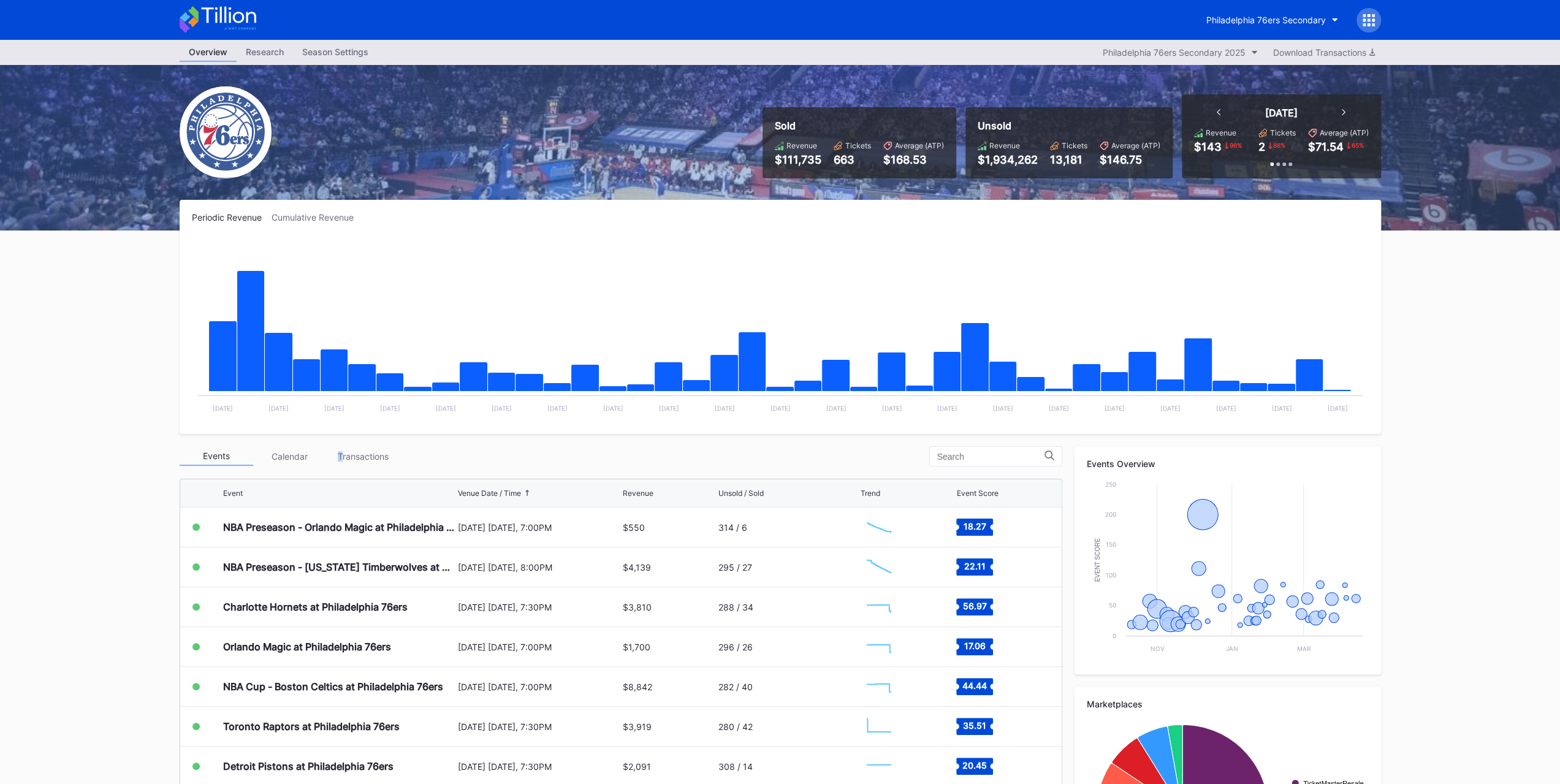
click at [343, 453] on div "Transactions" at bounding box center [363, 456] width 74 height 19
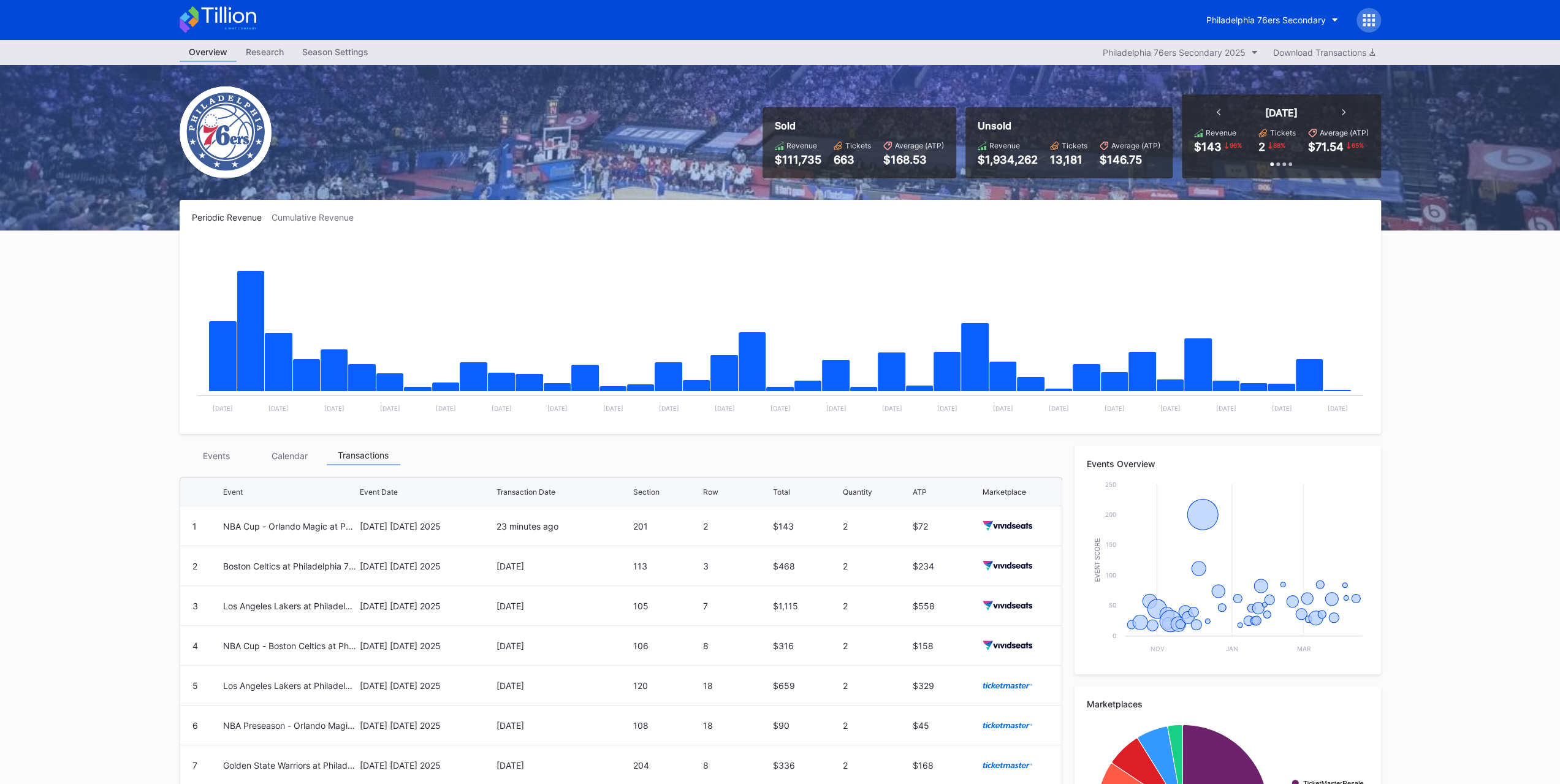
click at [215, 459] on div "Events" at bounding box center [216, 455] width 74 height 19
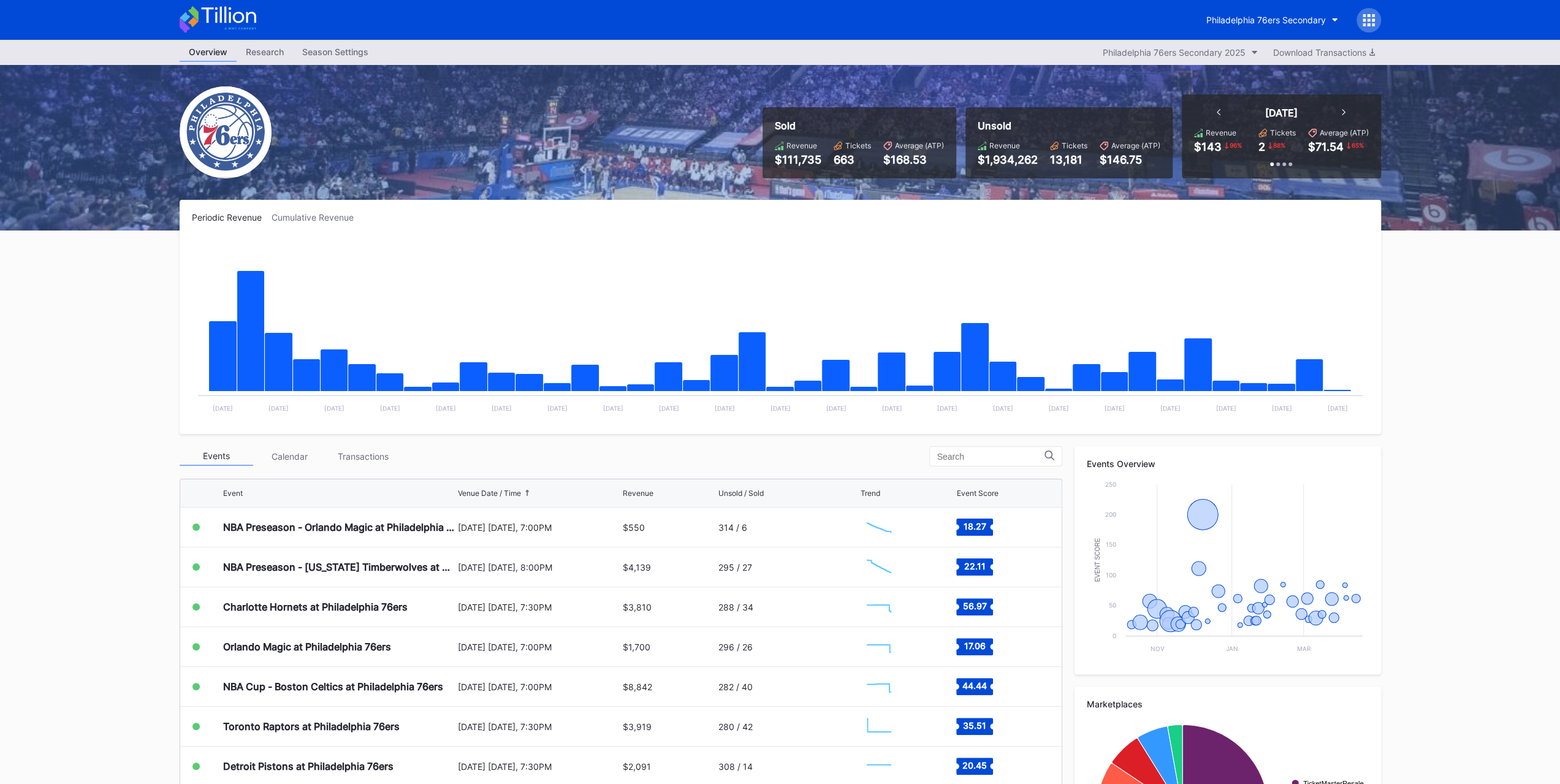
click at [1244, 17] on div "Philadelphia 76ers Secondary" at bounding box center [1266, 20] width 119 height 11
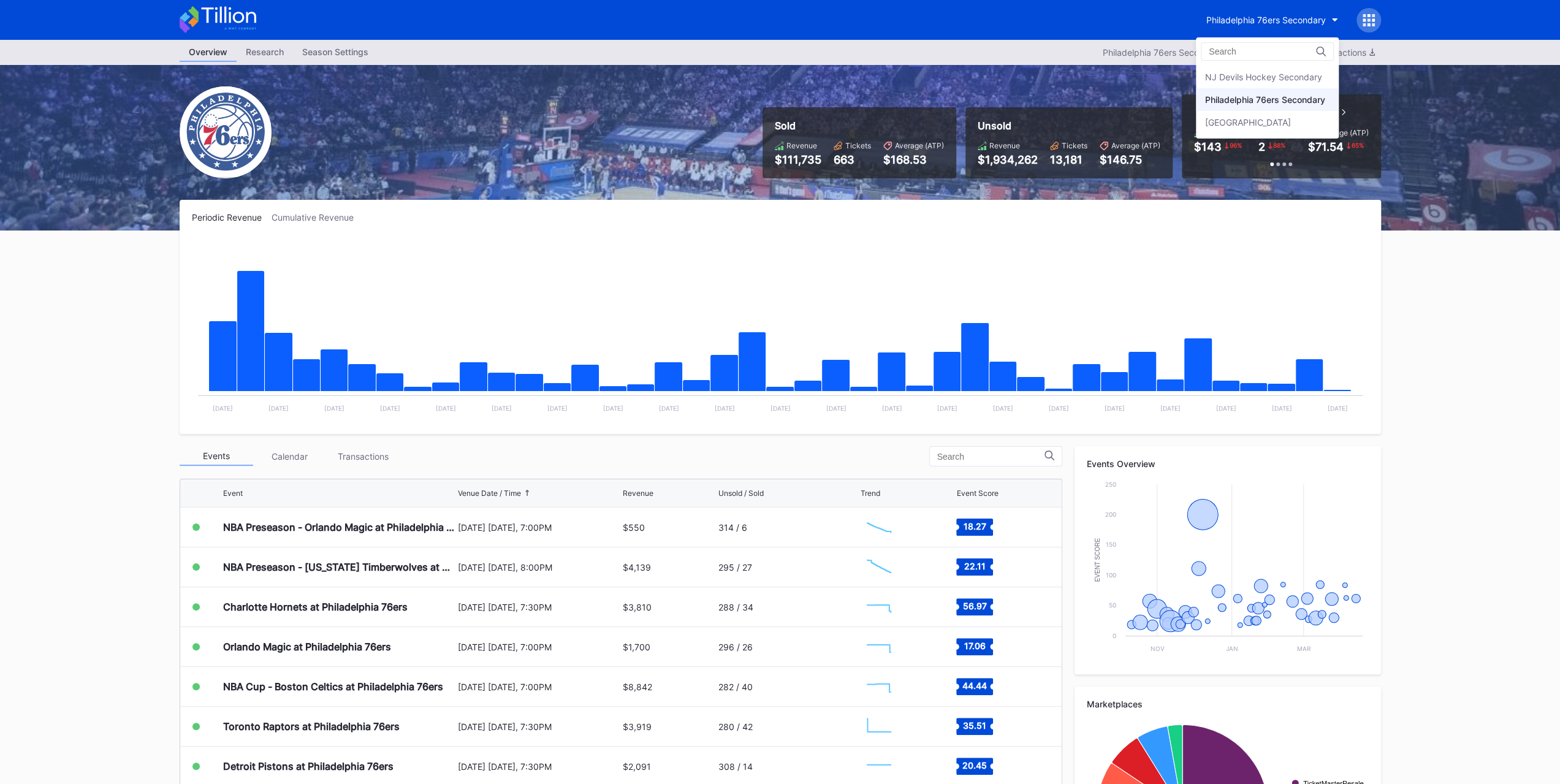
click at [1266, 125] on div "Prudential Center Secondary" at bounding box center [1248, 122] width 86 height 11
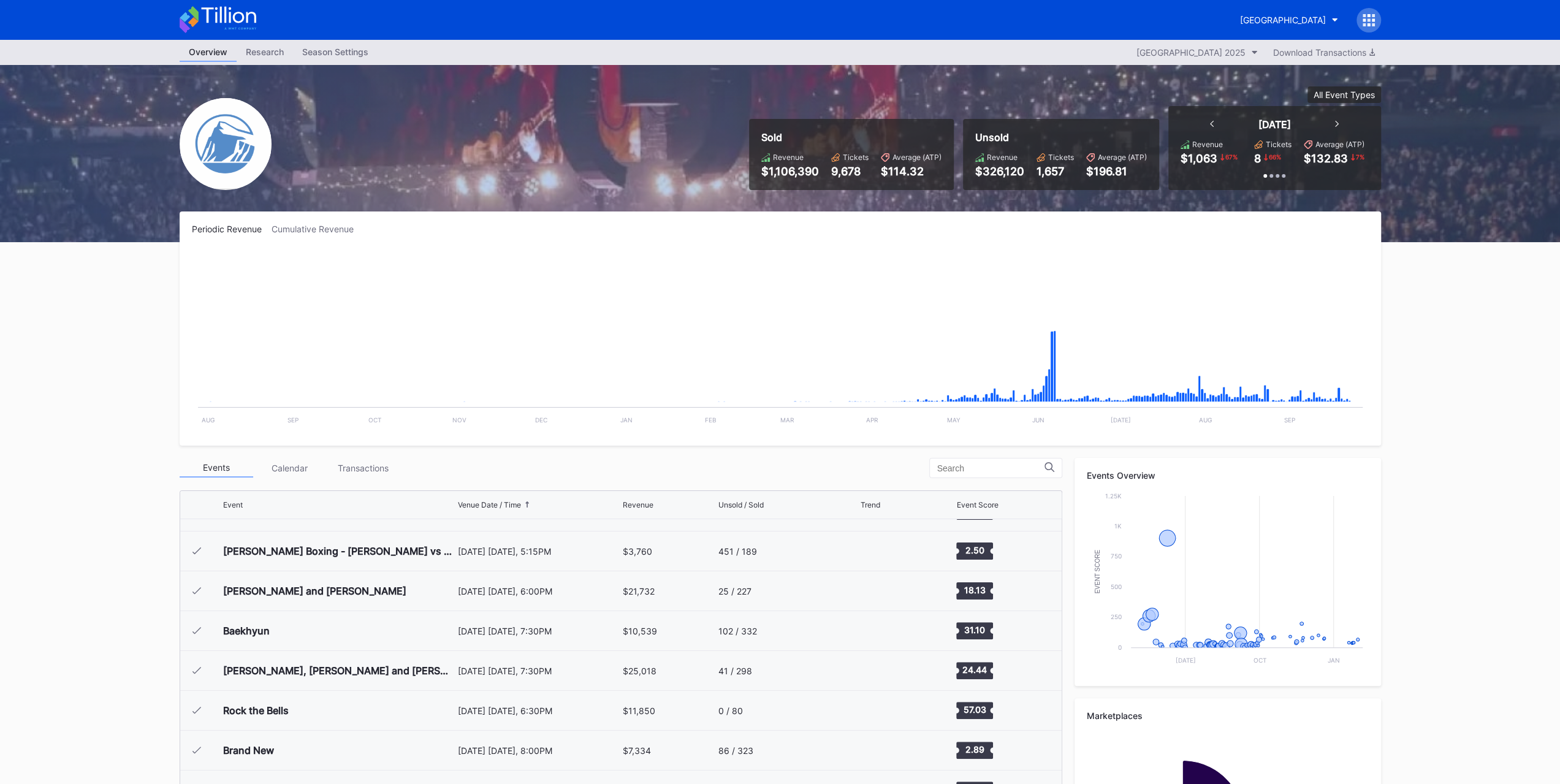
scroll to position [1833, 0]
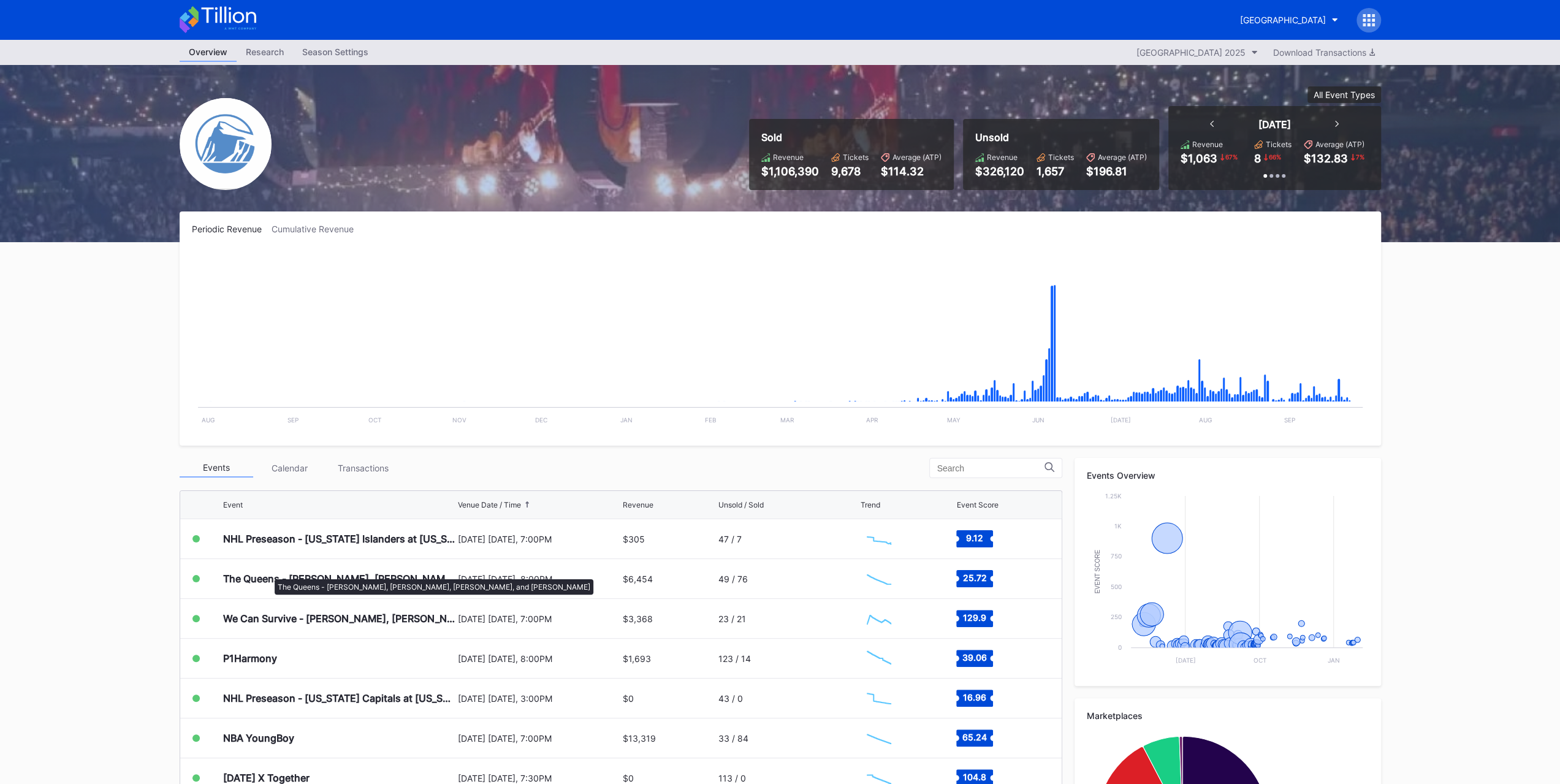
click at [268, 573] on div "The Queens - Chaka Khan, Patti Labelle, Gladys Knight, and Stephanie Mills" at bounding box center [339, 579] width 232 height 12
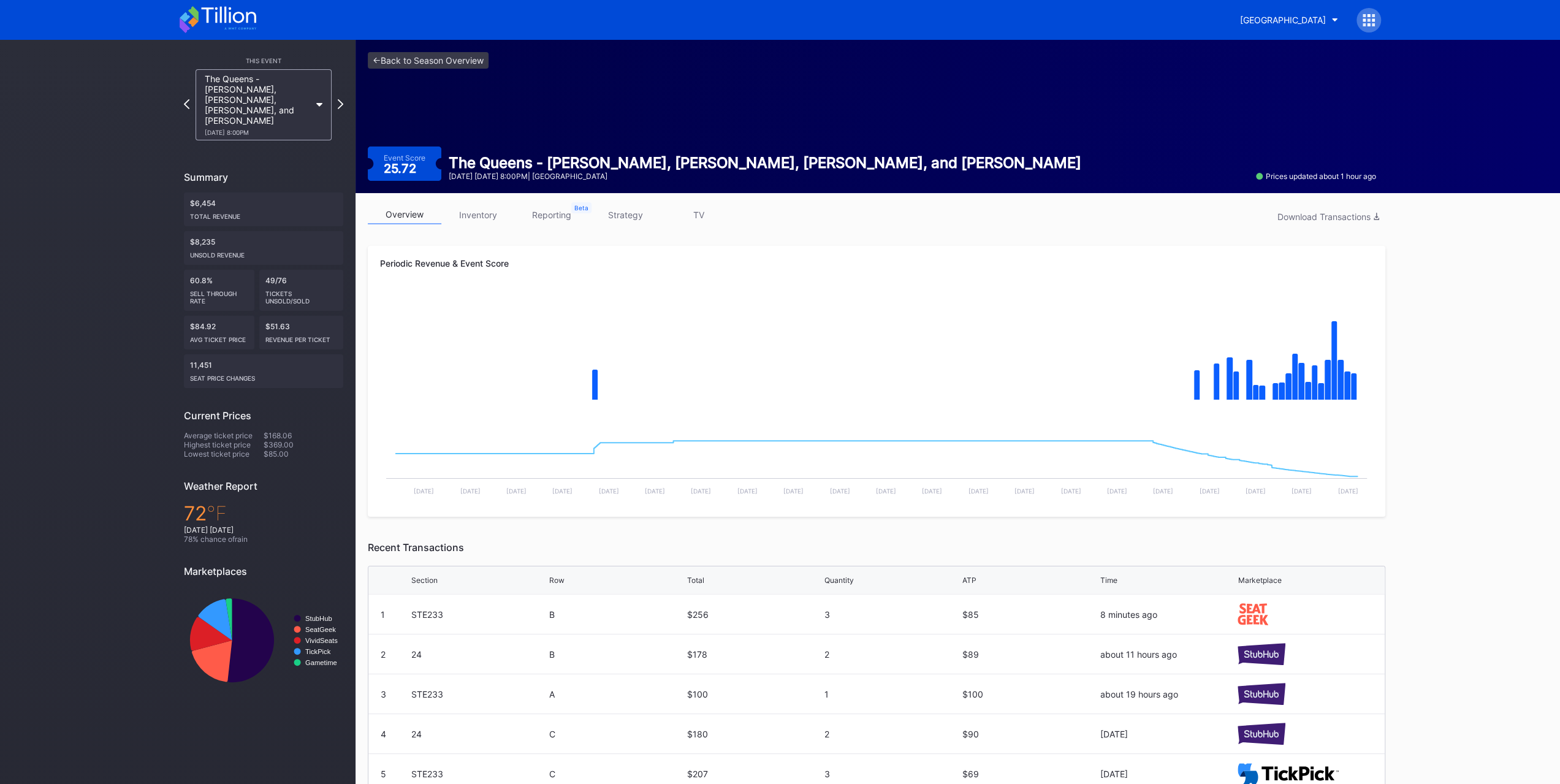
click at [495, 216] on link "inventory" at bounding box center [478, 214] width 74 height 19
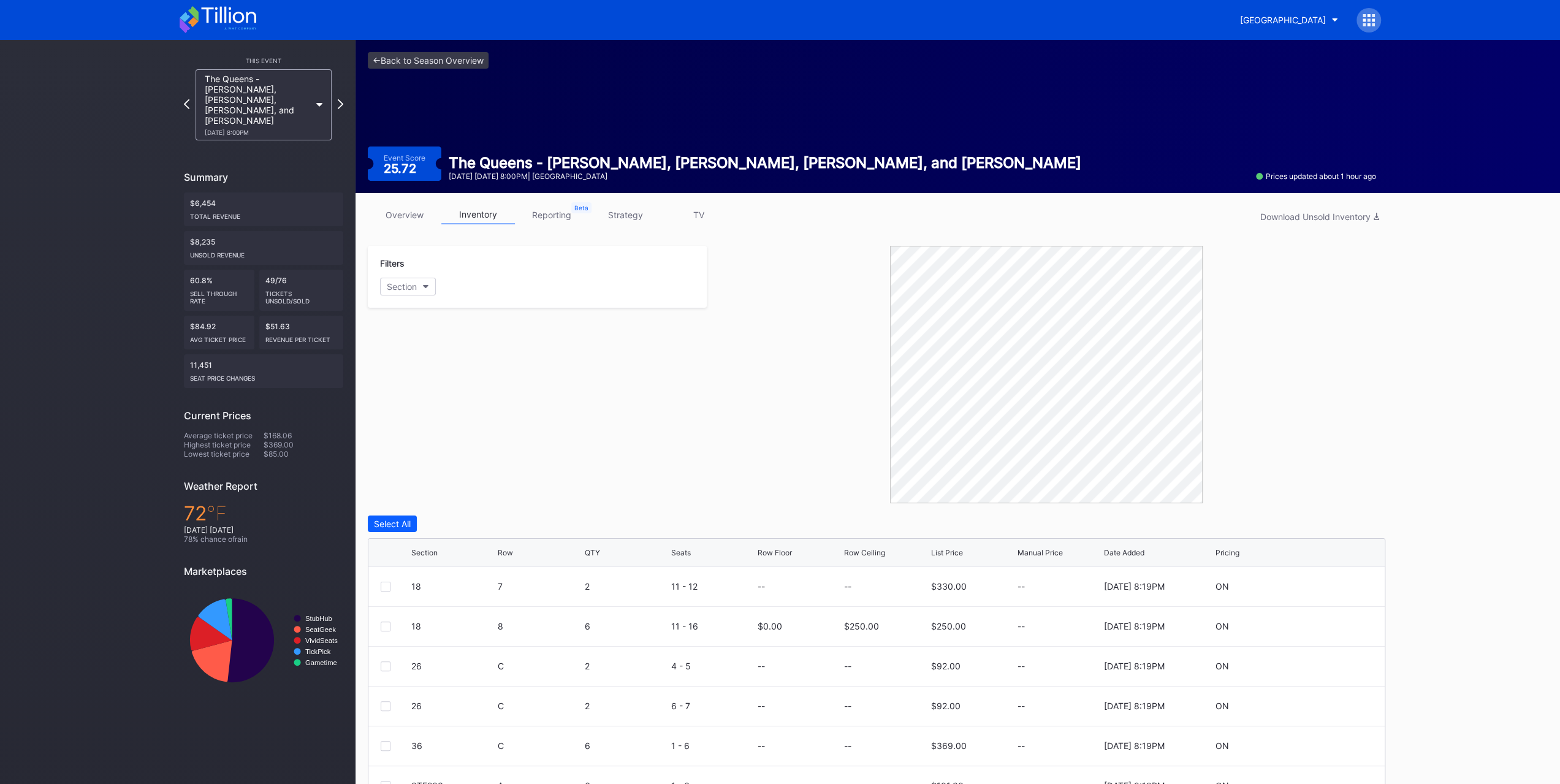
scroll to position [103, 0]
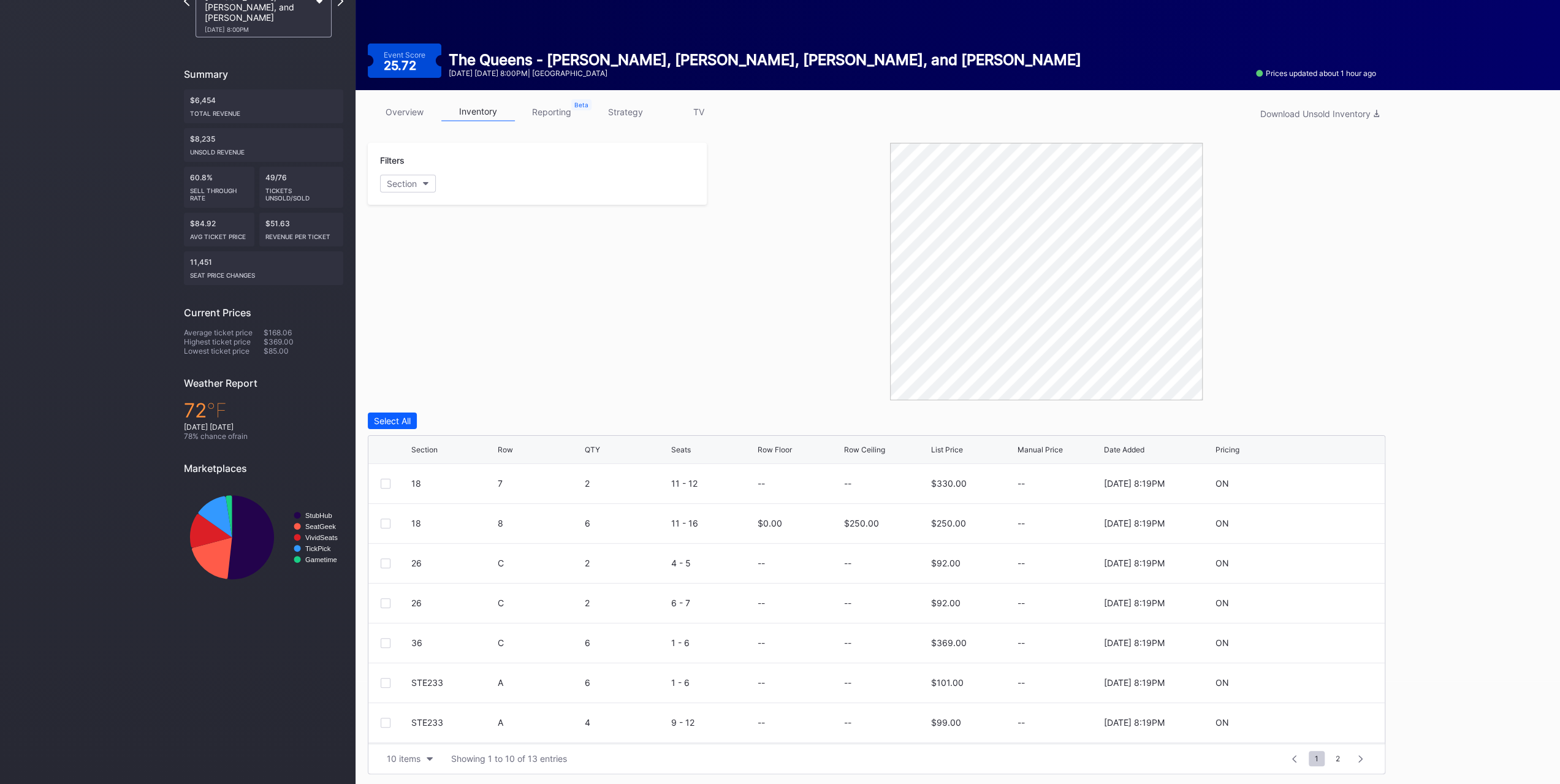
click at [402, 191] on div "Filters Section" at bounding box center [537, 173] width 339 height 61
click at [408, 176] on button "Section" at bounding box center [408, 184] width 56 height 18
click at [467, 388] on div "STE233" at bounding box center [452, 387] width 143 height 22
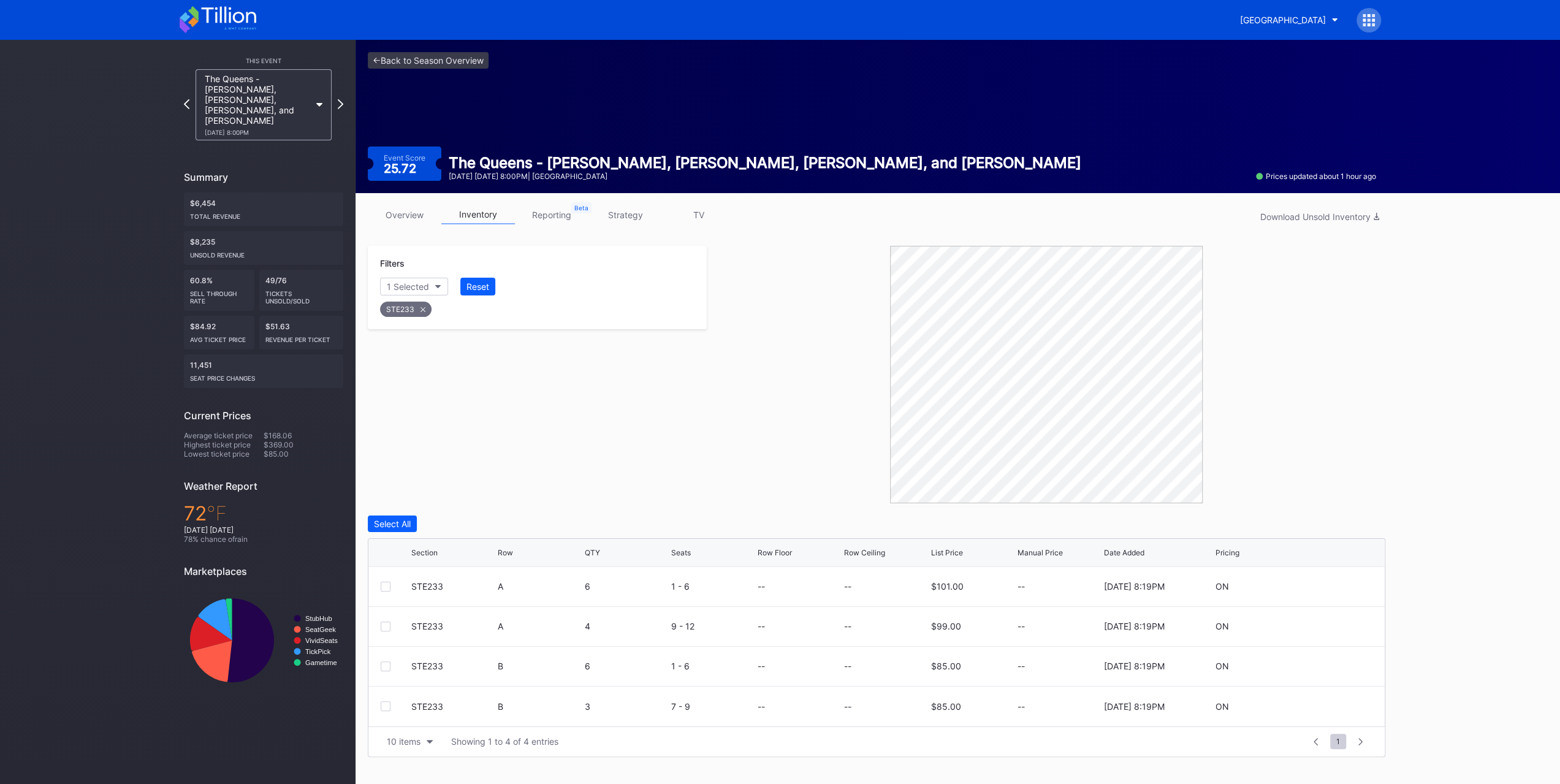
scroll to position [0, 0]
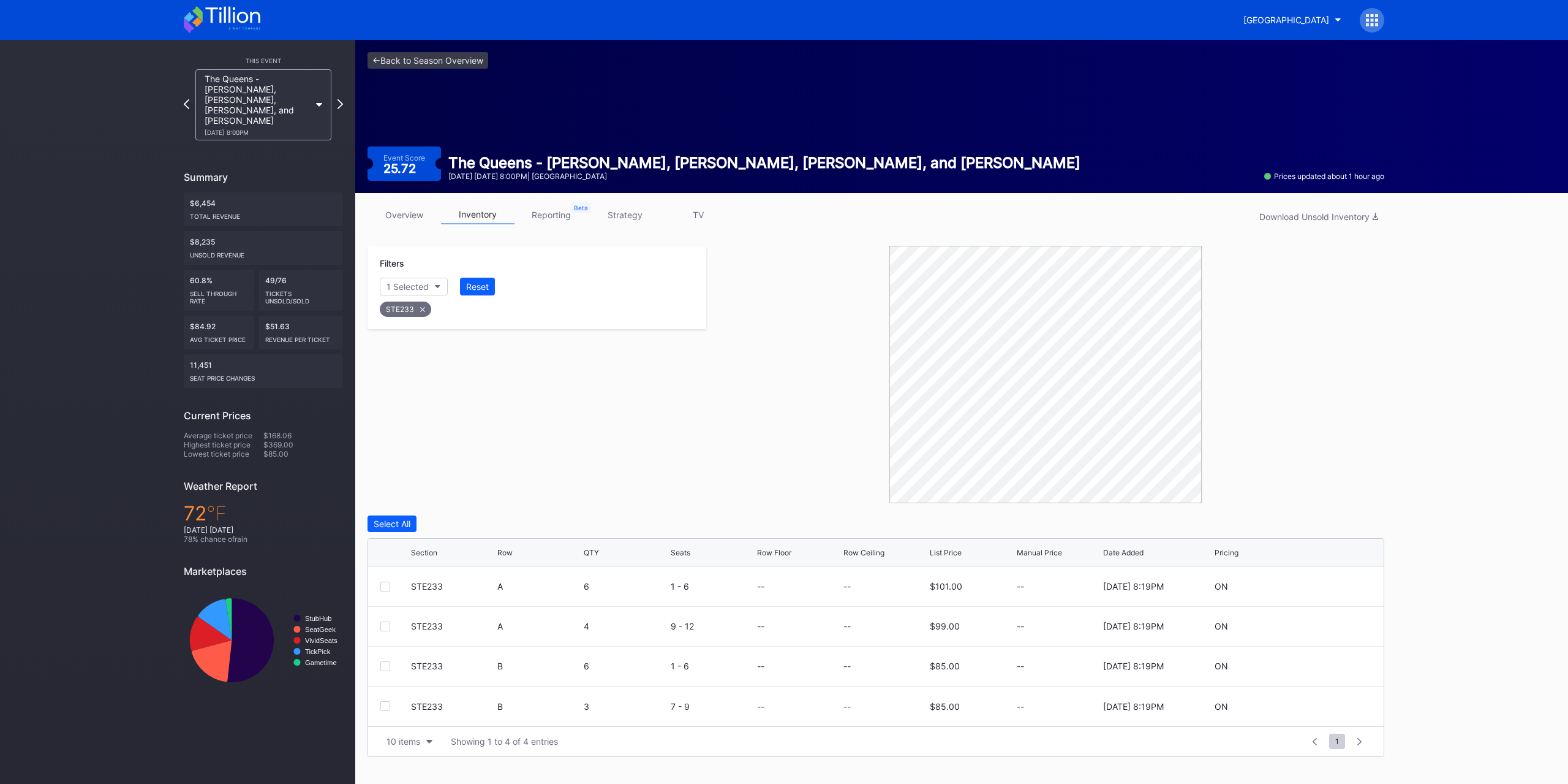
click at [403, 736] on div "10 items" at bounding box center [403, 741] width 34 height 11
click at [478, 289] on div "Reset" at bounding box center [477, 287] width 22 height 11
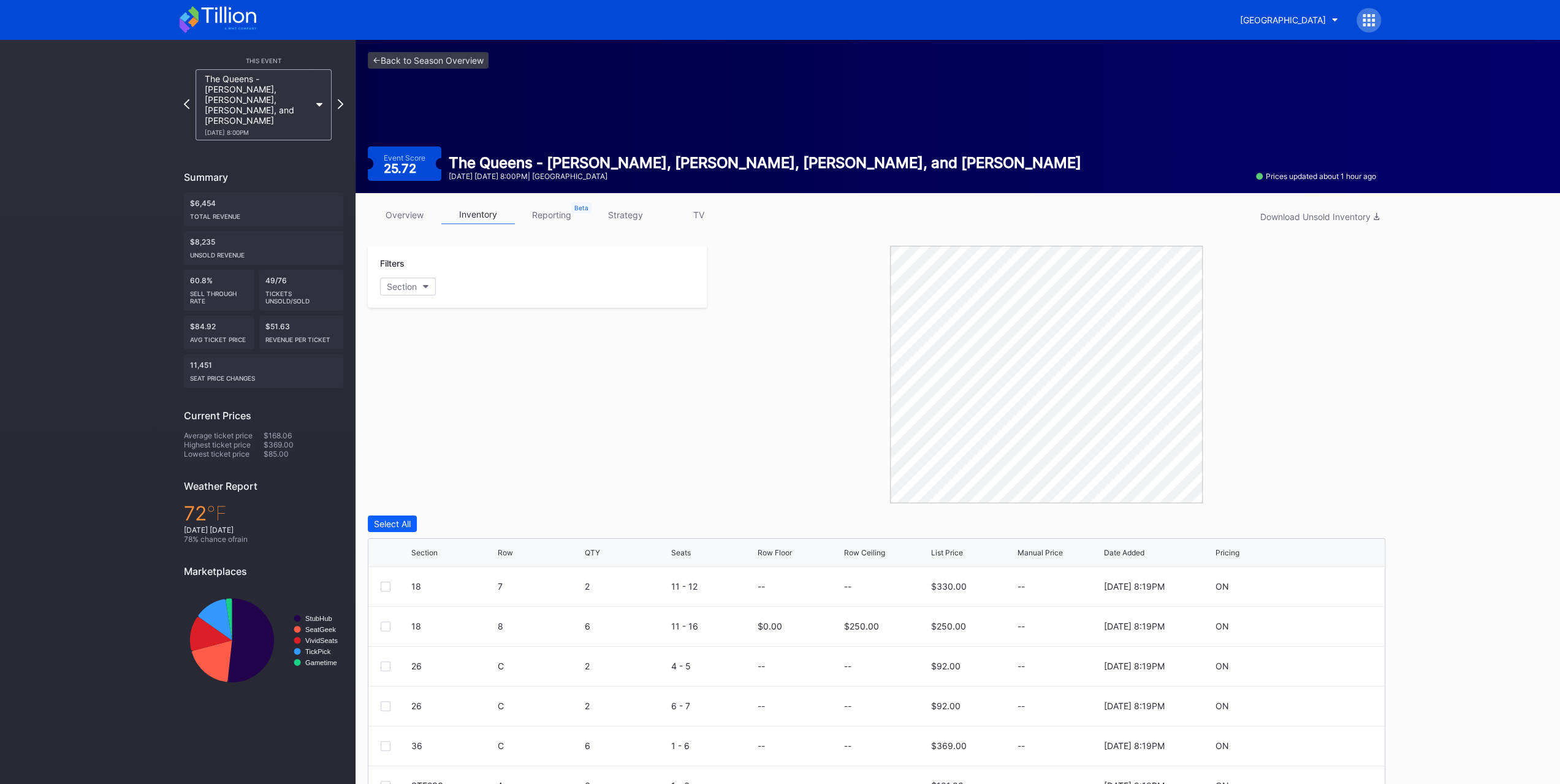
click at [433, 288] on button "Section" at bounding box center [408, 287] width 56 height 18
click at [279, 115] on div "The Queens - Chaka Khan, Patti Labelle, Gladys Knight, and Stephanie Mills 9/25…" at bounding box center [257, 105] width 105 height 62
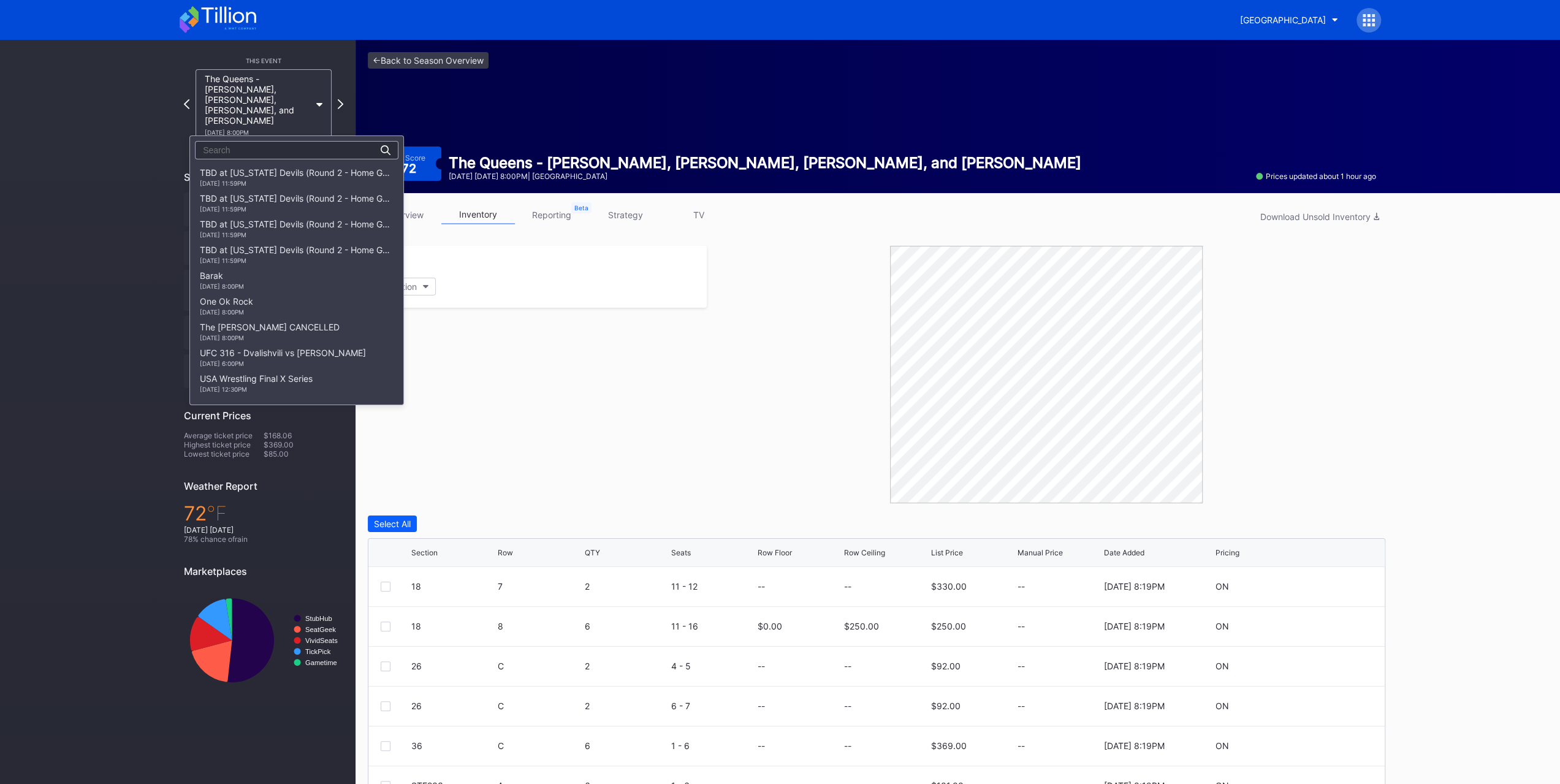
scroll to position [1220, 0]
click at [296, 192] on div "We Can Survive - Ed Sheeran, Alex Warren, Shaboozey, Goo Goo Dolls 9/26 Friday …" at bounding box center [296, 192] width 213 height 26
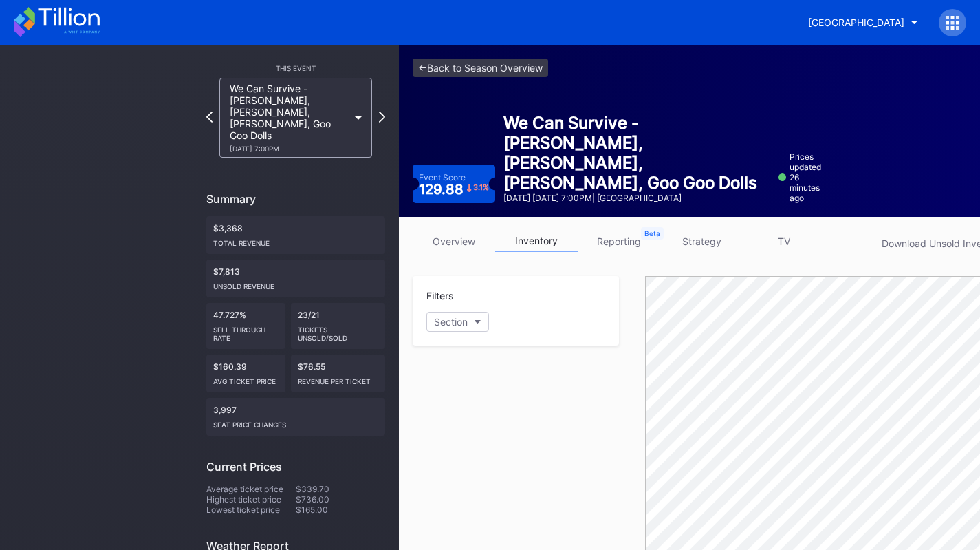
click at [98, 23] on icon at bounding box center [68, 17] width 61 height 19
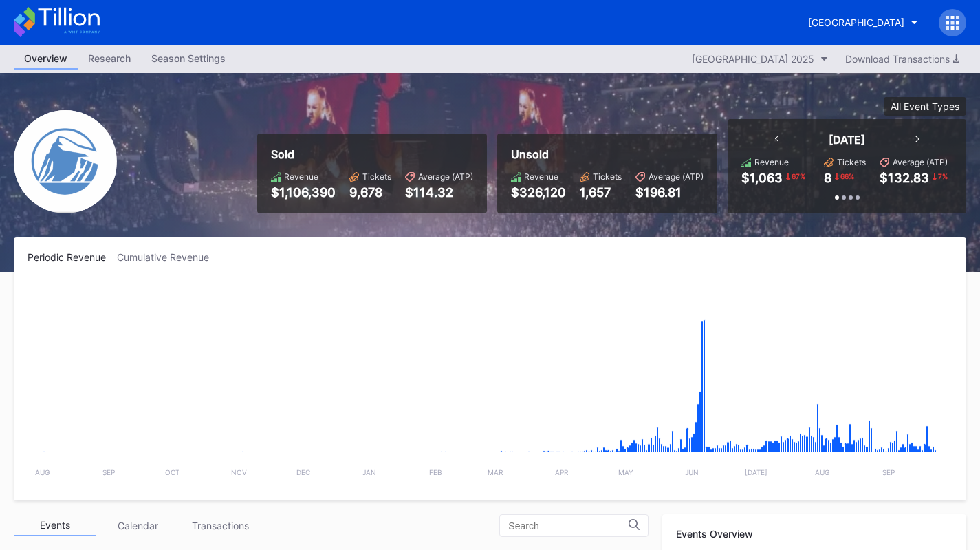
scroll to position [287, 0]
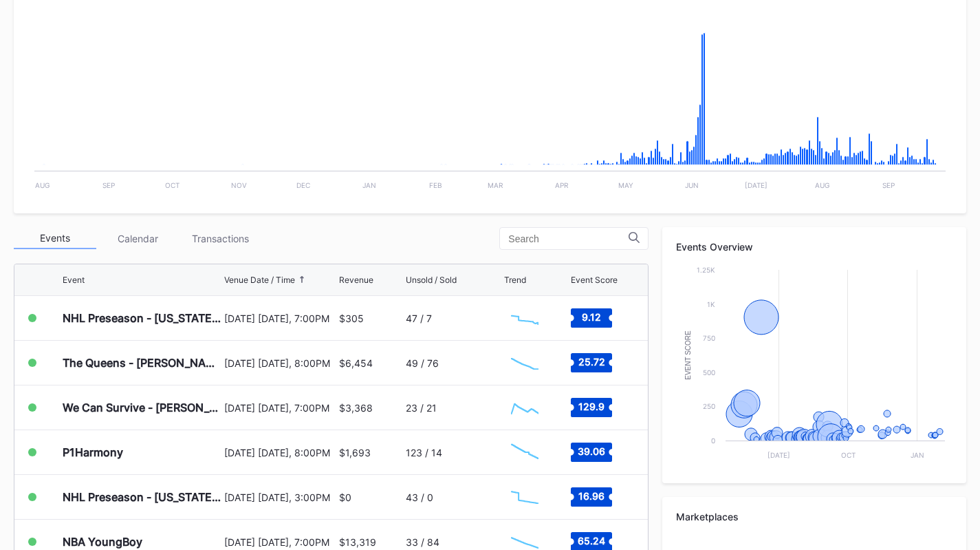
click at [232, 233] on div "Transactions" at bounding box center [220, 238] width 83 height 21
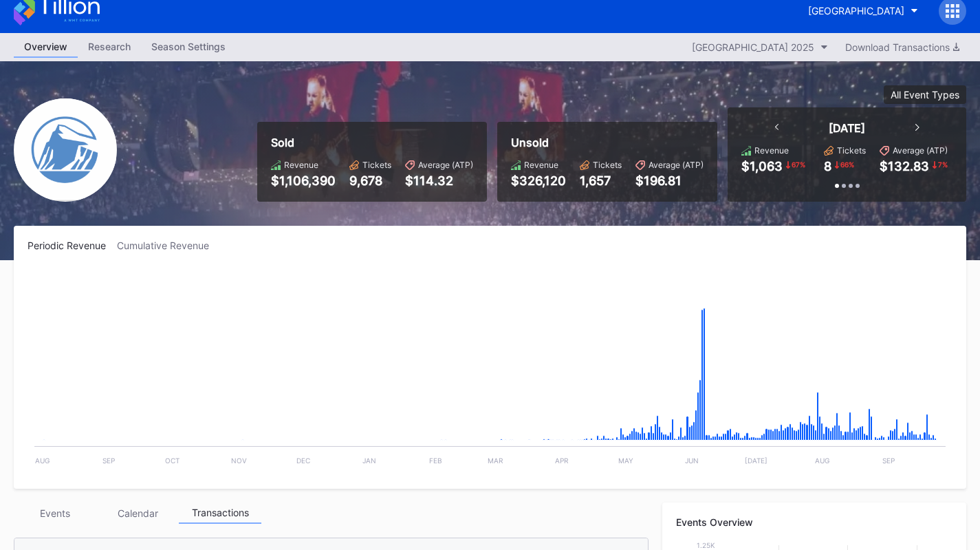
scroll to position [0, 0]
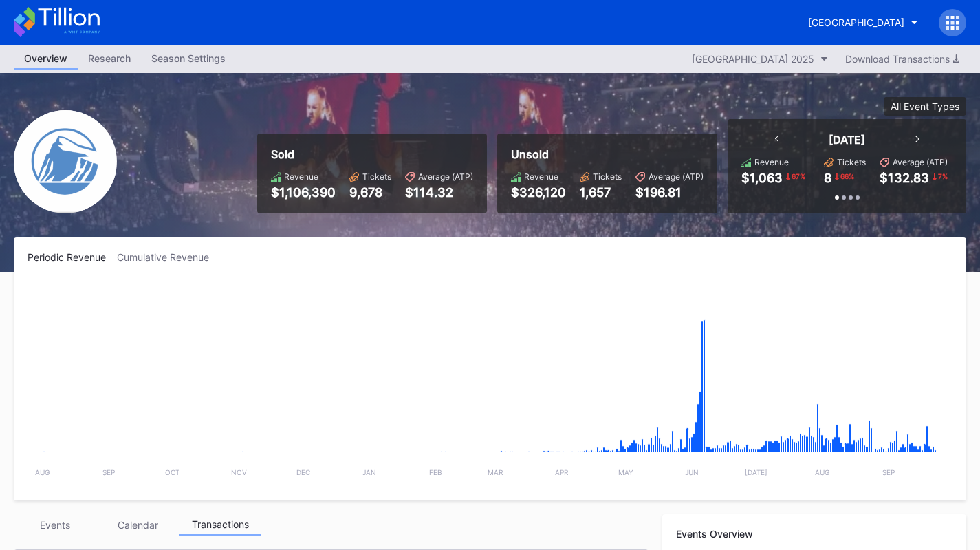
click at [896, 30] on button "Prudential Center Secondary" at bounding box center [863, 22] width 131 height 25
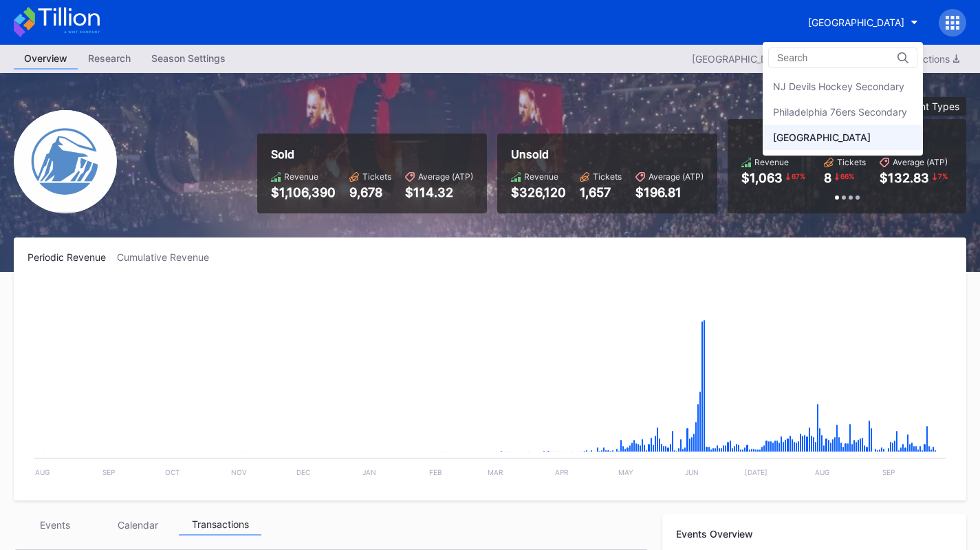
click at [886, 115] on div "Philadelphia 76ers Secondary" at bounding box center [840, 112] width 134 height 12
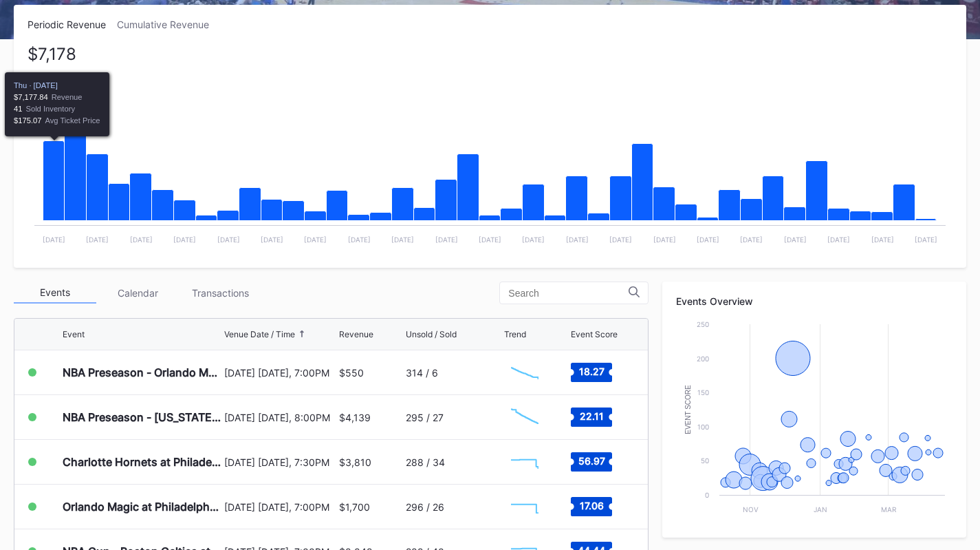
scroll to position [222, 0]
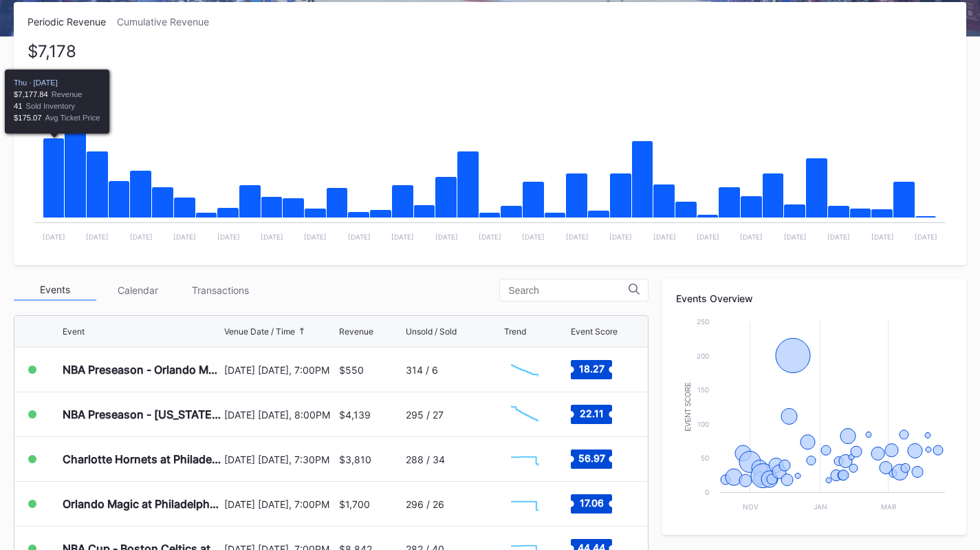
click at [219, 289] on div "Transactions" at bounding box center [220, 289] width 83 height 21
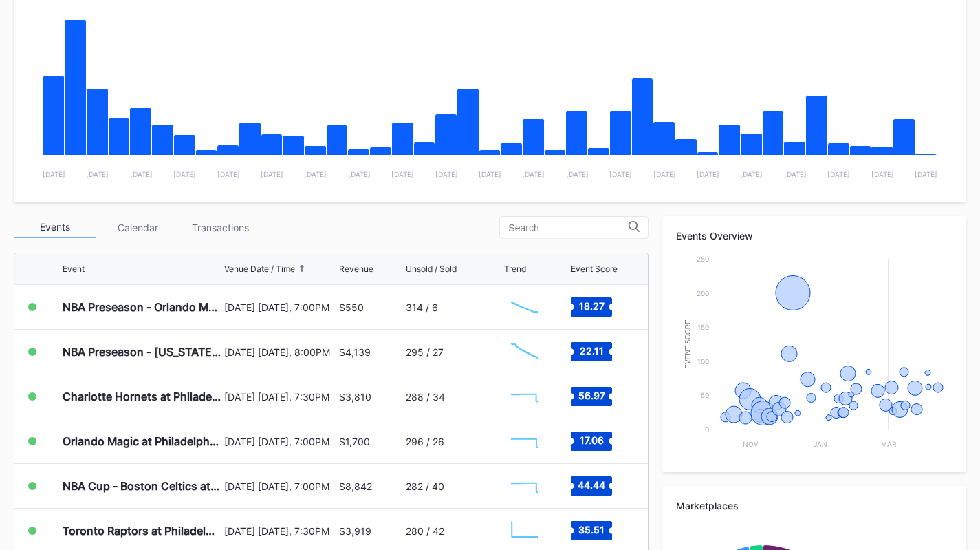
scroll to position [288, 0]
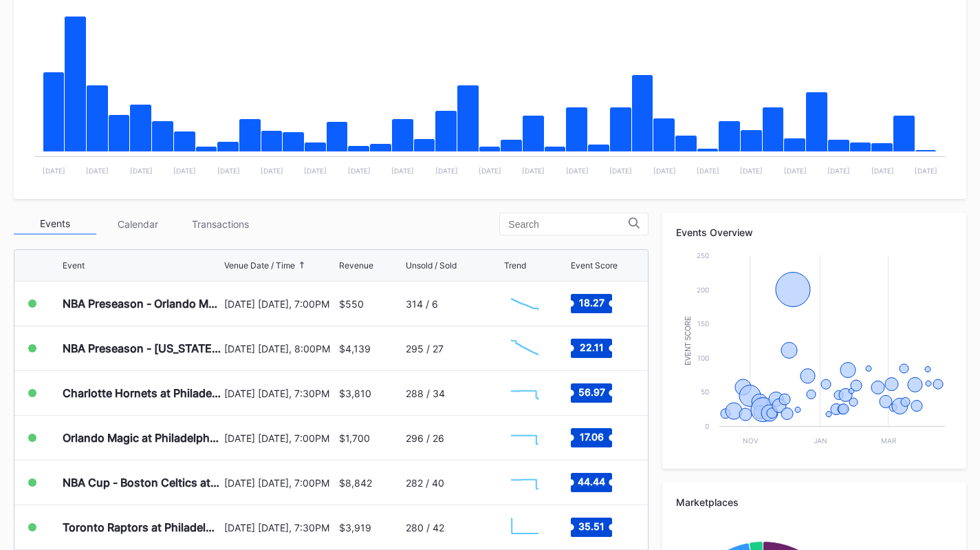
click at [219, 252] on div "Event Venue Date / Time Revenue Unsold / Sold Trend Event Score" at bounding box center [331, 266] width 634 height 32
click at [213, 225] on div "Transactions" at bounding box center [220, 223] width 83 height 21
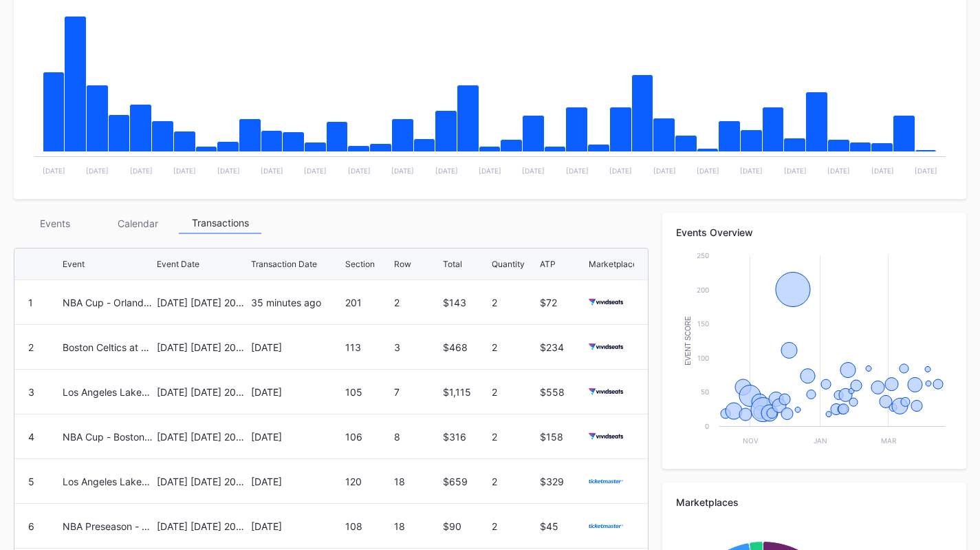
click at [50, 222] on div "Events" at bounding box center [55, 223] width 83 height 21
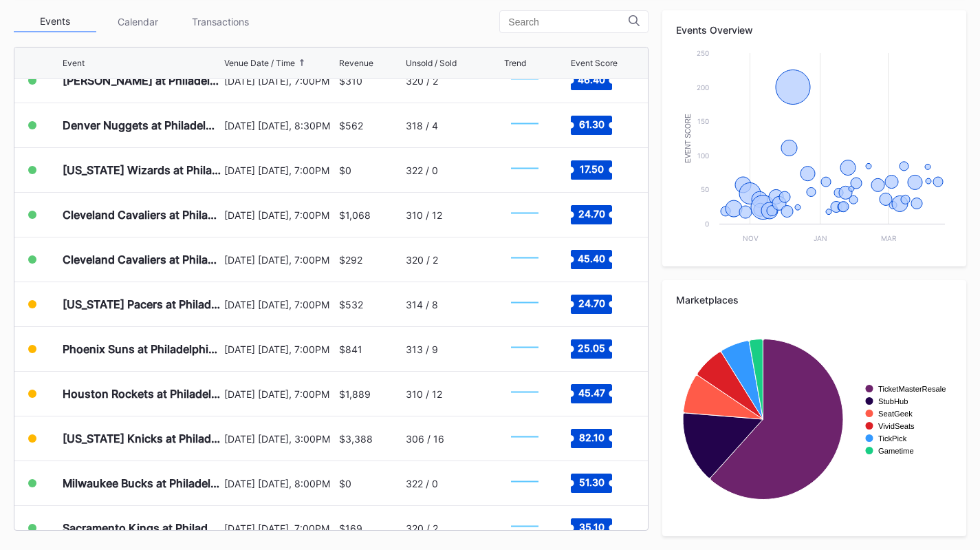
scroll to position [1472, 0]
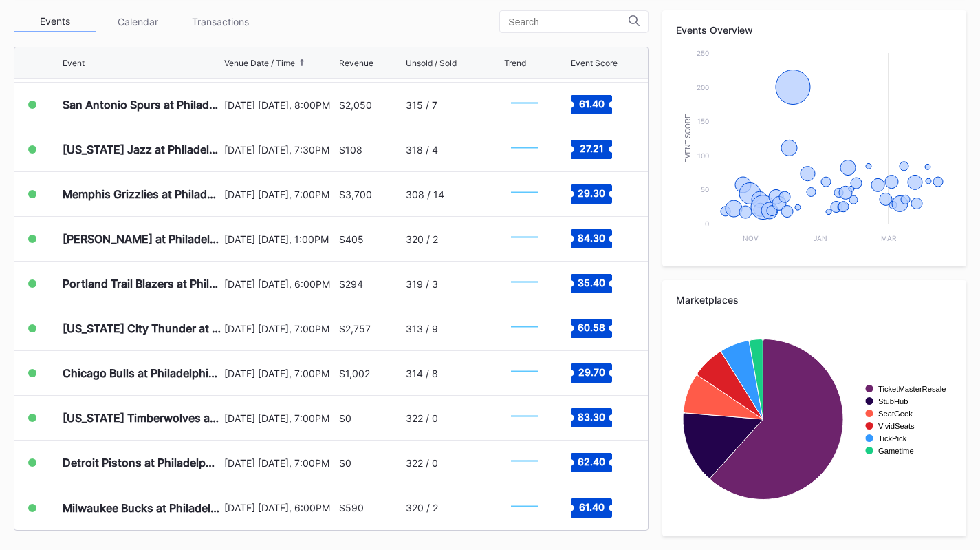
click at [89, 506] on div "Milwaukee Bucks at Philadelphia 76ers" at bounding box center [142, 508] width 158 height 14
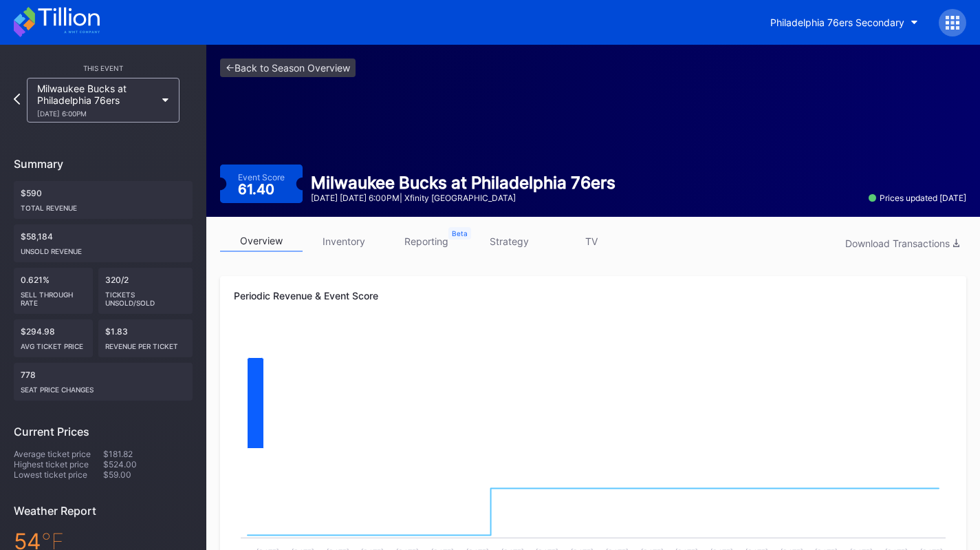
click at [69, 103] on div "Milwaukee Bucks at Philadelphia 76ers [DATE] 6:00PM" at bounding box center [96, 100] width 118 height 35
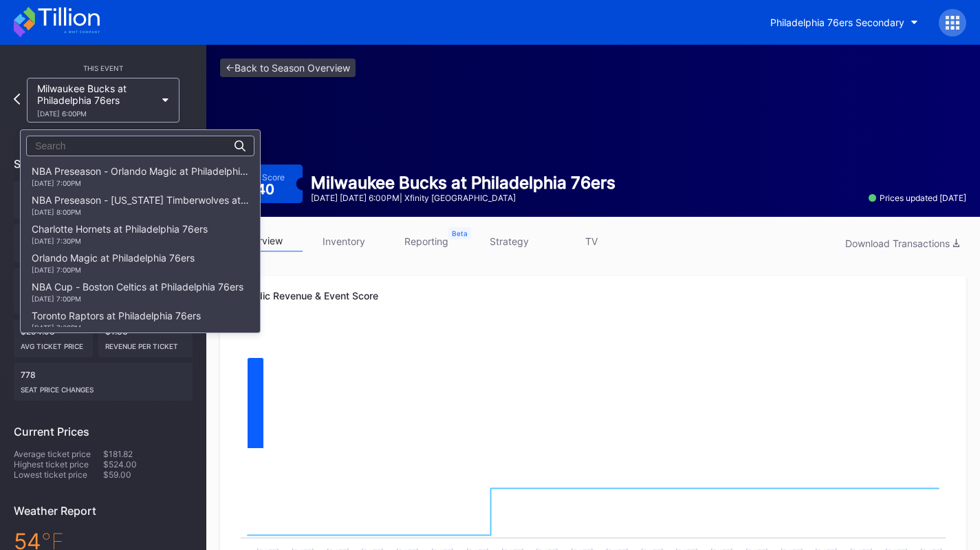
scroll to position [1077, 0]
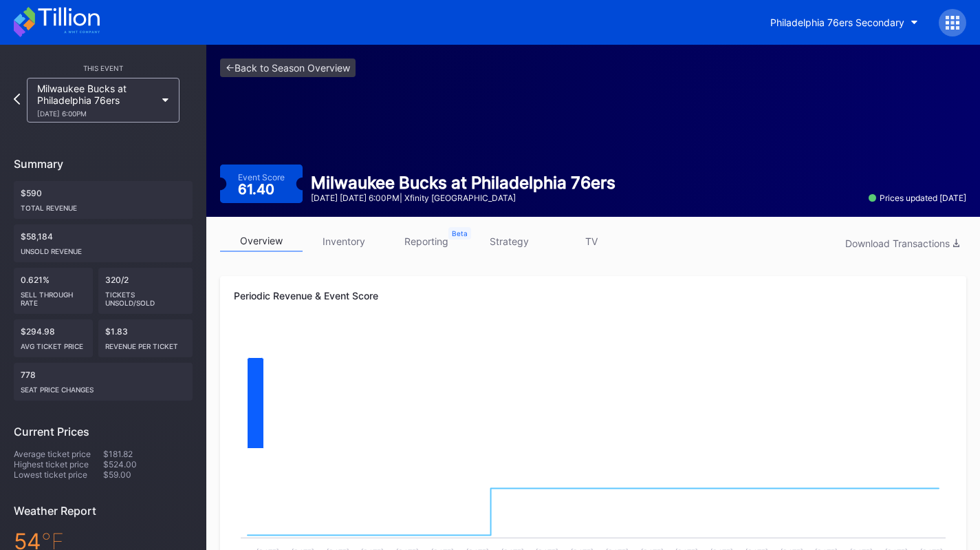
click at [59, 19] on icon at bounding box center [68, 17] width 61 height 19
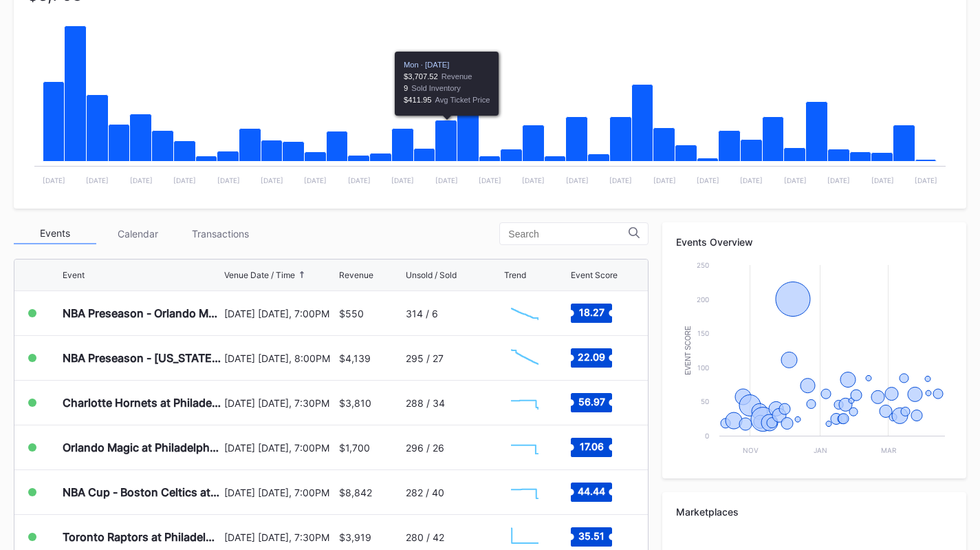
scroll to position [279, 0]
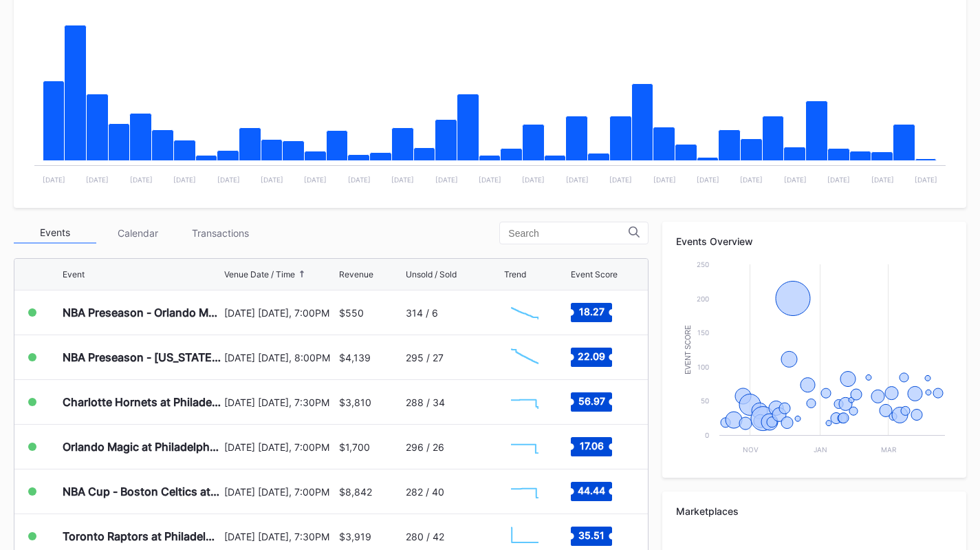
click at [205, 231] on div "Transactions" at bounding box center [220, 232] width 83 height 21
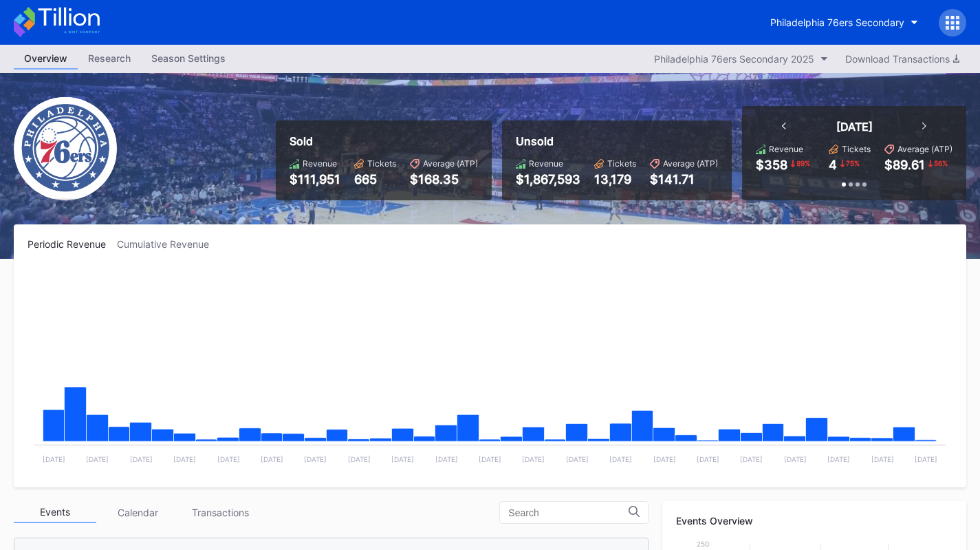
scroll to position [222, 0]
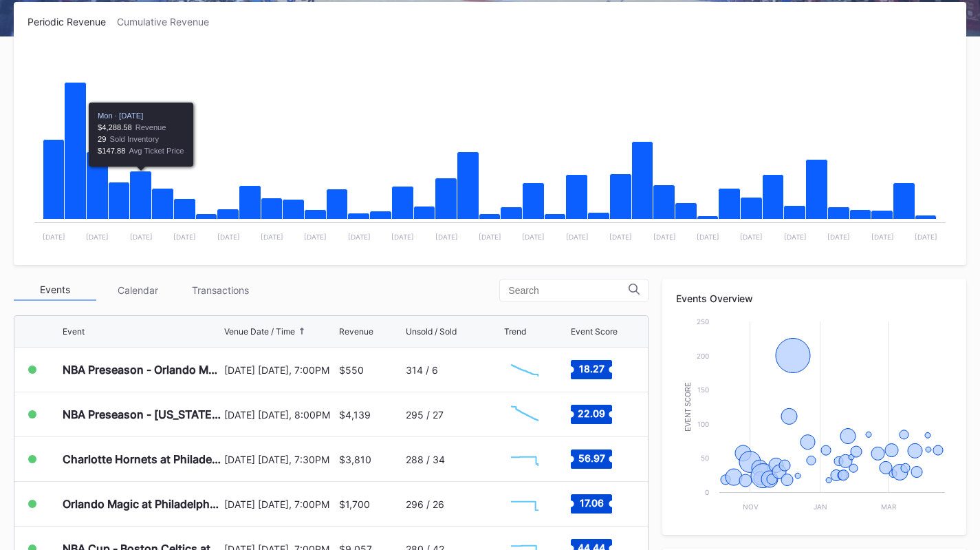
click at [224, 309] on div "Event Venue Date / Time Revenue Unsold / Sold Trend Event Score NBA Preseason -…" at bounding box center [331, 553] width 635 height 491
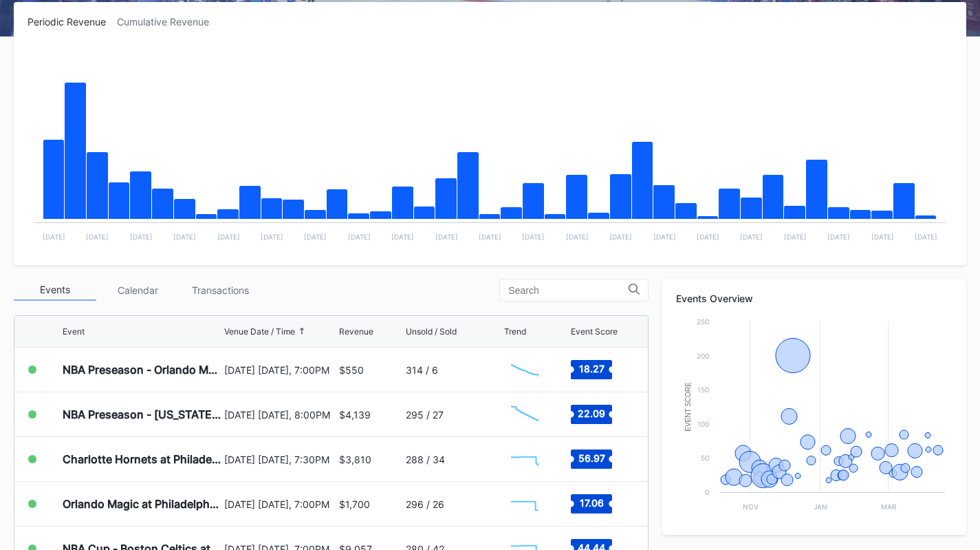
click at [234, 301] on div "Transactions" at bounding box center [220, 289] width 83 height 21
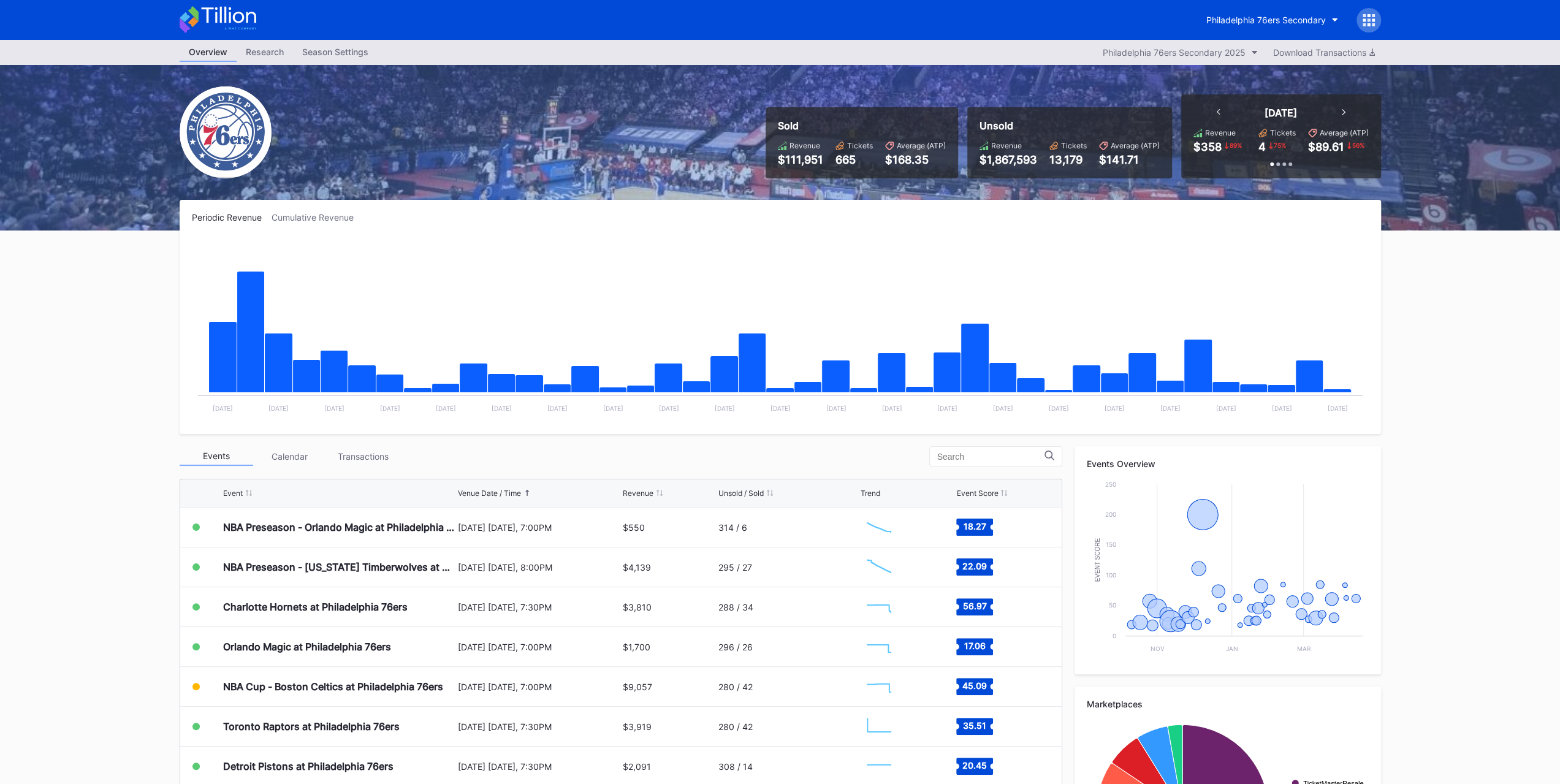
click at [395, 455] on div "Transactions" at bounding box center [363, 456] width 74 height 19
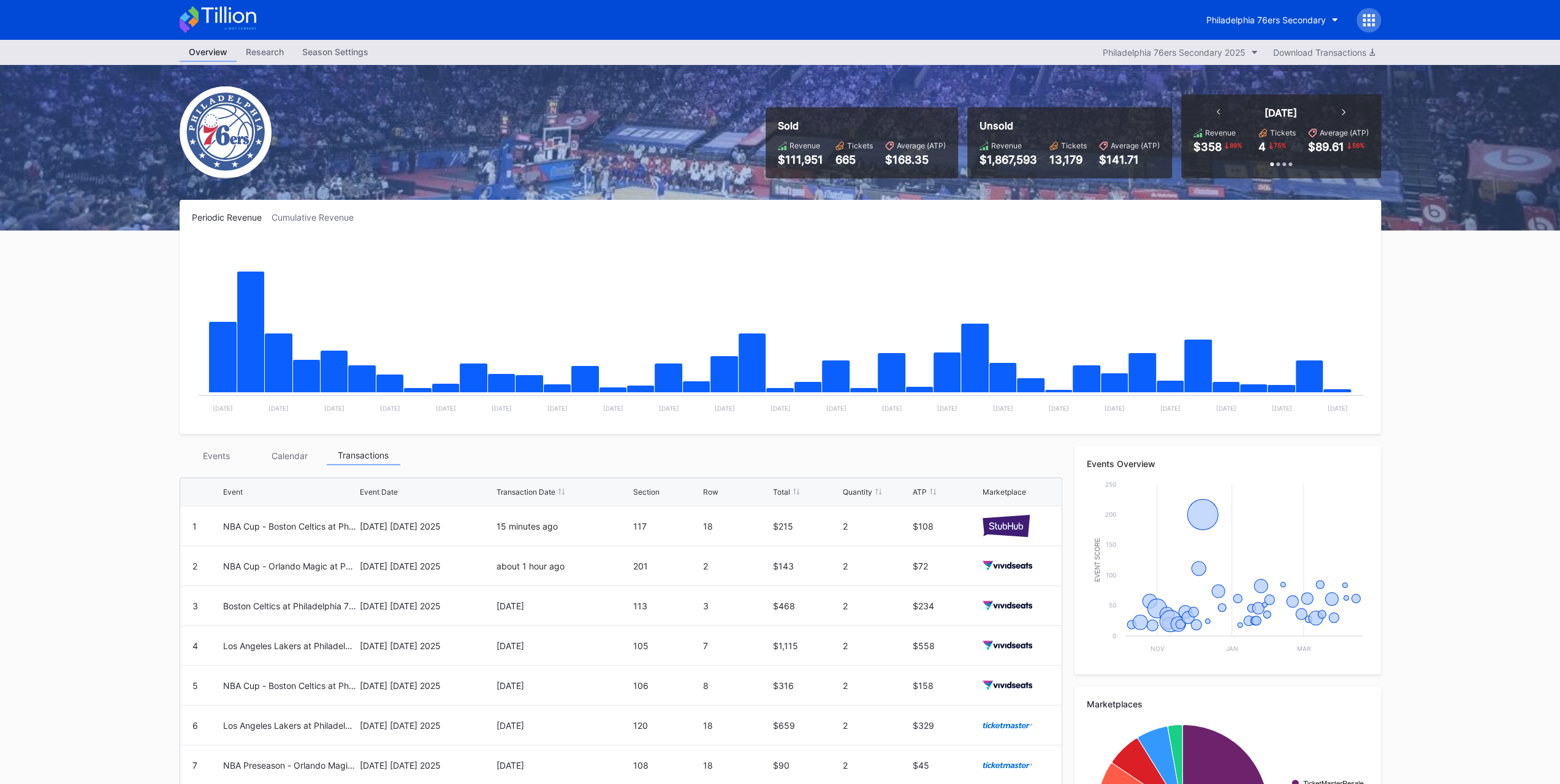
click at [211, 453] on div "Events" at bounding box center [216, 455] width 74 height 19
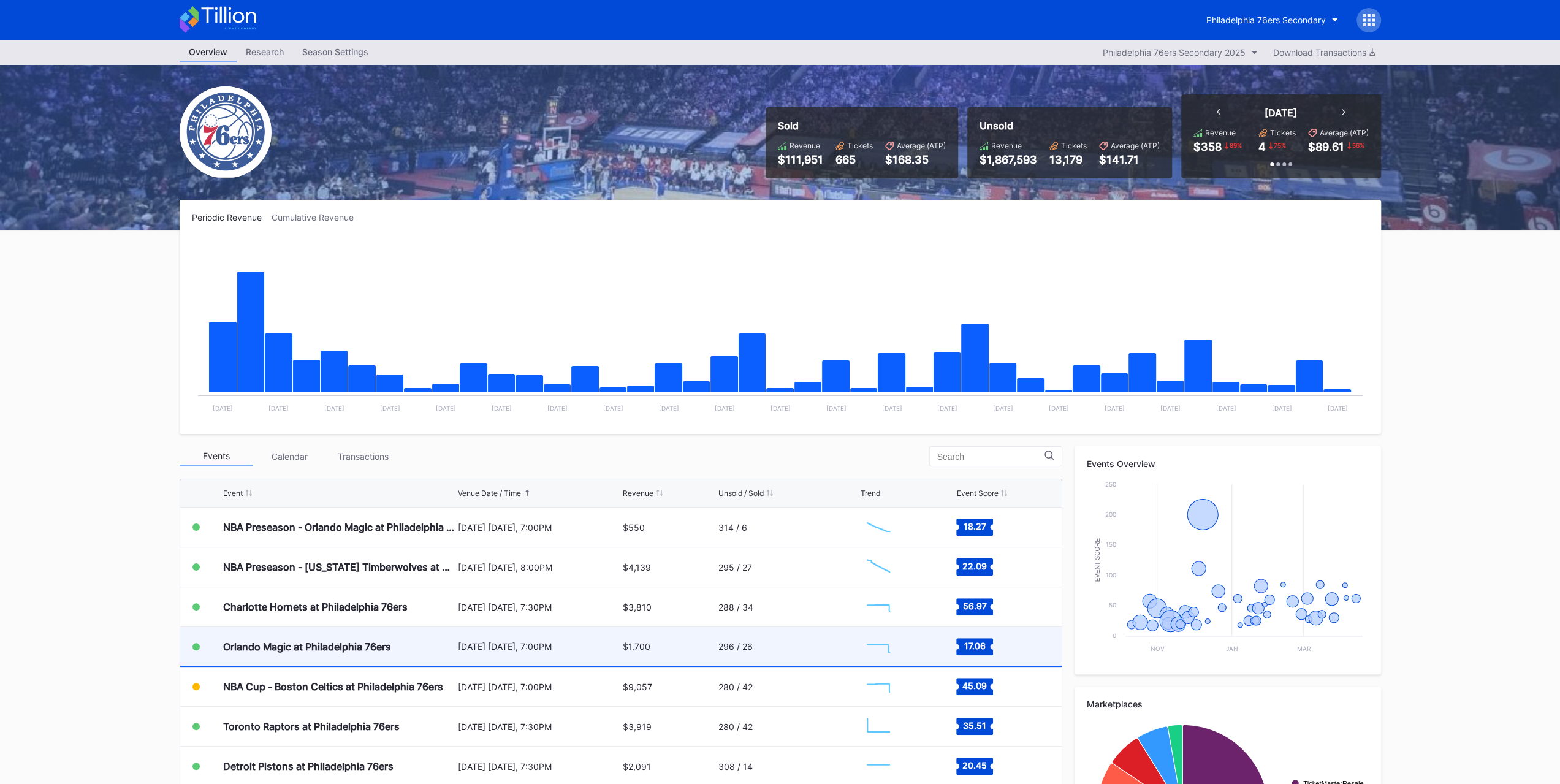
scroll to position [142, 0]
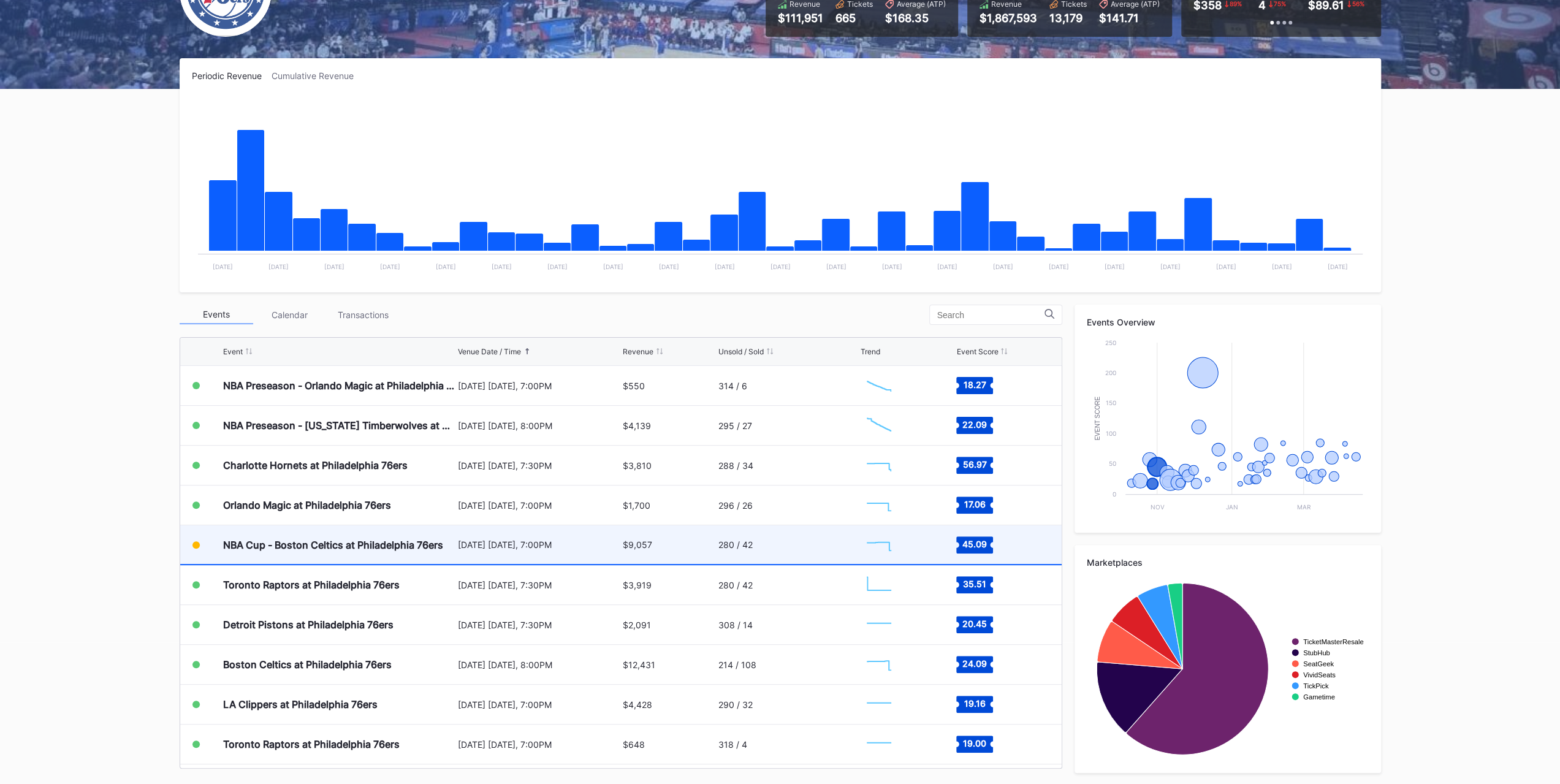
click at [359, 535] on div "NBA Cup - Boston Celtics at Philadelphia 76ers" at bounding box center [339, 544] width 232 height 38
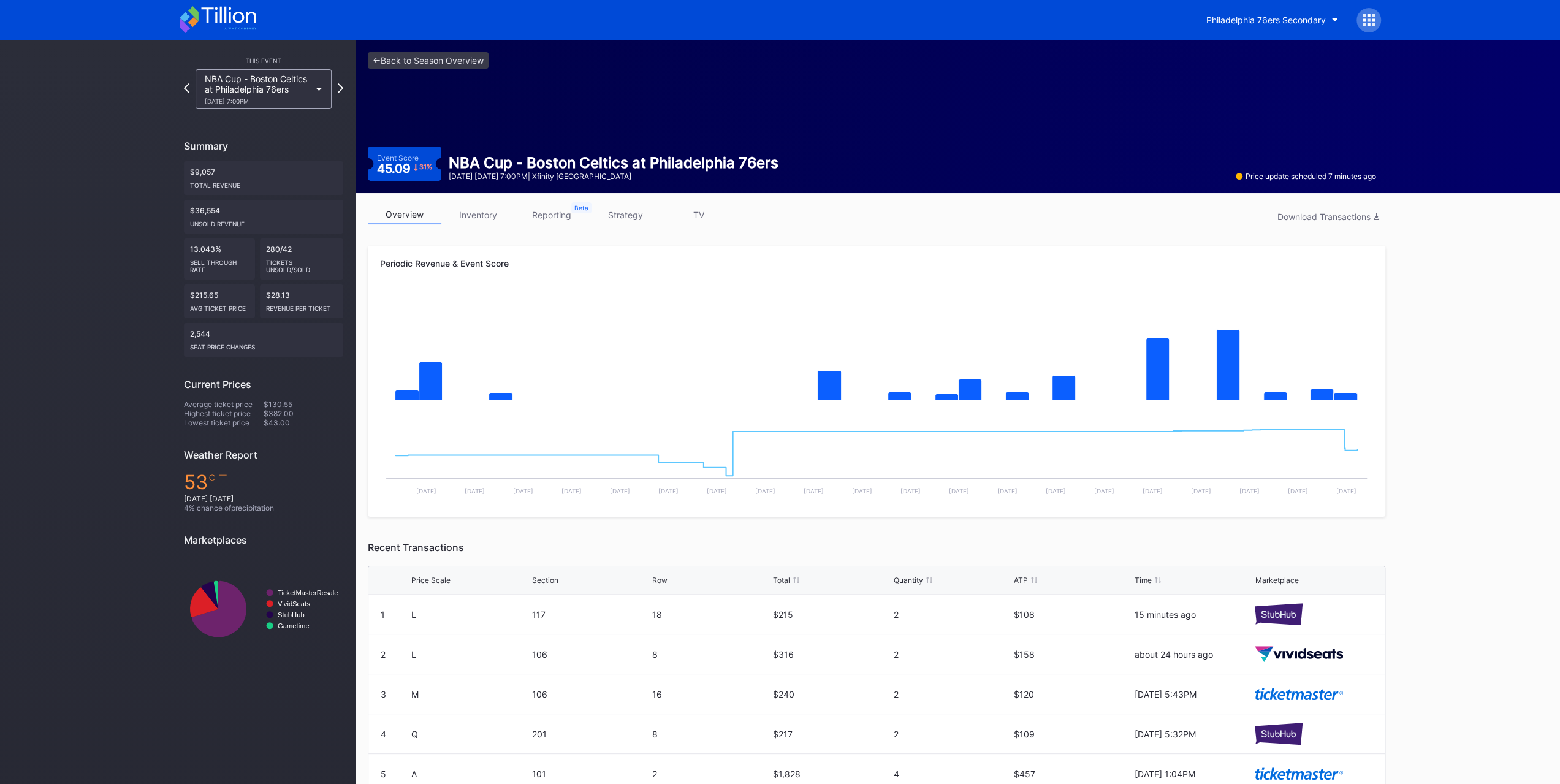
click at [500, 221] on link "inventory" at bounding box center [478, 214] width 74 height 19
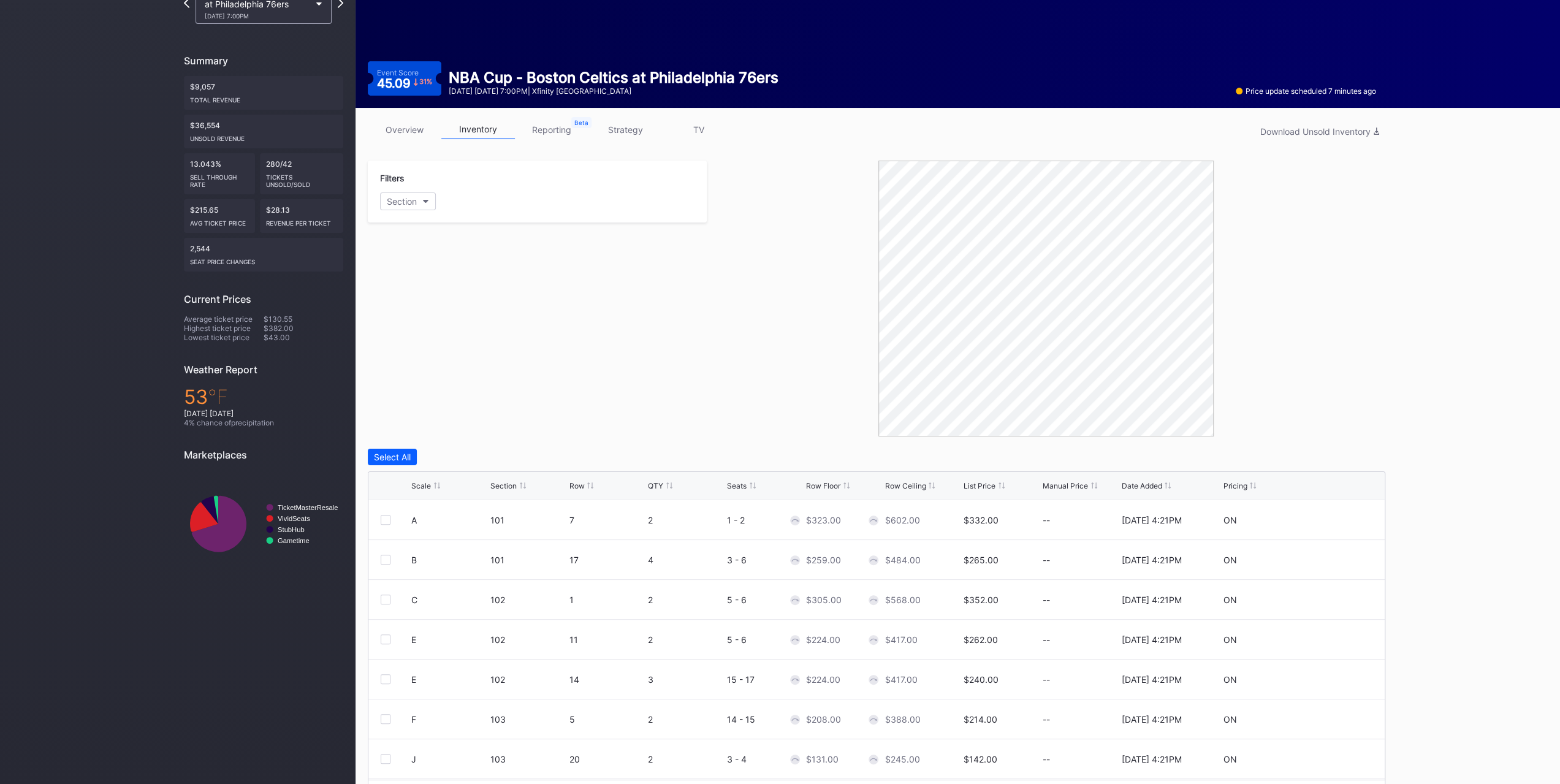
scroll to position [121, 0]
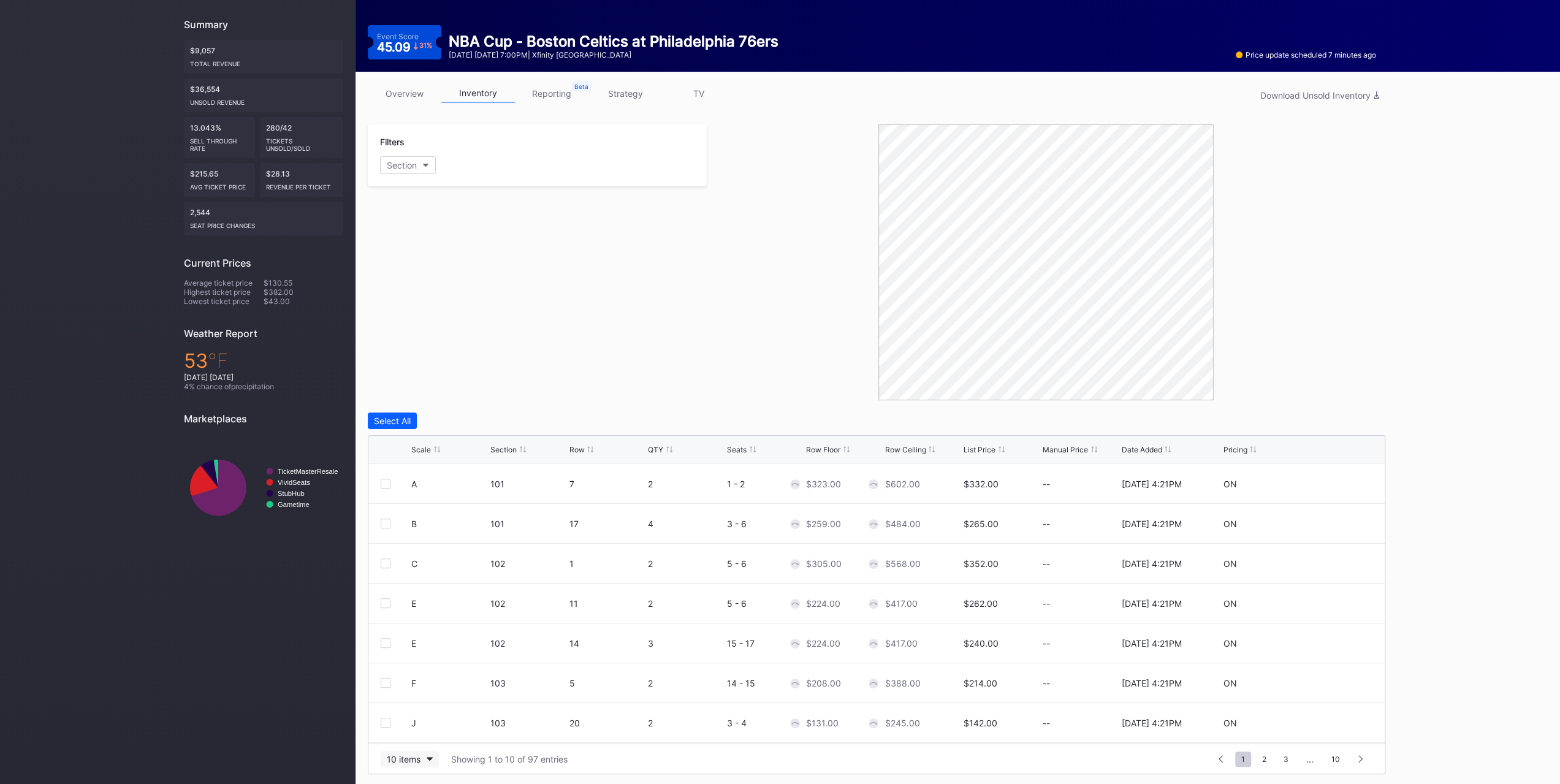
click at [398, 764] on button "10 items" at bounding box center [409, 759] width 58 height 17
click at [410, 733] on div "200 items" at bounding box center [409, 726] width 58 height 22
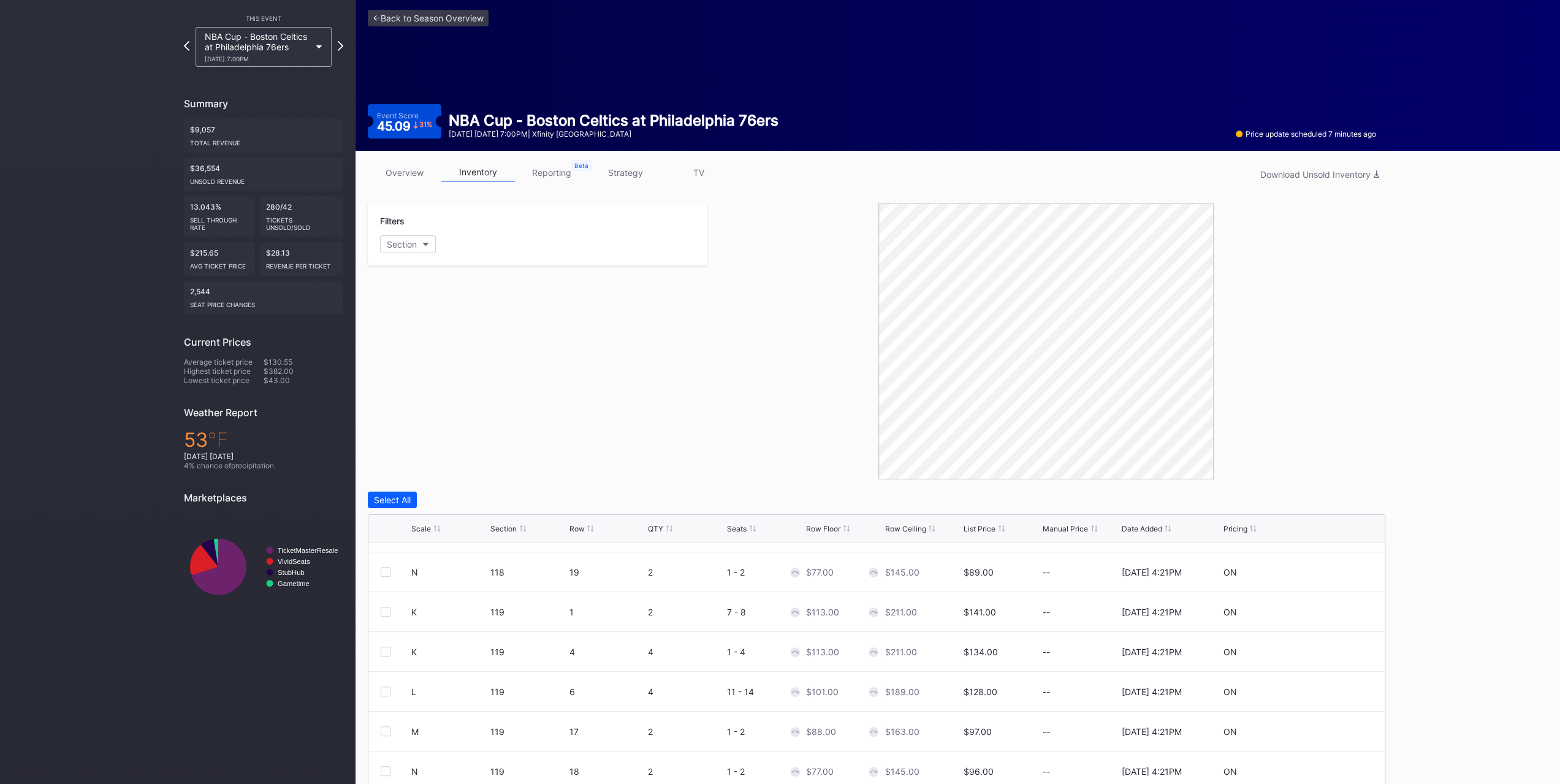
scroll to position [0, 0]
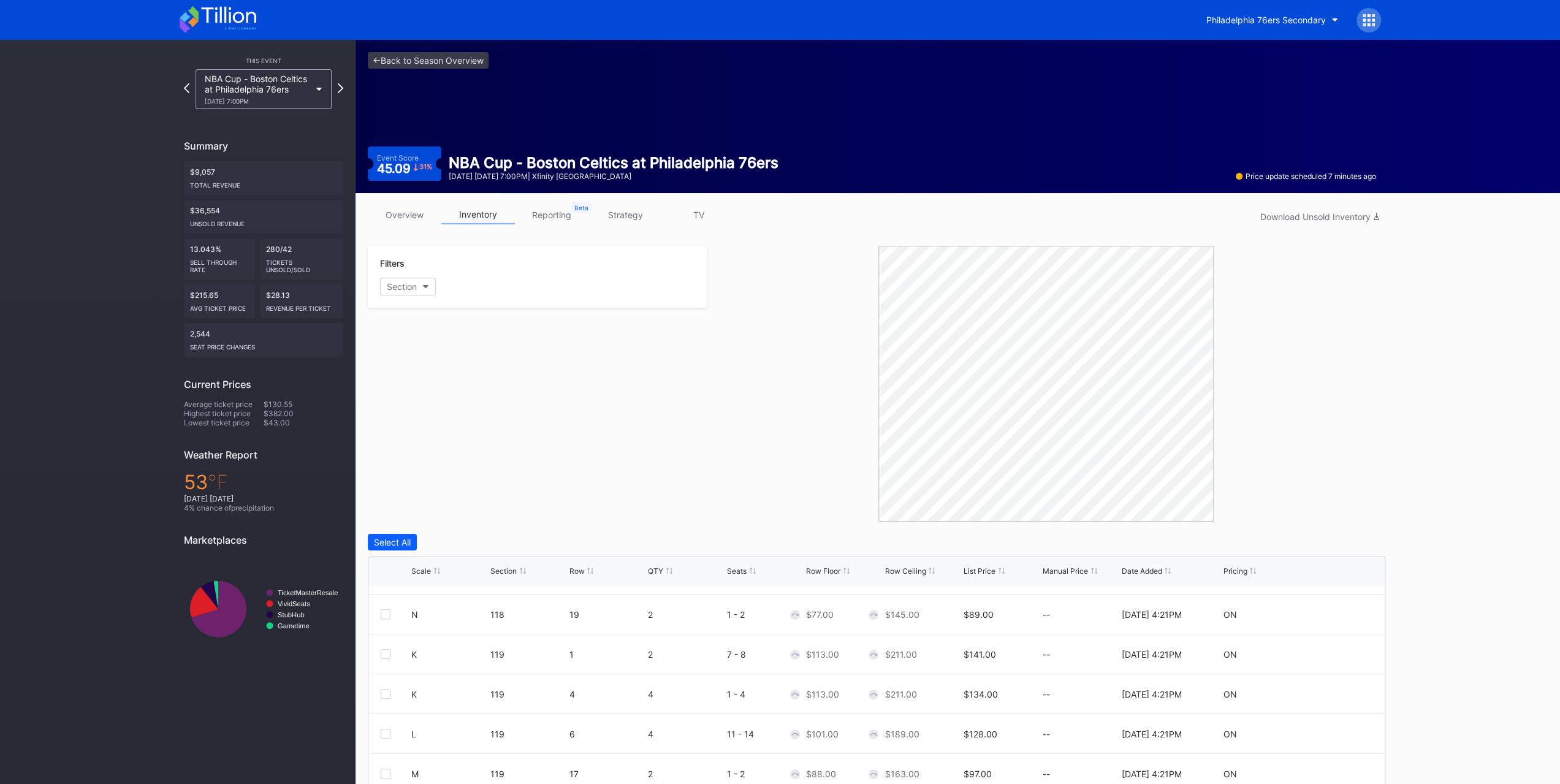
click at [622, 218] on link "strategy" at bounding box center [625, 214] width 74 height 19
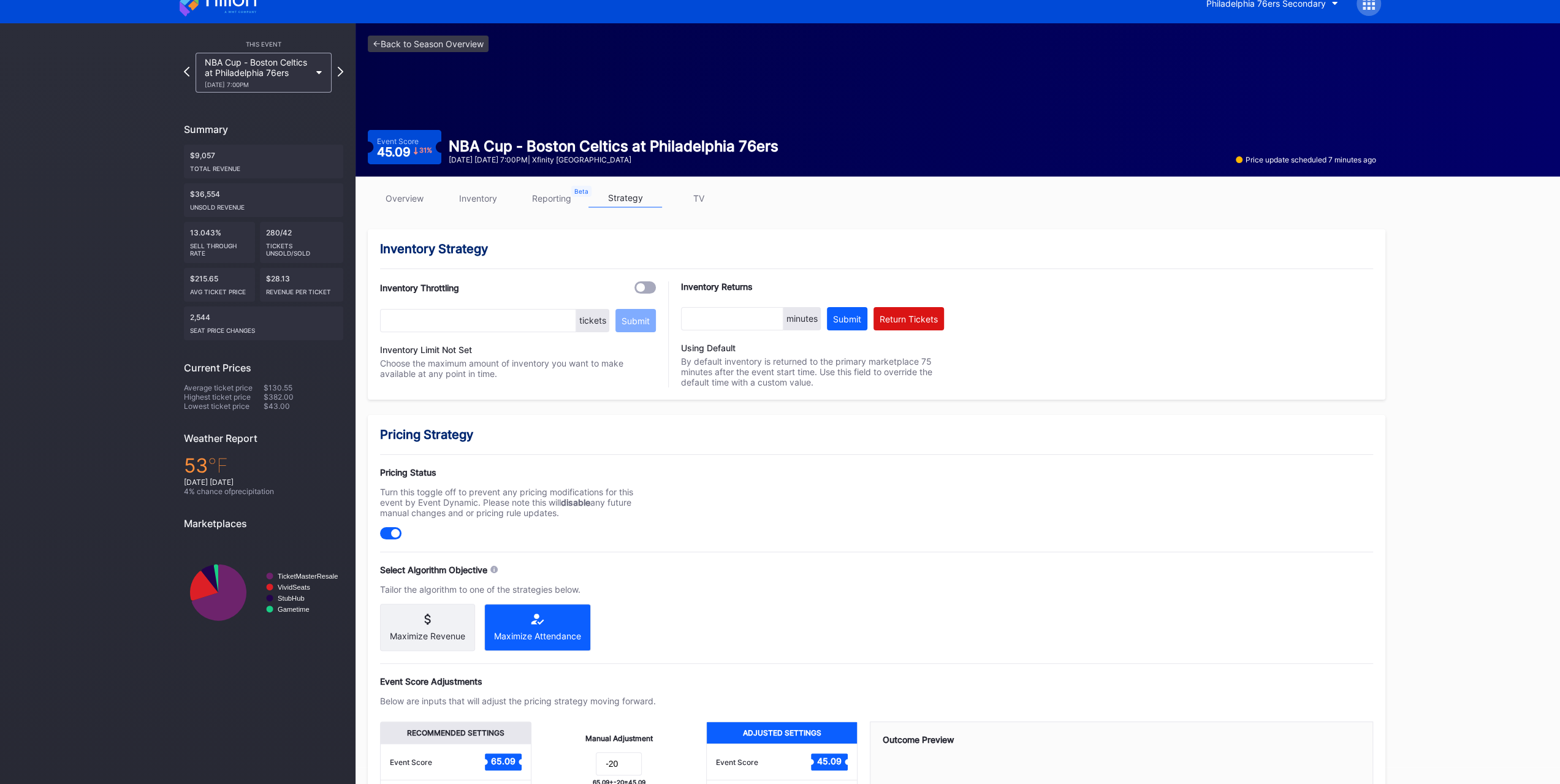
scroll to position [217, 0]
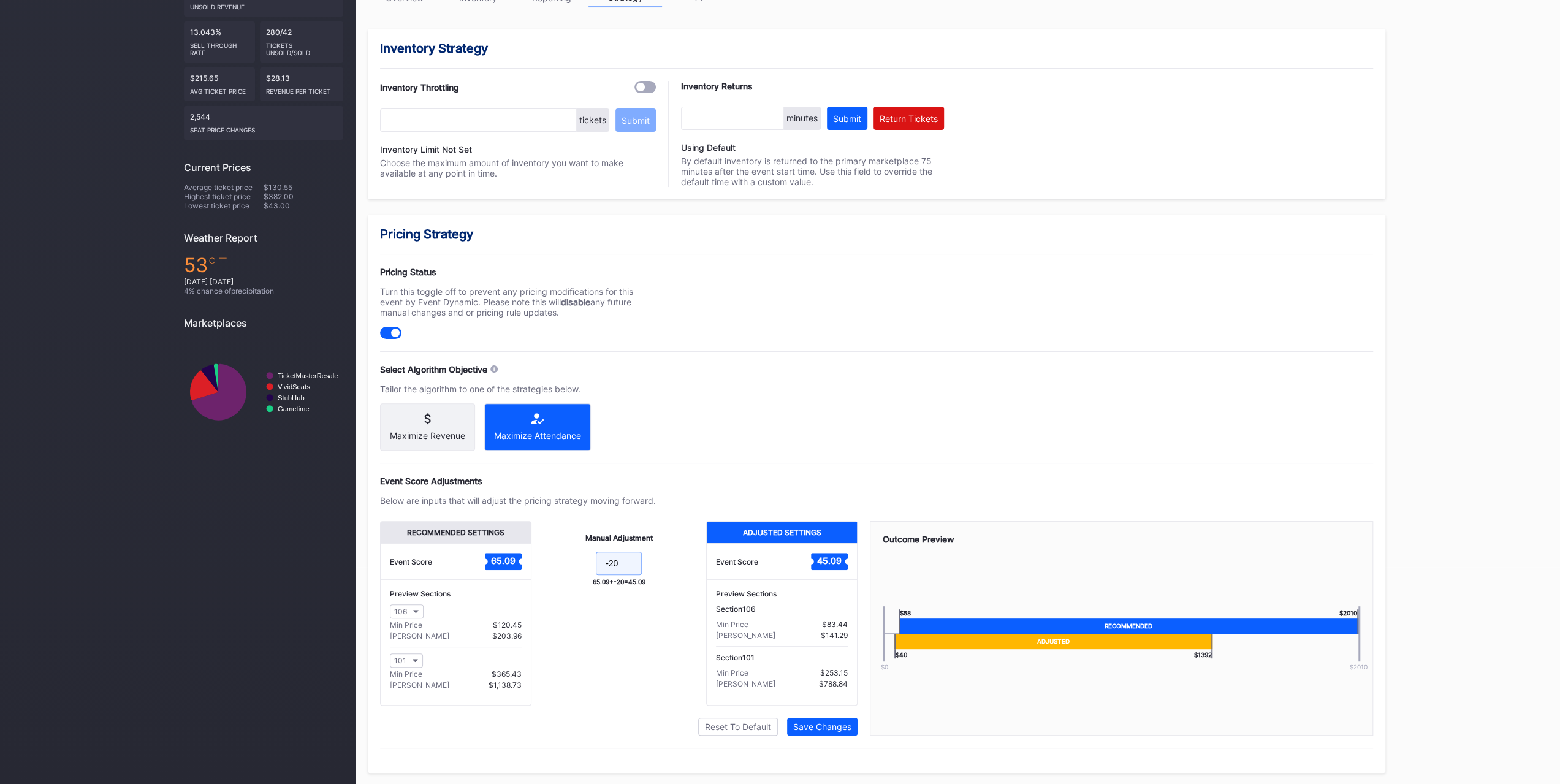
drag, startPoint x: 635, startPoint y: 567, endPoint x: 614, endPoint y: 566, distance: 21.0
click at [614, 566] on input "-20" at bounding box center [619, 563] width 46 height 23
type input "-24"
click at [822, 728] on div "Save Changes" at bounding box center [821, 727] width 58 height 11
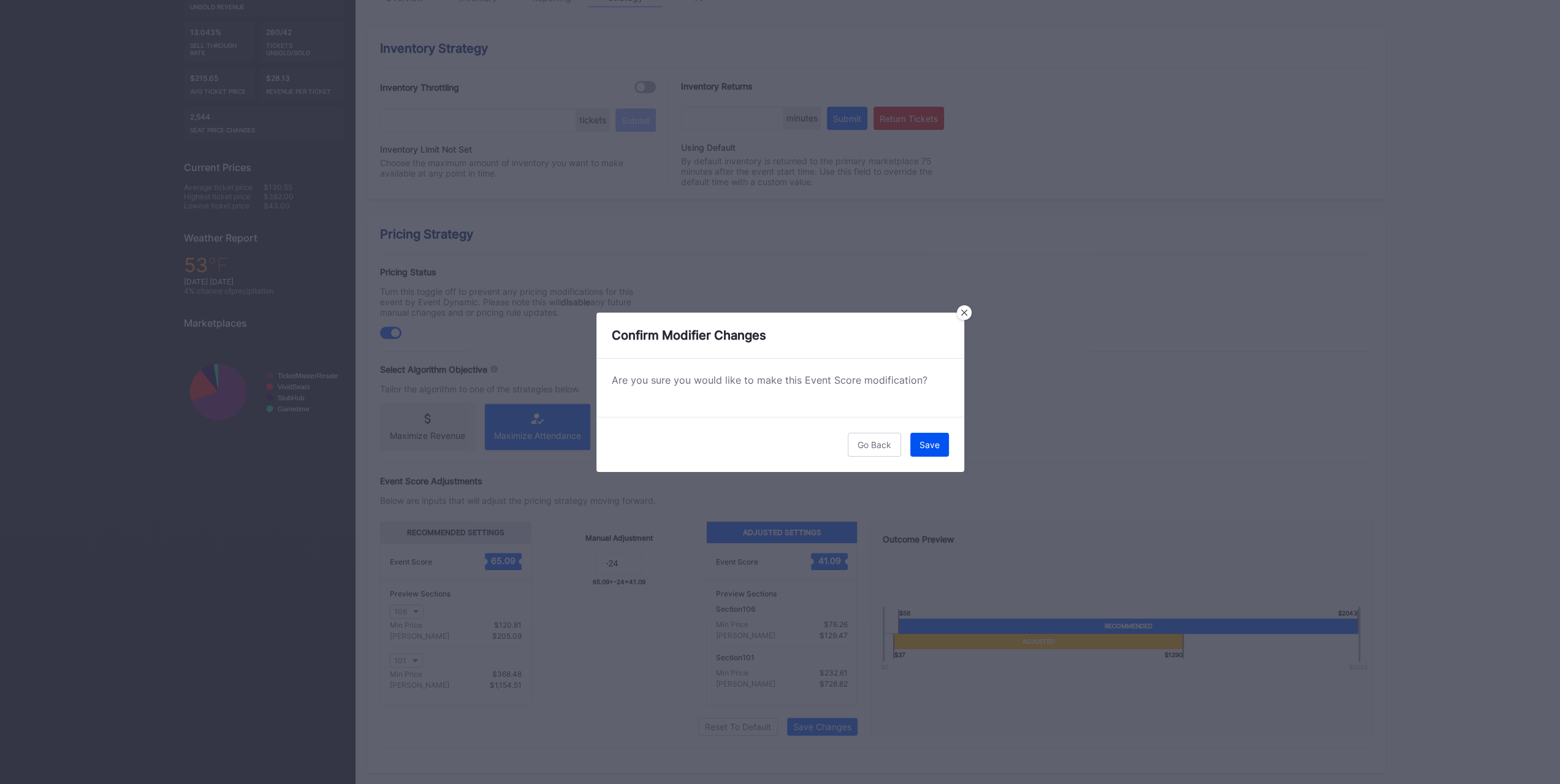
click at [935, 441] on div "Save" at bounding box center [929, 445] width 20 height 11
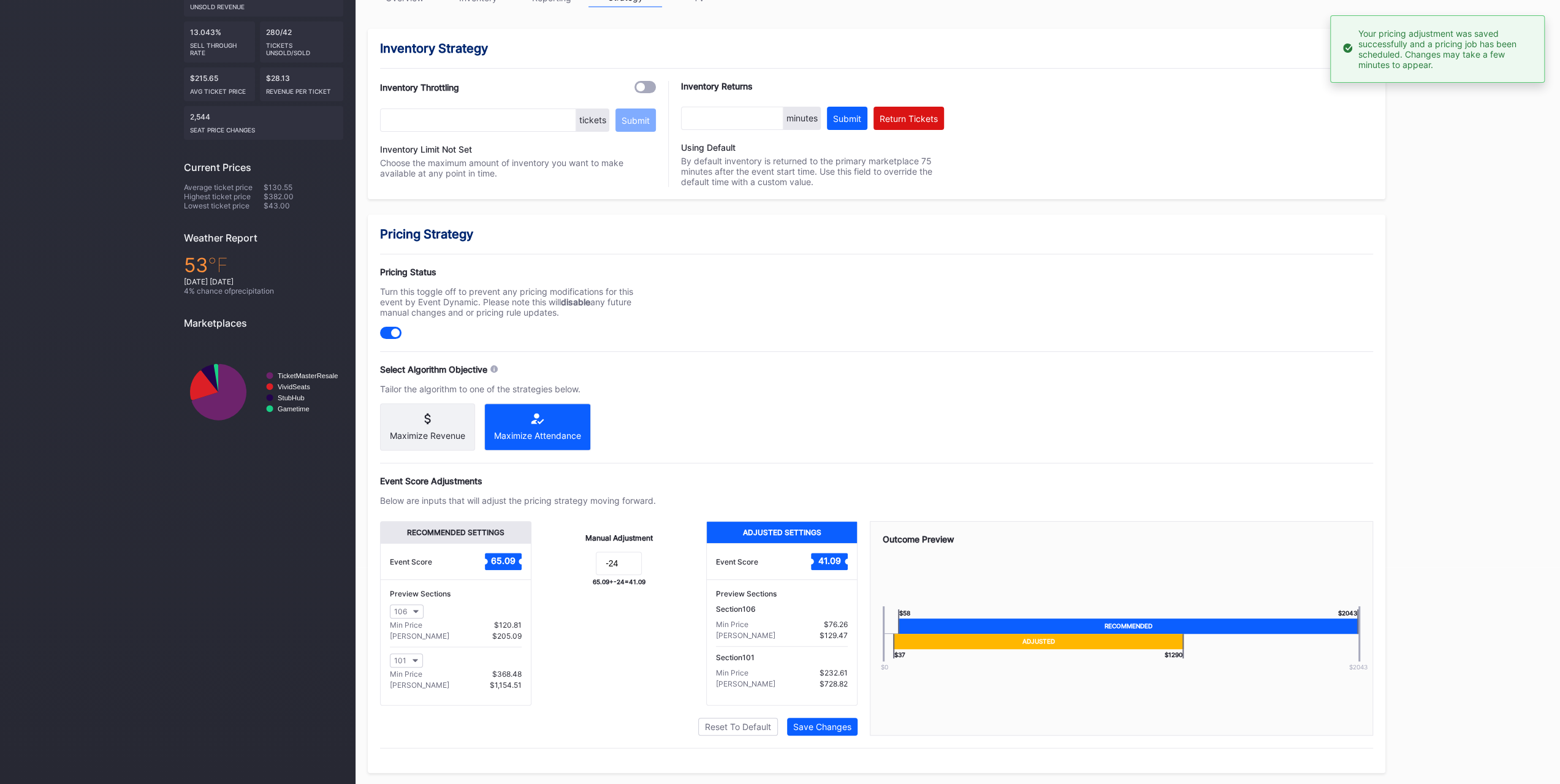
scroll to position [0, 0]
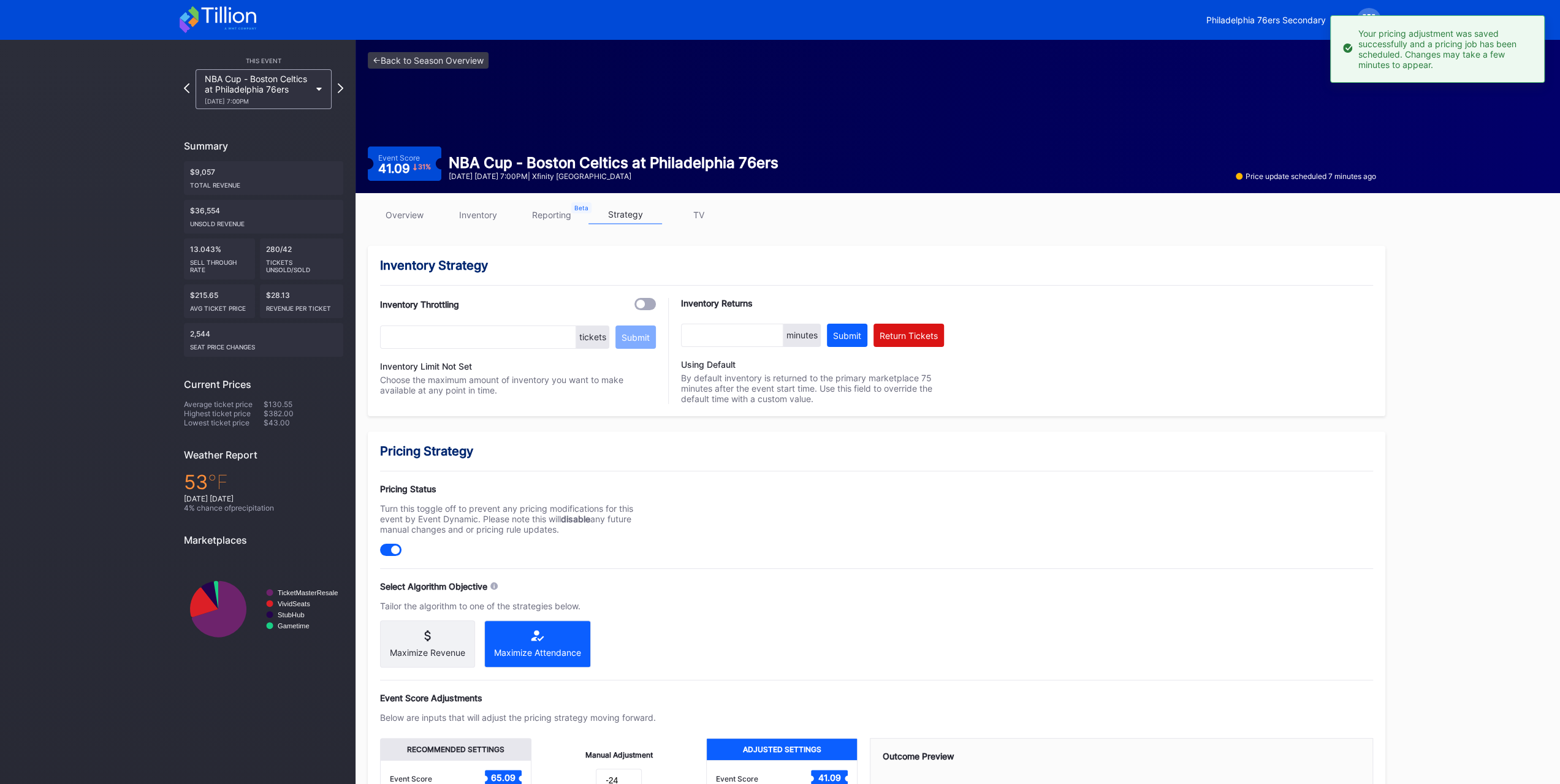
click at [412, 211] on link "overview" at bounding box center [404, 214] width 74 height 19
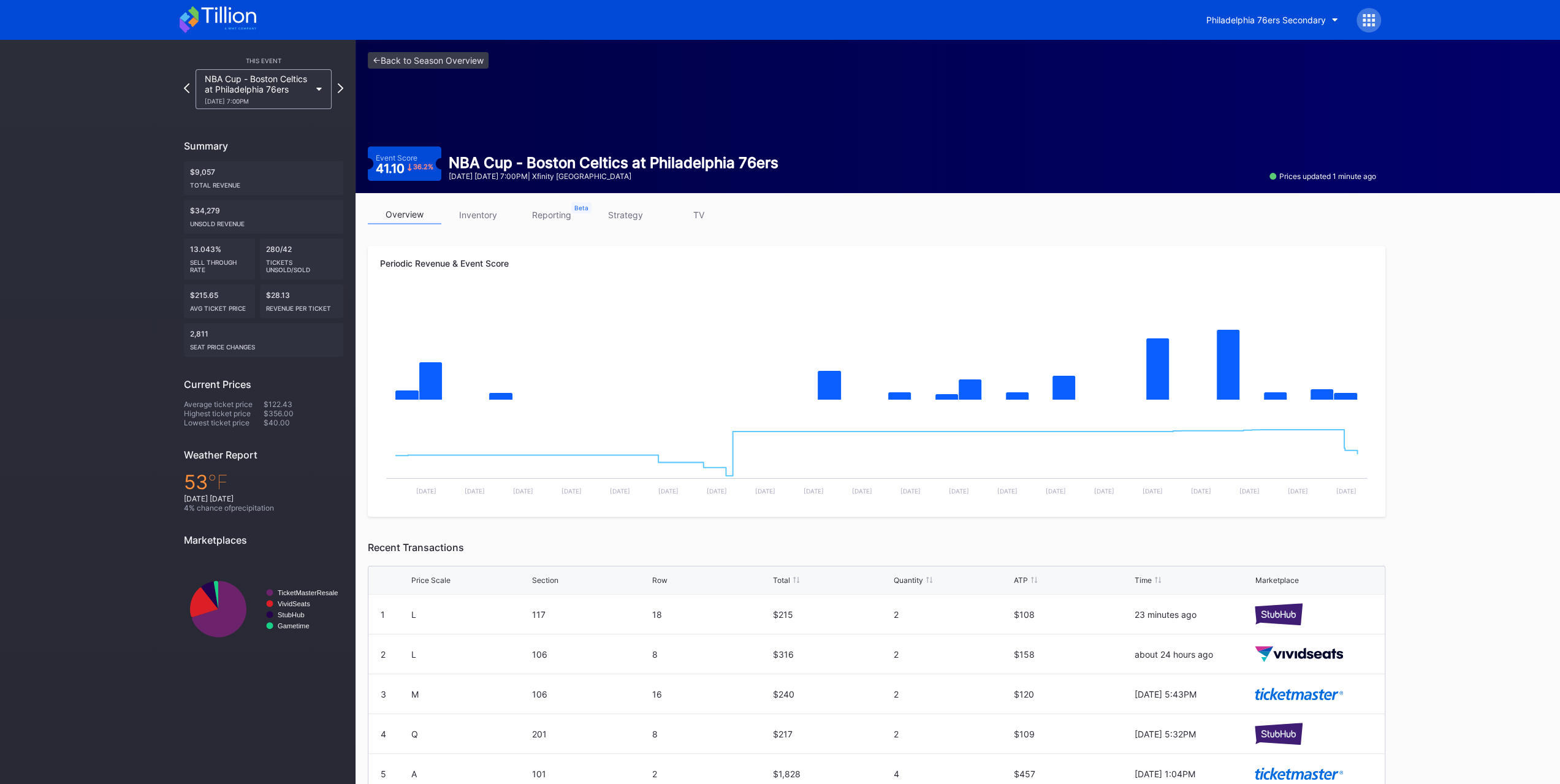
click at [208, 28] on icon at bounding box center [218, 20] width 77 height 27
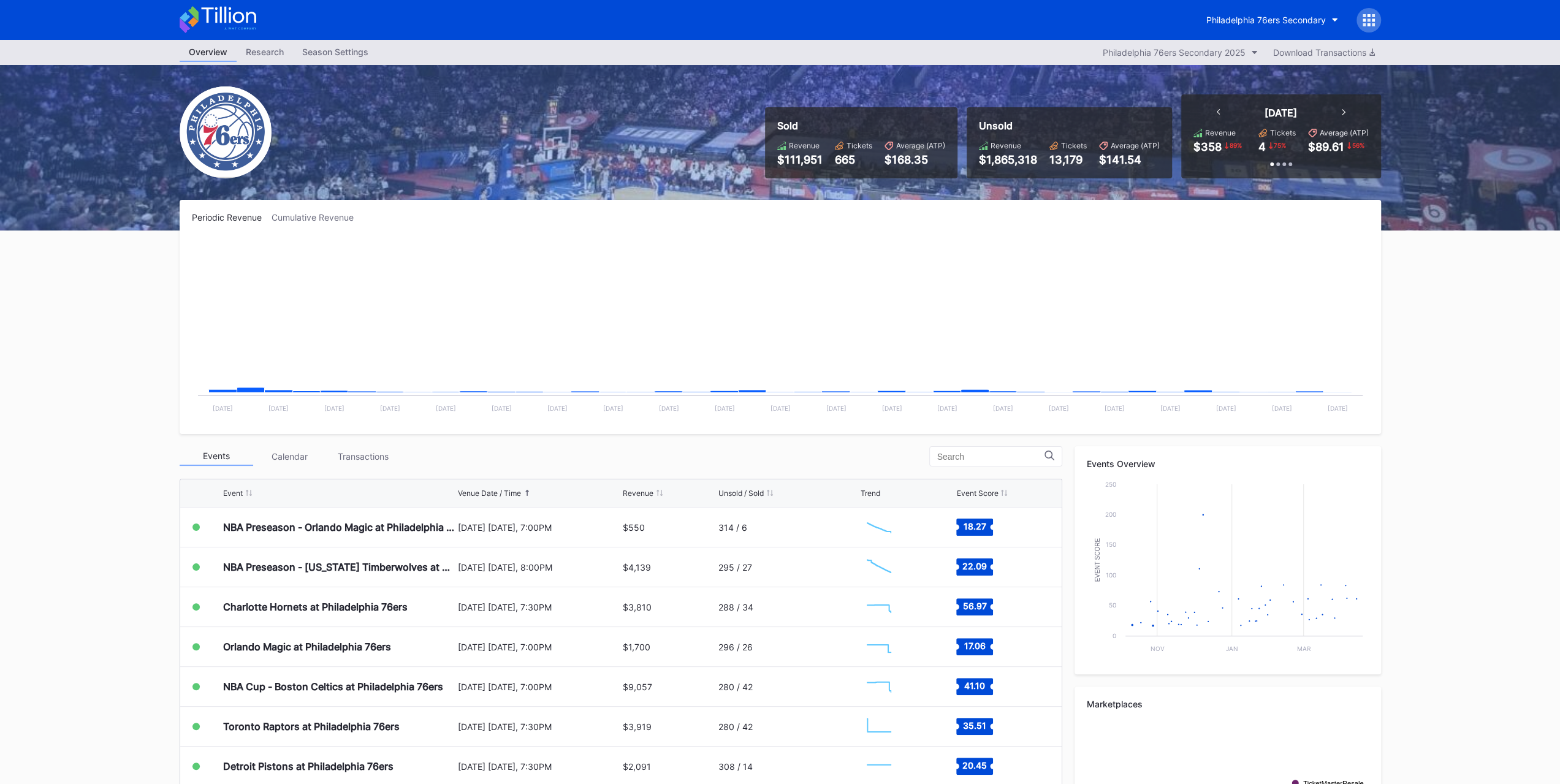
click at [349, 457] on div "Transactions" at bounding box center [363, 456] width 74 height 19
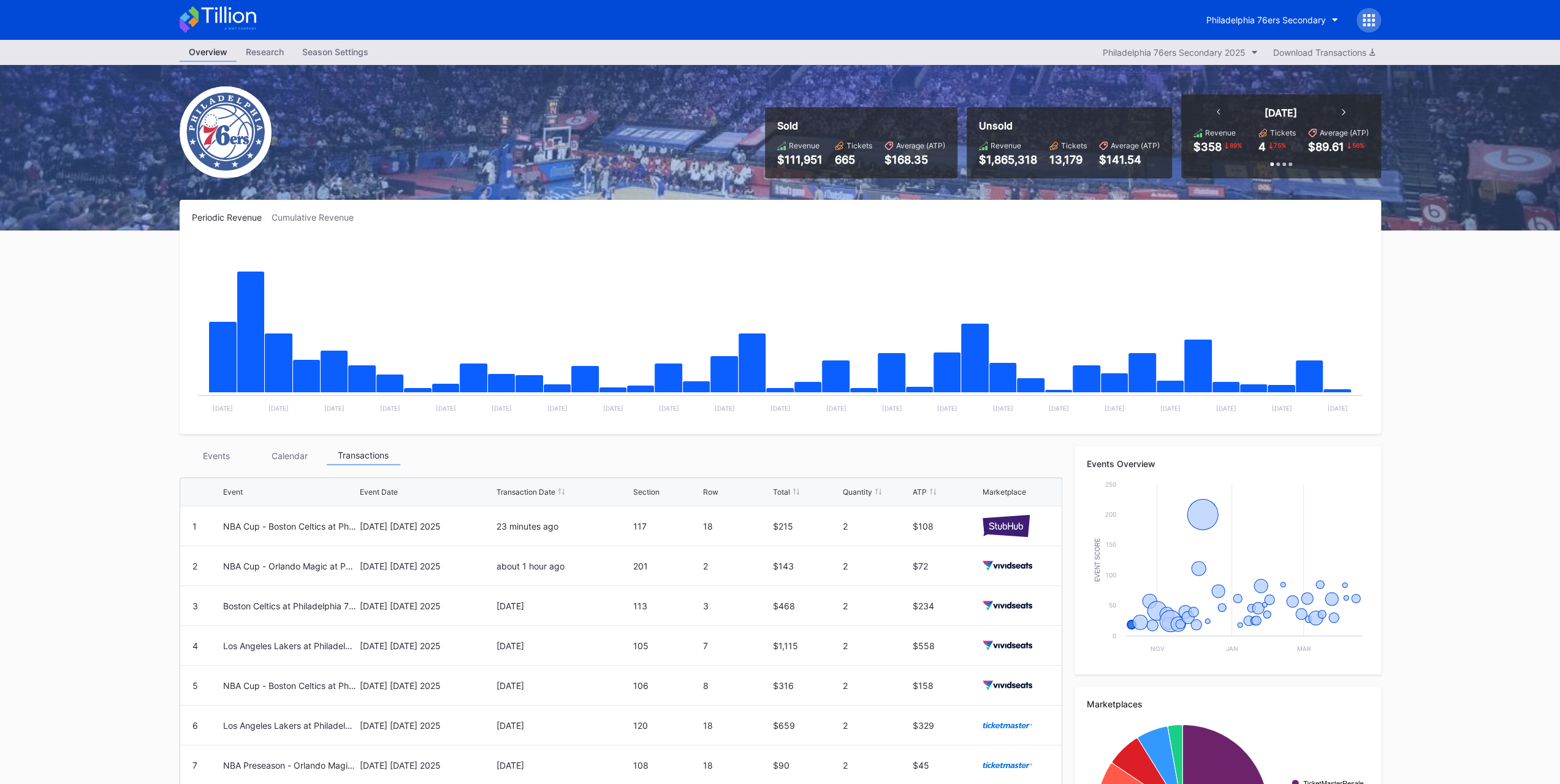
click at [231, 445] on div "Periodic Revenue Cumulative Revenue Created with Highcharts 11.2.0 Chart title …" at bounding box center [780, 573] width 1226 height 747
click at [233, 458] on div "Events" at bounding box center [216, 455] width 74 height 19
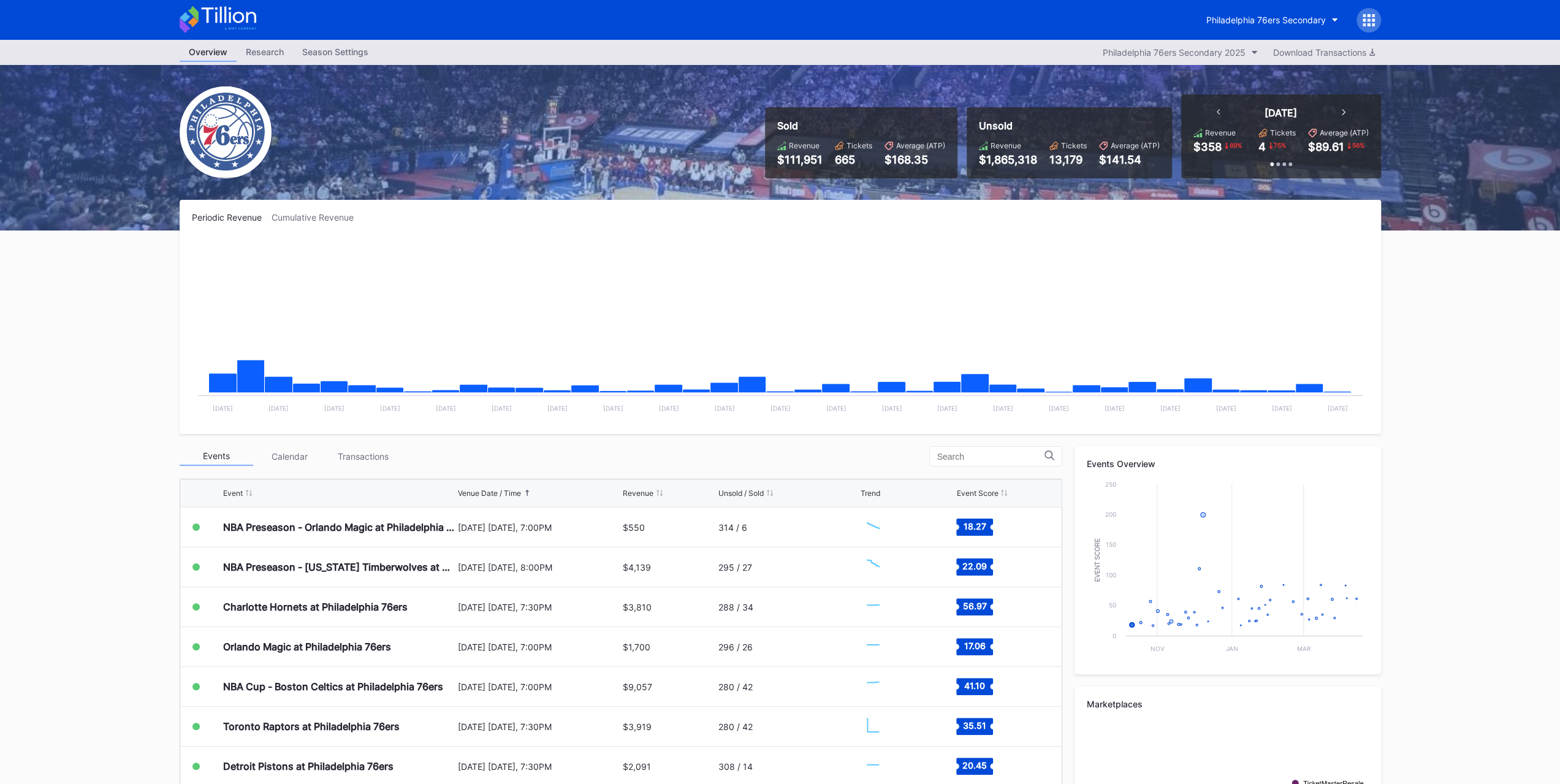
click at [362, 454] on div "Transactions" at bounding box center [363, 456] width 74 height 19
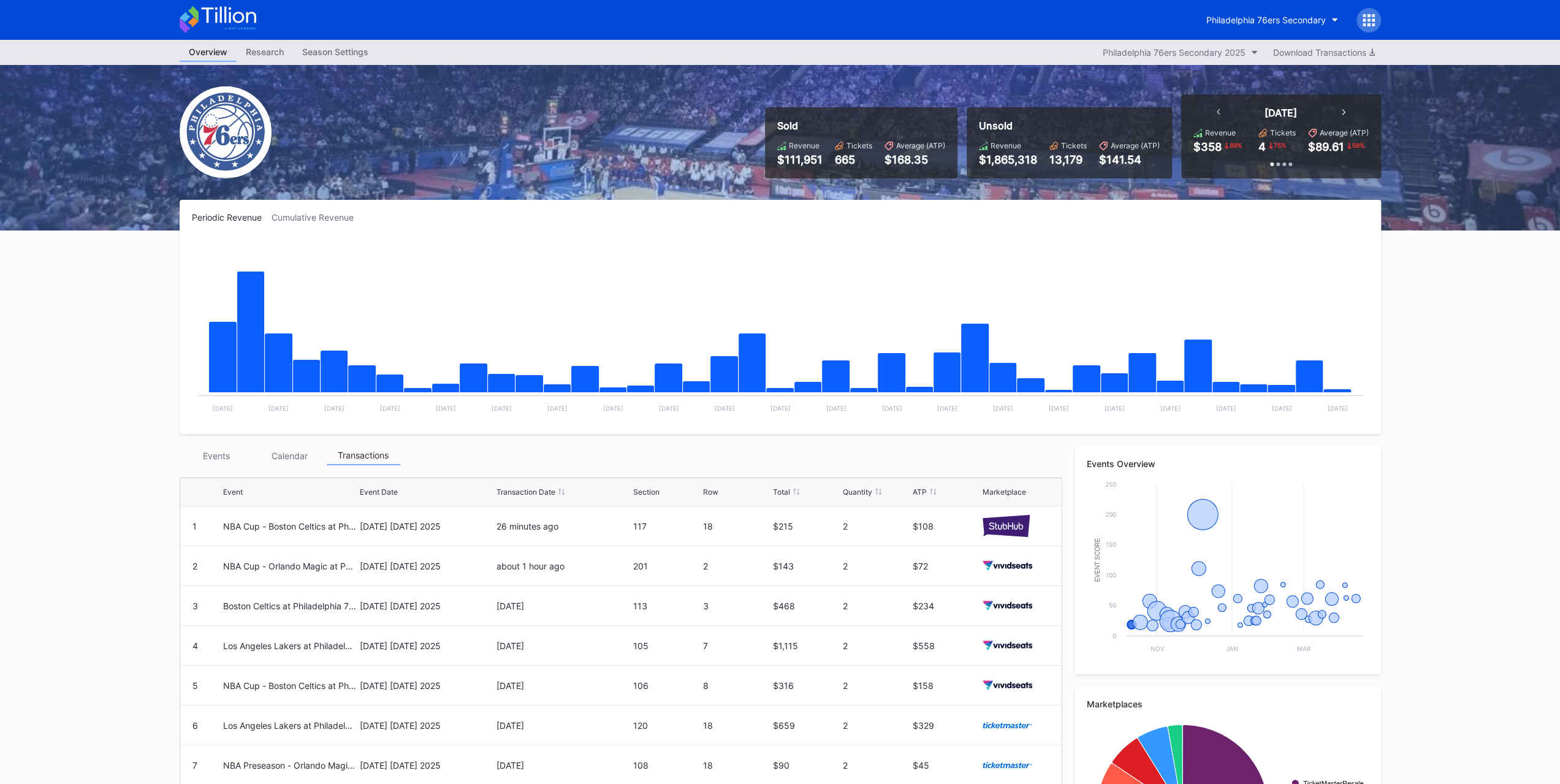
click at [208, 449] on div "Events" at bounding box center [216, 455] width 74 height 19
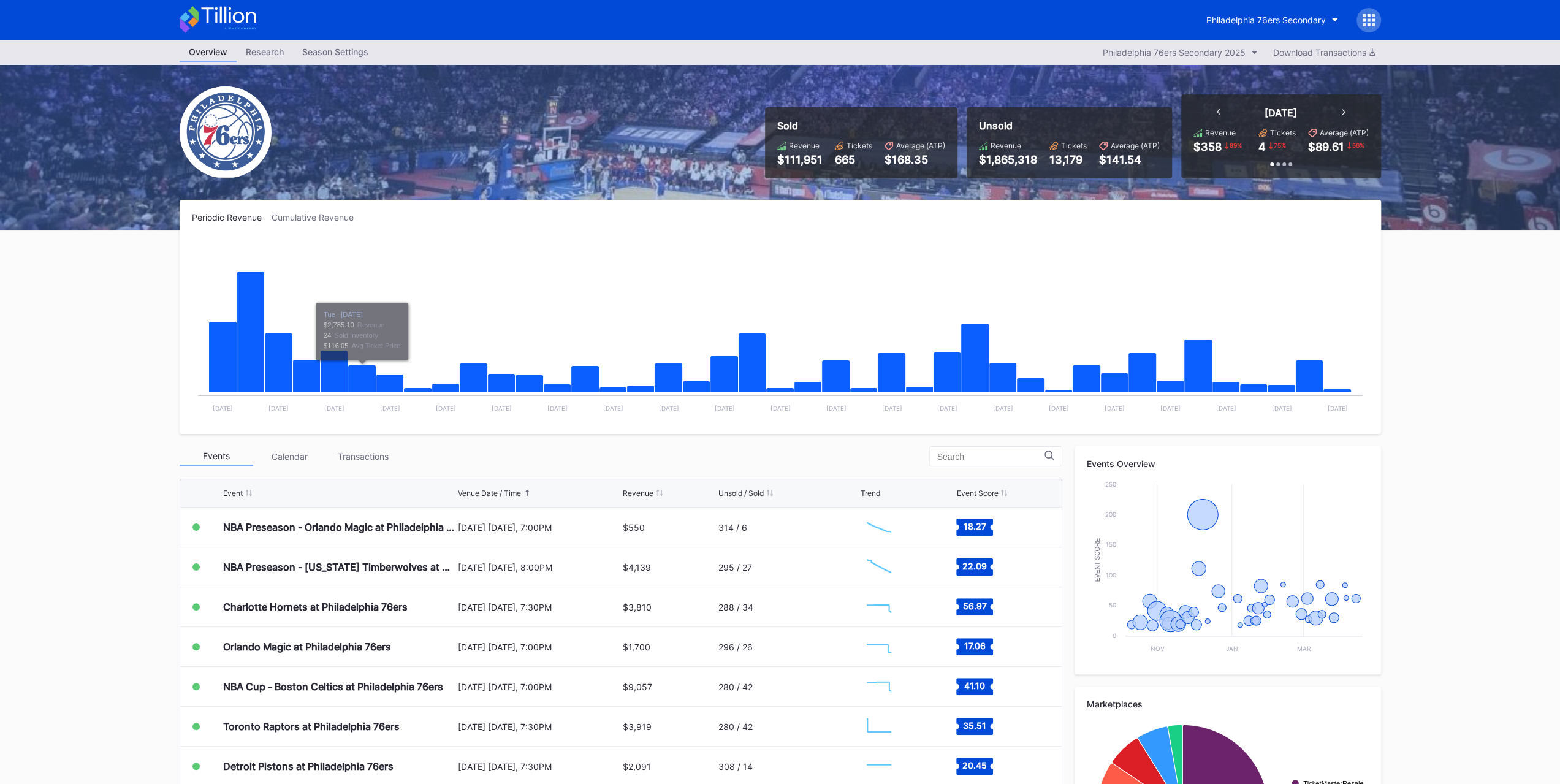
click at [358, 447] on div "Transactions" at bounding box center [363, 456] width 74 height 19
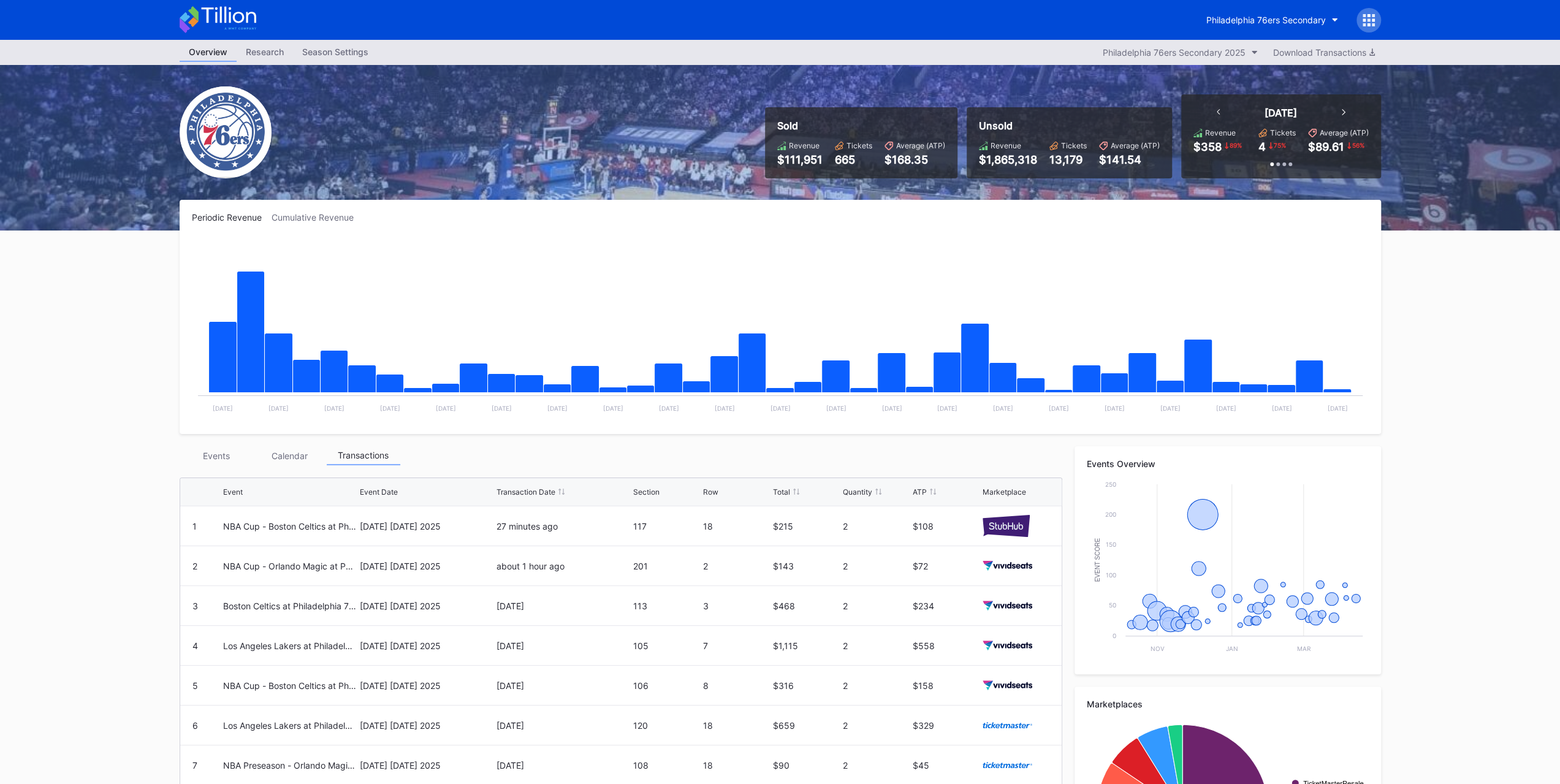
click at [239, 449] on div "Events" at bounding box center [216, 455] width 74 height 19
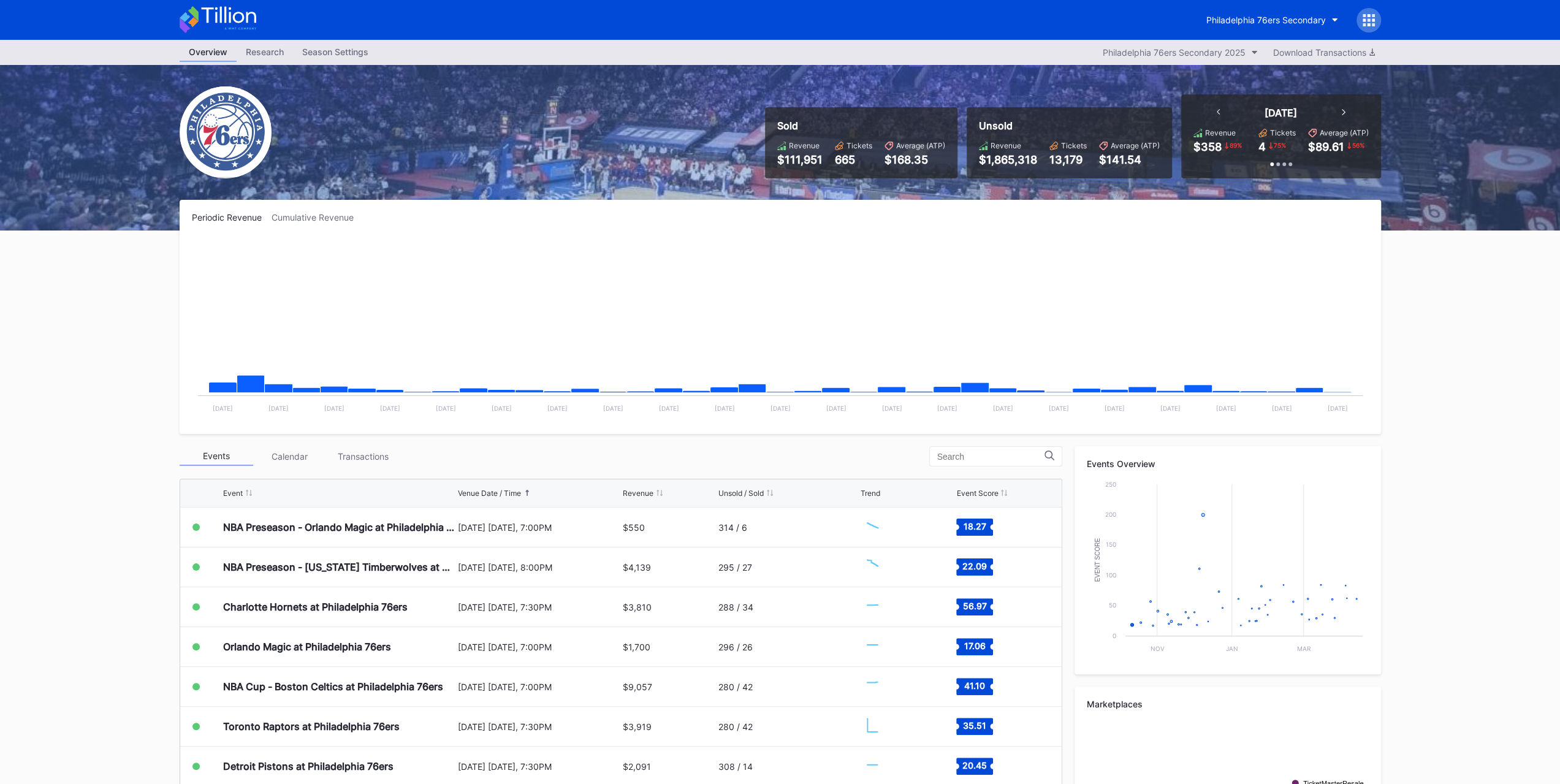
click at [369, 459] on div "Transactions" at bounding box center [363, 456] width 74 height 19
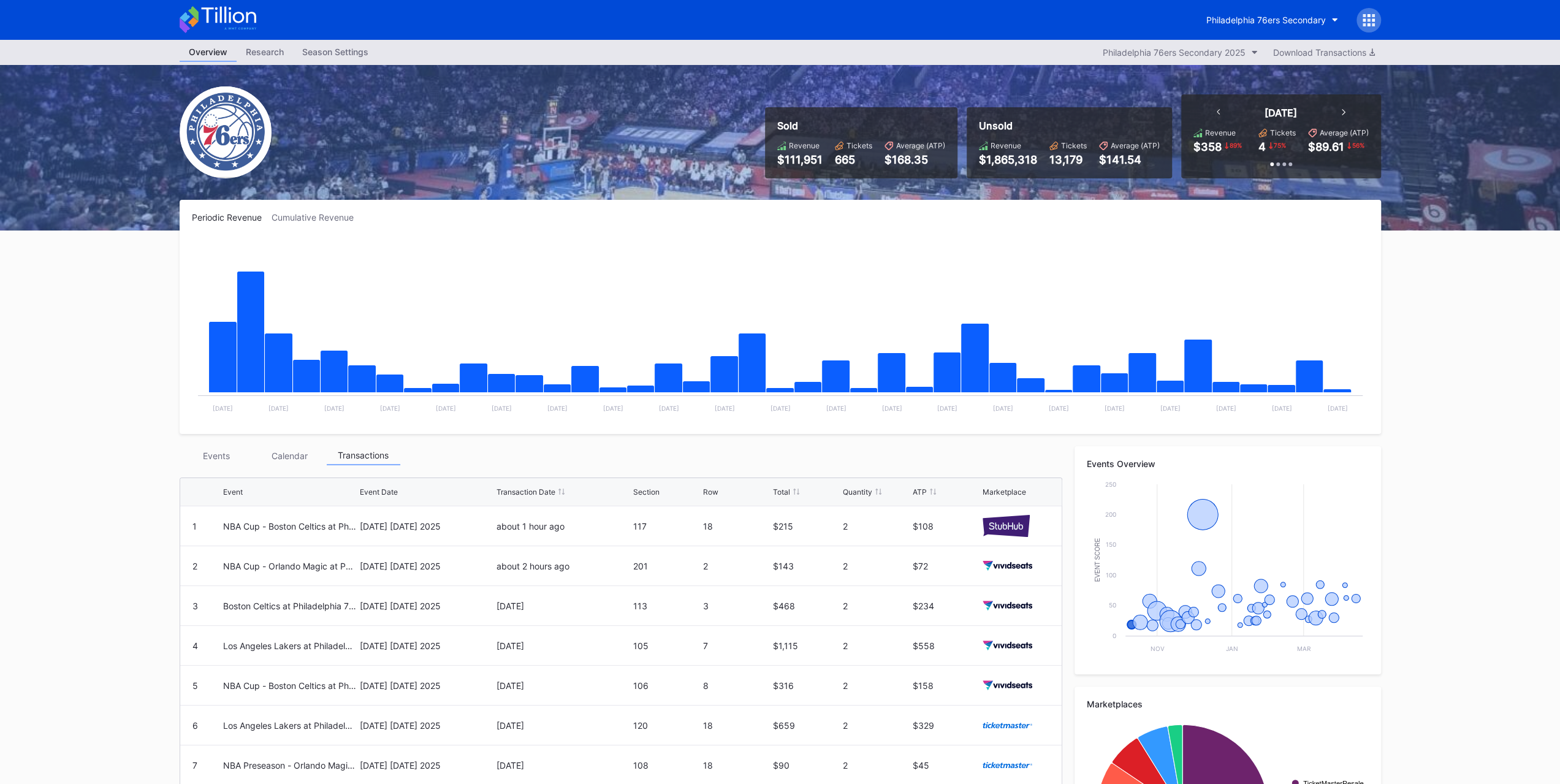
click at [369, 459] on div "Transactions" at bounding box center [363, 455] width 74 height 19
click at [223, 449] on div "Events" at bounding box center [216, 455] width 74 height 19
